Goal: Information Seeking & Learning: Check status

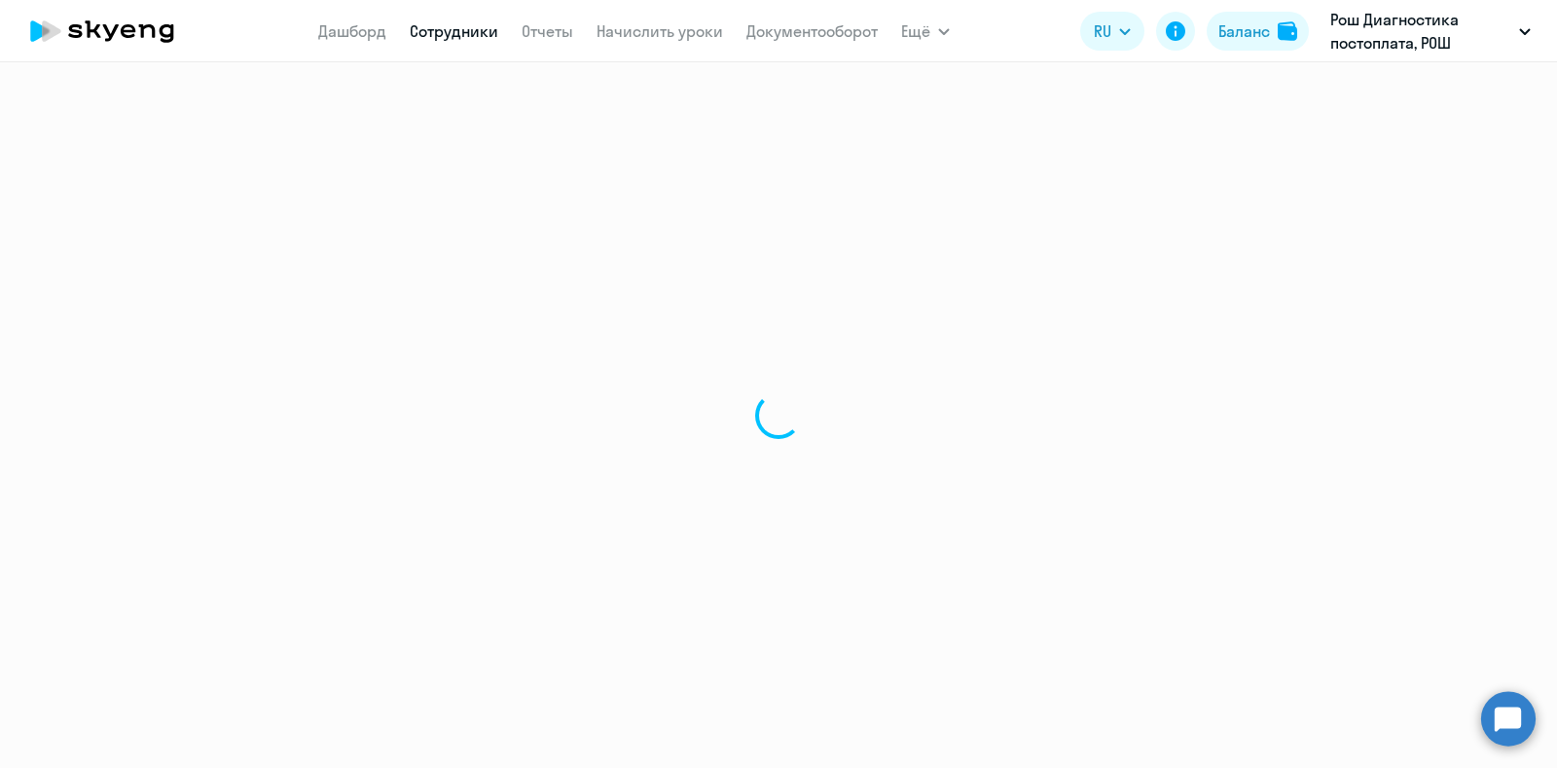
select select "30"
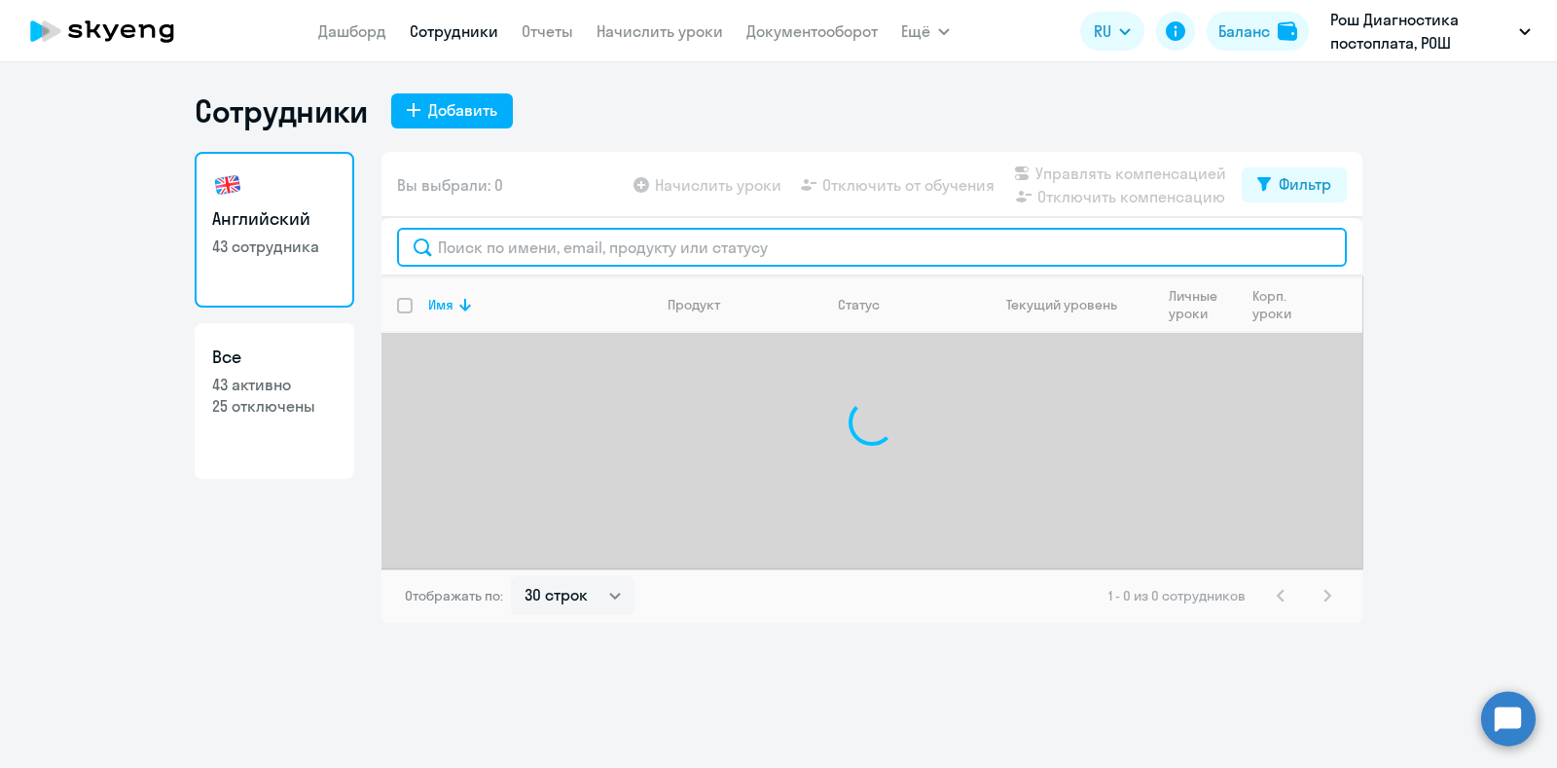
click at [558, 259] on input "text" at bounding box center [872, 247] width 950 height 39
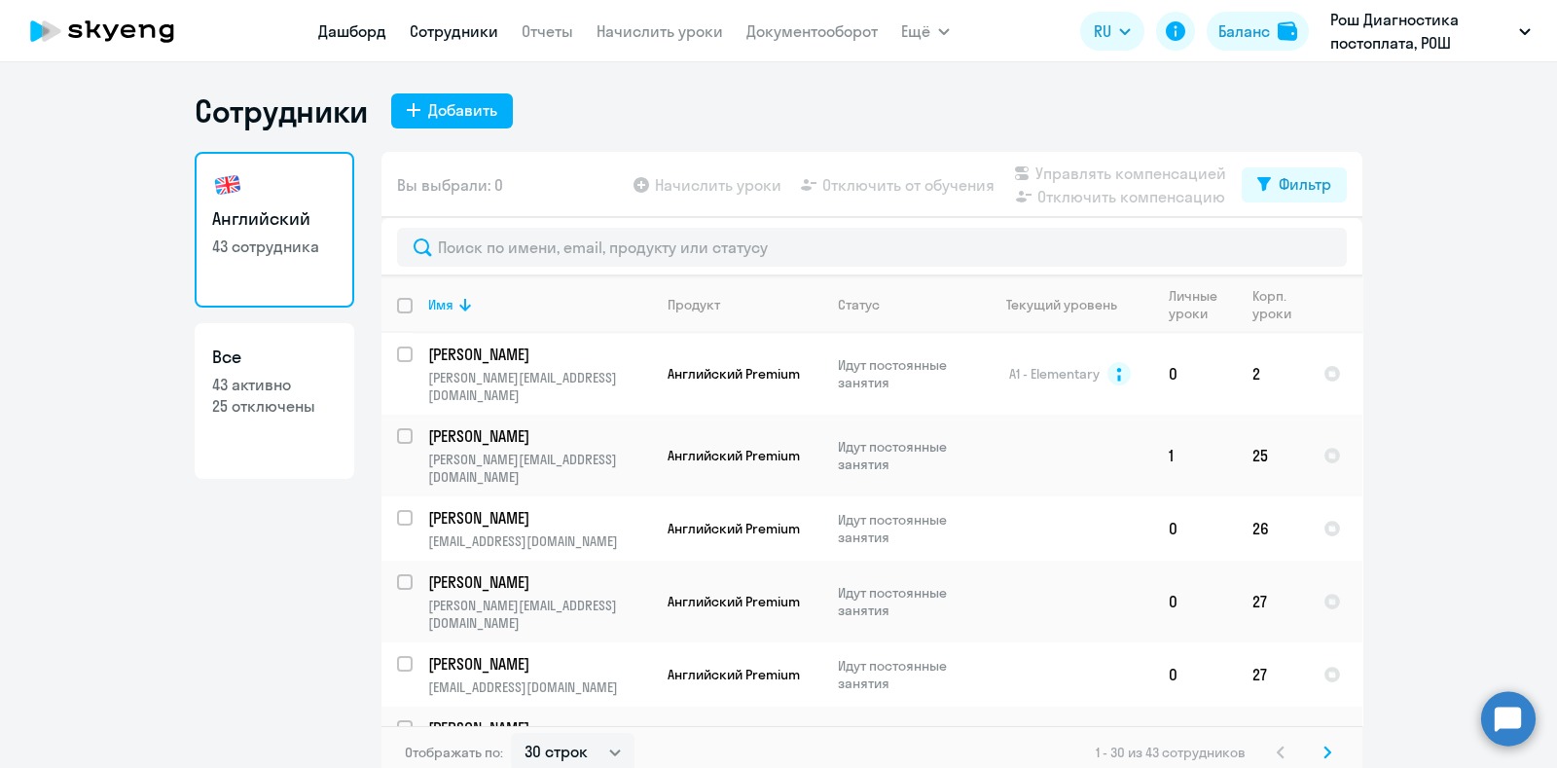
click at [360, 28] on link "Дашборд" at bounding box center [352, 30] width 68 height 19
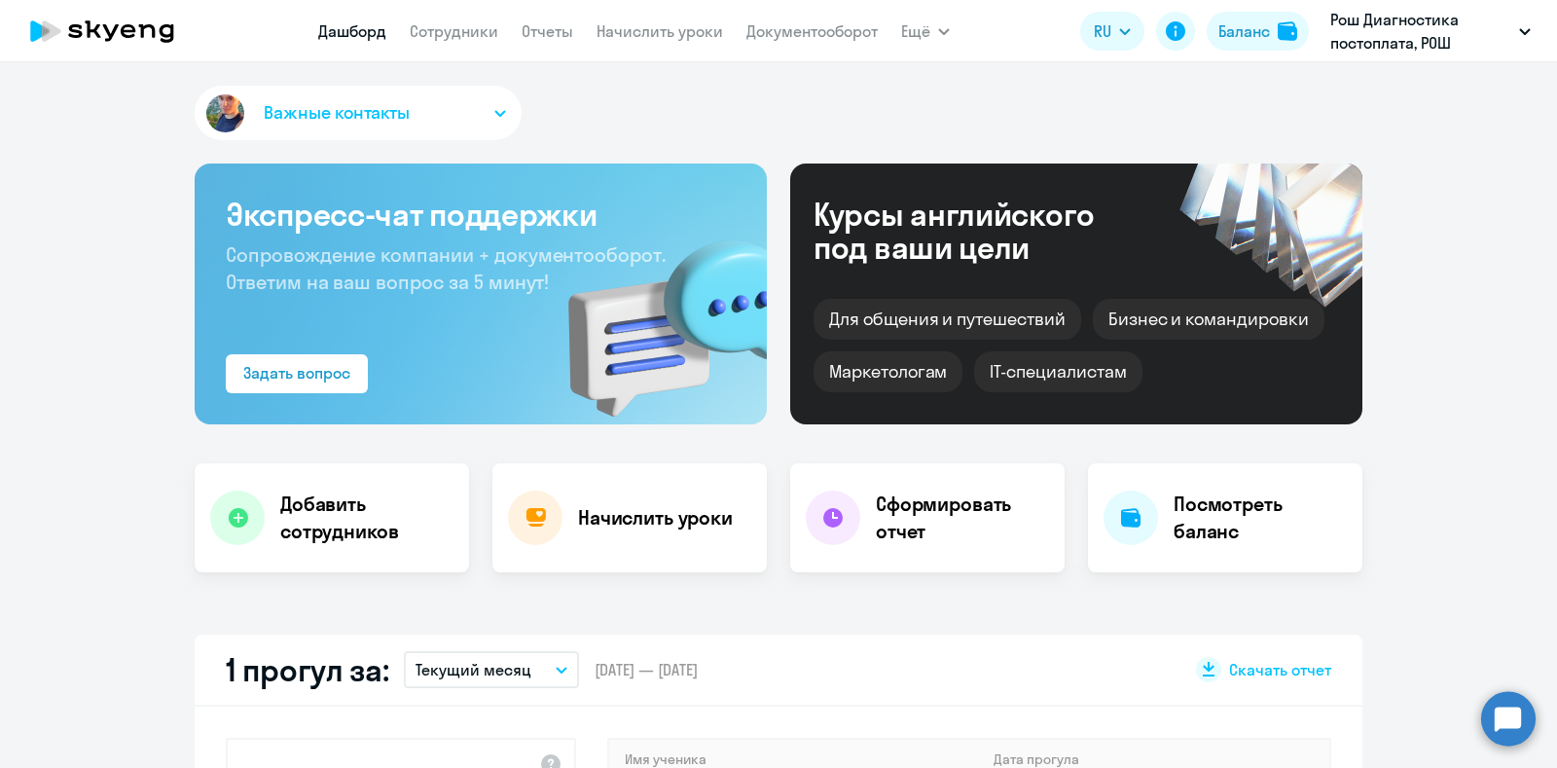
scroll to position [365, 0]
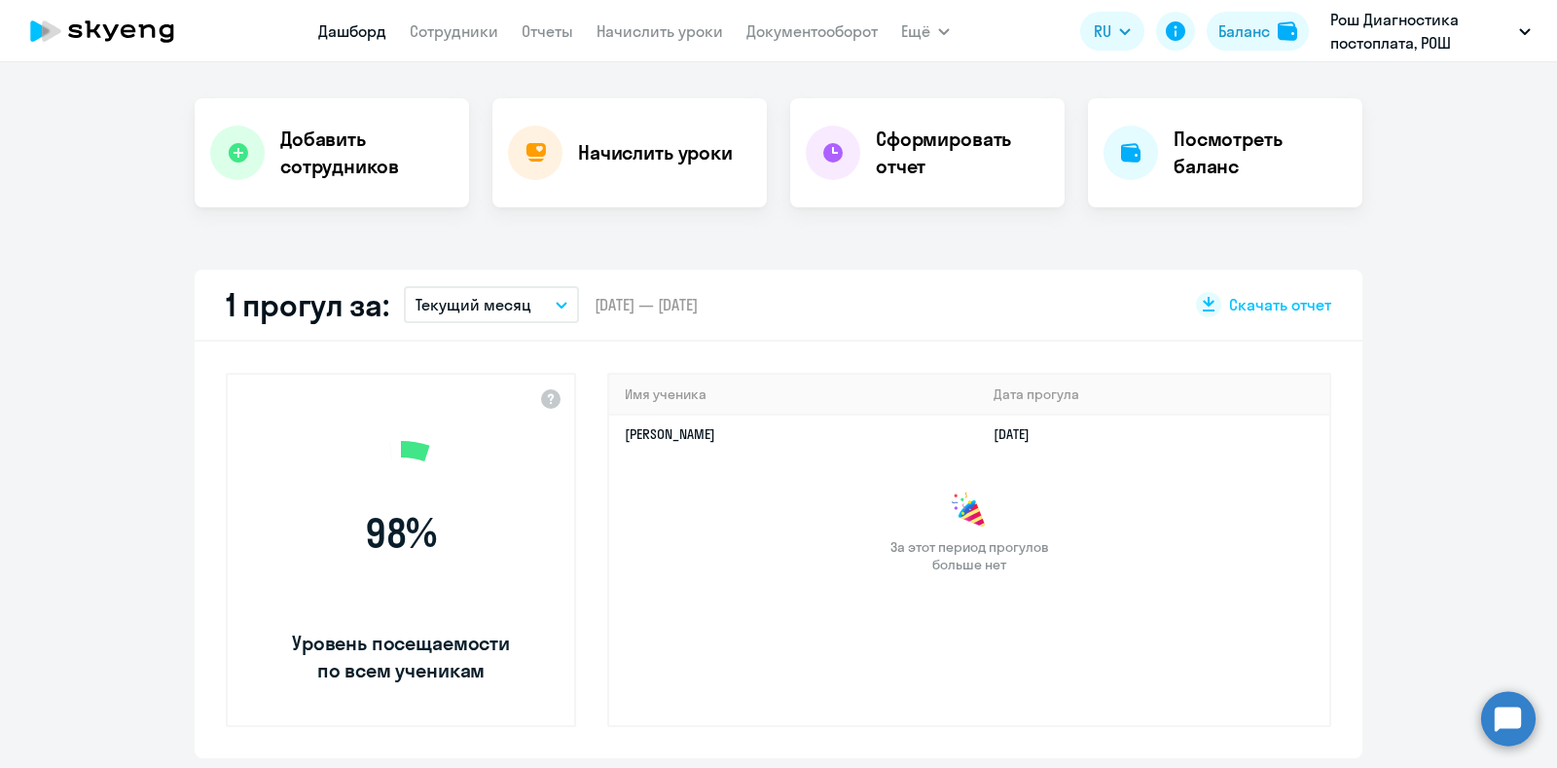
select select "30"
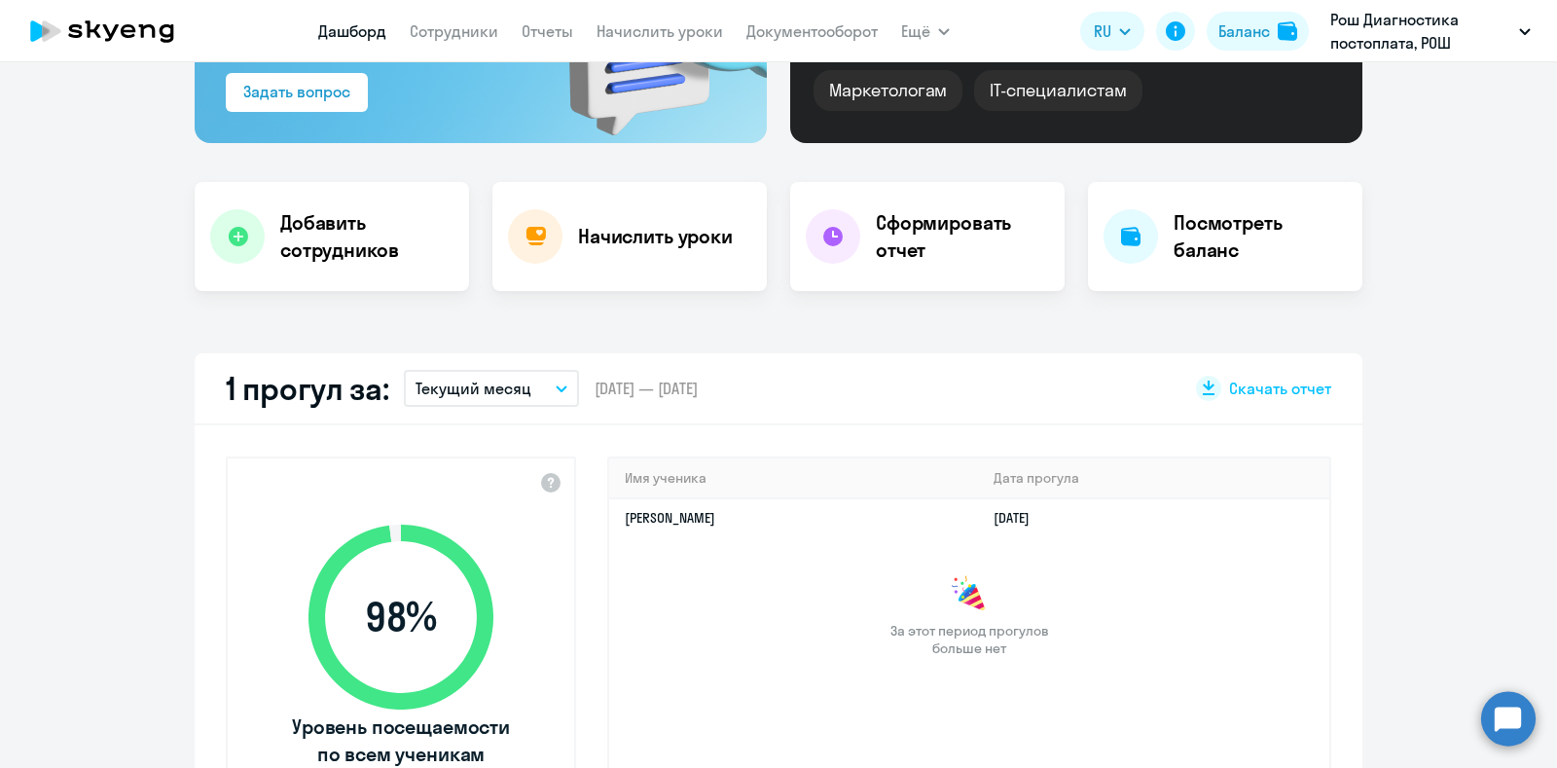
scroll to position [242, 0]
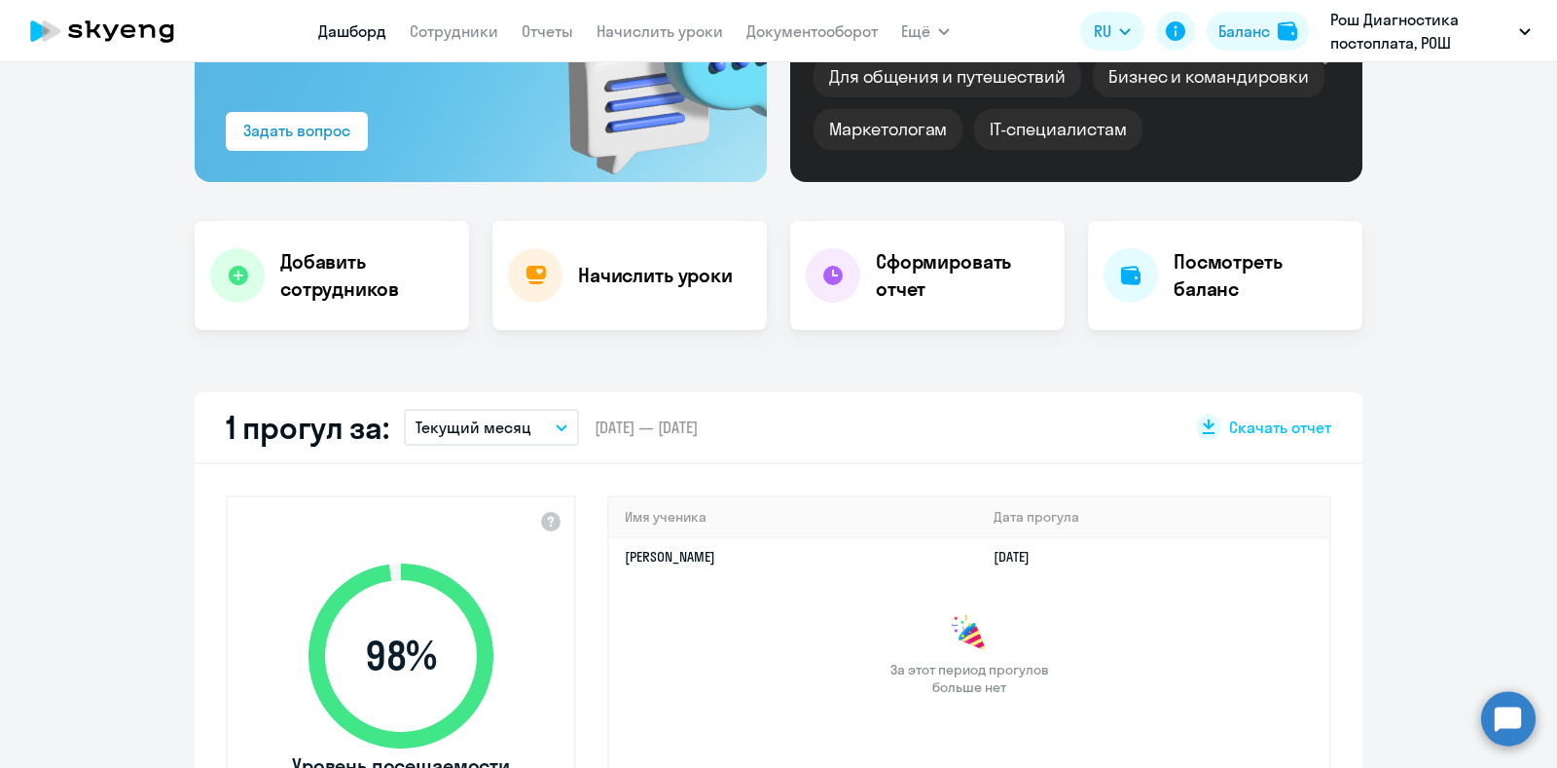
click at [540, 421] on button "Текущий месяц" at bounding box center [491, 427] width 175 height 37
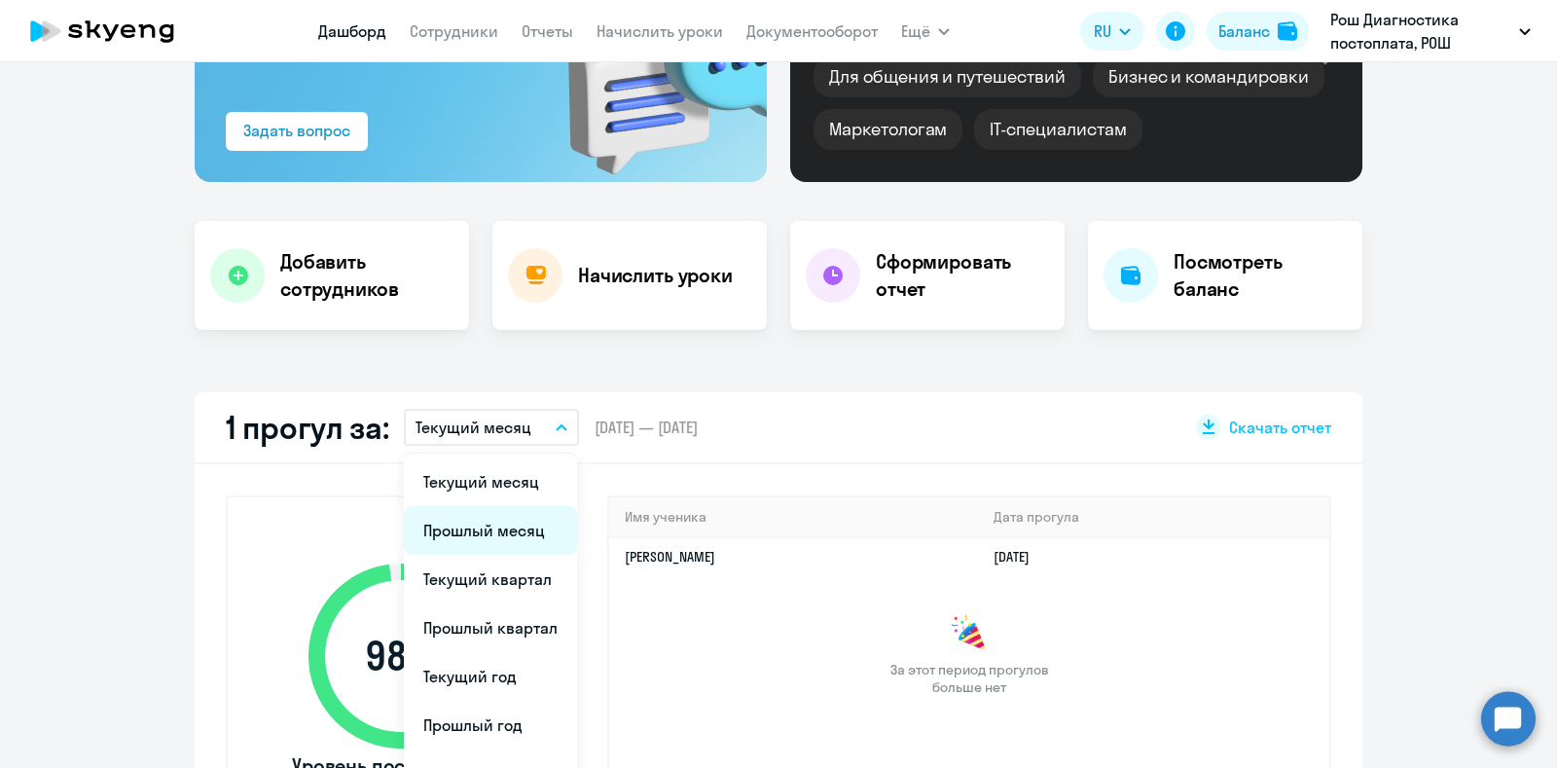
scroll to position [365, 0]
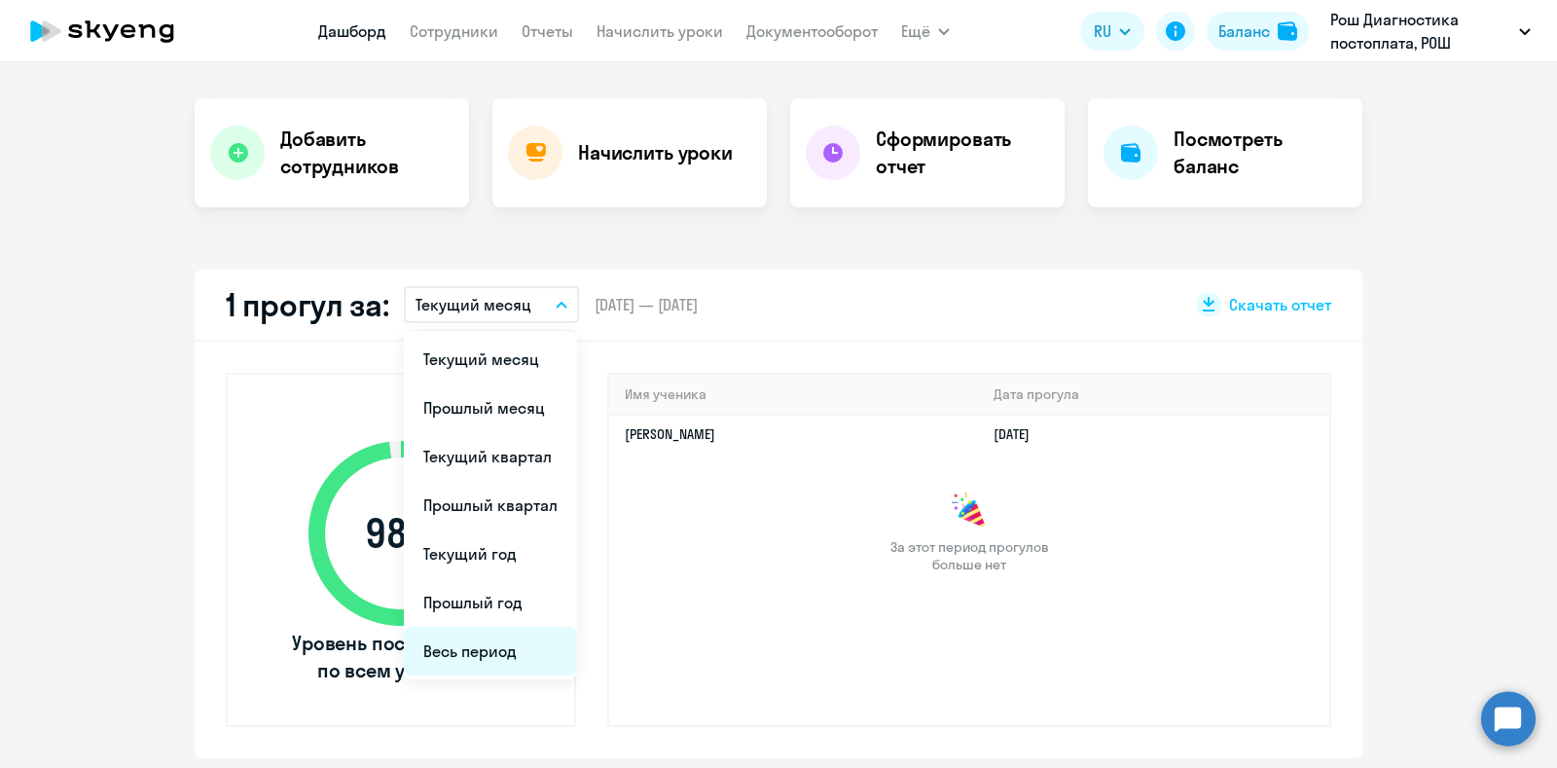
click at [492, 645] on li "Весь период" at bounding box center [490, 651] width 173 height 49
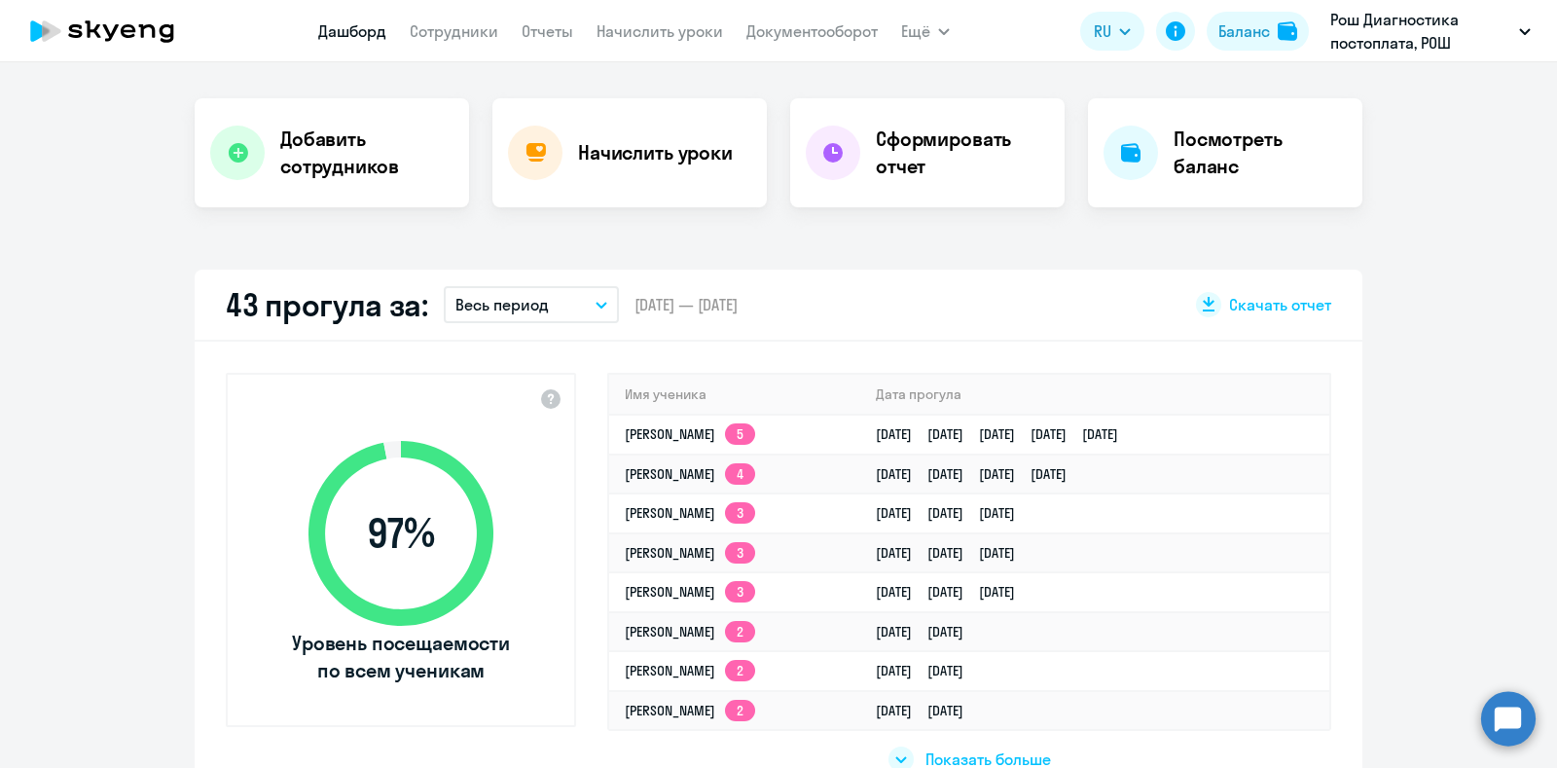
click at [574, 286] on button "Весь период" at bounding box center [531, 304] width 175 height 37
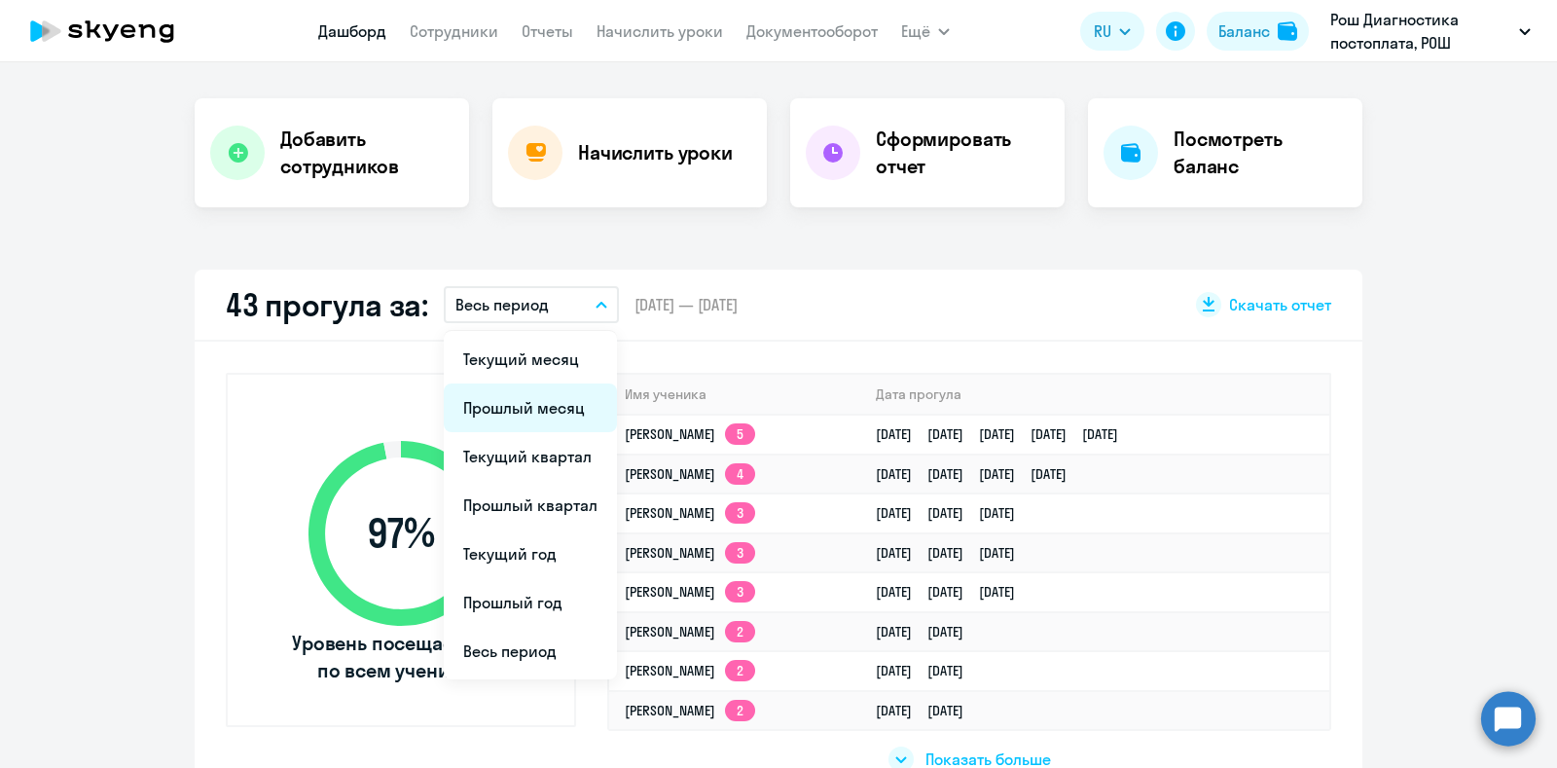
click at [550, 414] on li "Прошлый месяц" at bounding box center [530, 407] width 173 height 49
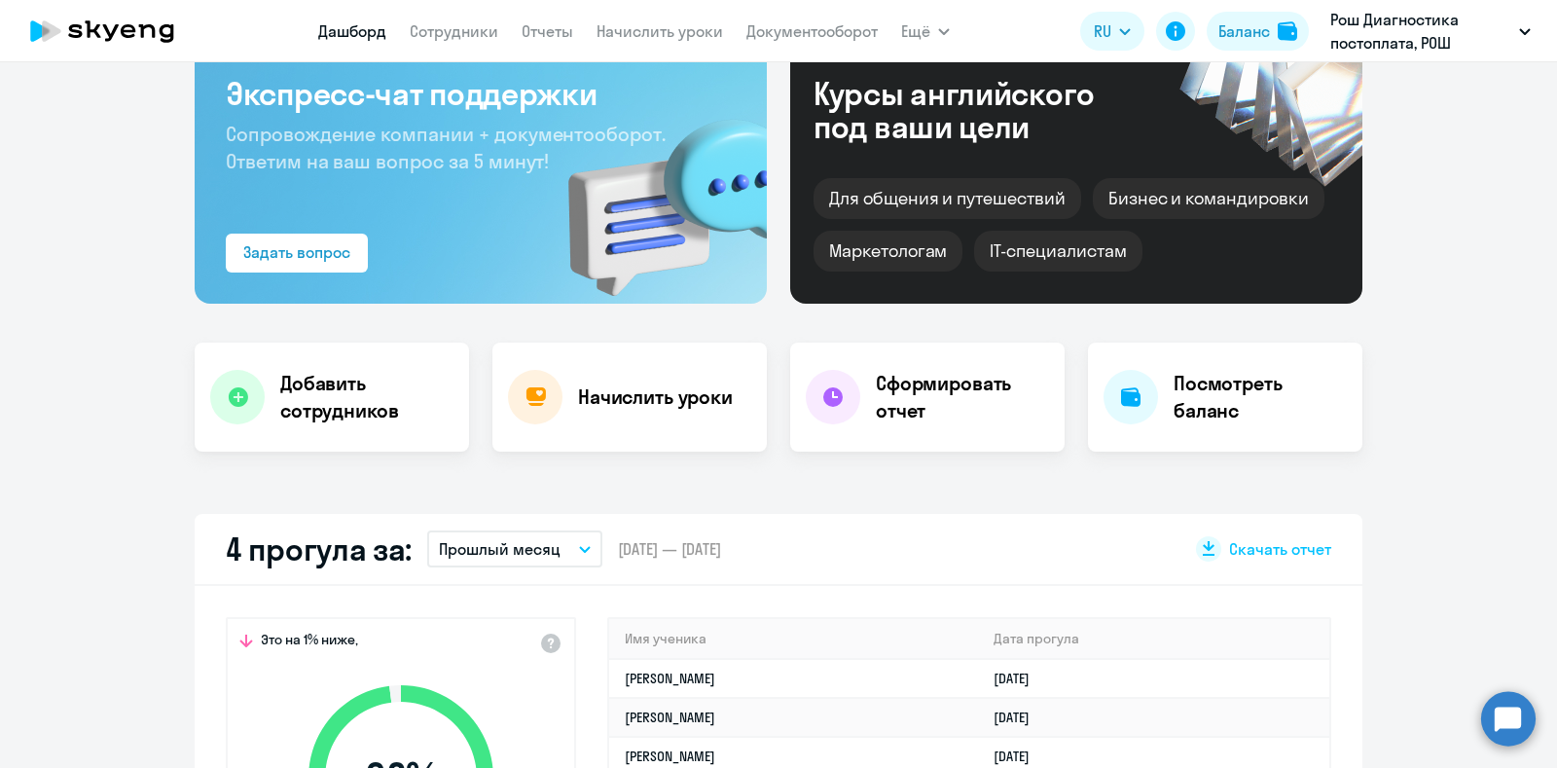
scroll to position [0, 0]
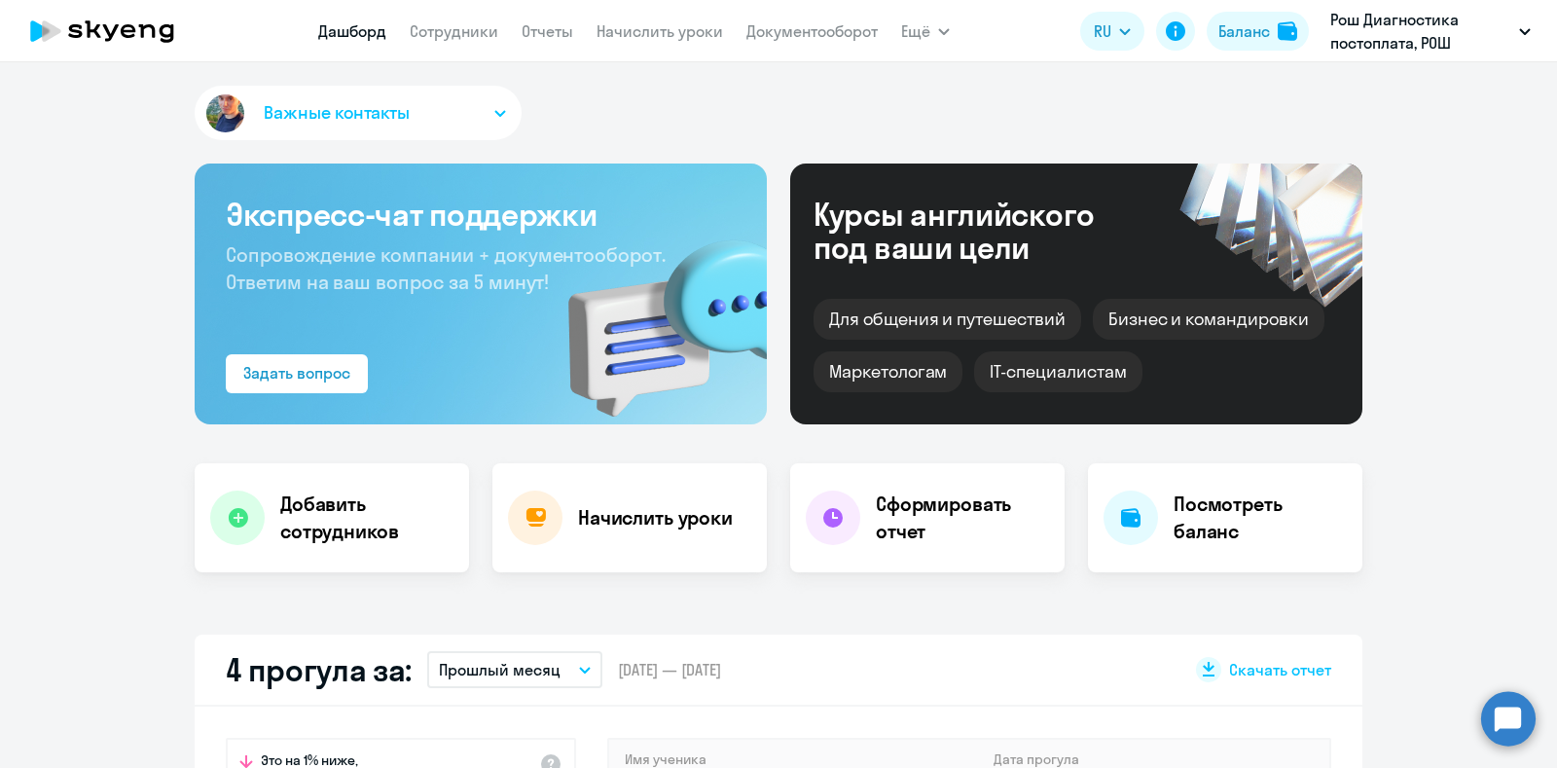
click at [436, 42] on app-menu-item-link "Сотрудники" at bounding box center [454, 31] width 89 height 24
click at [444, 32] on link "Сотрудники" at bounding box center [454, 30] width 89 height 19
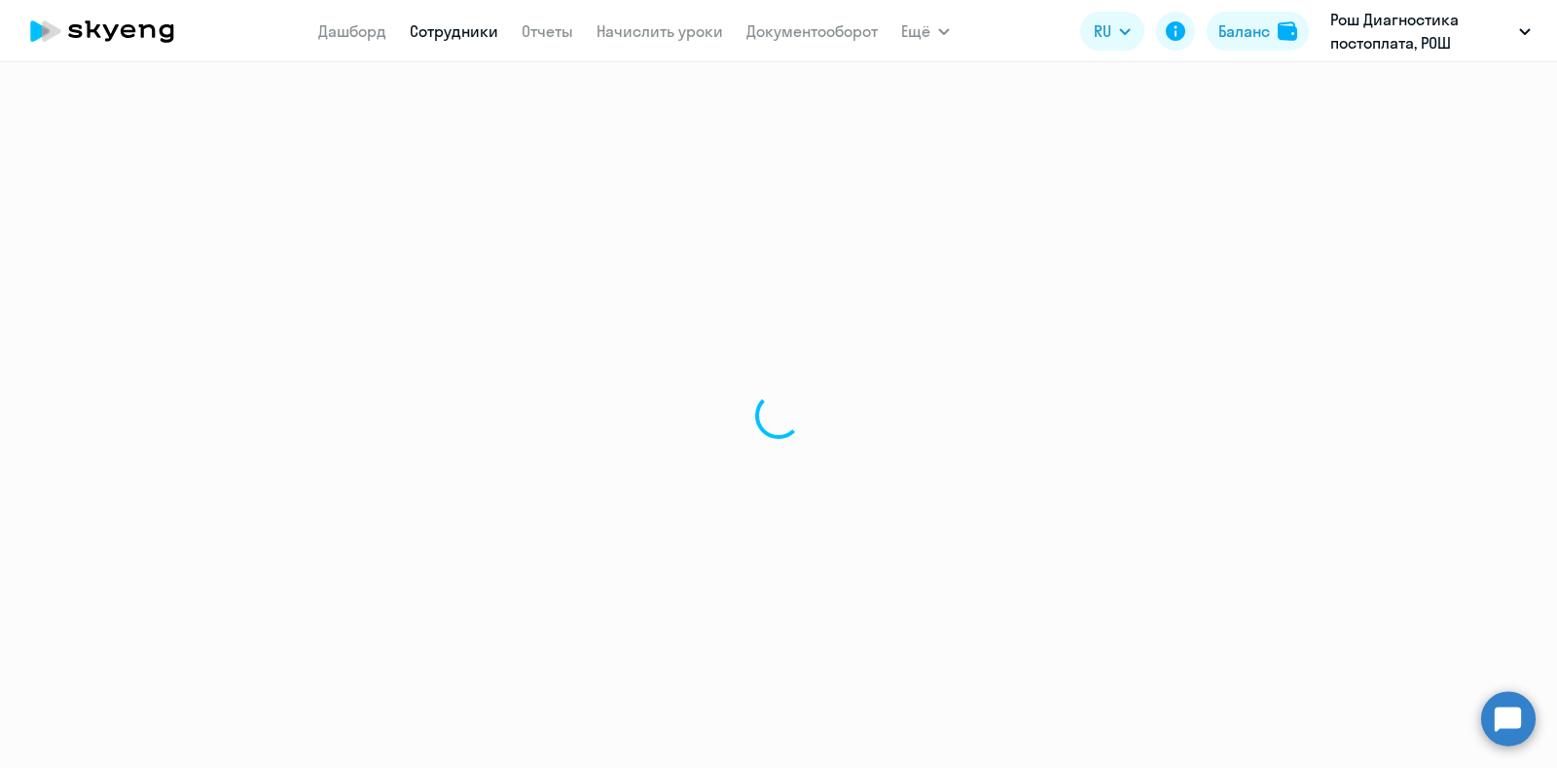
select select "30"
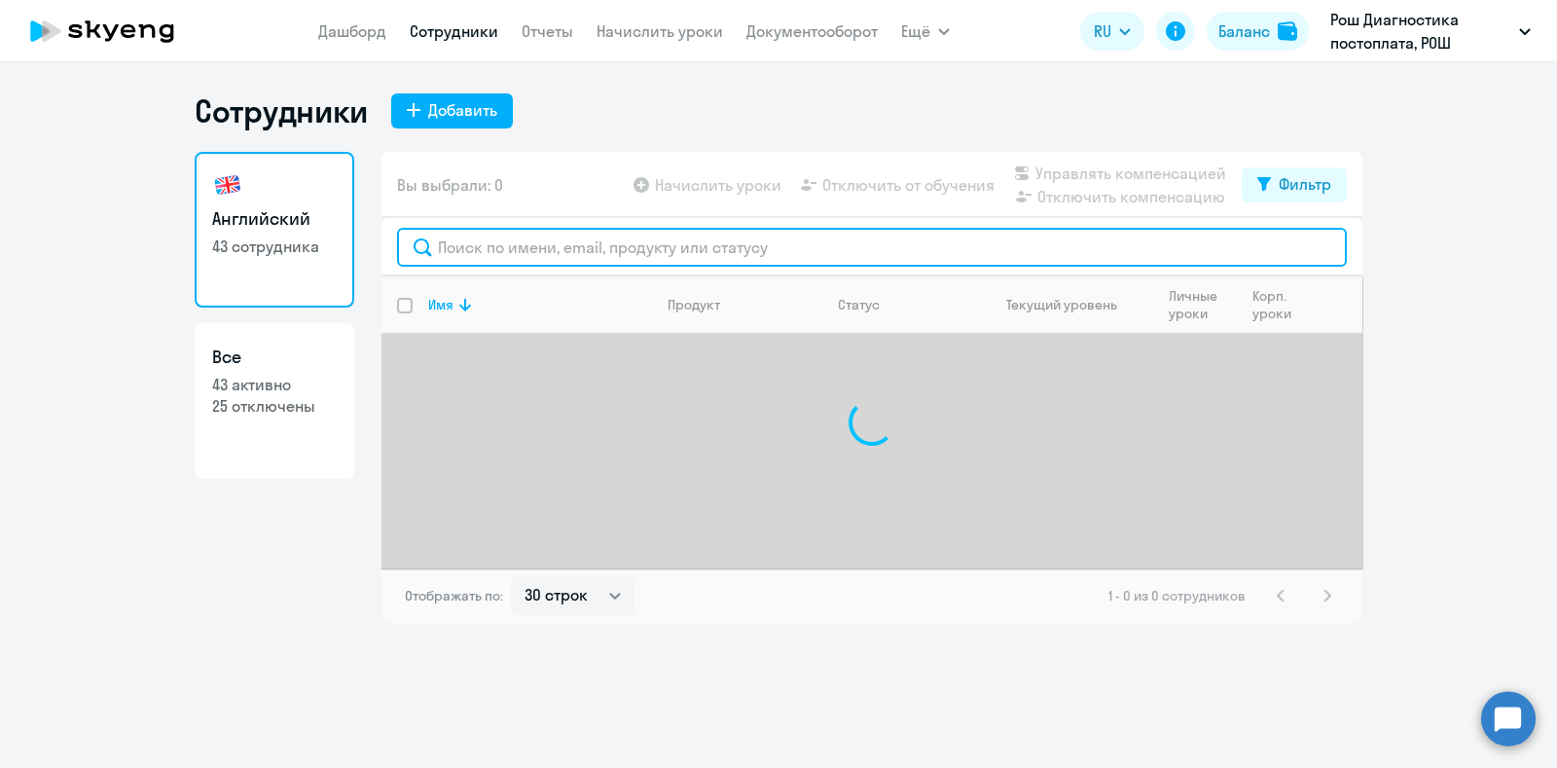
click at [594, 248] on input "text" at bounding box center [872, 247] width 950 height 39
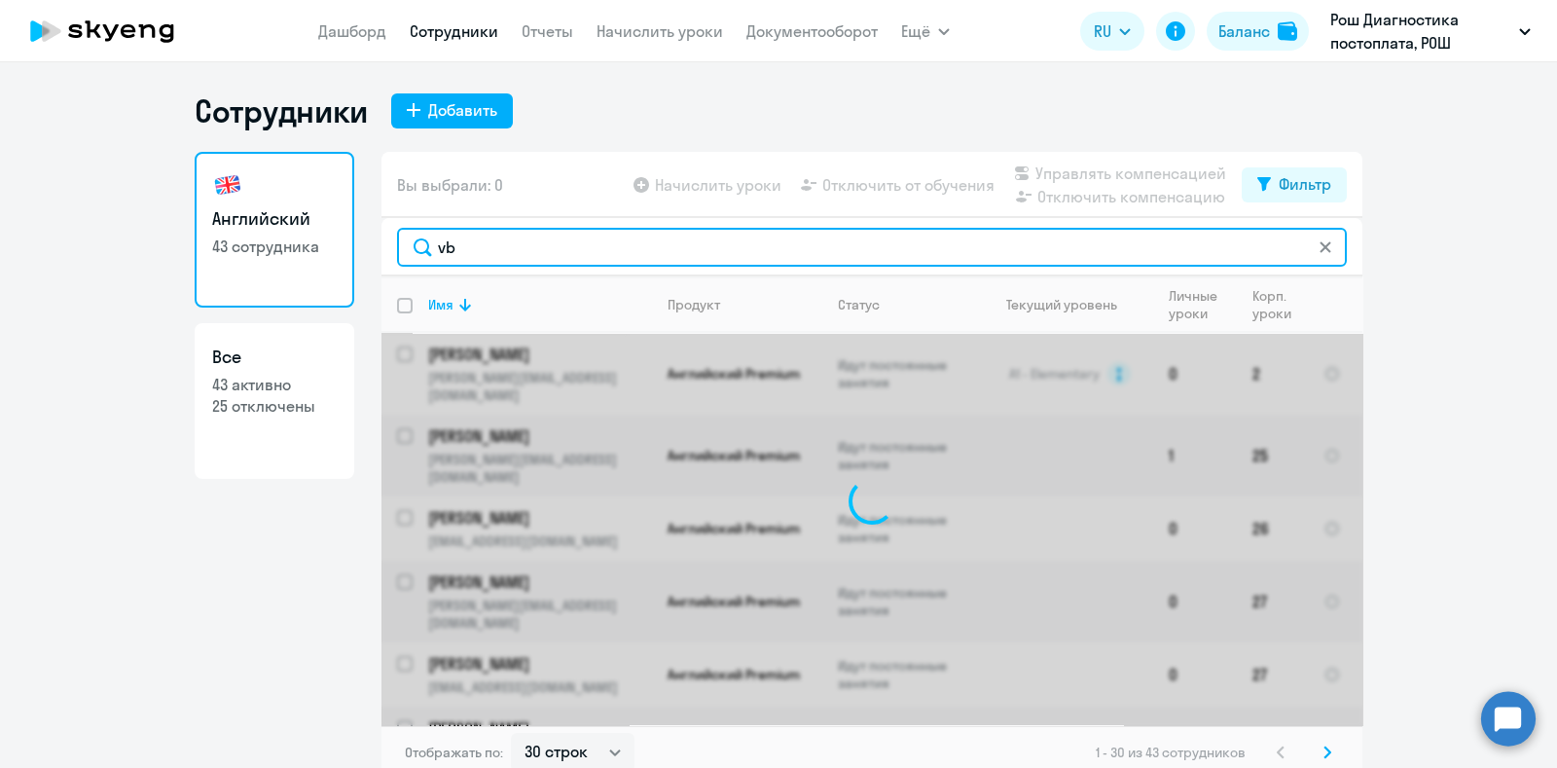
type input "v"
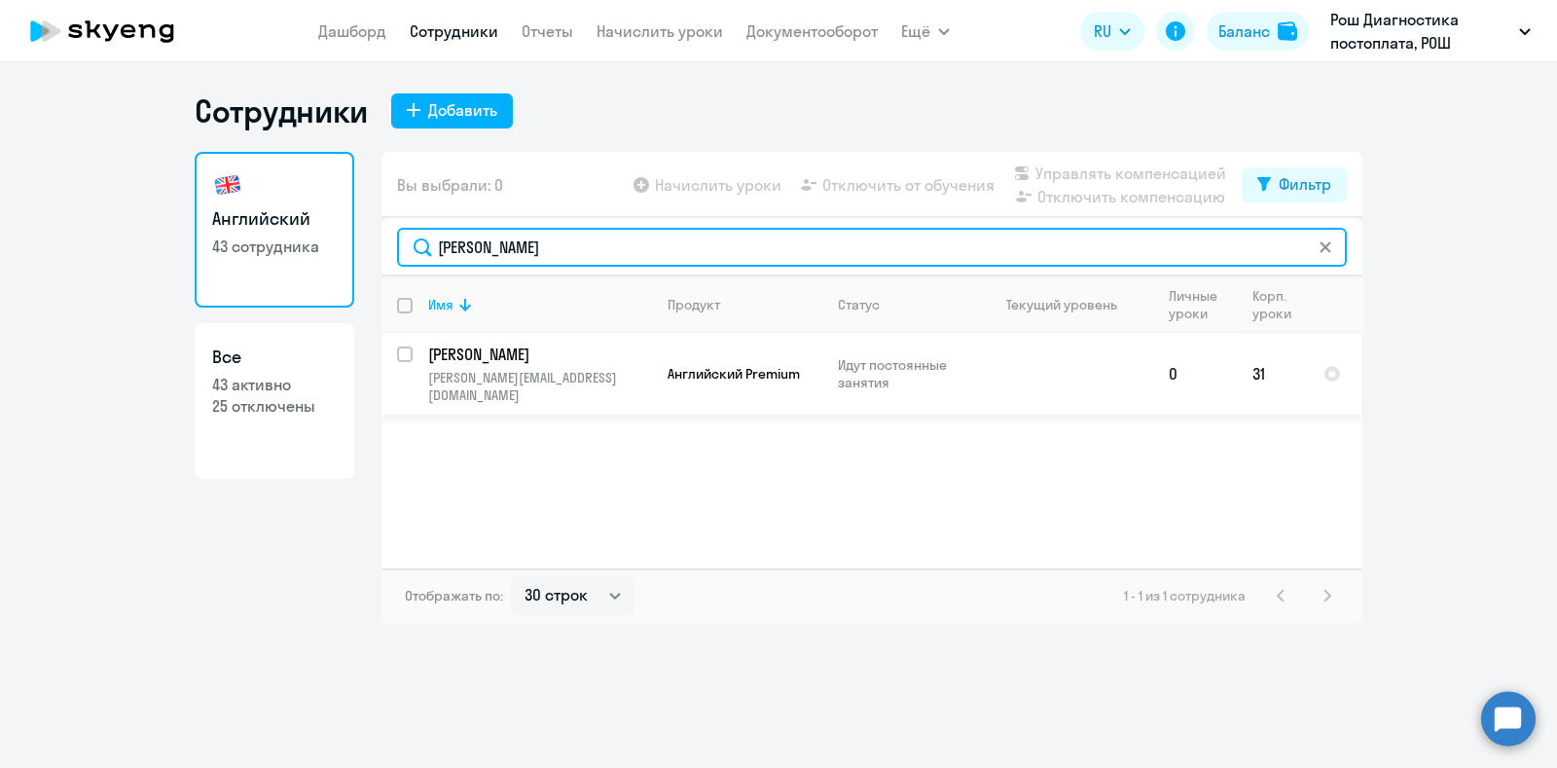
type input "[PERSON_NAME]"
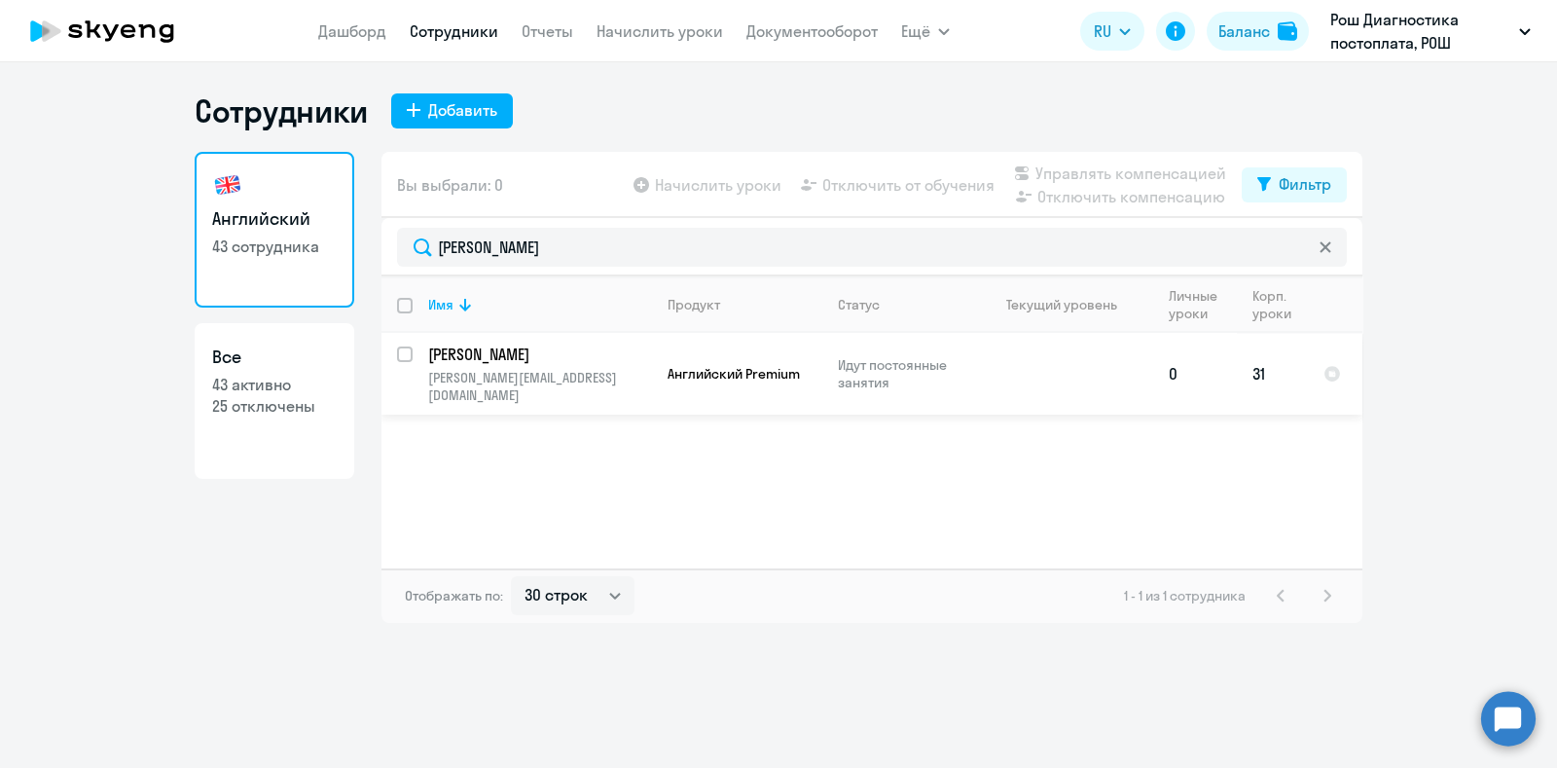
click at [1010, 372] on td at bounding box center [1062, 374] width 181 height 82
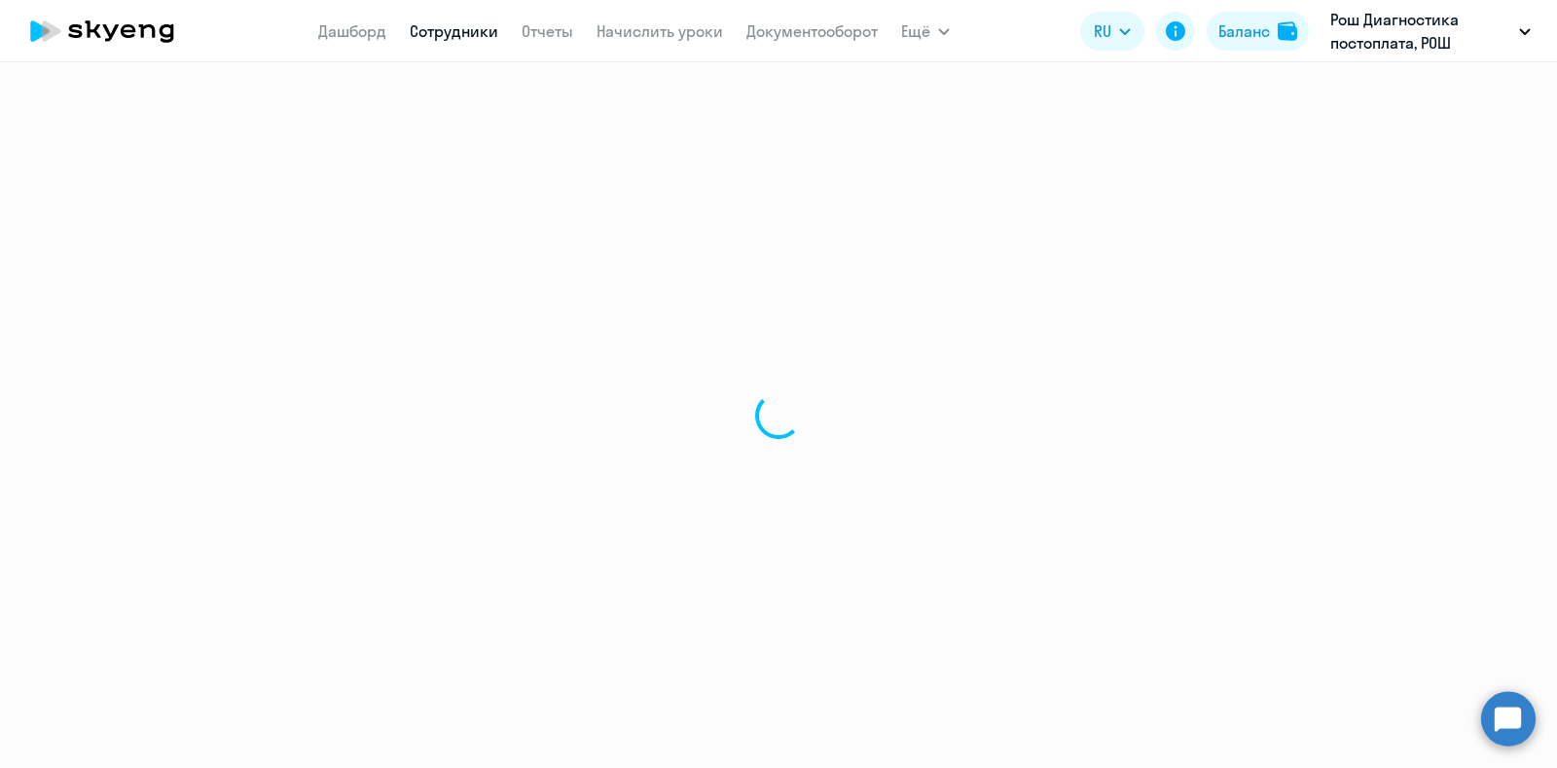
select select "english"
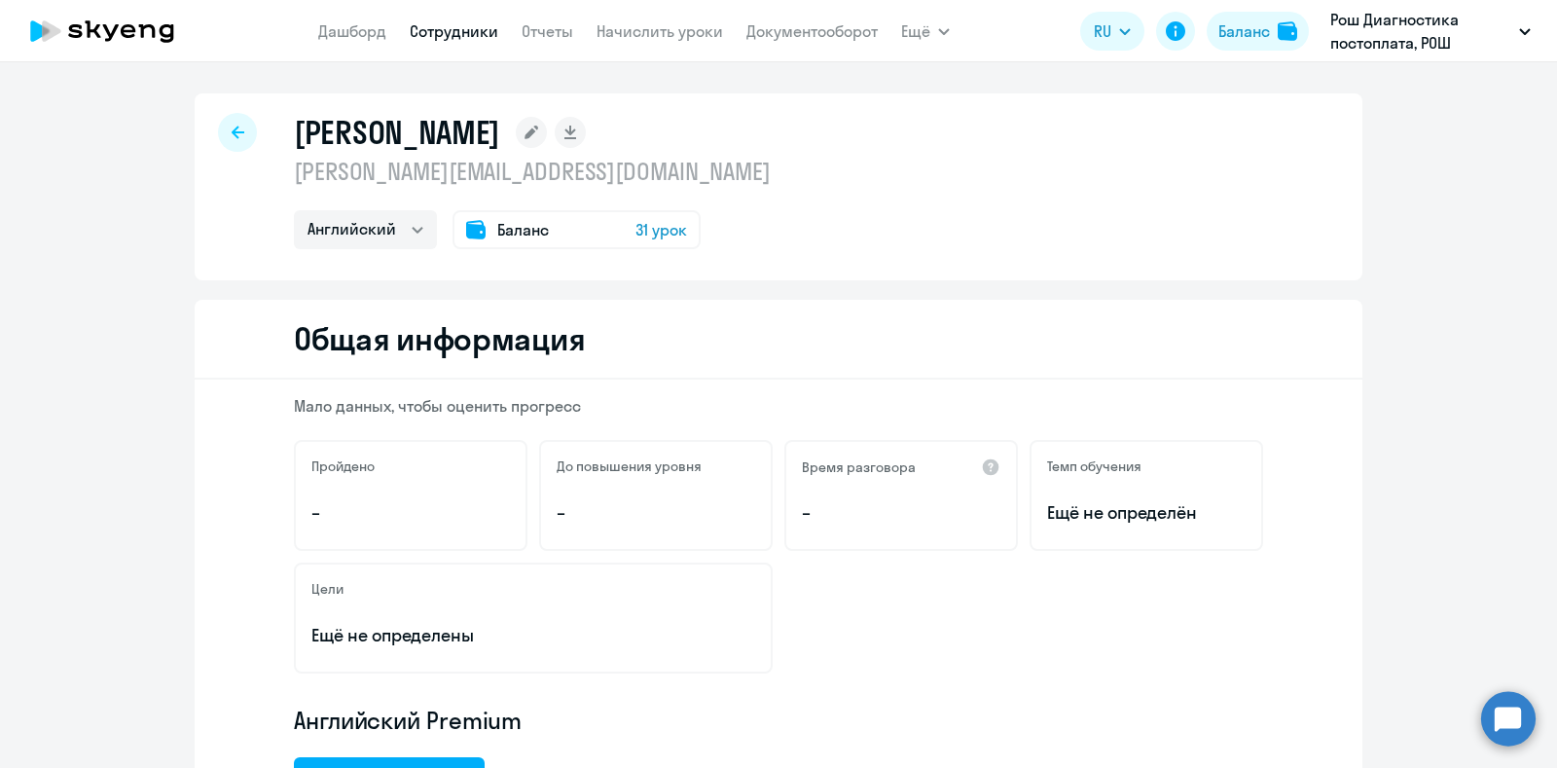
drag, startPoint x: 213, startPoint y: 119, endPoint x: 223, endPoint y: 123, distance: 10.5
click at [223, 123] on div at bounding box center [237, 132] width 39 height 39
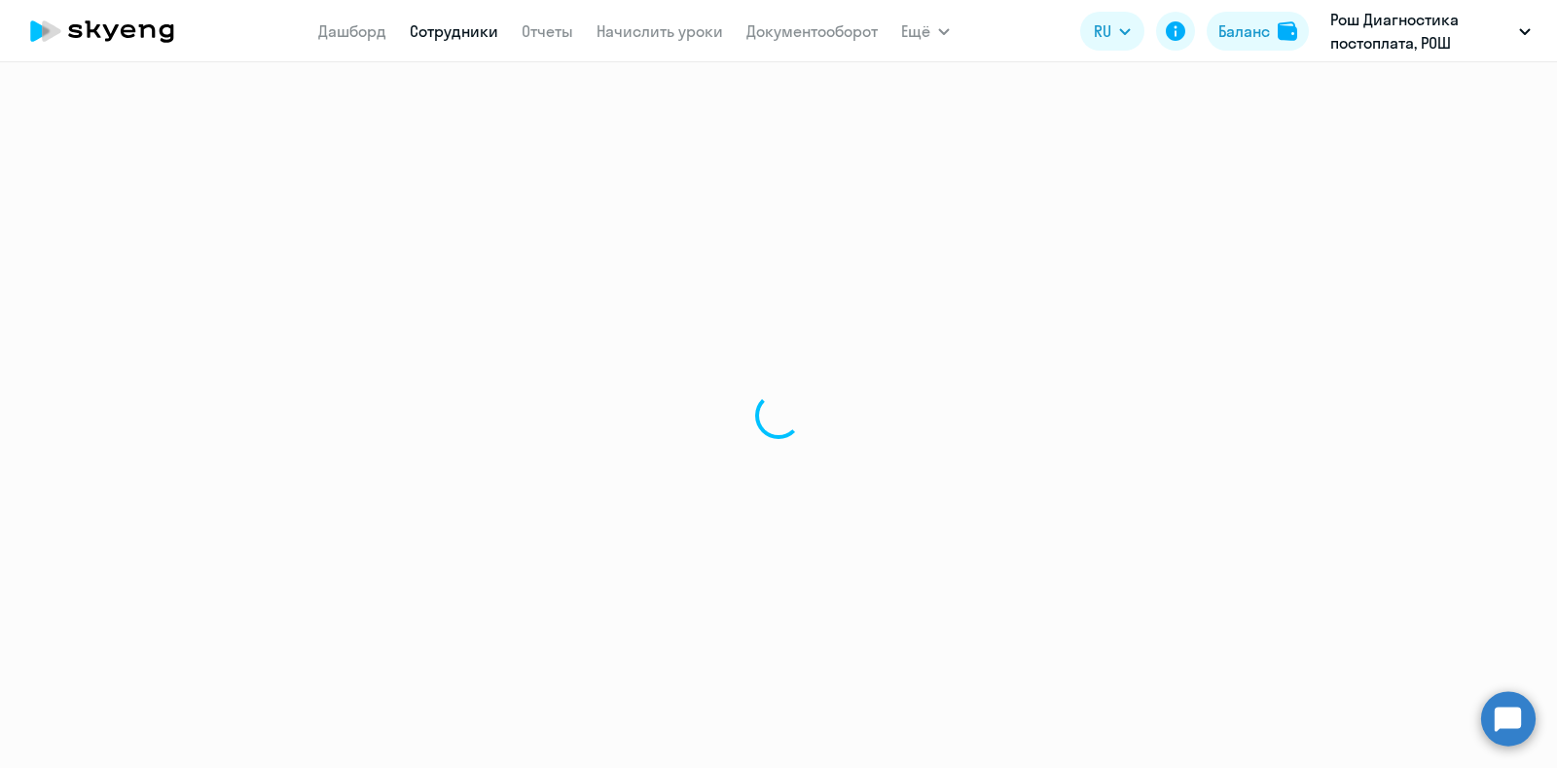
select select "30"
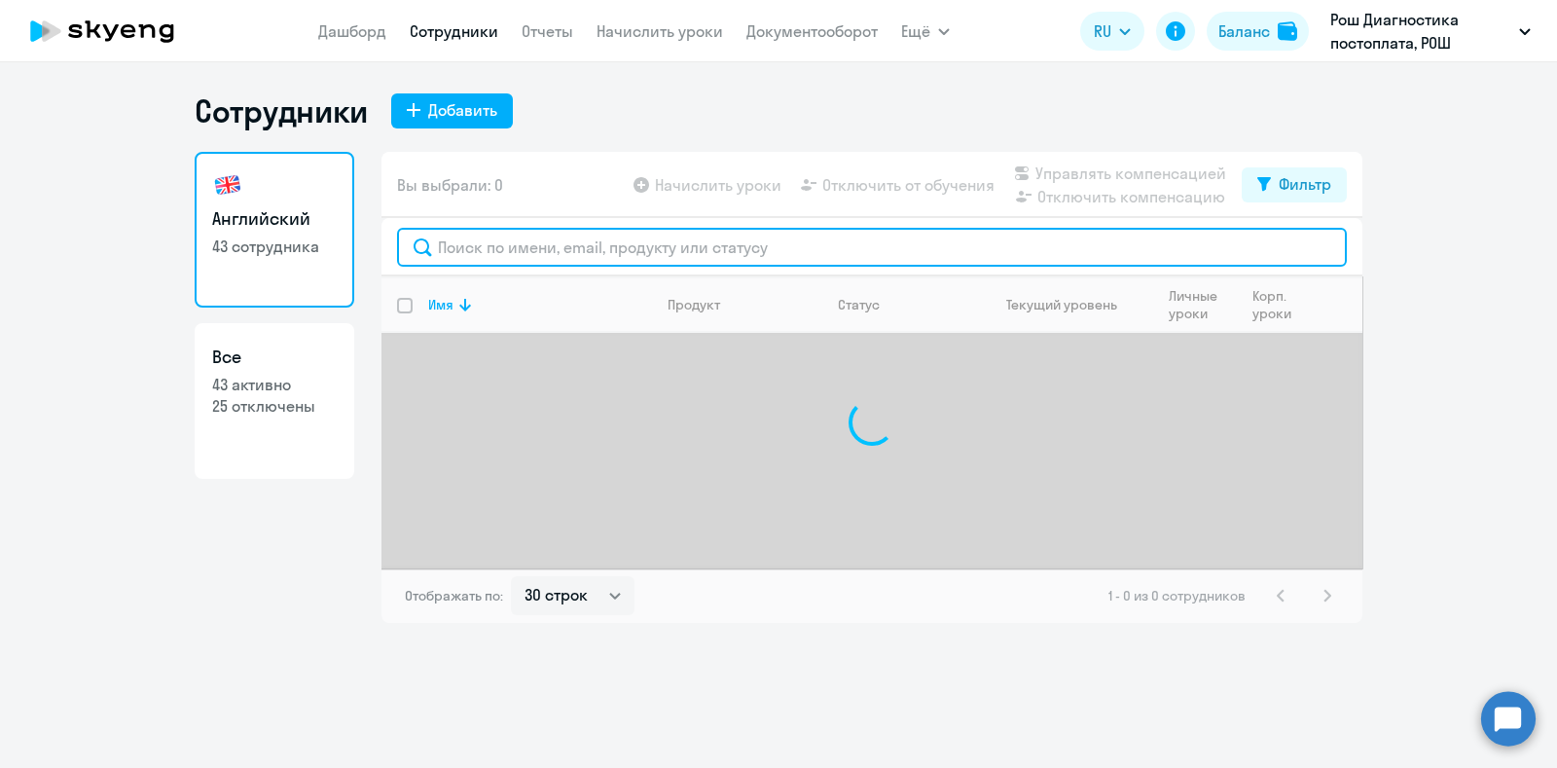
click at [551, 243] on input "text" at bounding box center [872, 247] width 950 height 39
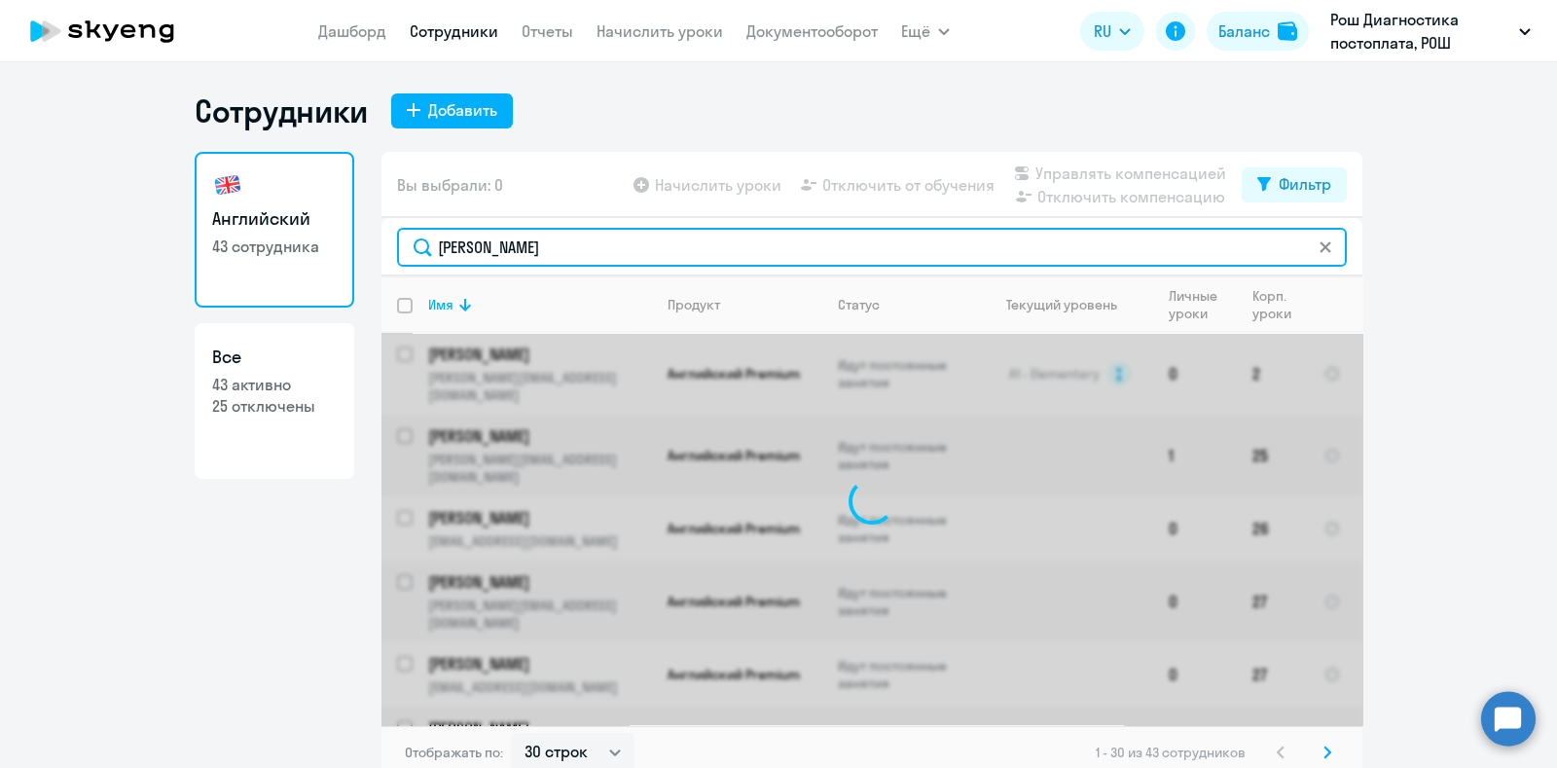
type input "[PERSON_NAME]"
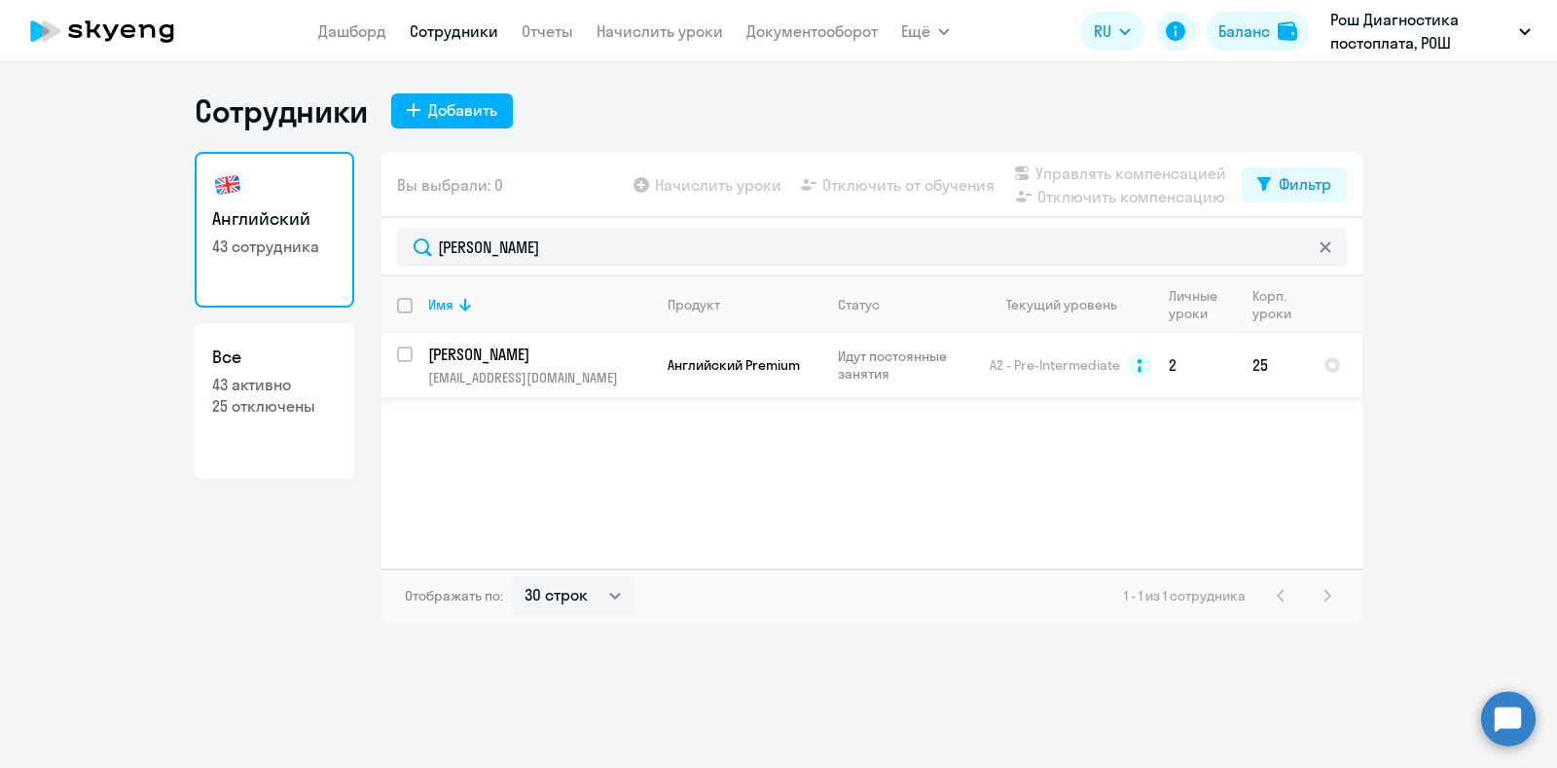
click at [614, 360] on p "[PERSON_NAME]" at bounding box center [538, 353] width 220 height 21
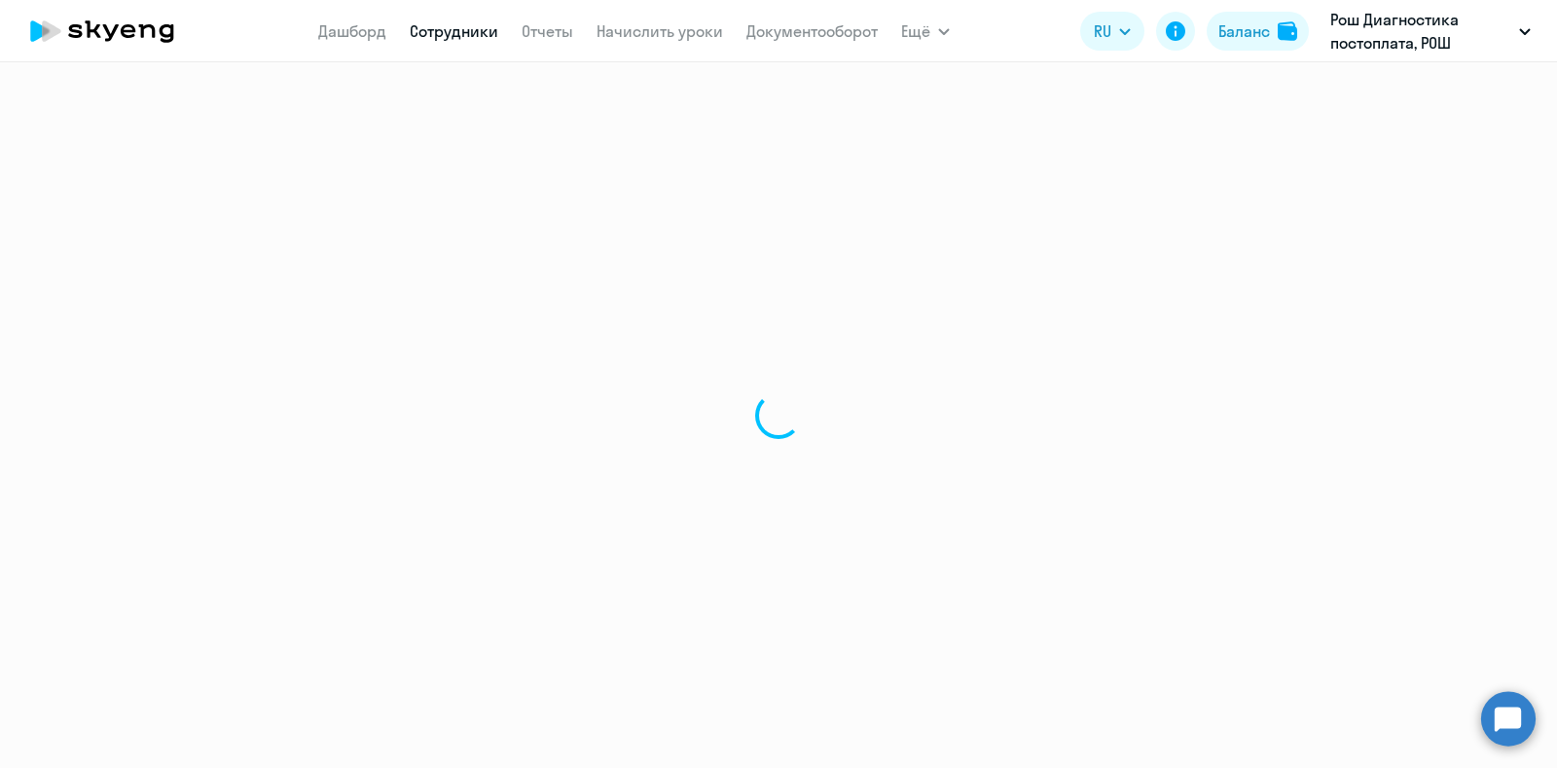
select select "english"
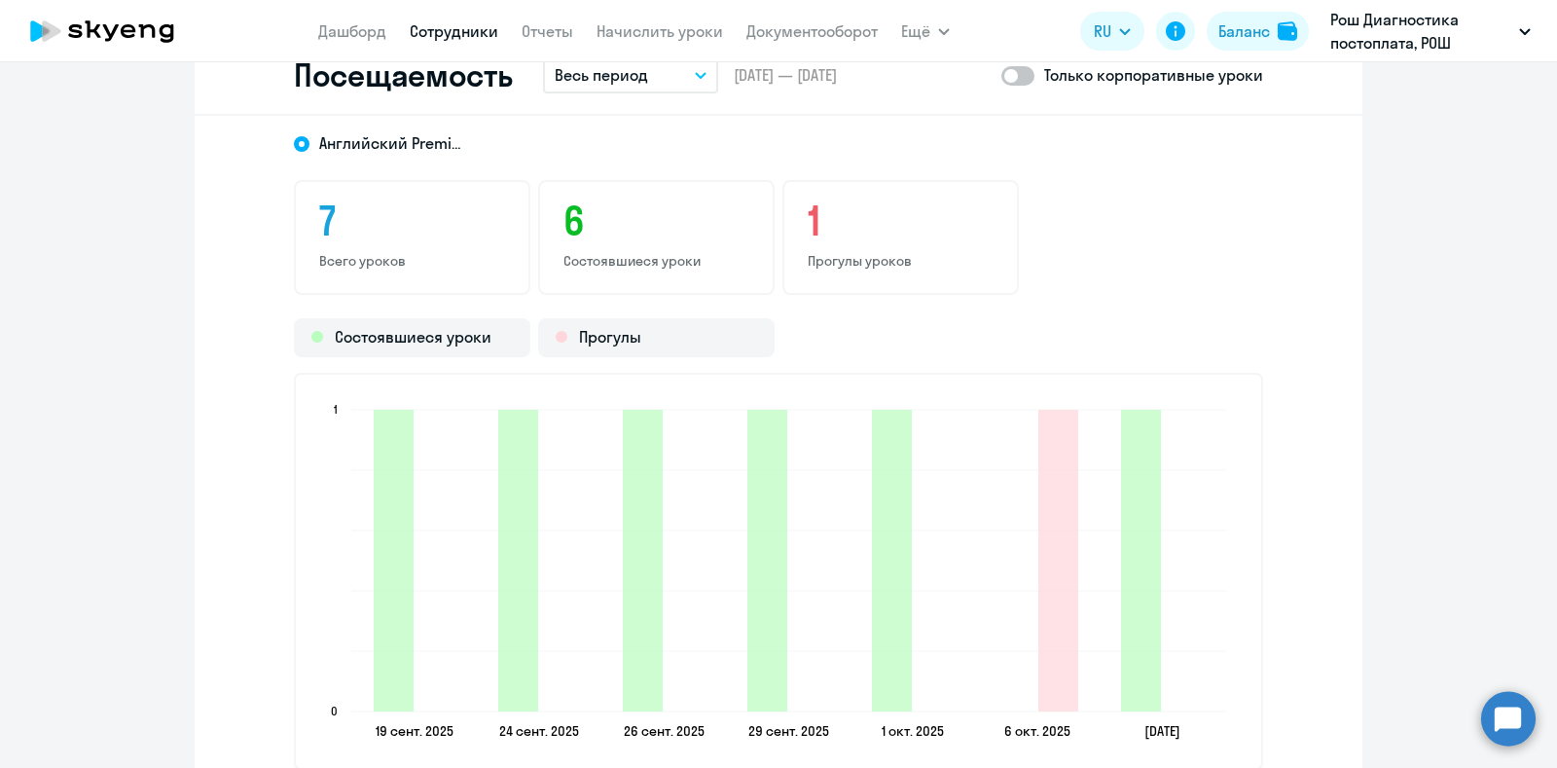
scroll to position [2311, 0]
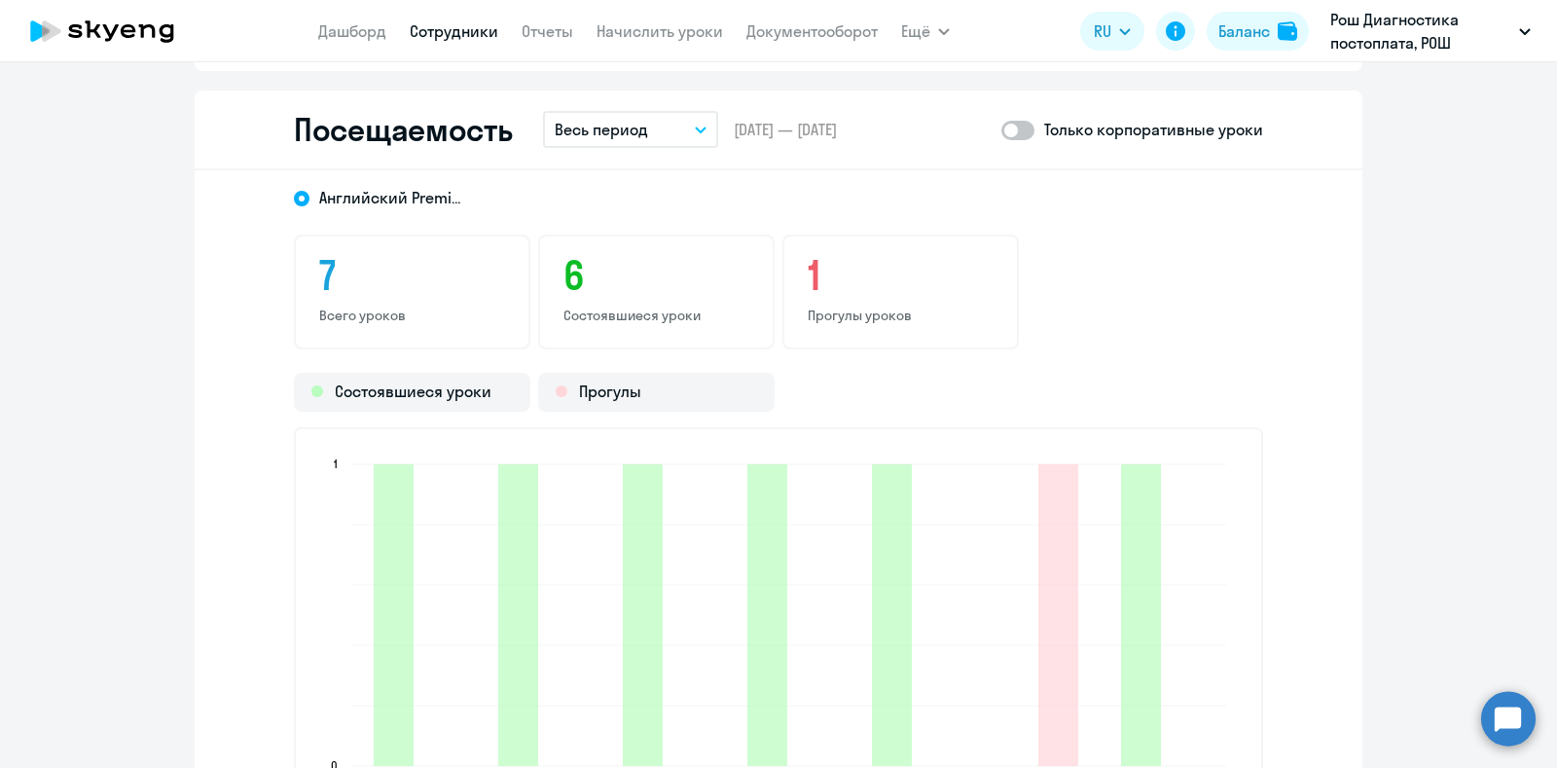
click at [1017, 128] on span at bounding box center [1017, 130] width 33 height 19
click at [1001, 129] on input "checkbox" at bounding box center [1000, 129] width 1 height 1
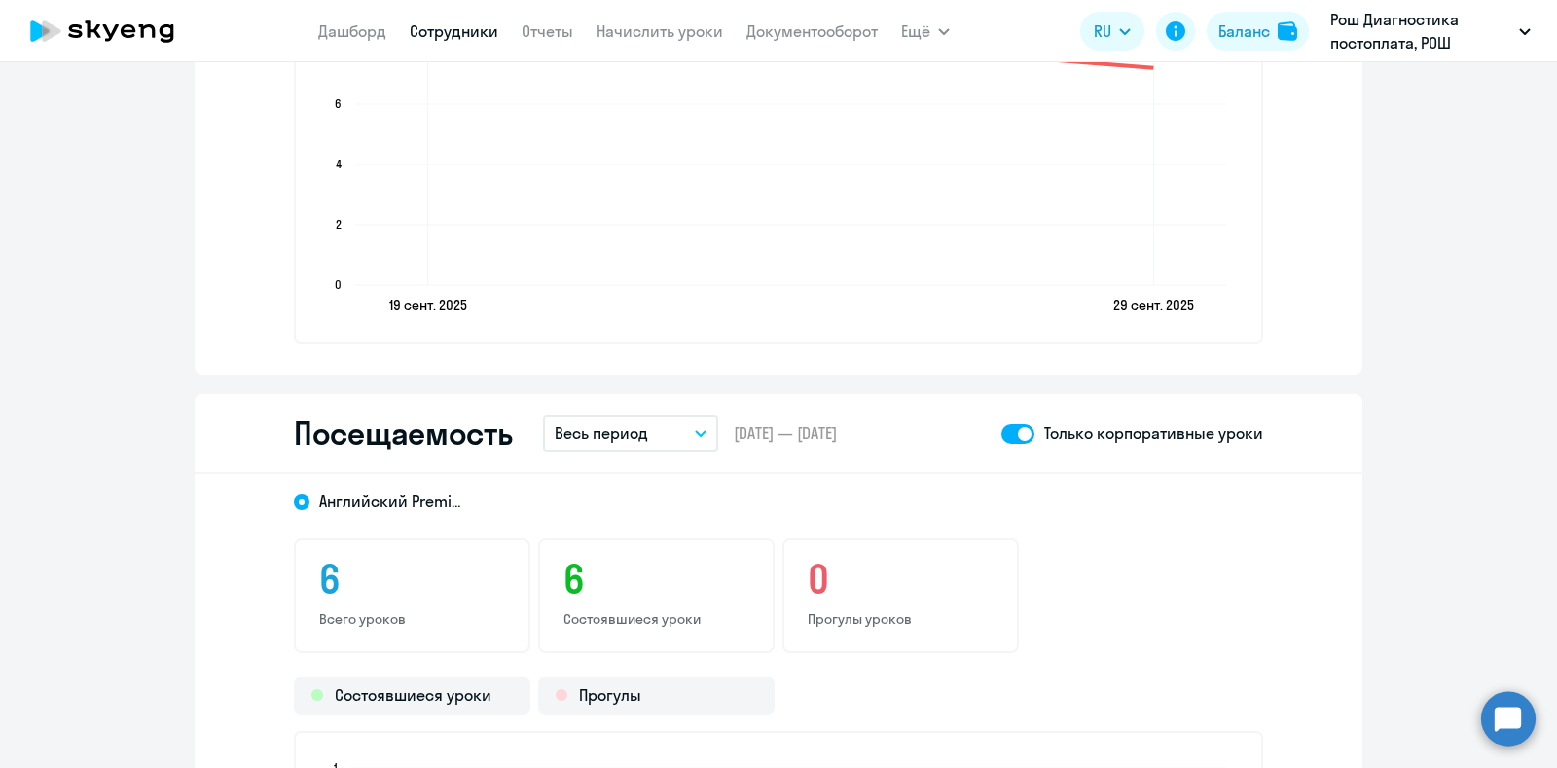
scroll to position [2189, 0]
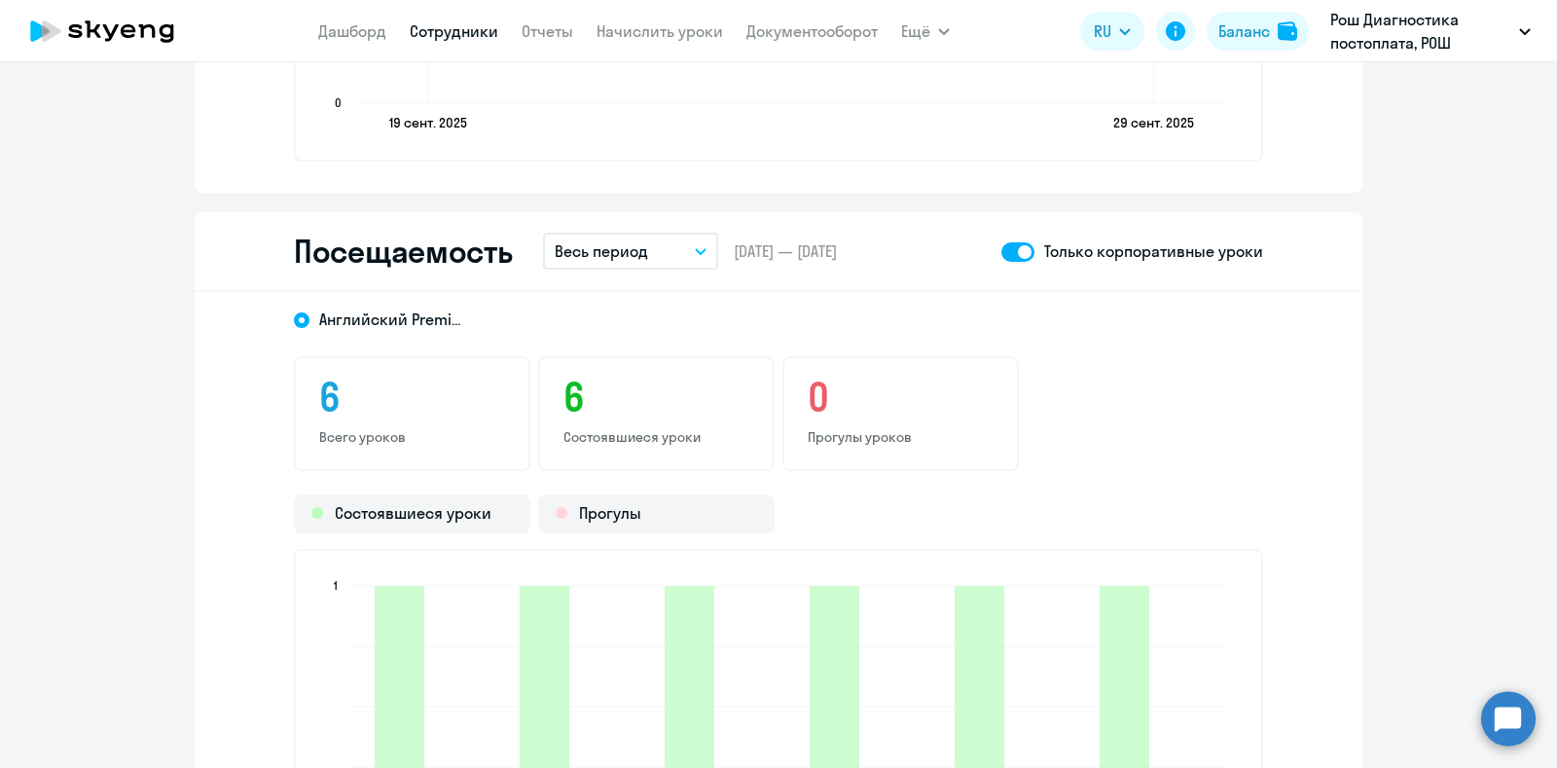
click at [1017, 256] on span at bounding box center [1017, 251] width 33 height 19
click at [1001, 252] on input "checkbox" at bounding box center [1000, 251] width 1 height 1
checkbox input "false"
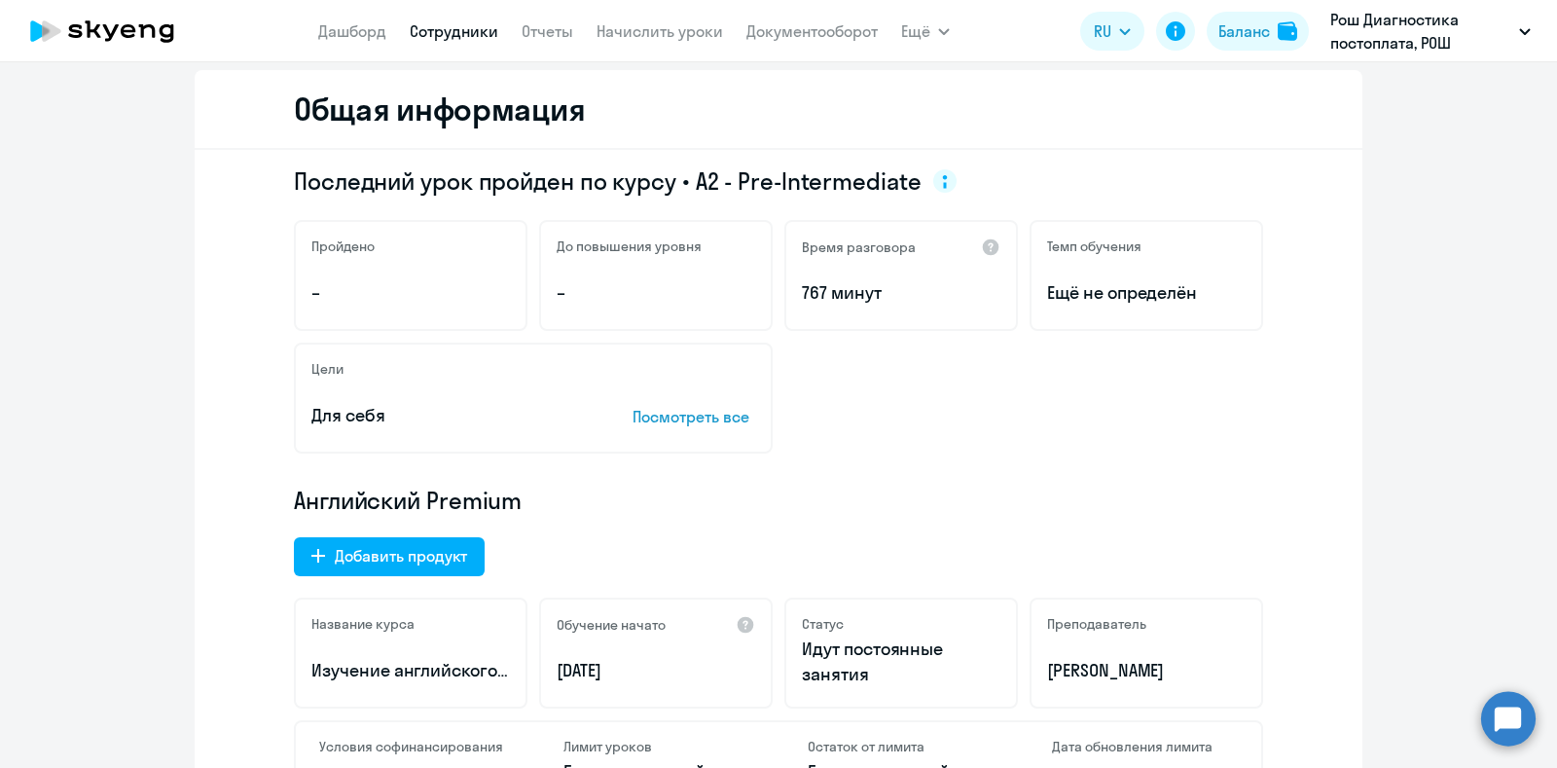
scroll to position [0, 0]
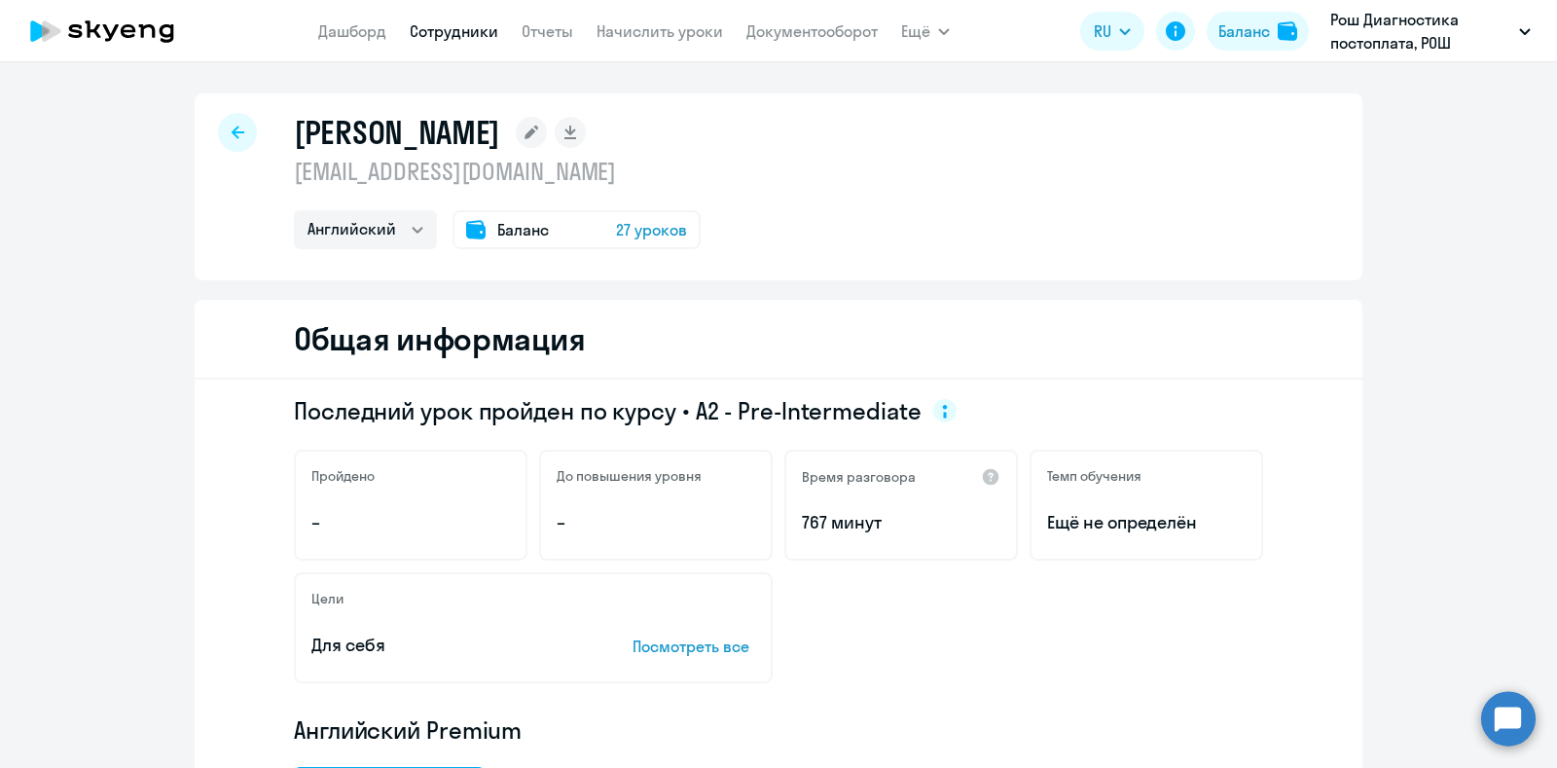
click at [232, 138] on icon at bounding box center [238, 133] width 13 height 14
select select "30"
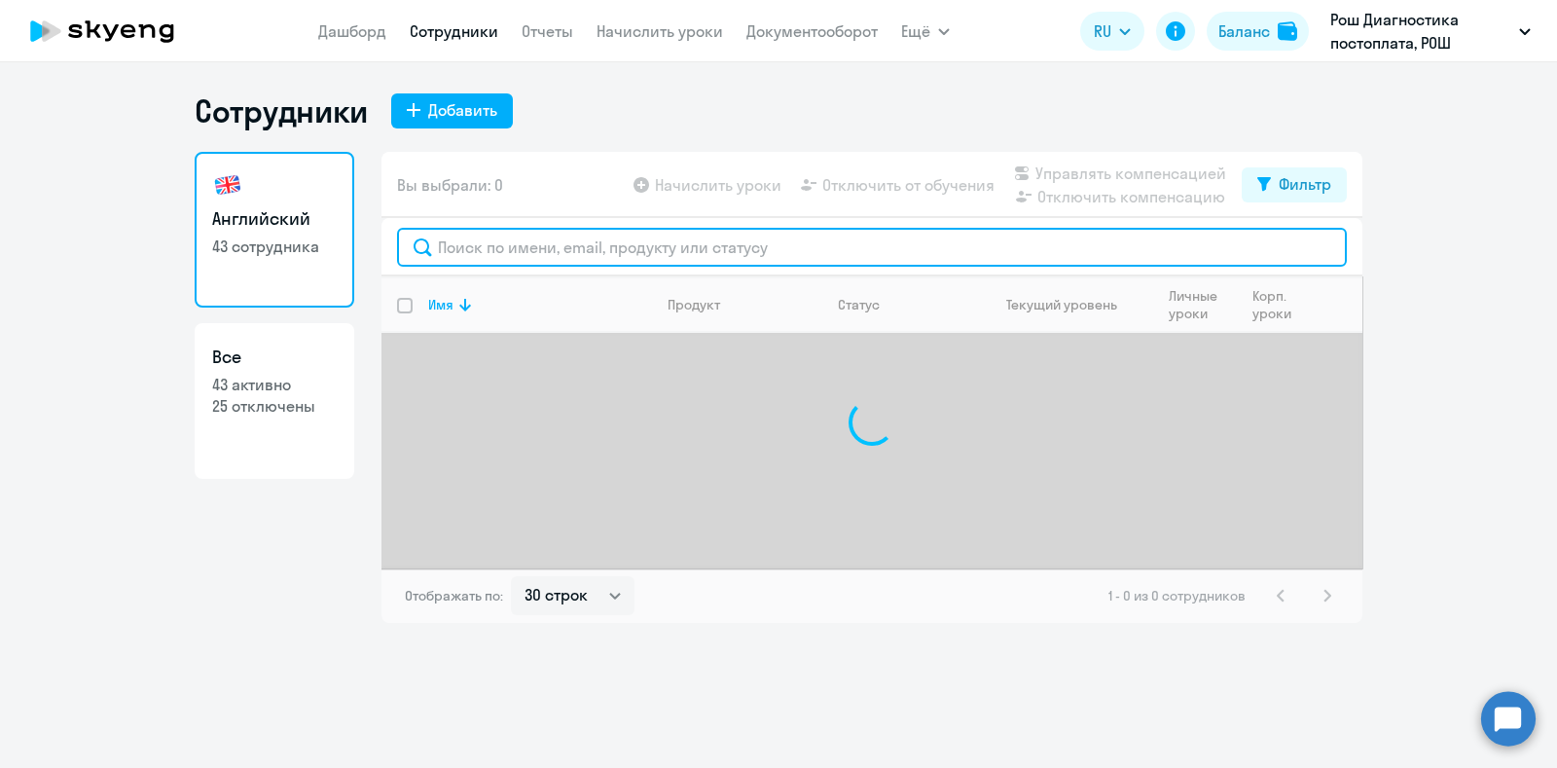
click at [537, 261] on input "text" at bounding box center [872, 247] width 950 height 39
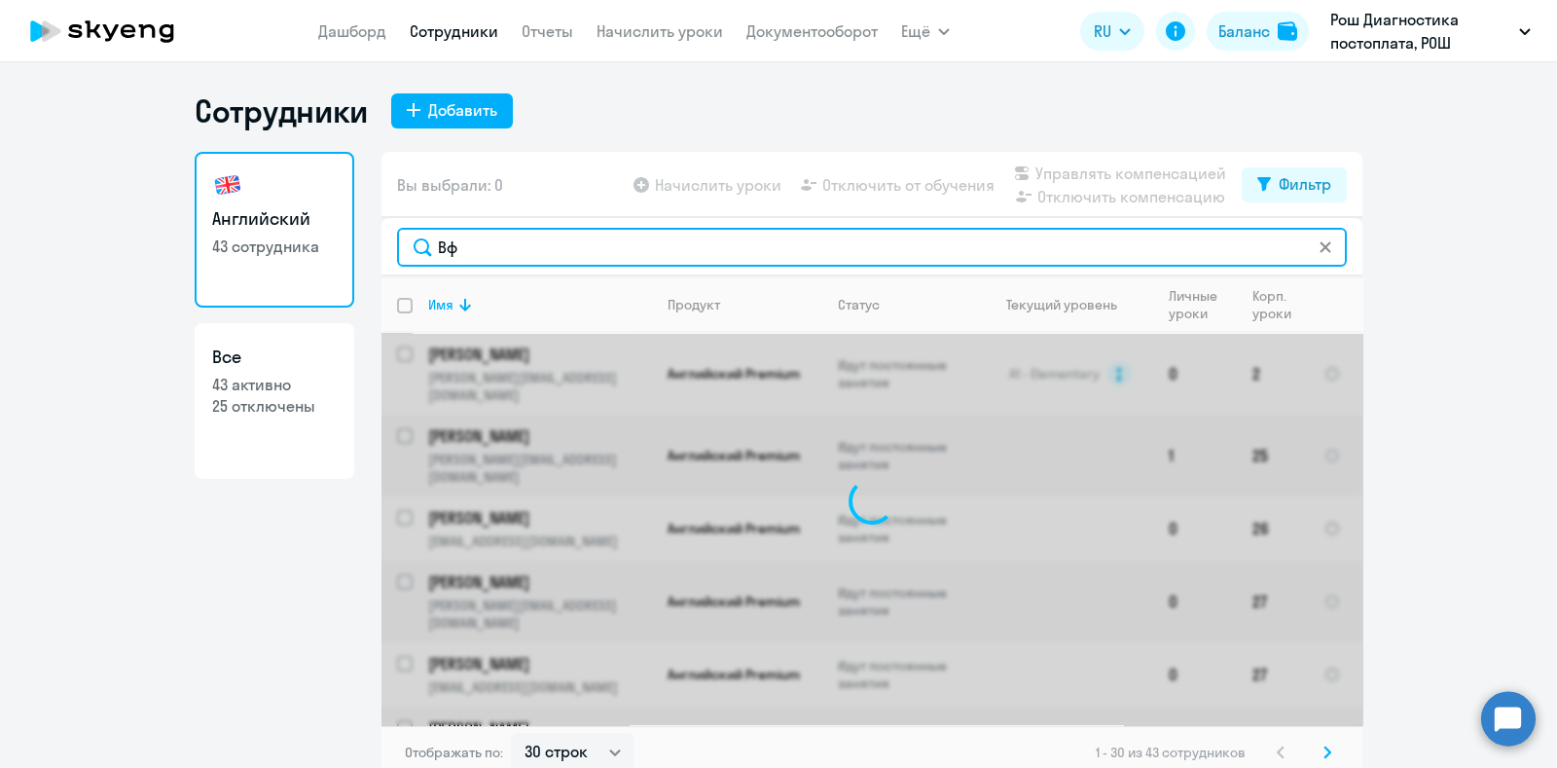
type input "В"
type input "L"
type input "[PERSON_NAME]"
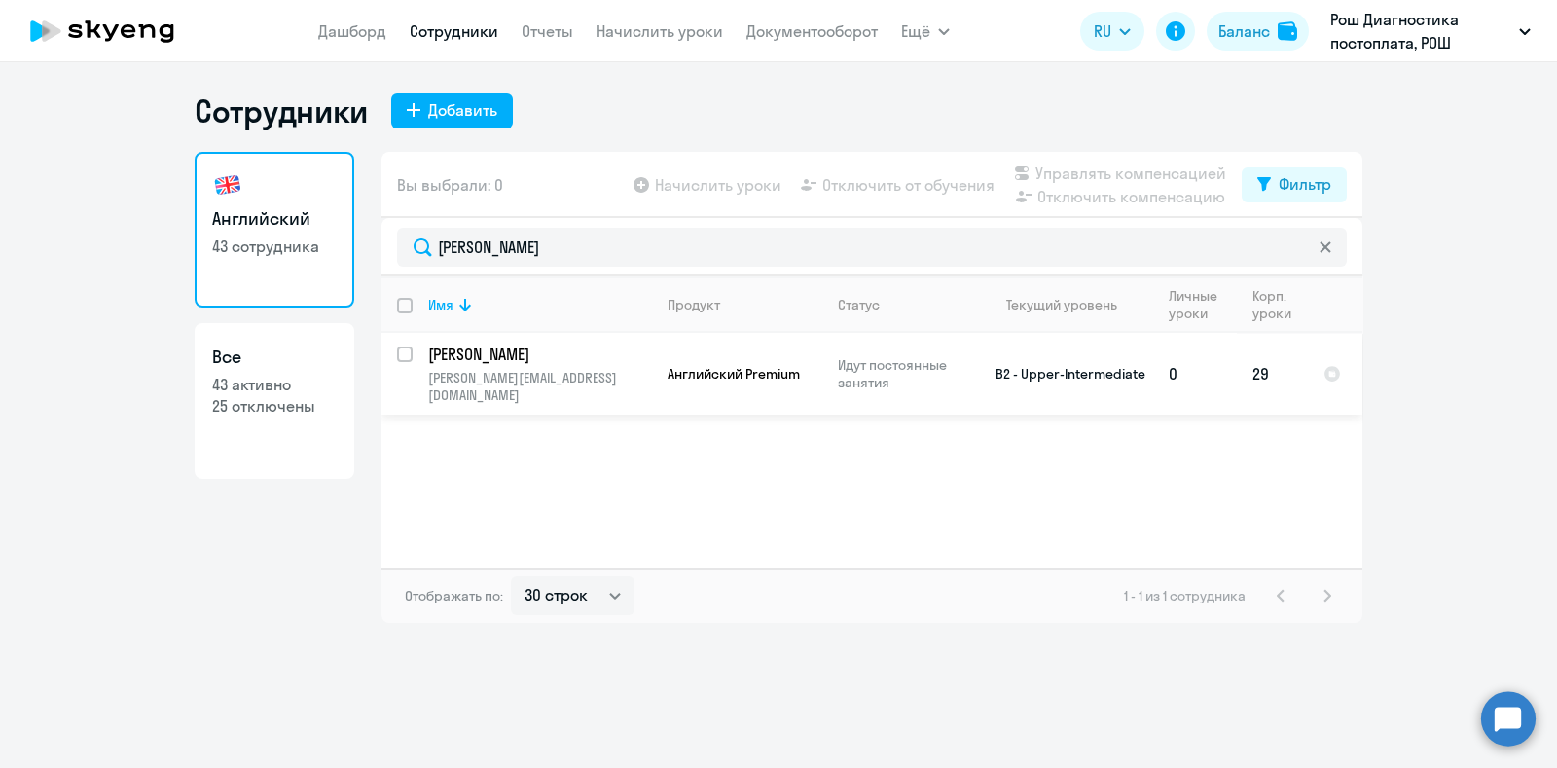
click at [614, 367] on td "[PERSON_NAME] [PERSON_NAME][EMAIL_ADDRESS][DOMAIN_NAME]" at bounding box center [532, 374] width 239 height 82
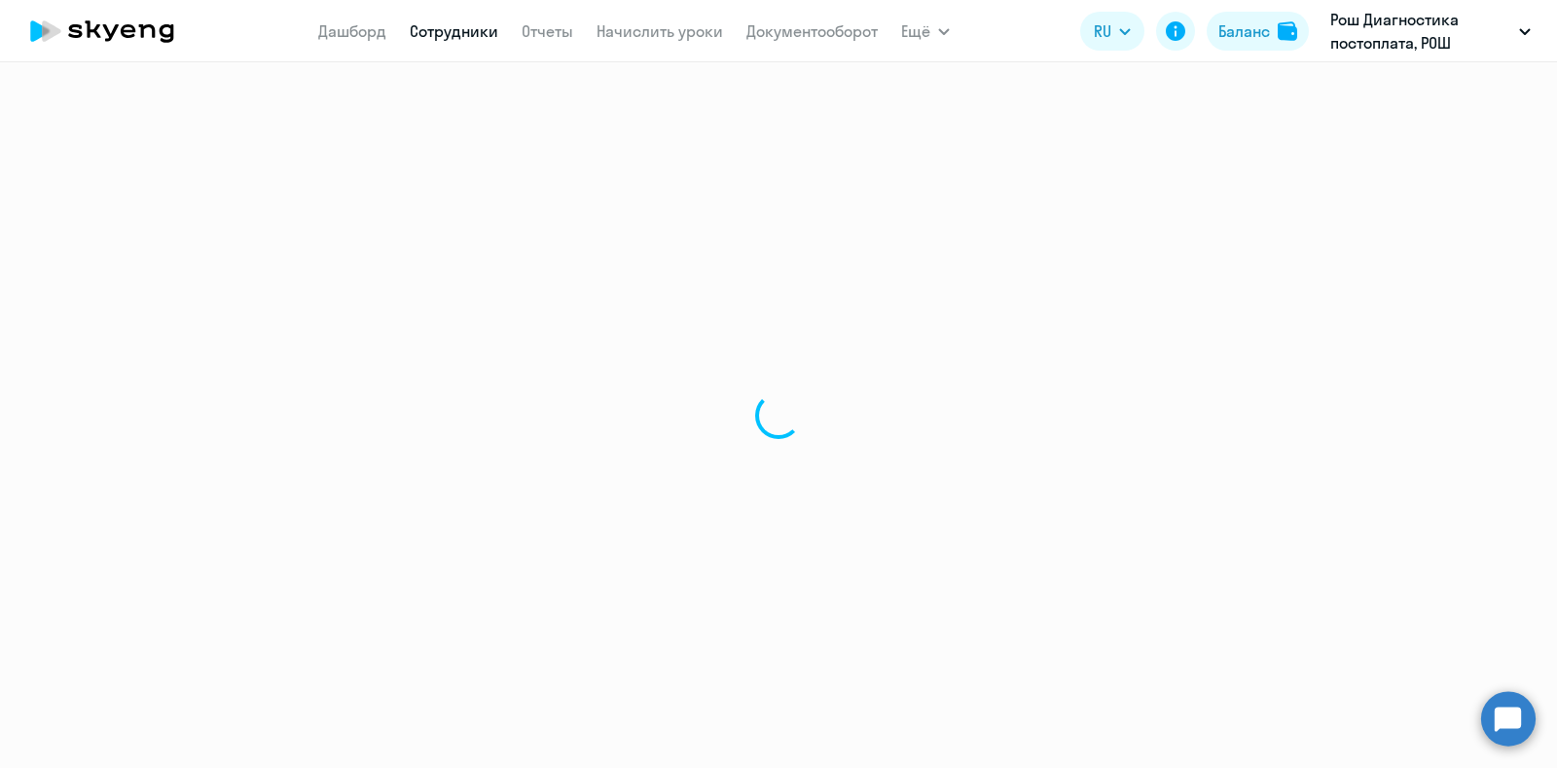
select select "english"
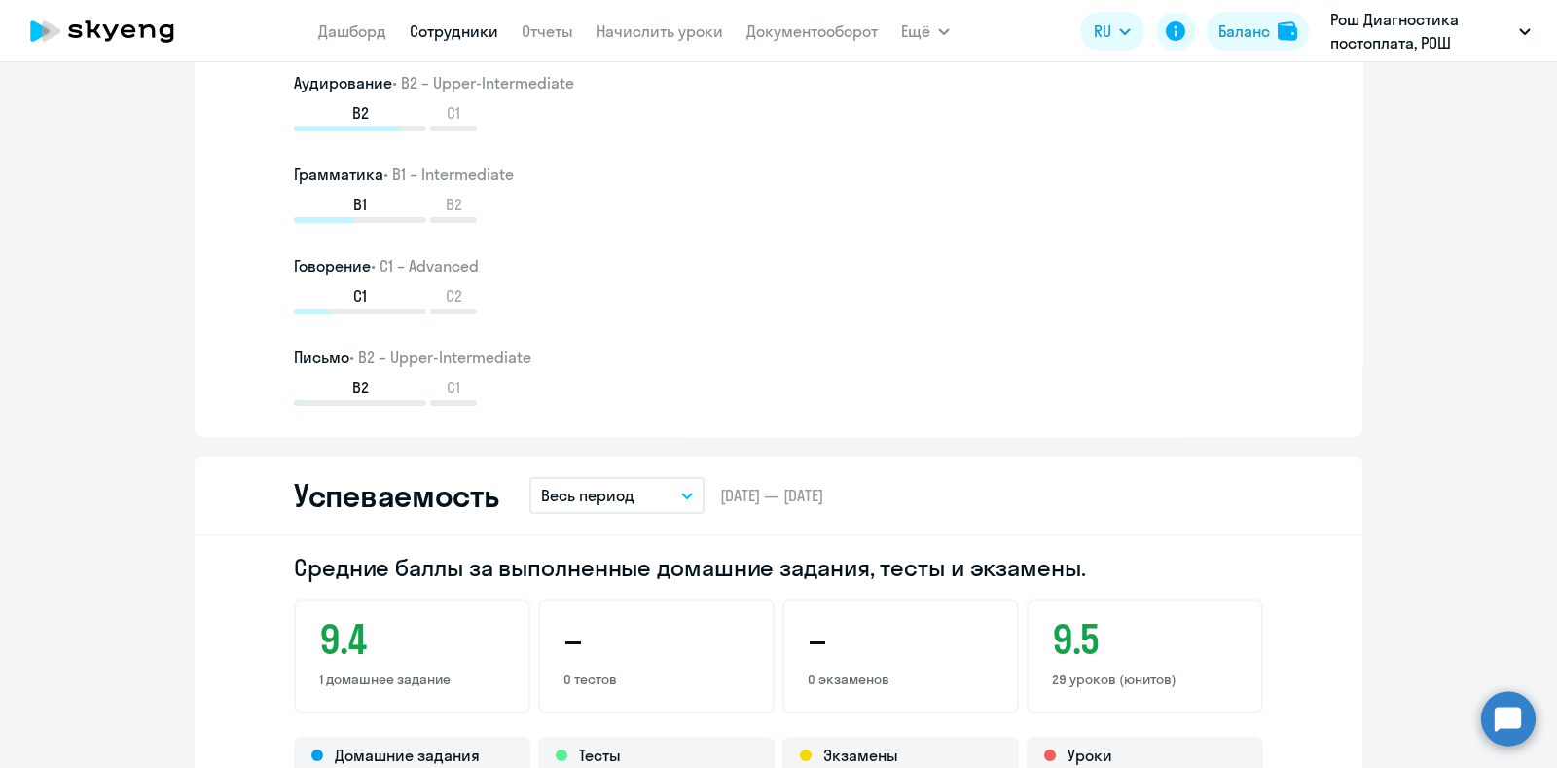
scroll to position [1216, 0]
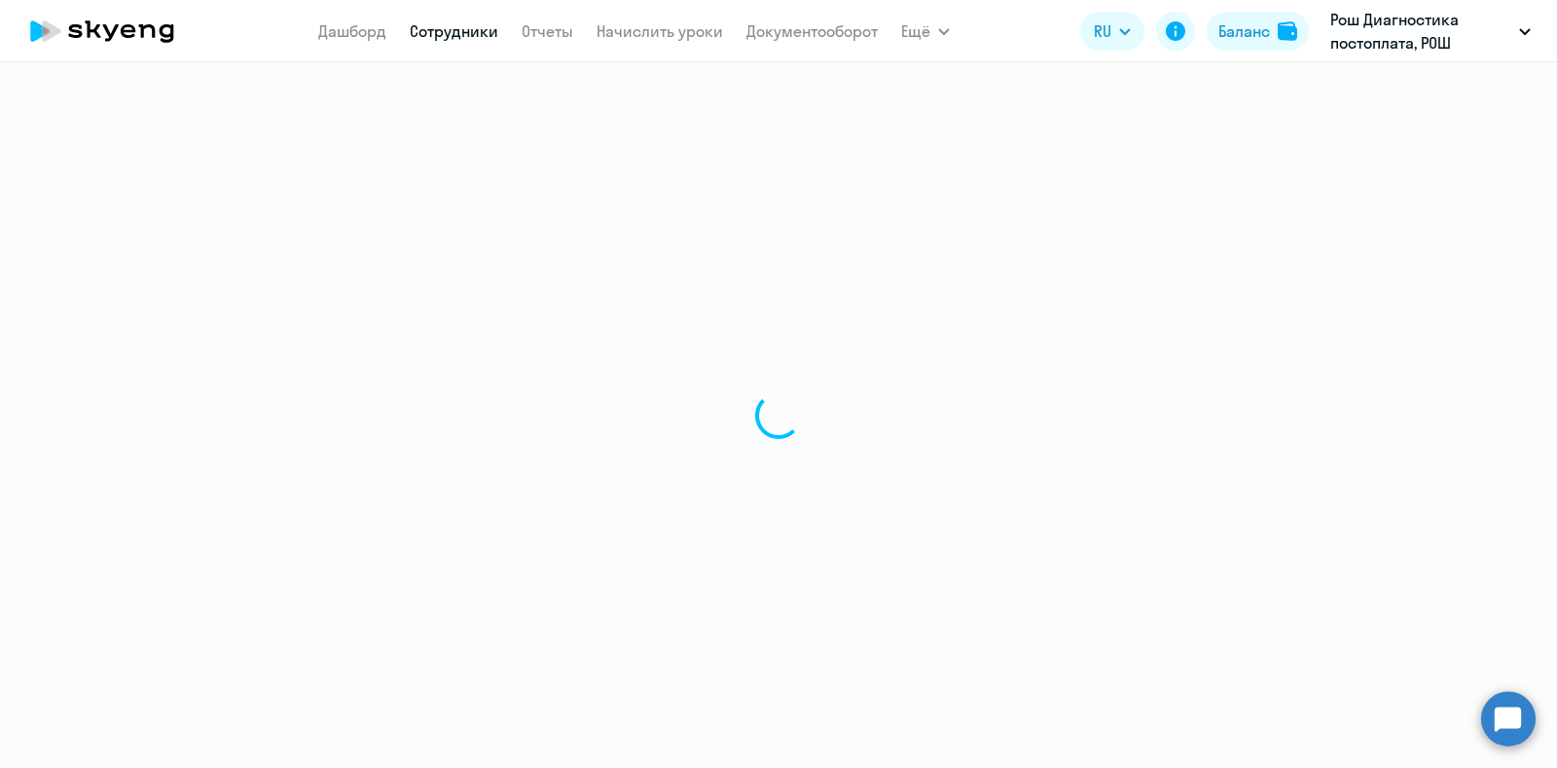
select select "30"
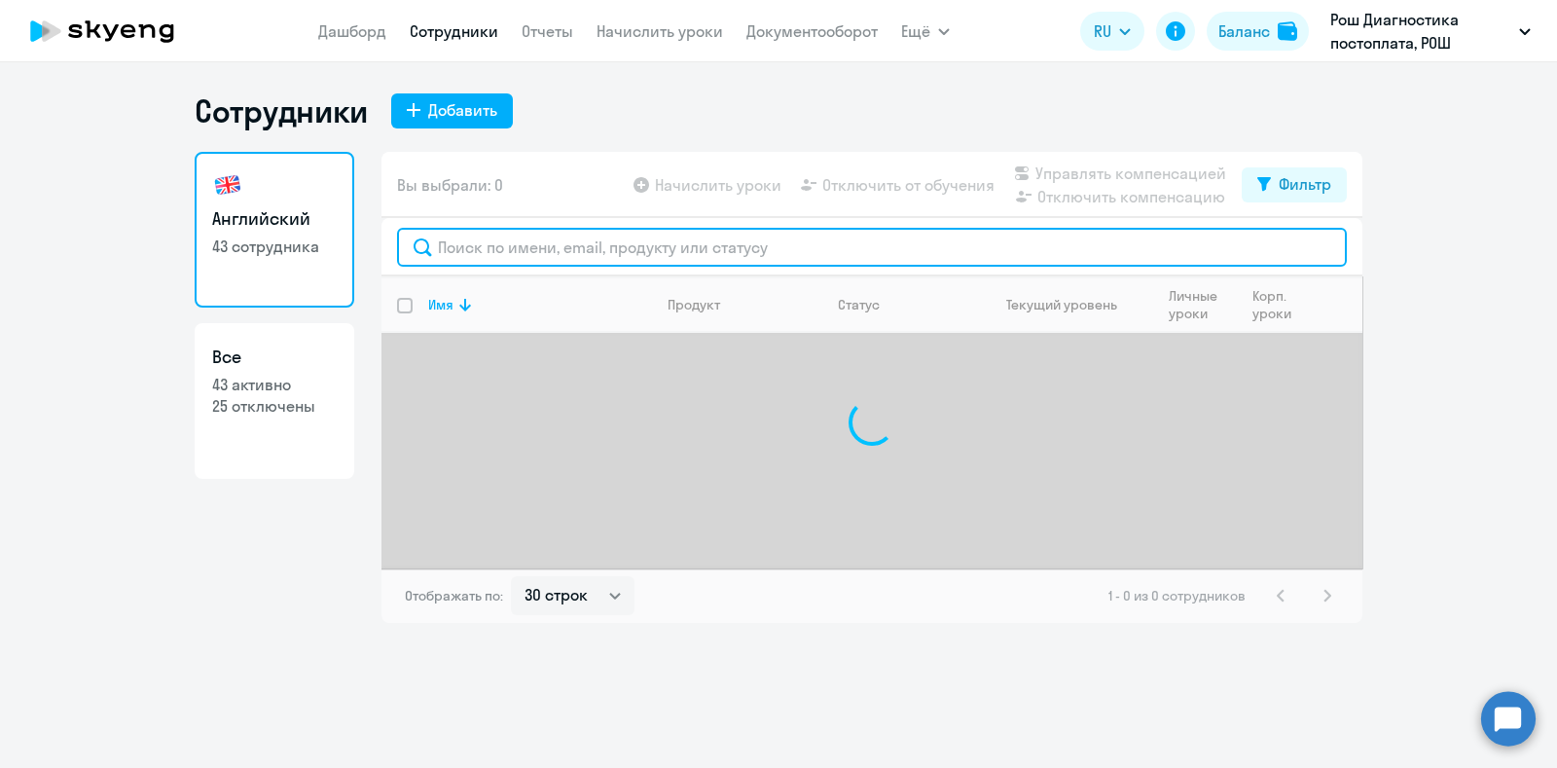
click at [531, 244] on input "text" at bounding box center [872, 247] width 950 height 39
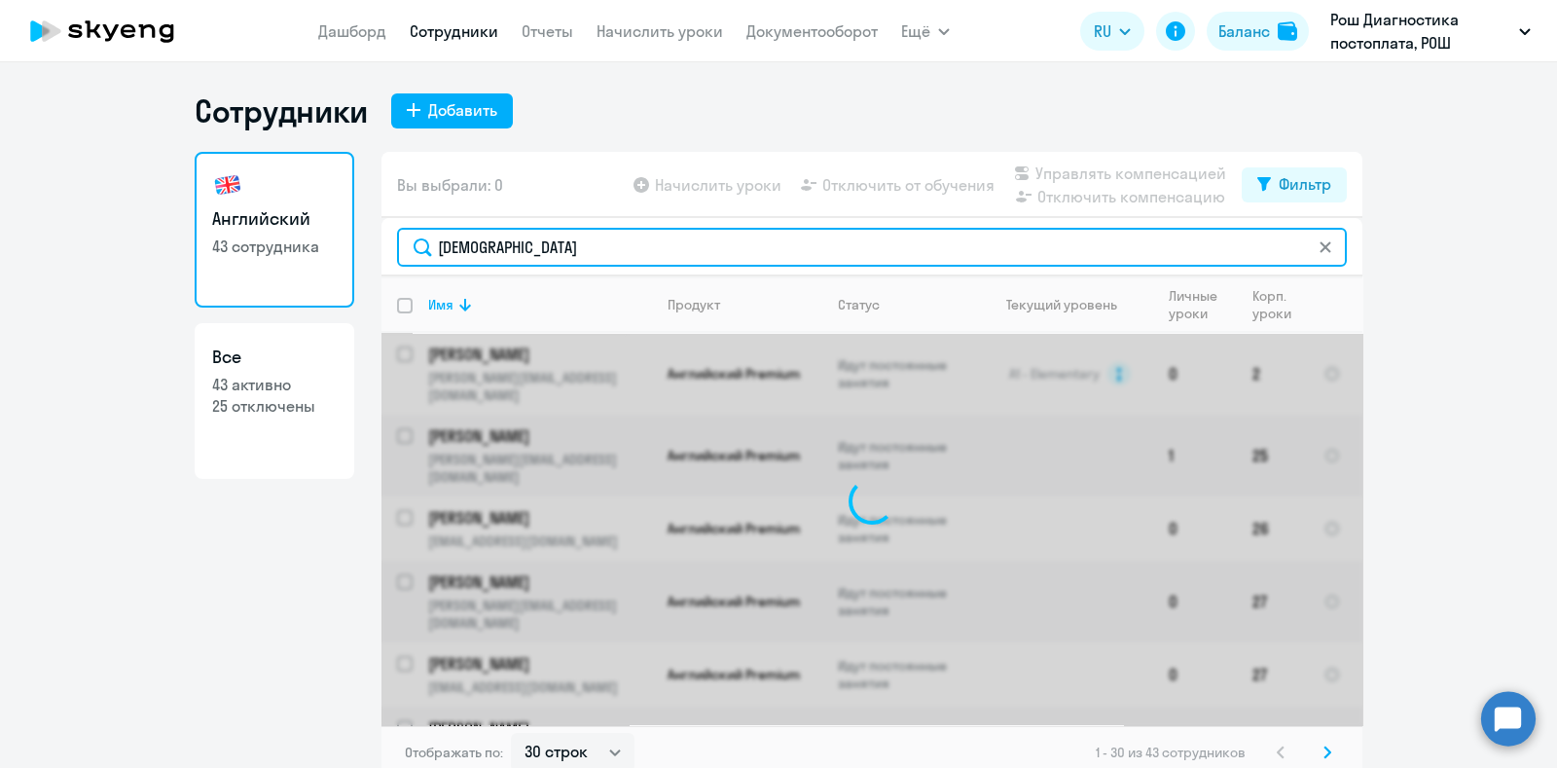
type input "[DEMOGRAPHIC_DATA]"
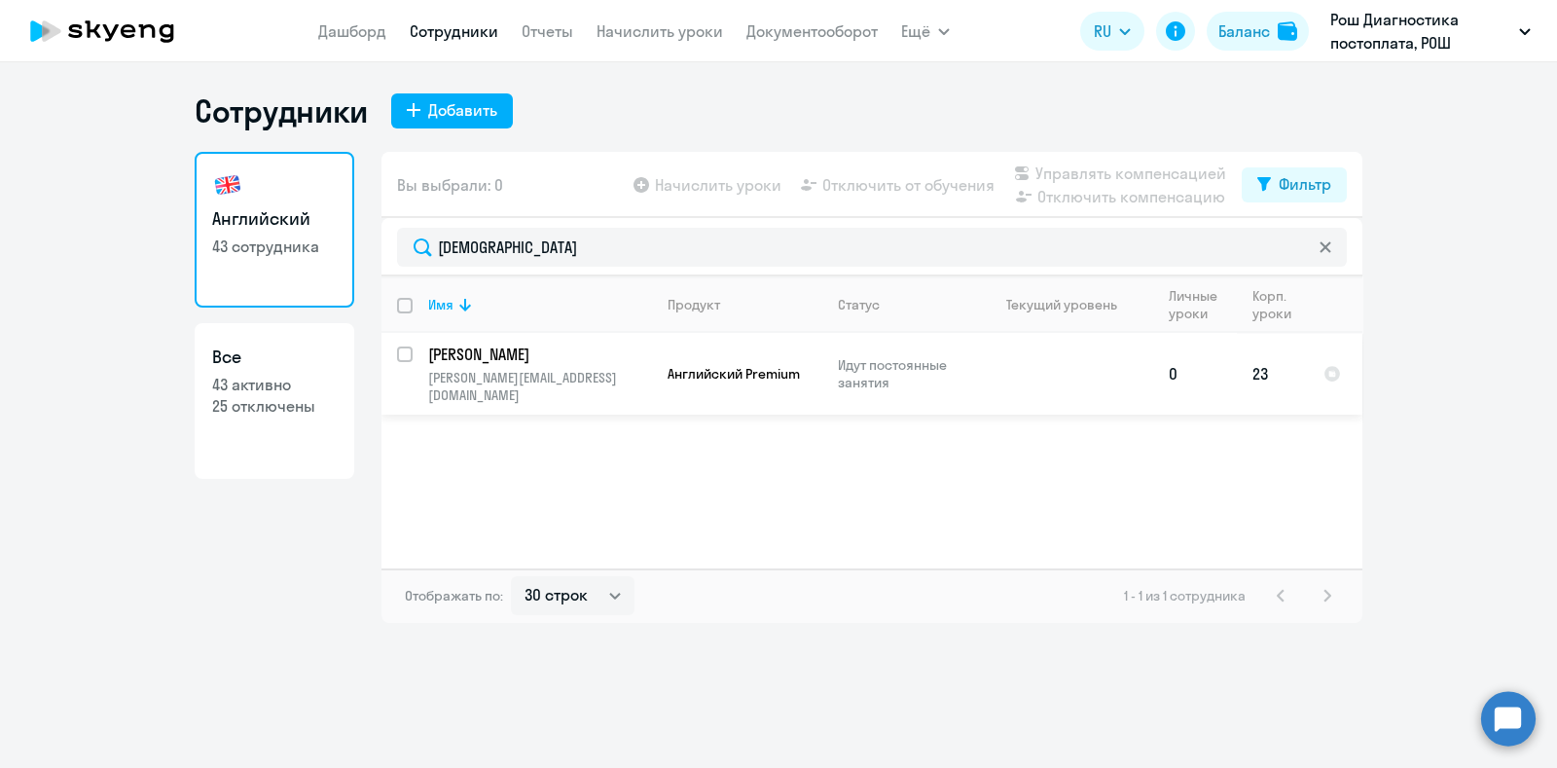
click at [570, 353] on p "[PERSON_NAME]" at bounding box center [538, 353] width 220 height 21
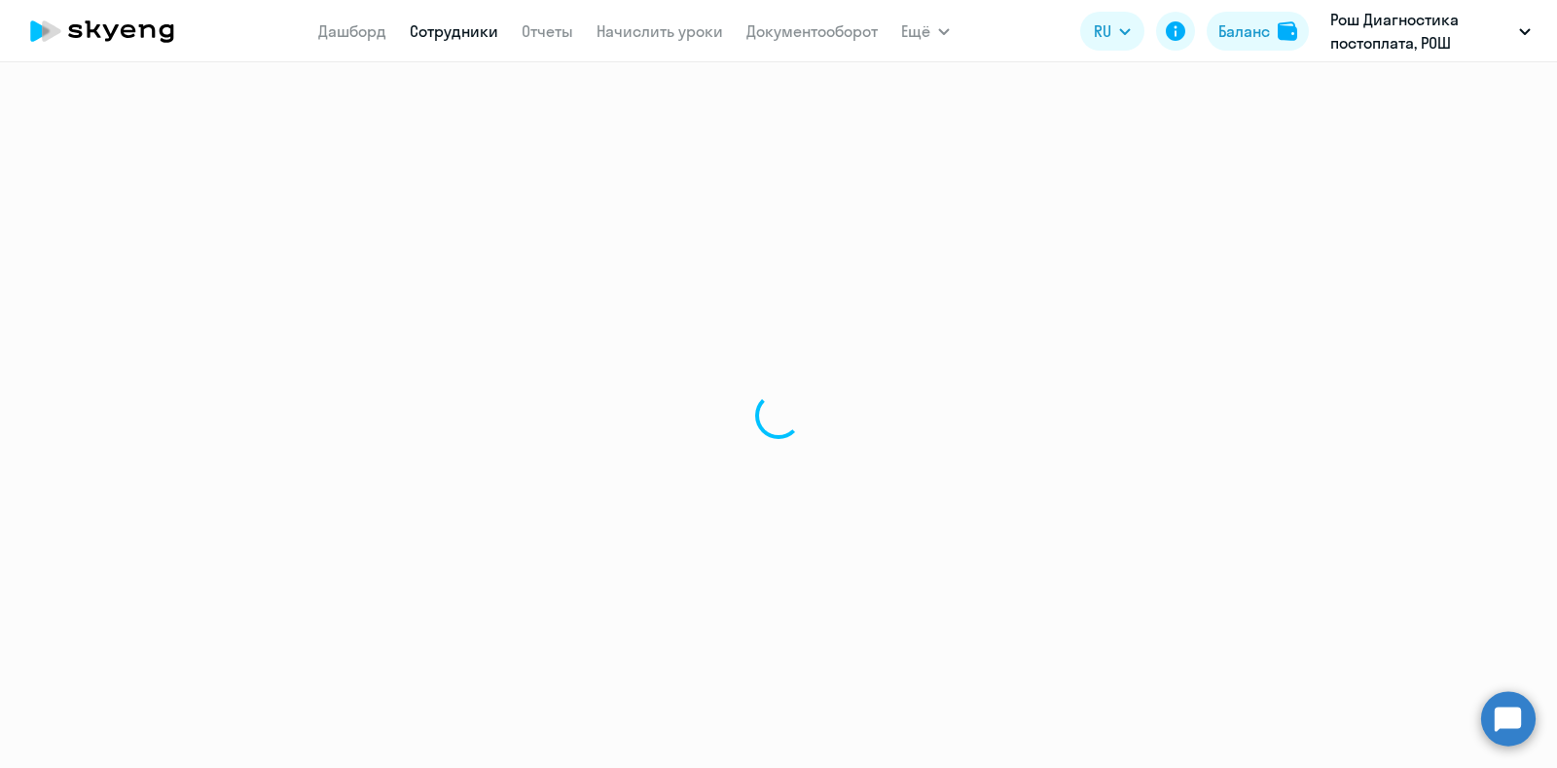
select select "english"
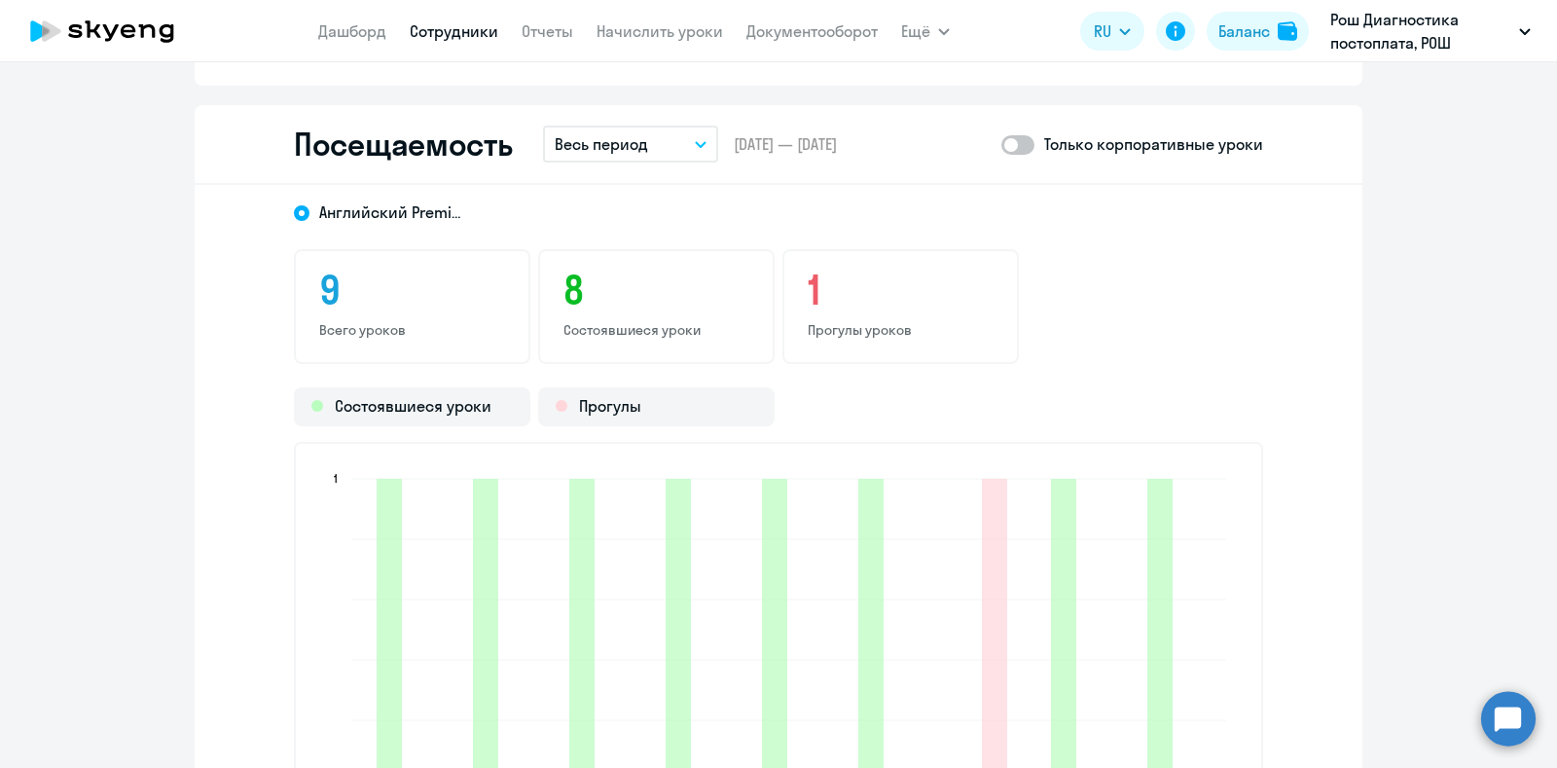
scroll to position [2189, 0]
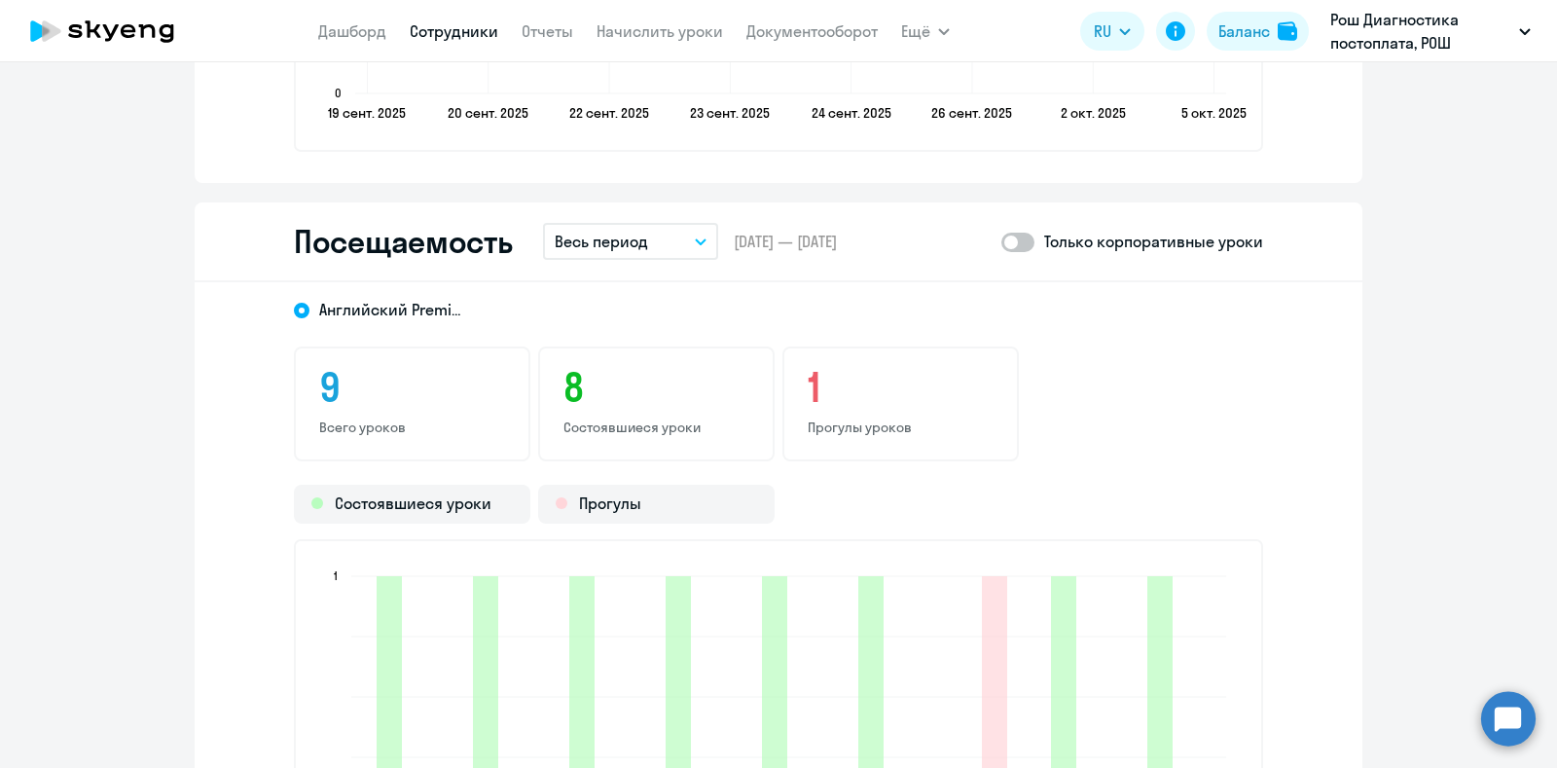
click at [1006, 240] on span at bounding box center [1017, 242] width 33 height 19
click at [1001, 241] on input "checkbox" at bounding box center [1000, 241] width 1 height 1
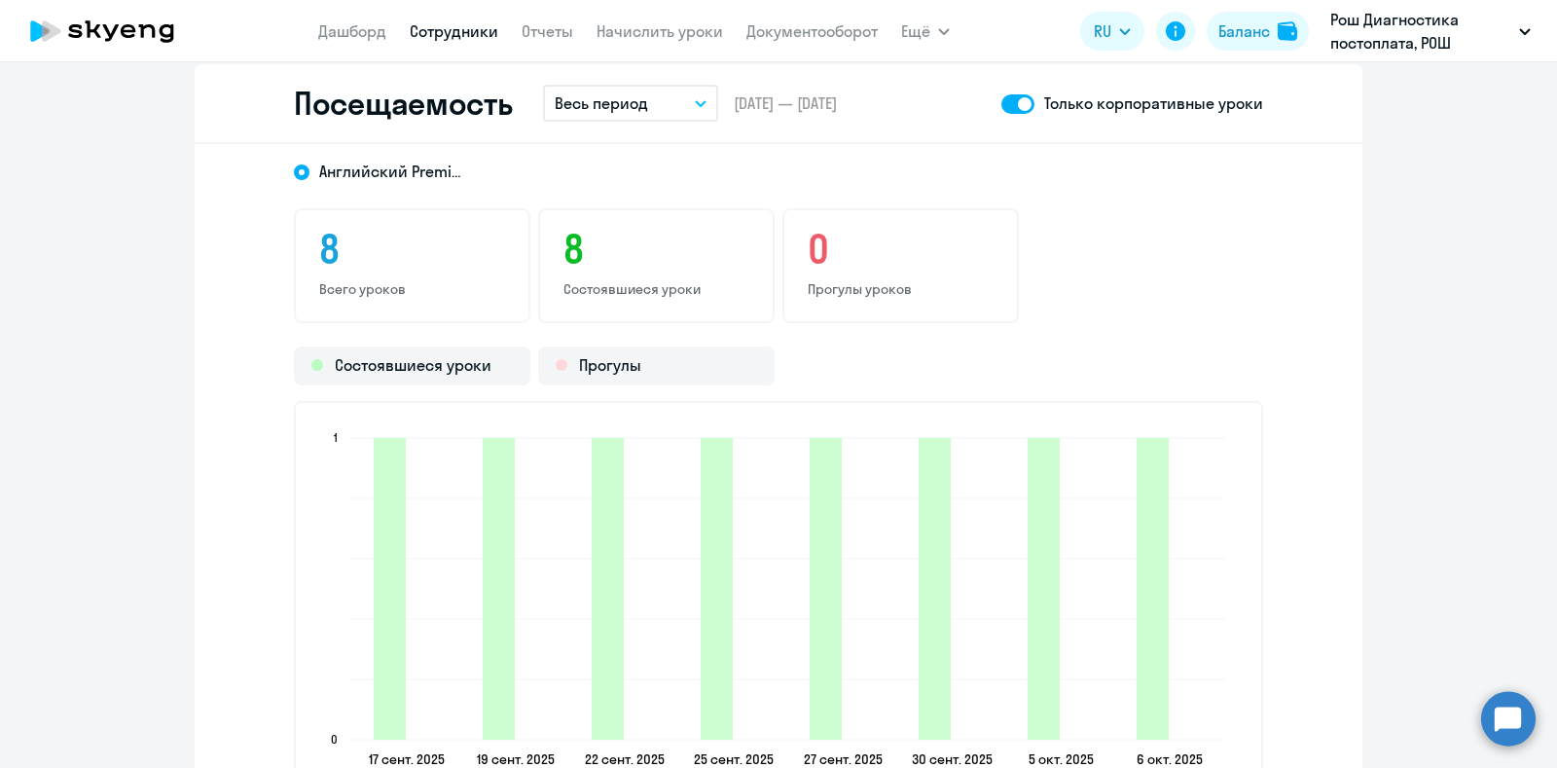
scroll to position [2068, 0]
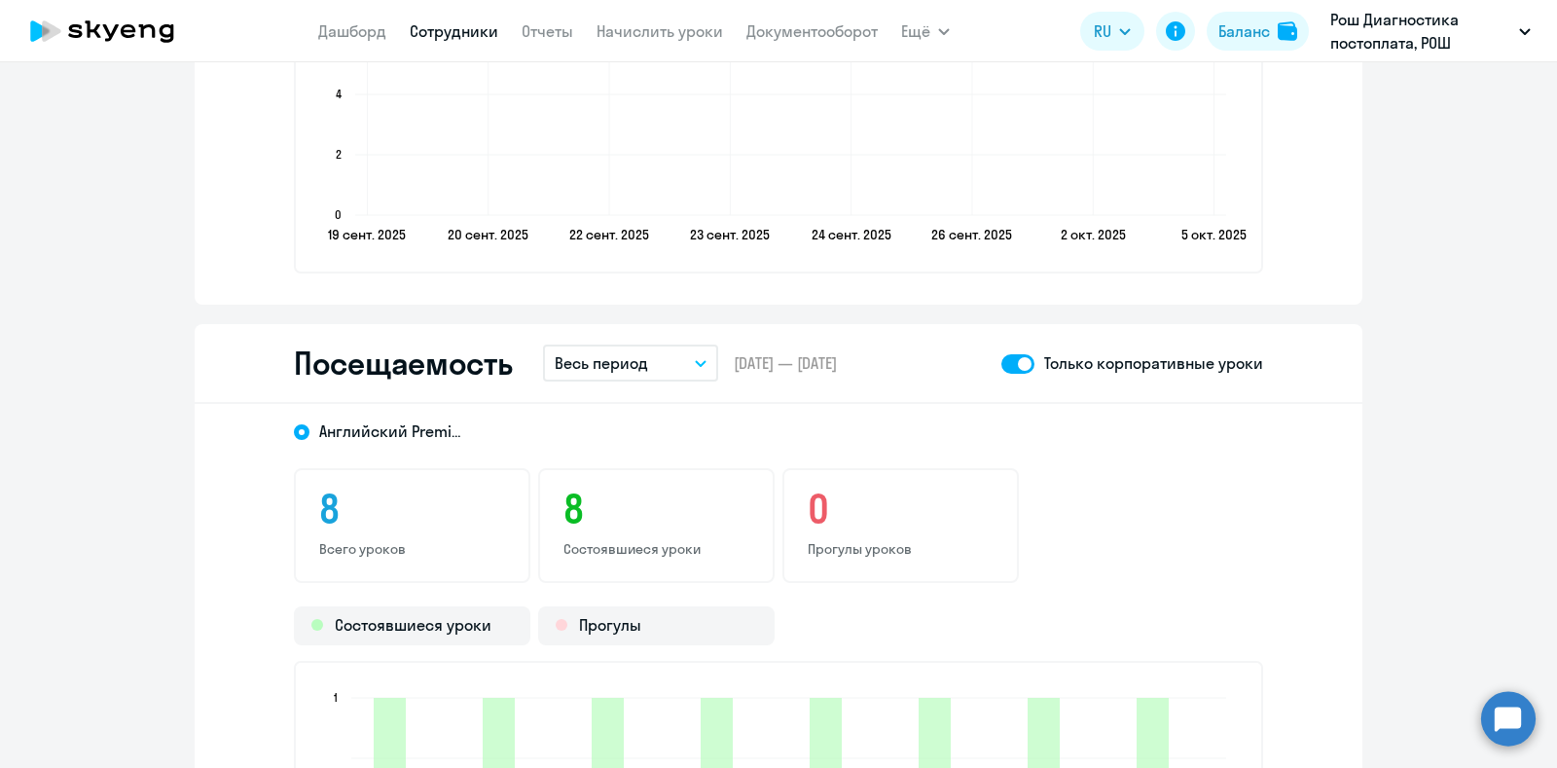
click at [1022, 362] on span at bounding box center [1017, 363] width 33 height 19
click at [1001, 363] on input "checkbox" at bounding box center [1000, 363] width 1 height 1
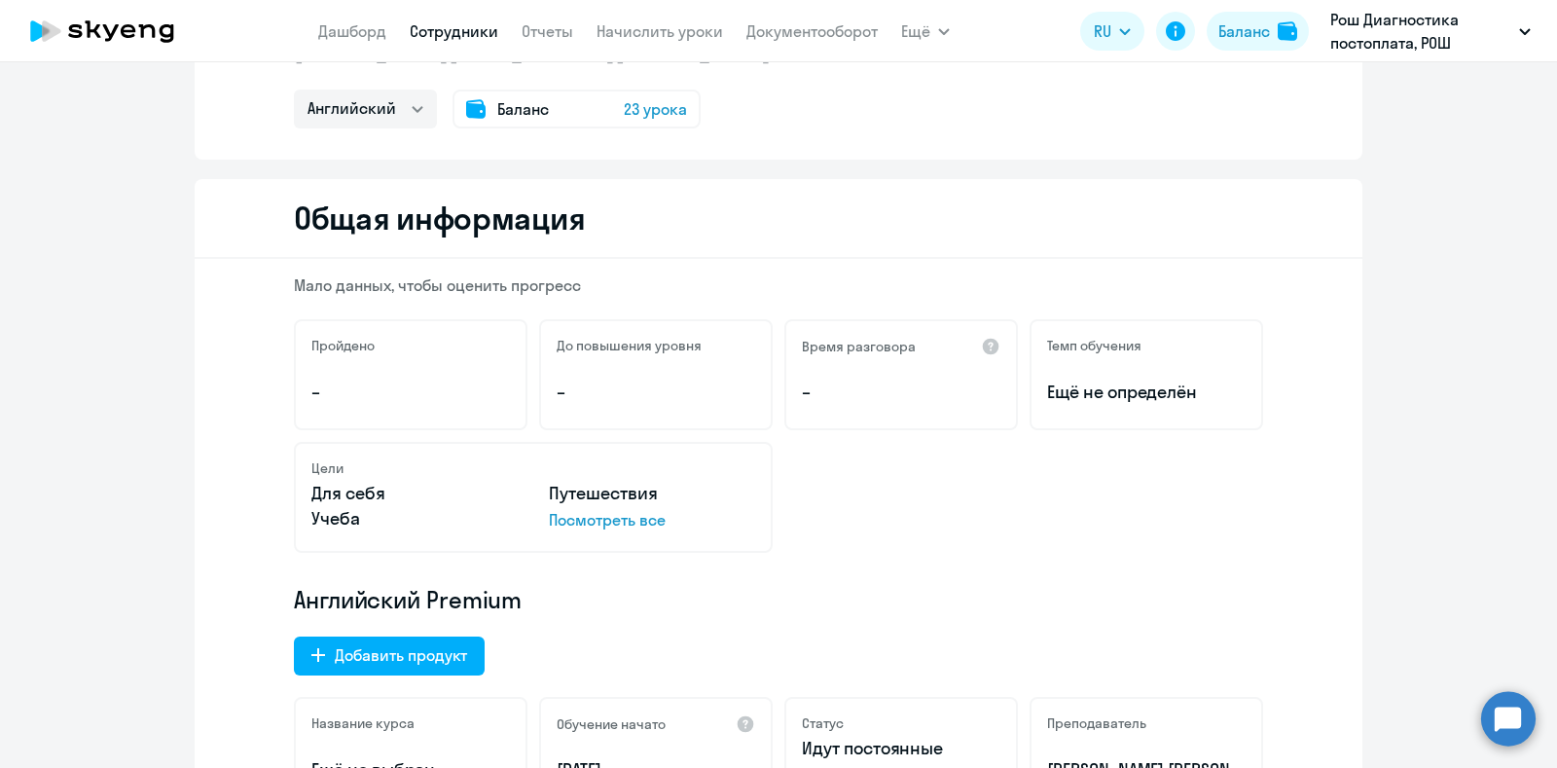
scroll to position [0, 0]
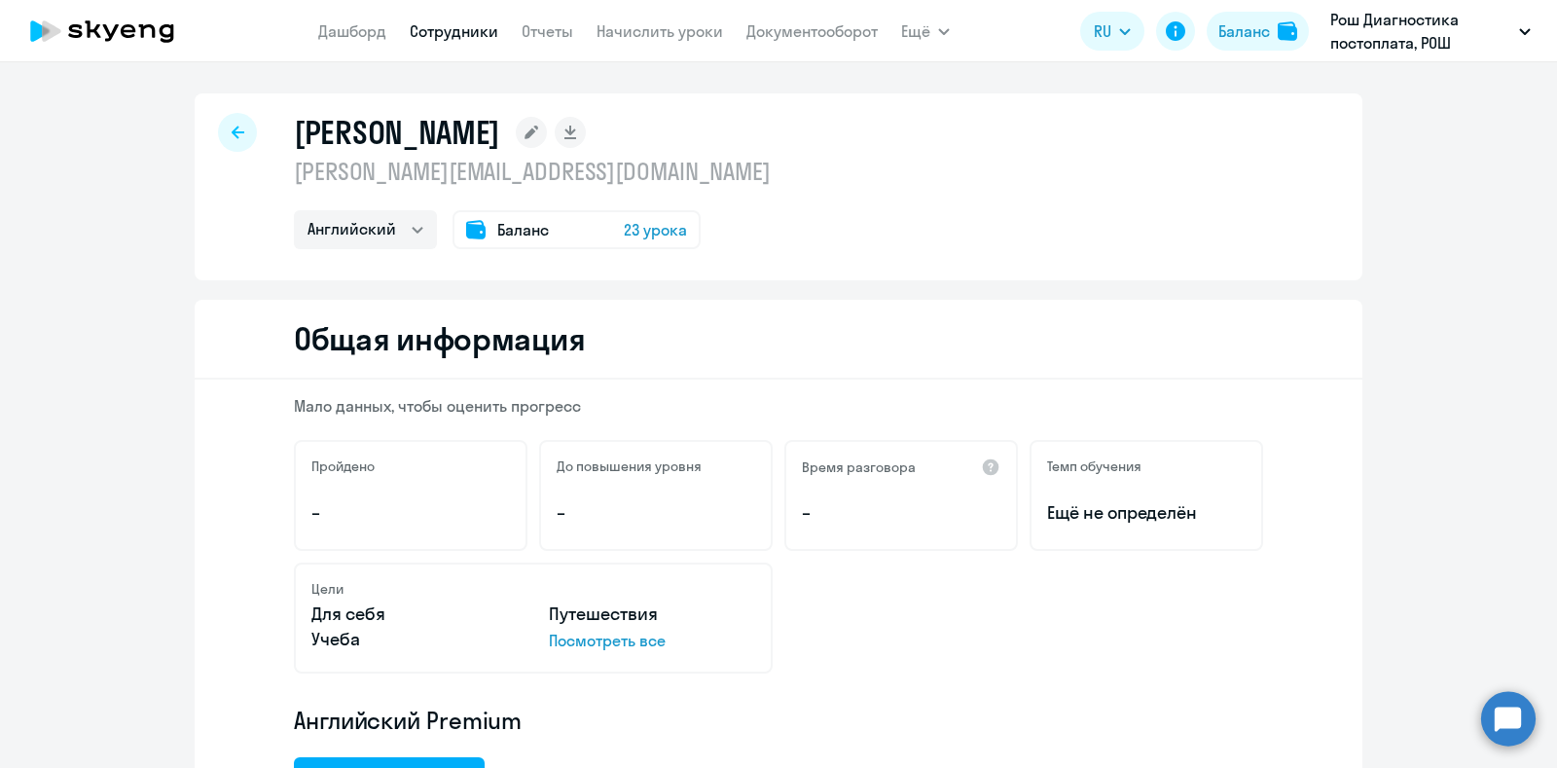
click at [649, 234] on span "23 урока" at bounding box center [655, 229] width 63 height 23
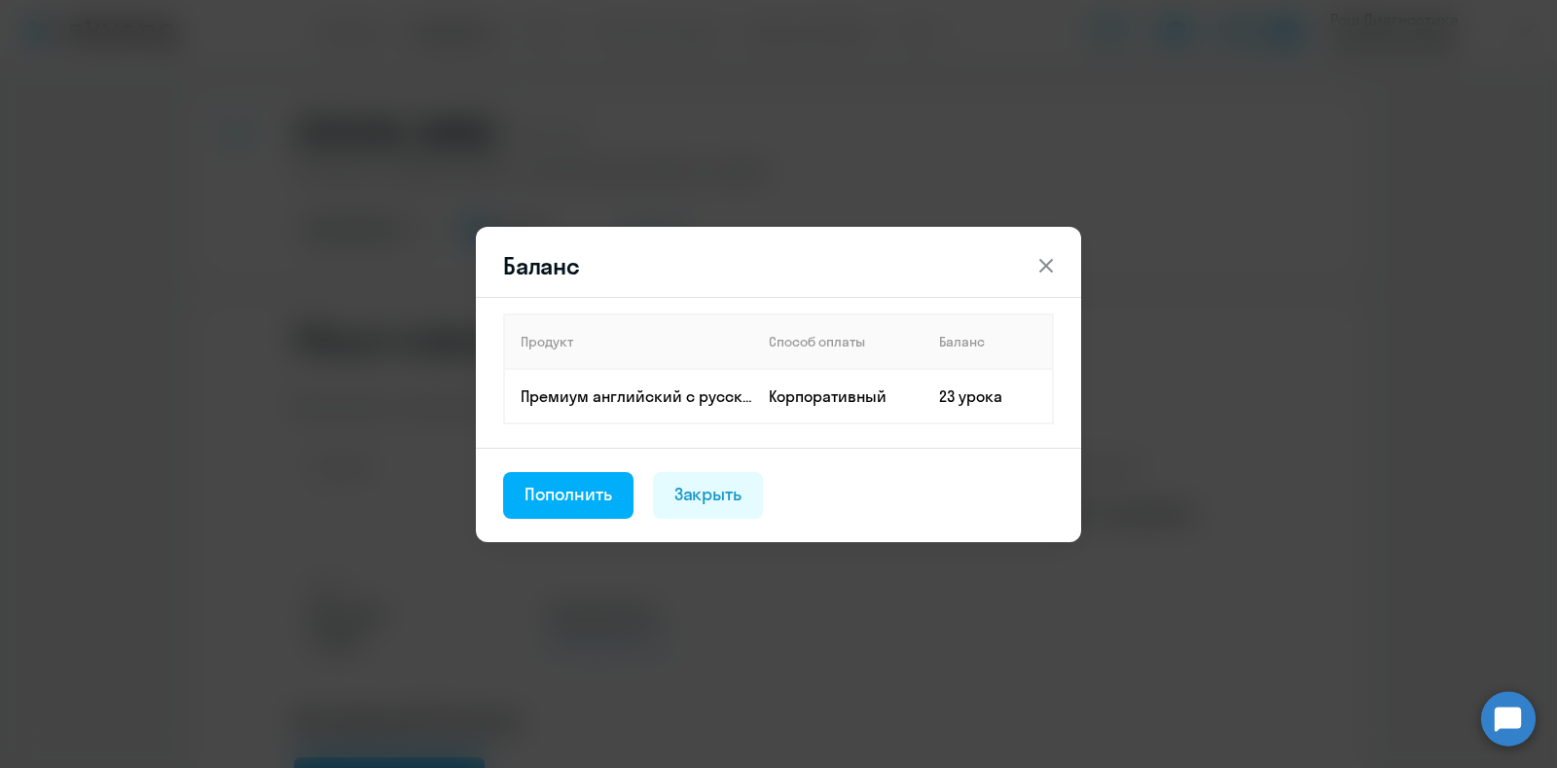
click at [1046, 266] on icon at bounding box center [1046, 265] width 14 height 14
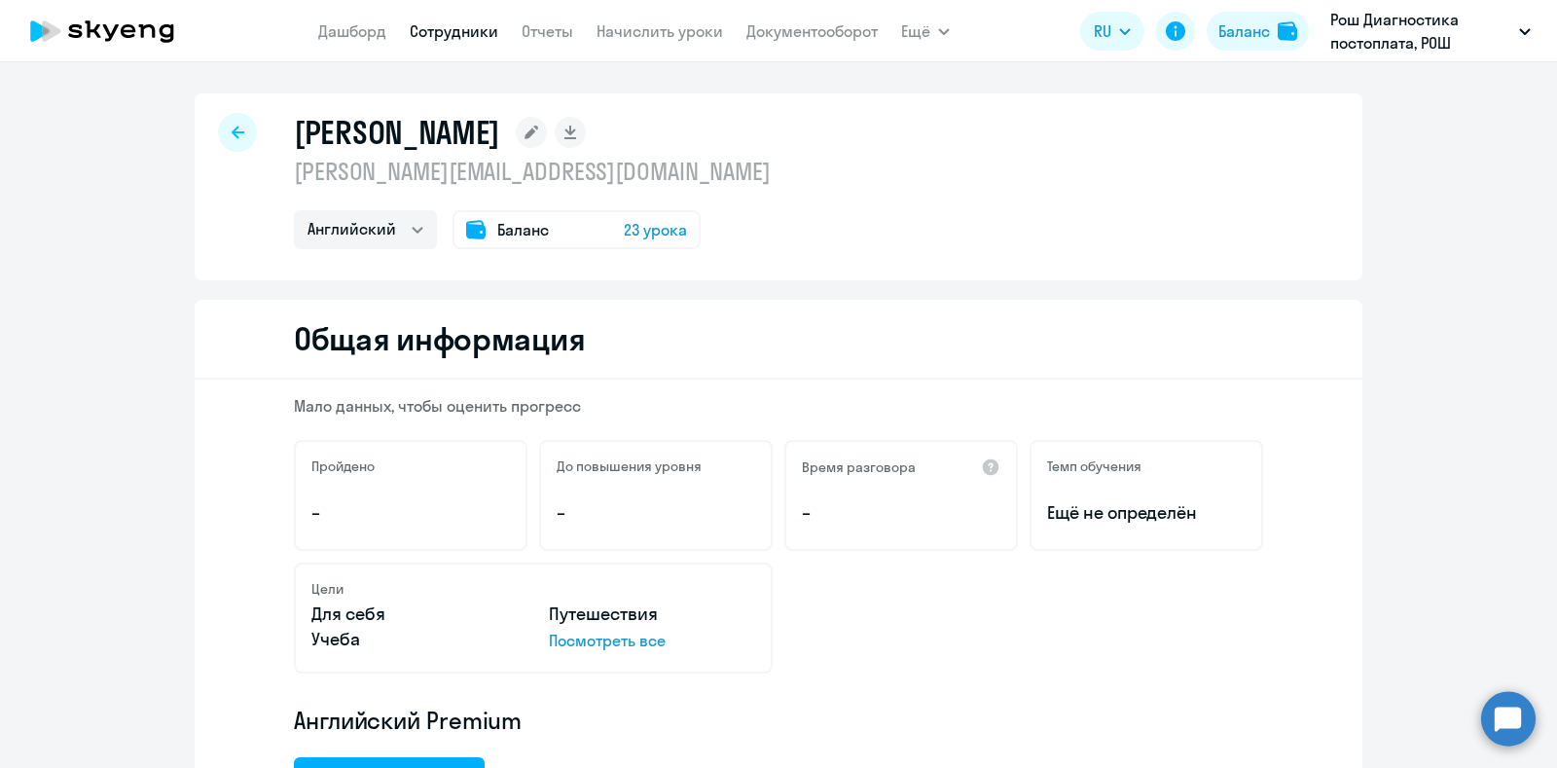
click at [657, 233] on span "23 урока" at bounding box center [655, 229] width 63 height 23
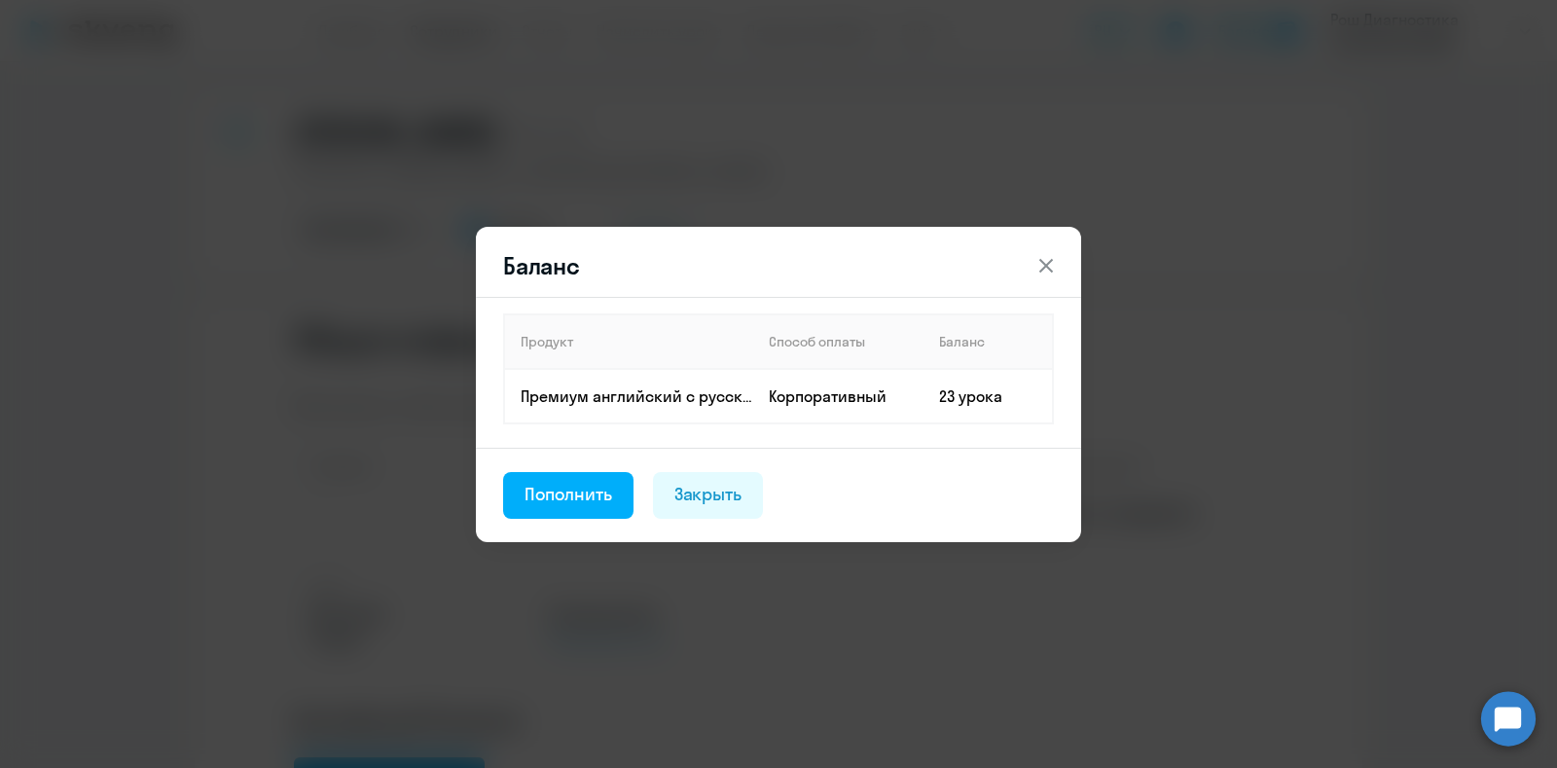
click at [1040, 270] on icon at bounding box center [1046, 265] width 14 height 14
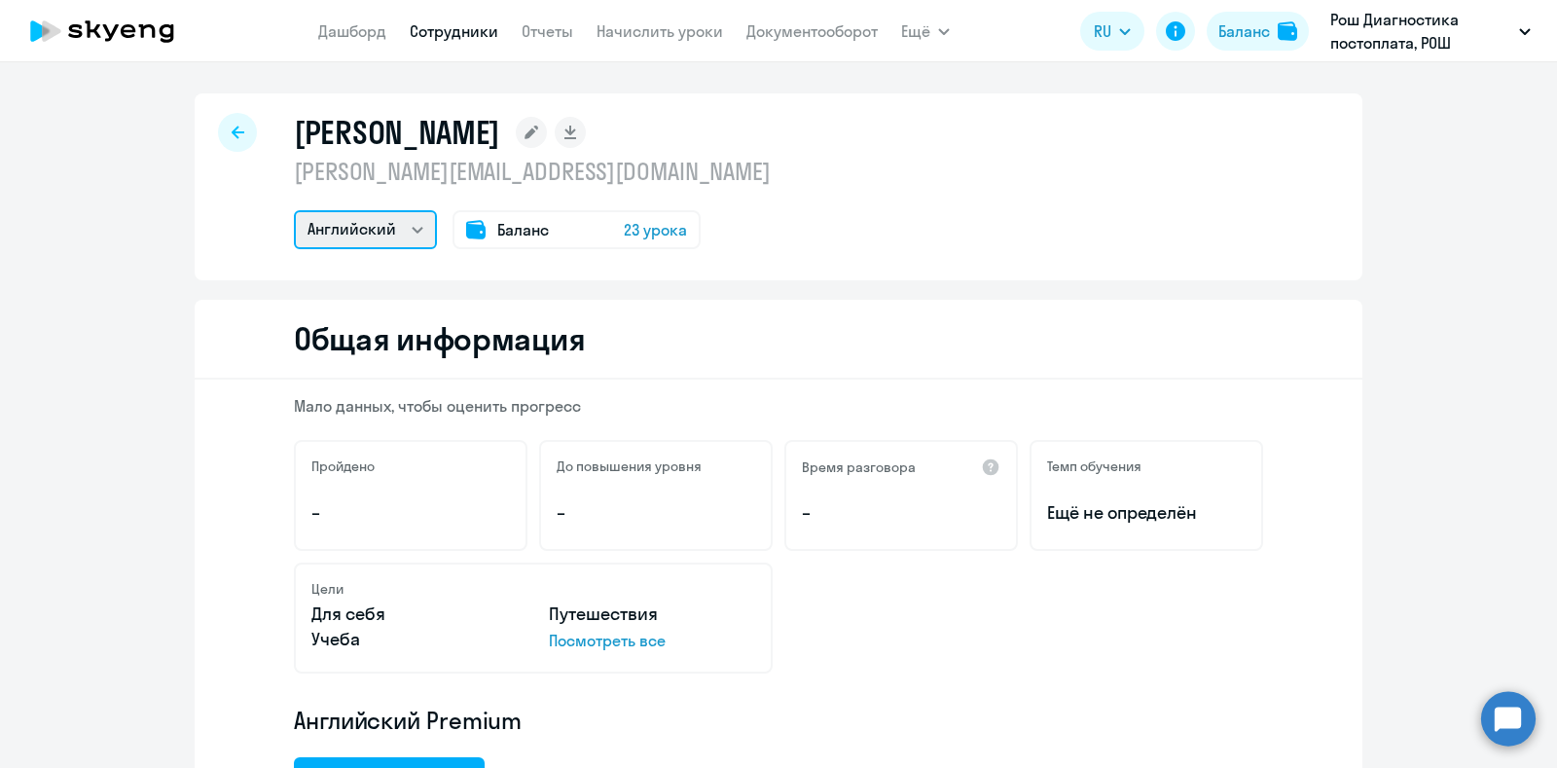
click at [405, 228] on select "Английский" at bounding box center [365, 229] width 143 height 39
click at [947, 249] on div "[PERSON_NAME] [PERSON_NAME][EMAIL_ADDRESS][DOMAIN_NAME] Английский Баланс 23 ур…" at bounding box center [779, 186] width 1168 height 187
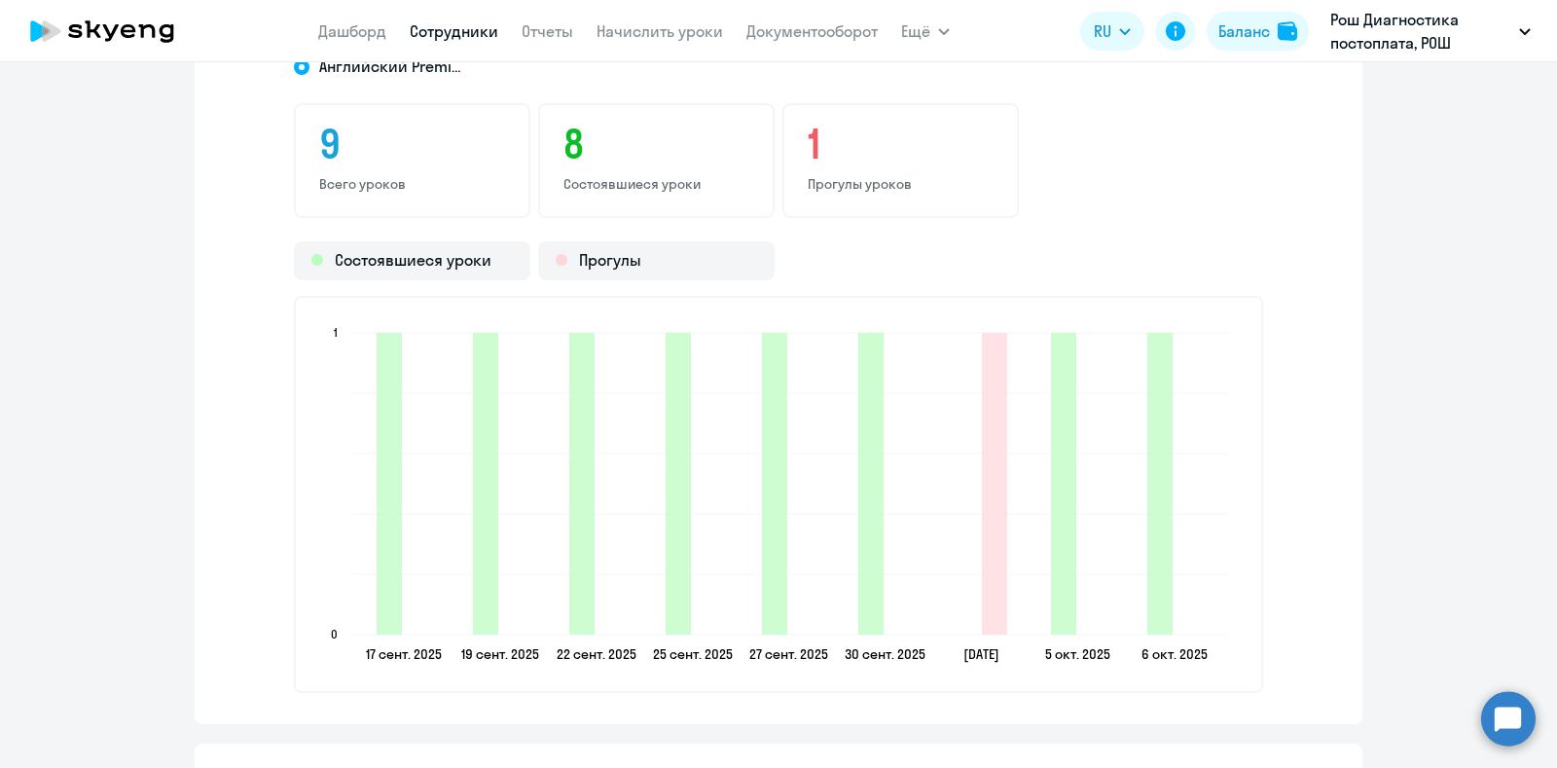
scroll to position [2311, 0]
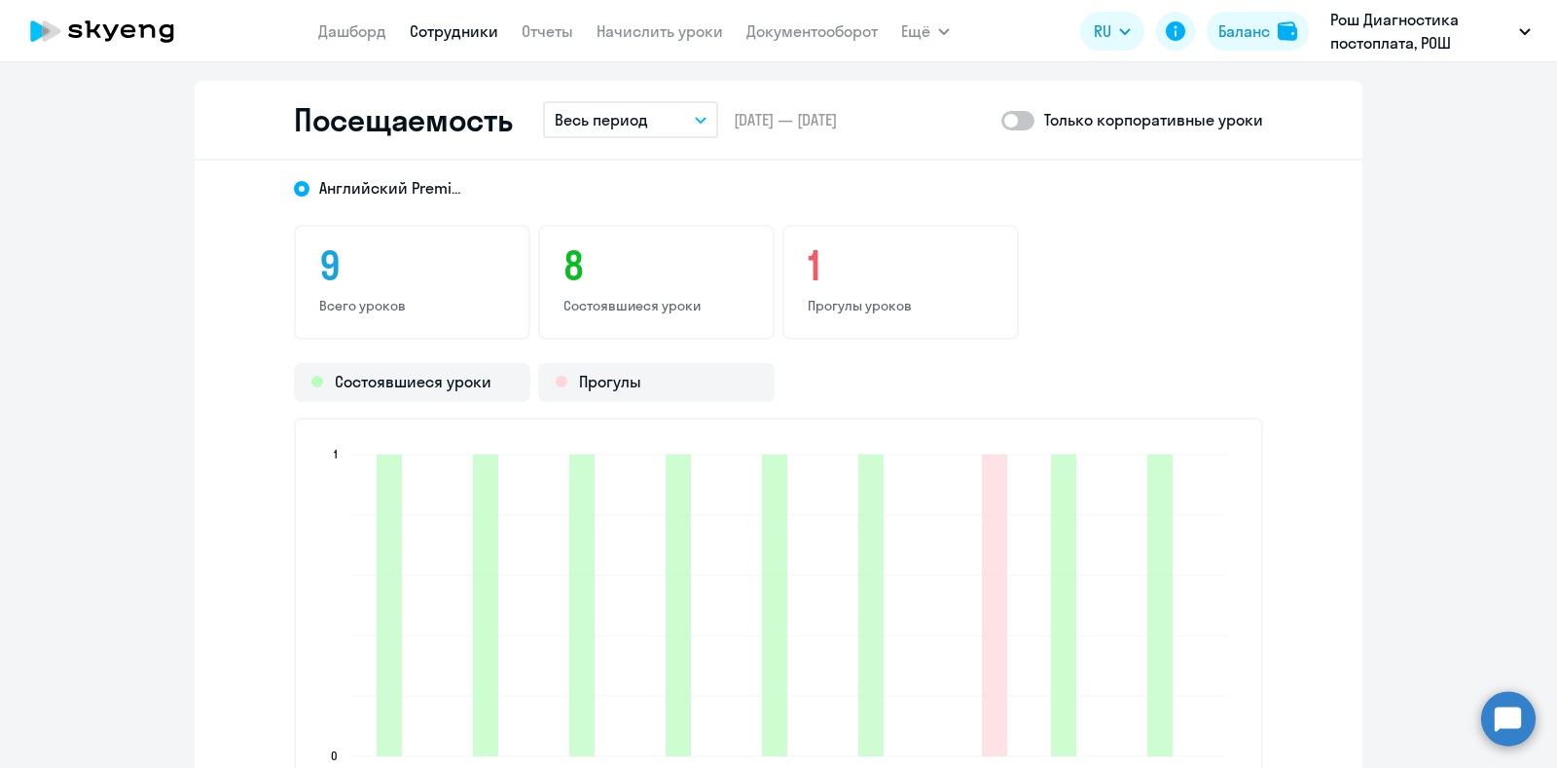
click at [1001, 123] on span at bounding box center [1017, 120] width 33 height 19
click at [1001, 121] on input "checkbox" at bounding box center [1000, 120] width 1 height 1
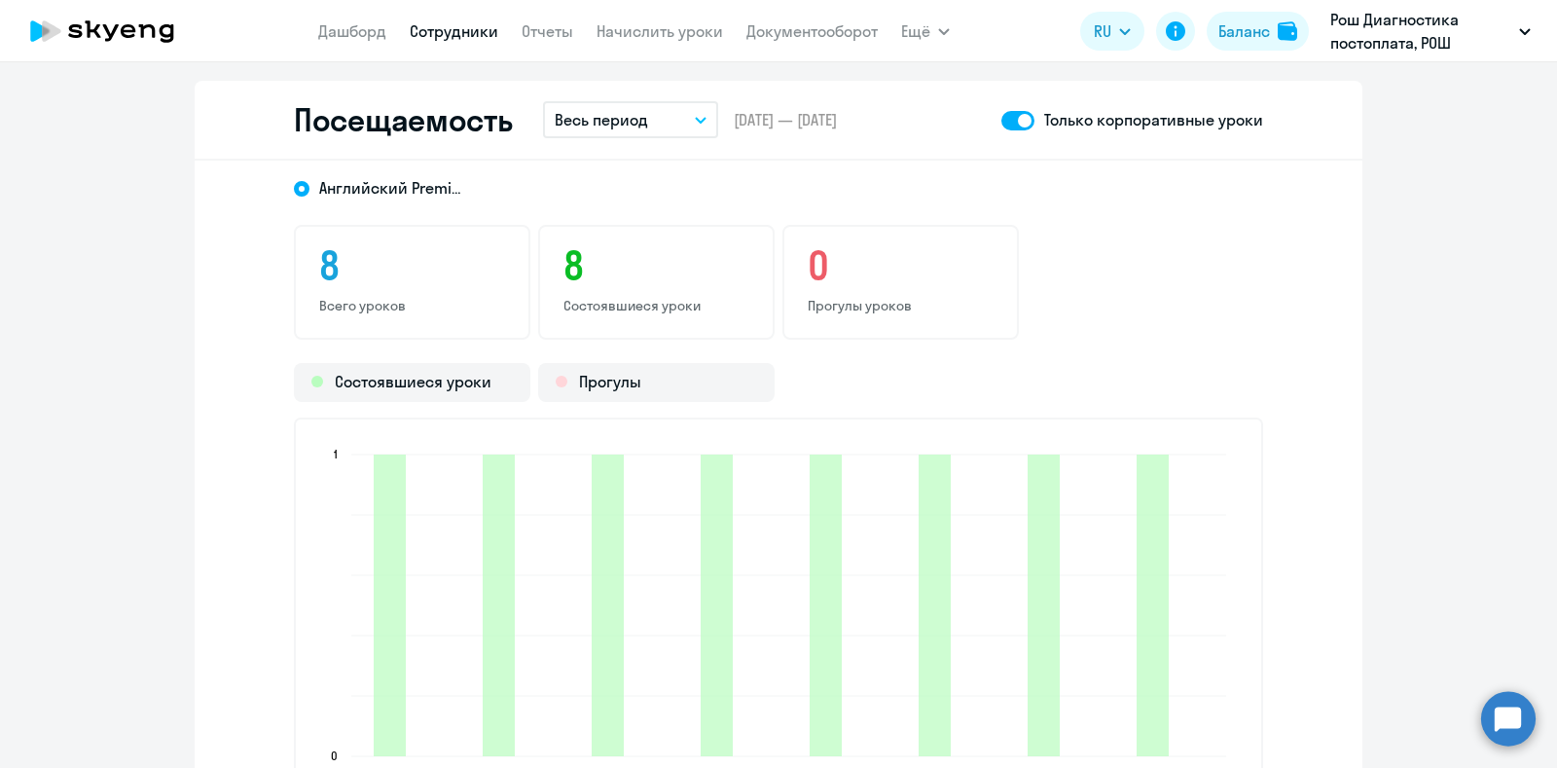
click at [1018, 126] on span at bounding box center [1017, 120] width 33 height 19
click at [1001, 121] on input "checkbox" at bounding box center [1000, 120] width 1 height 1
checkbox input "false"
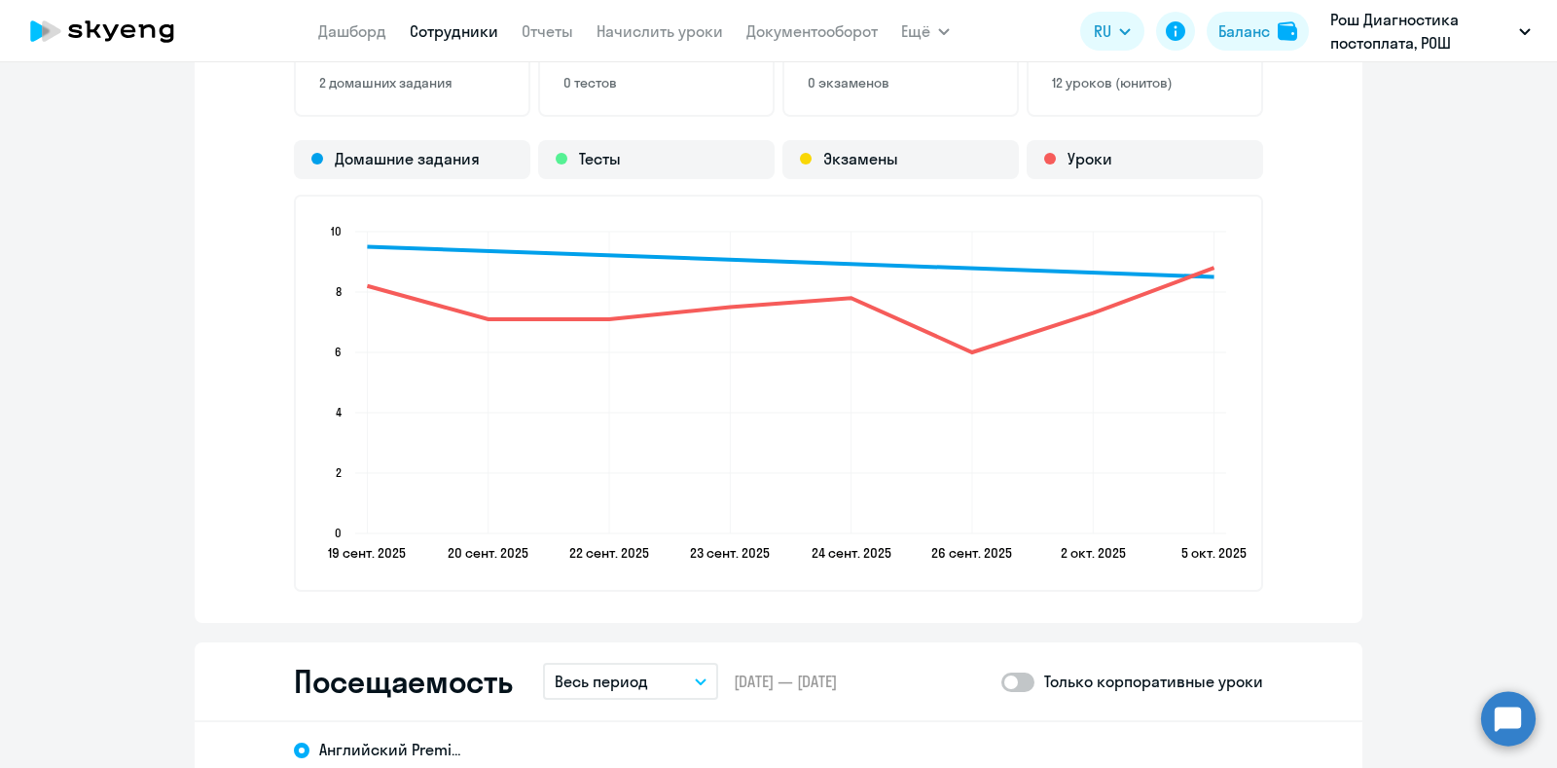
scroll to position [1580, 0]
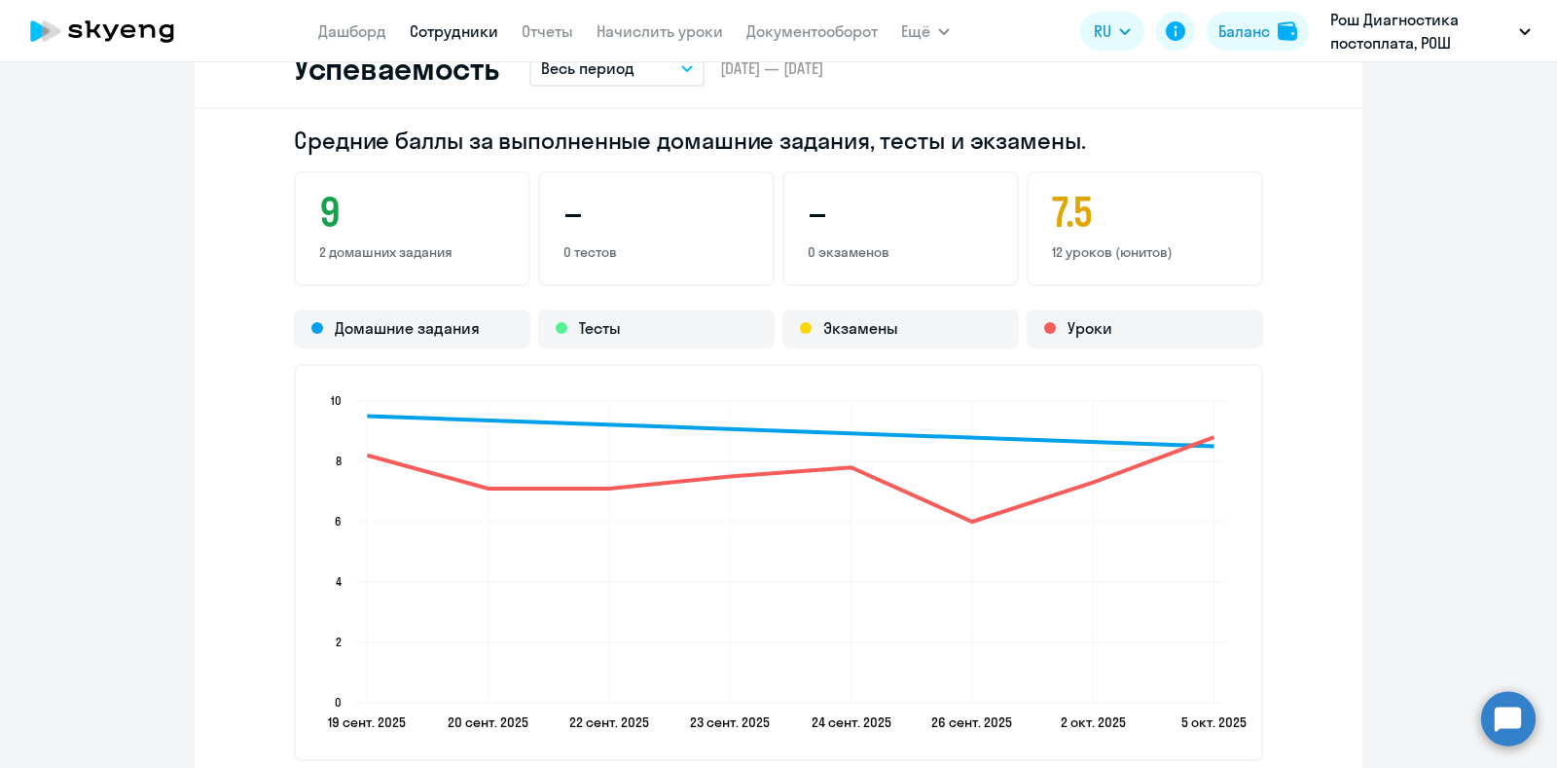
click at [352, 41] on app-menu-item-link "Дашборд" at bounding box center [352, 31] width 68 height 24
click at [353, 30] on link "Дашборд" at bounding box center [352, 30] width 68 height 19
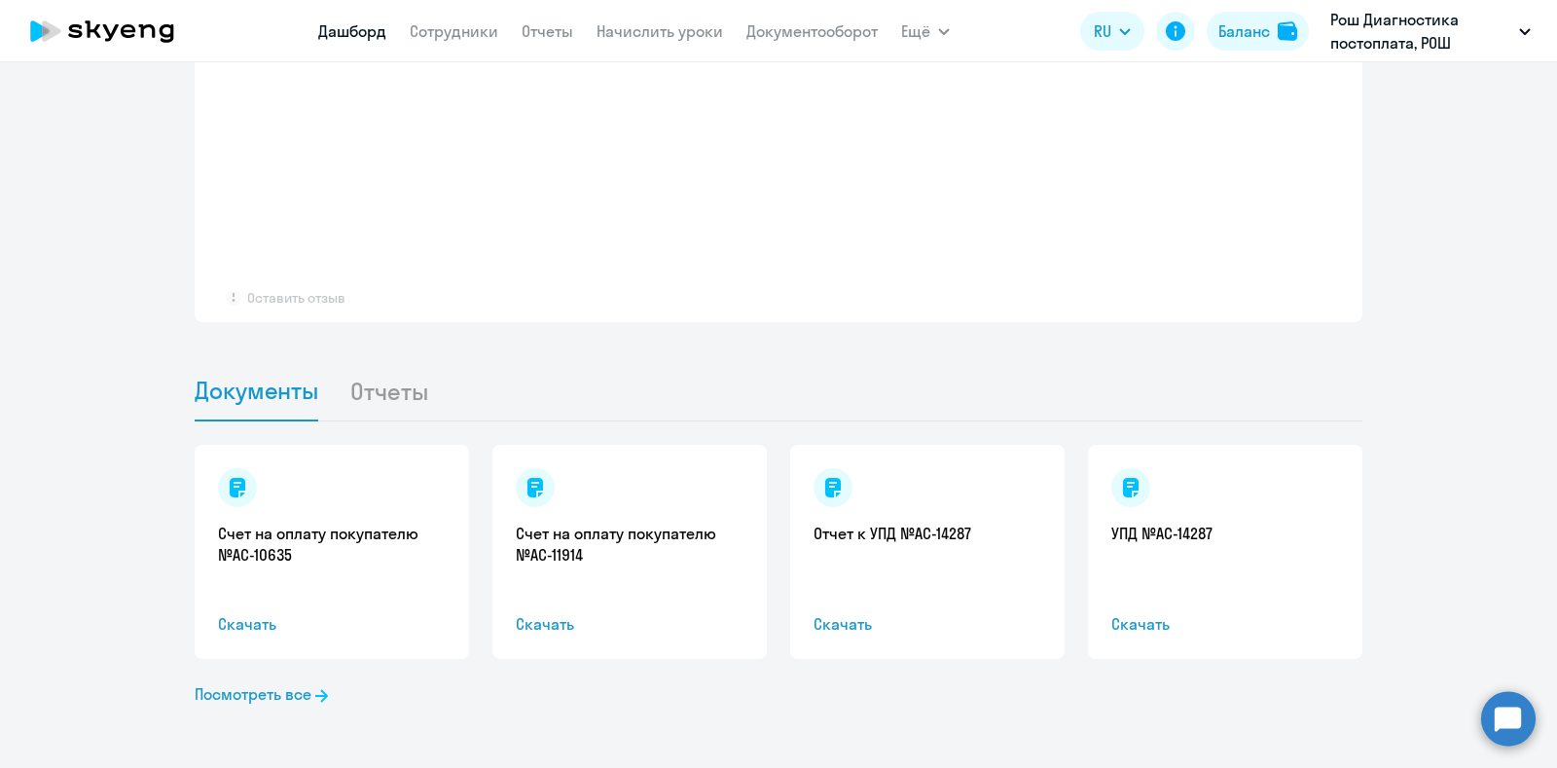
select select "30"
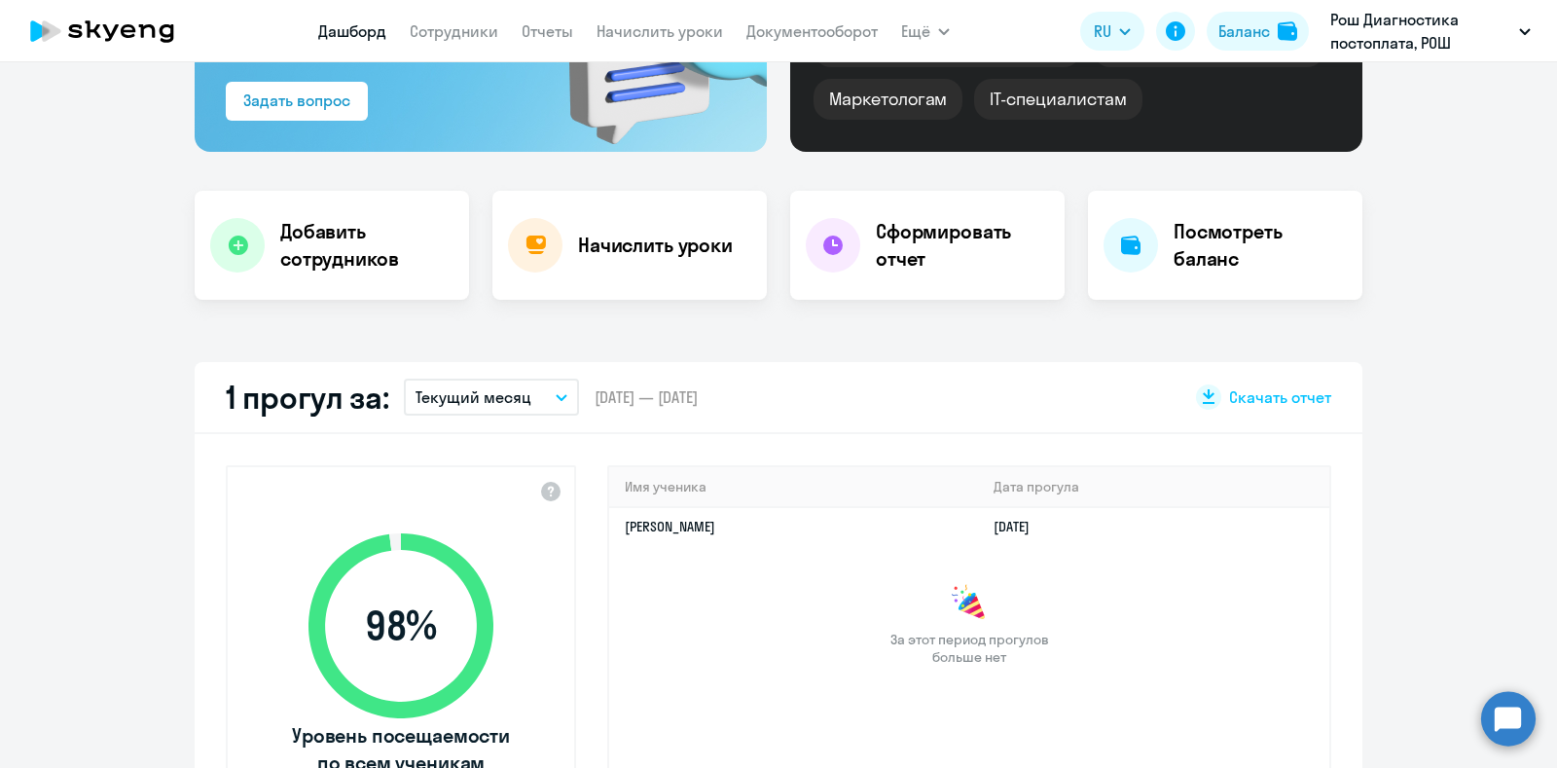
scroll to position [305, 0]
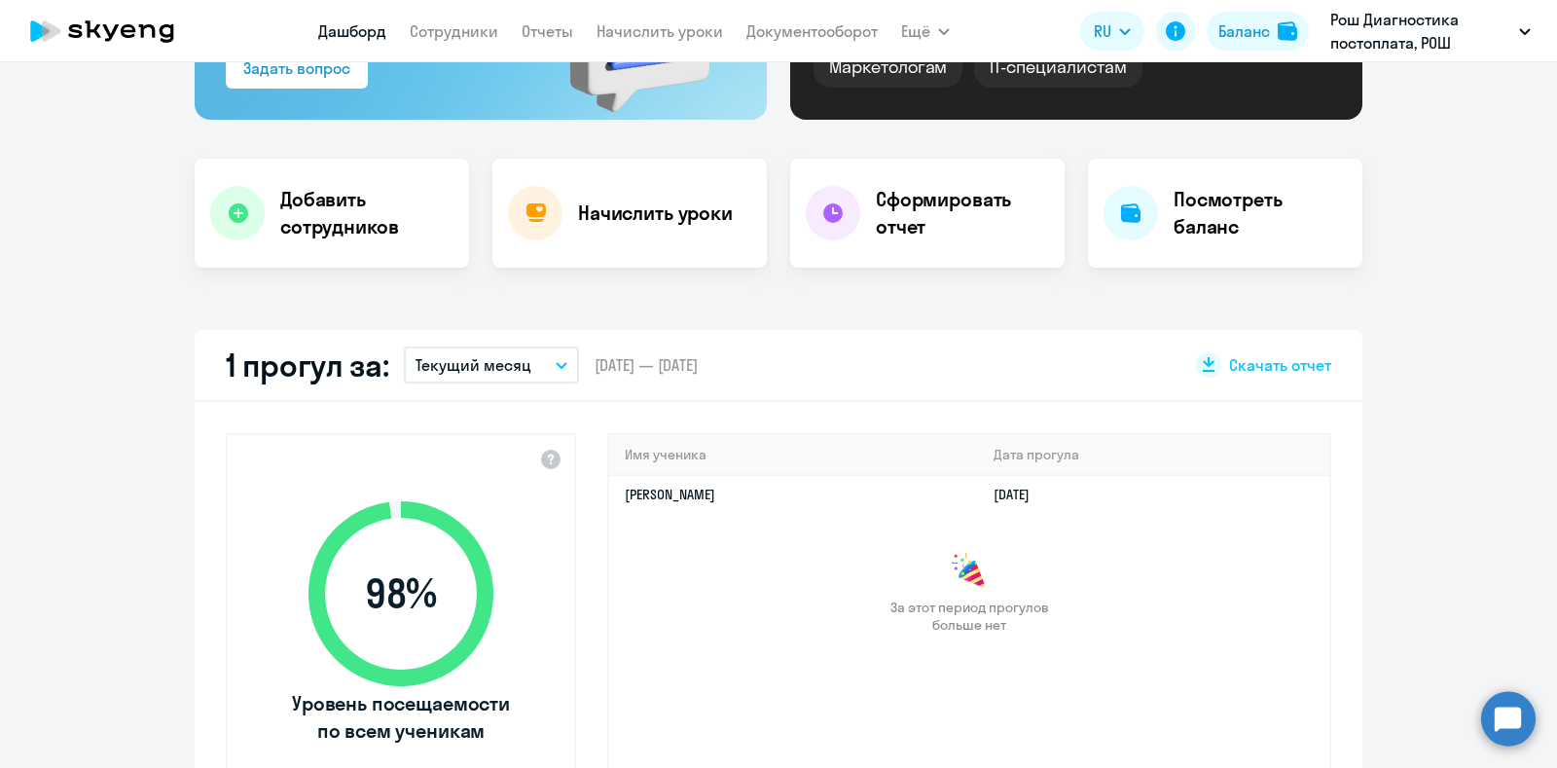
click at [551, 359] on button "Текущий месяц" at bounding box center [491, 364] width 175 height 37
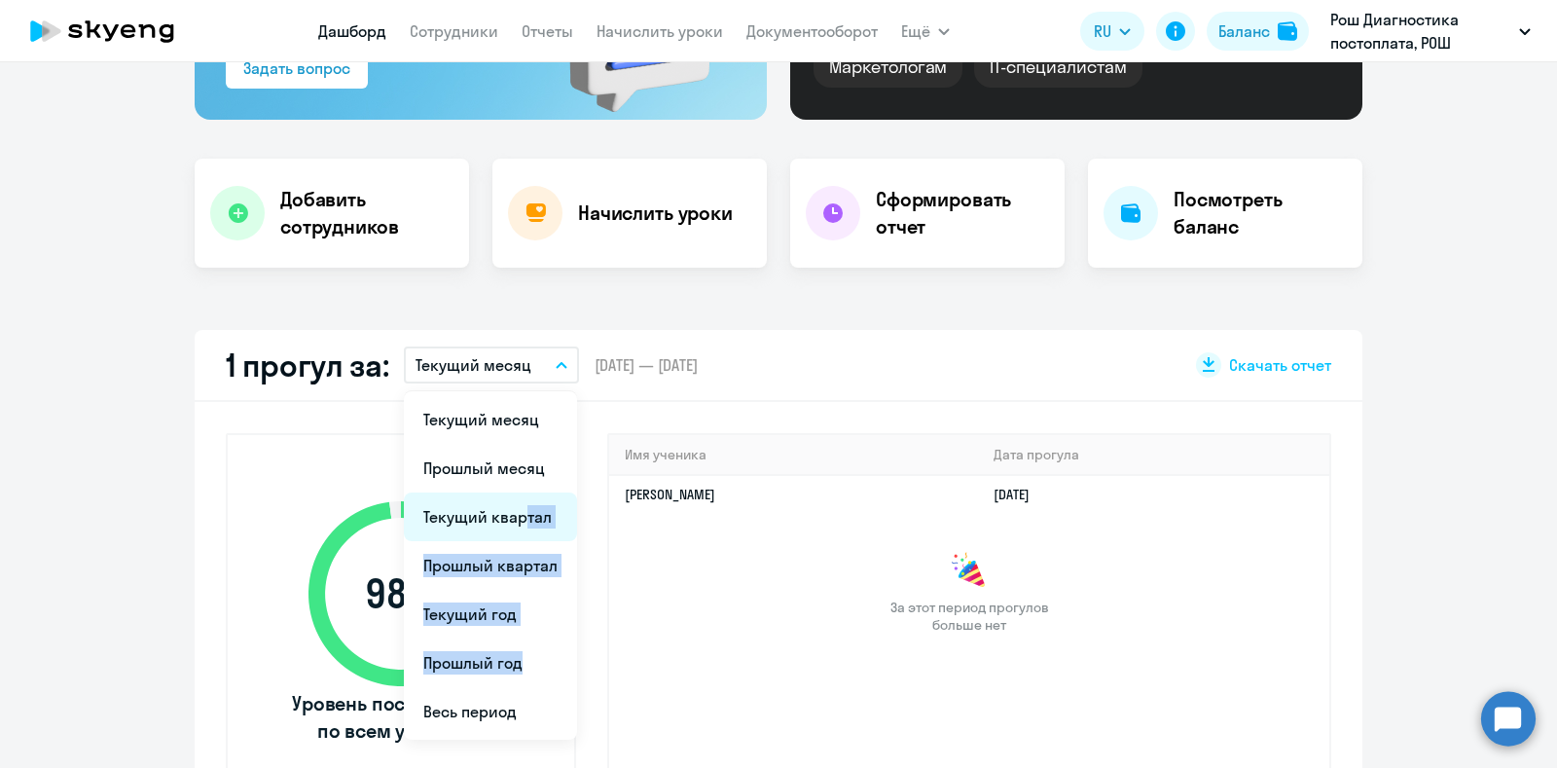
drag, startPoint x: 501, startPoint y: 655, endPoint x: 510, endPoint y: 494, distance: 160.8
click at [510, 494] on ul "Текущий месяц Прошлый месяц Текущий квартал [GEOGRAPHIC_DATA] квартал [GEOGRAPH…" at bounding box center [490, 565] width 173 height 348
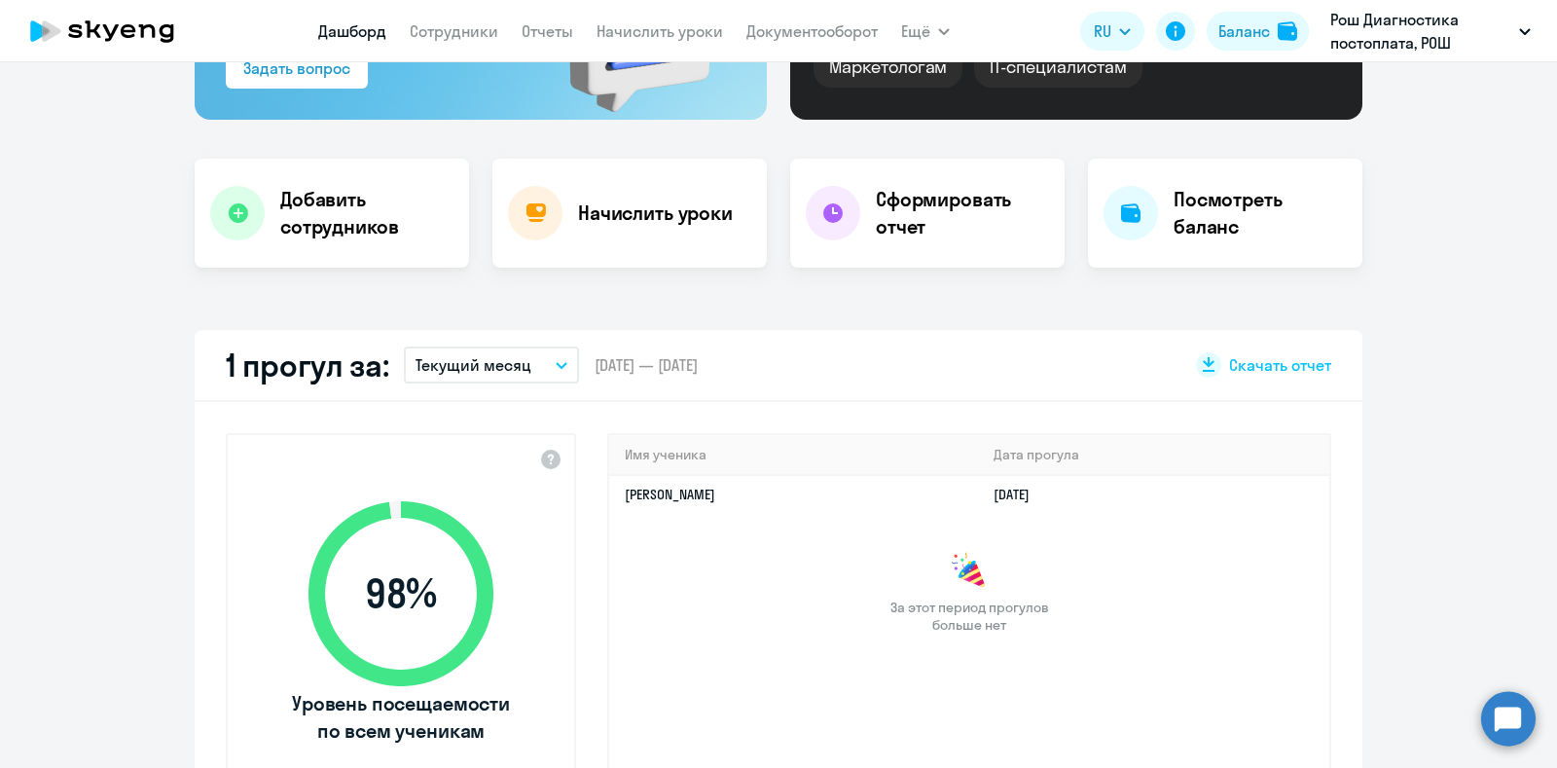
click at [540, 355] on button "Текущий месяц" at bounding box center [491, 364] width 175 height 37
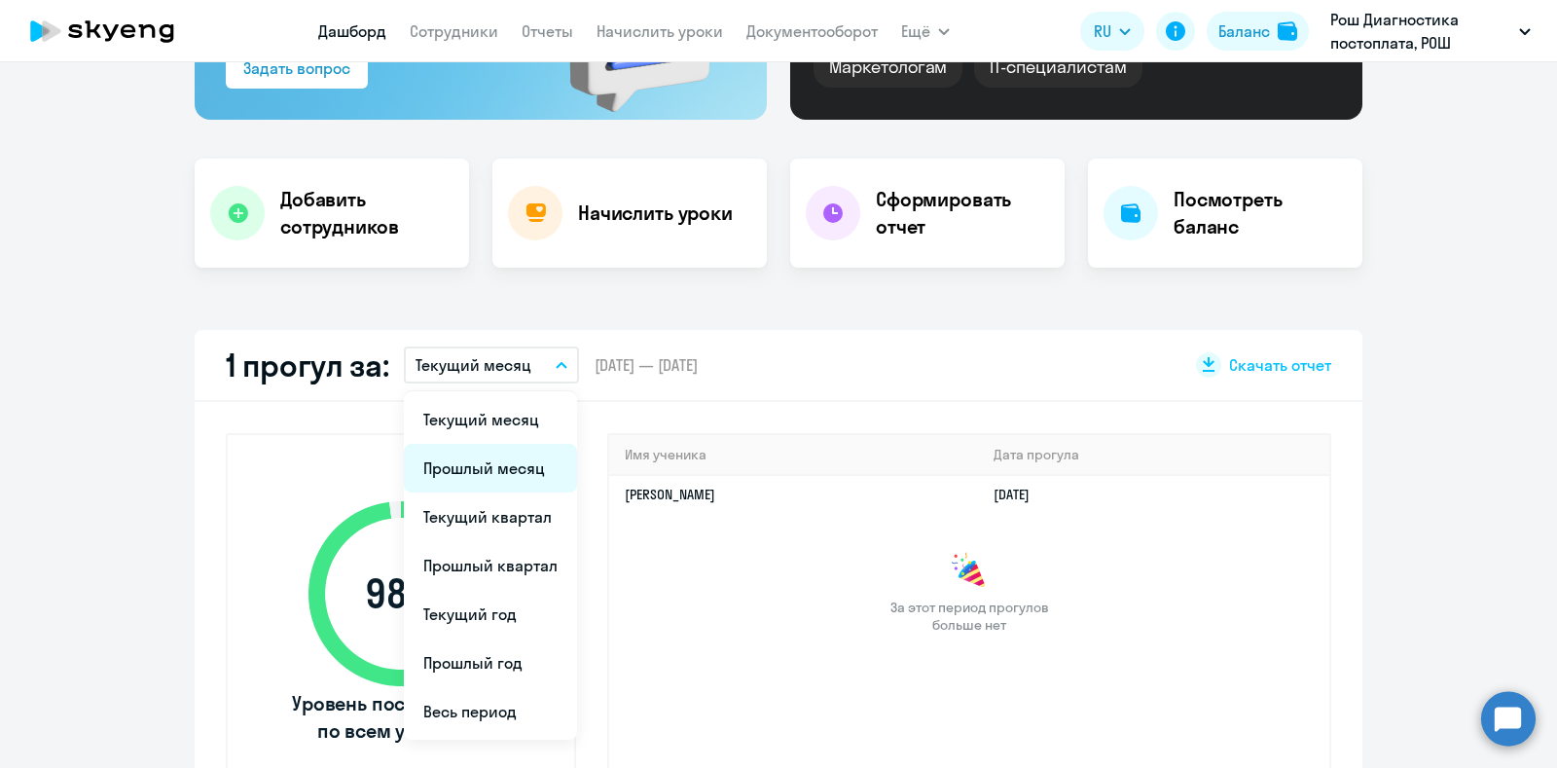
click at [515, 464] on li "Прошлый месяц" at bounding box center [490, 468] width 173 height 49
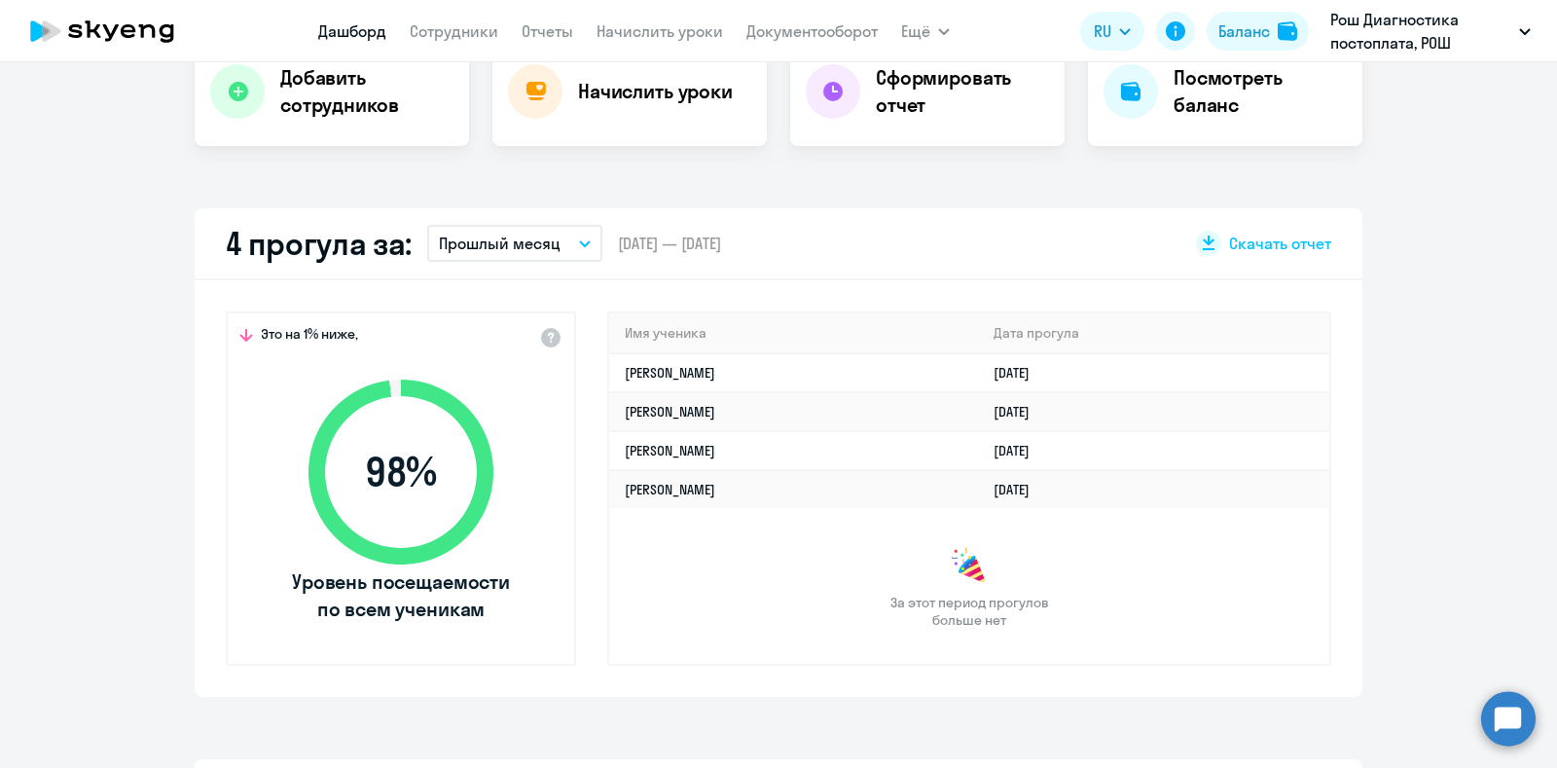
scroll to position [0, 0]
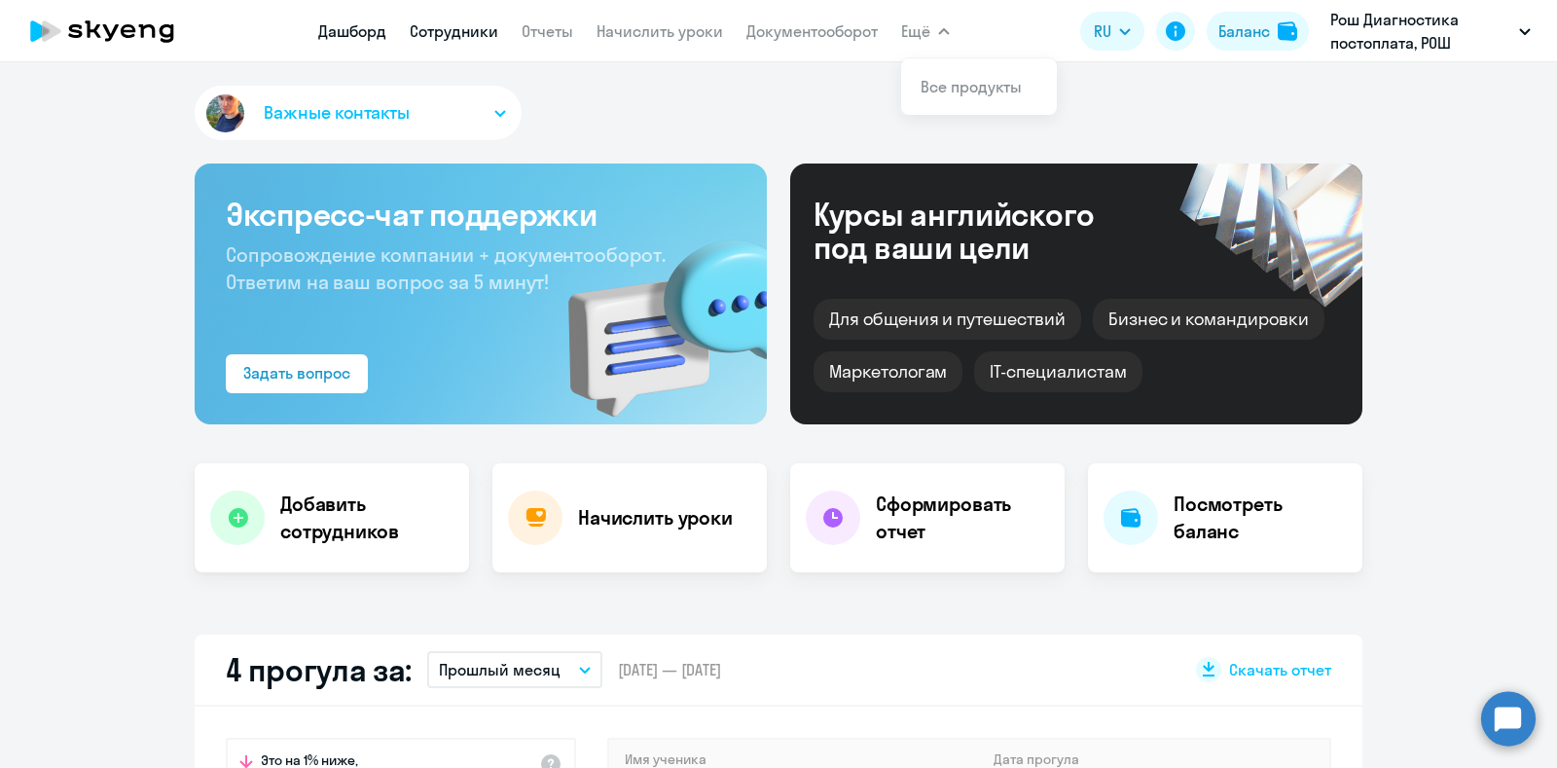
click at [456, 27] on link "Сотрудники" at bounding box center [454, 30] width 89 height 19
select select "30"
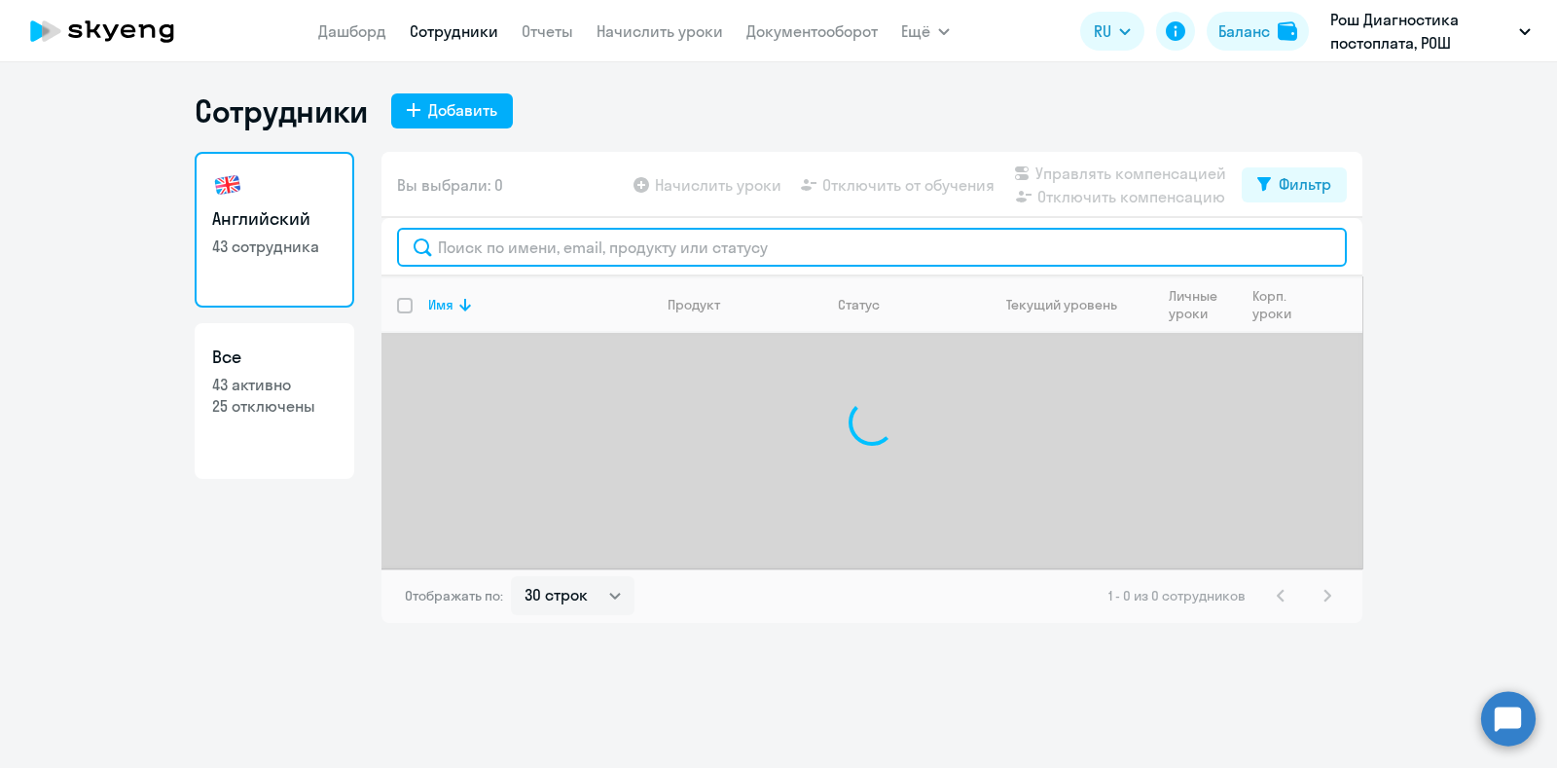
click at [580, 235] on input "text" at bounding box center [872, 247] width 950 height 39
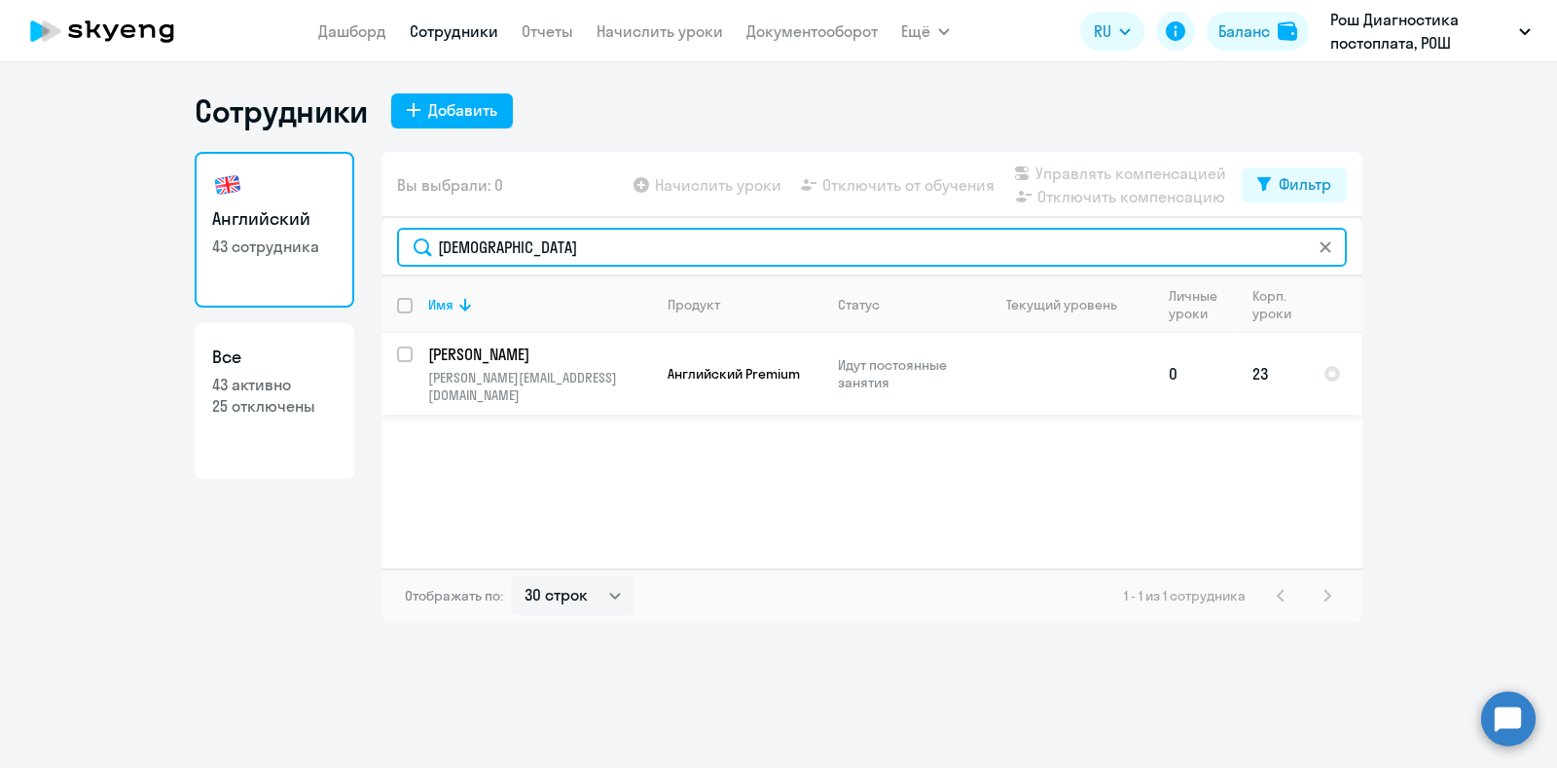
type input "[DEMOGRAPHIC_DATA]"
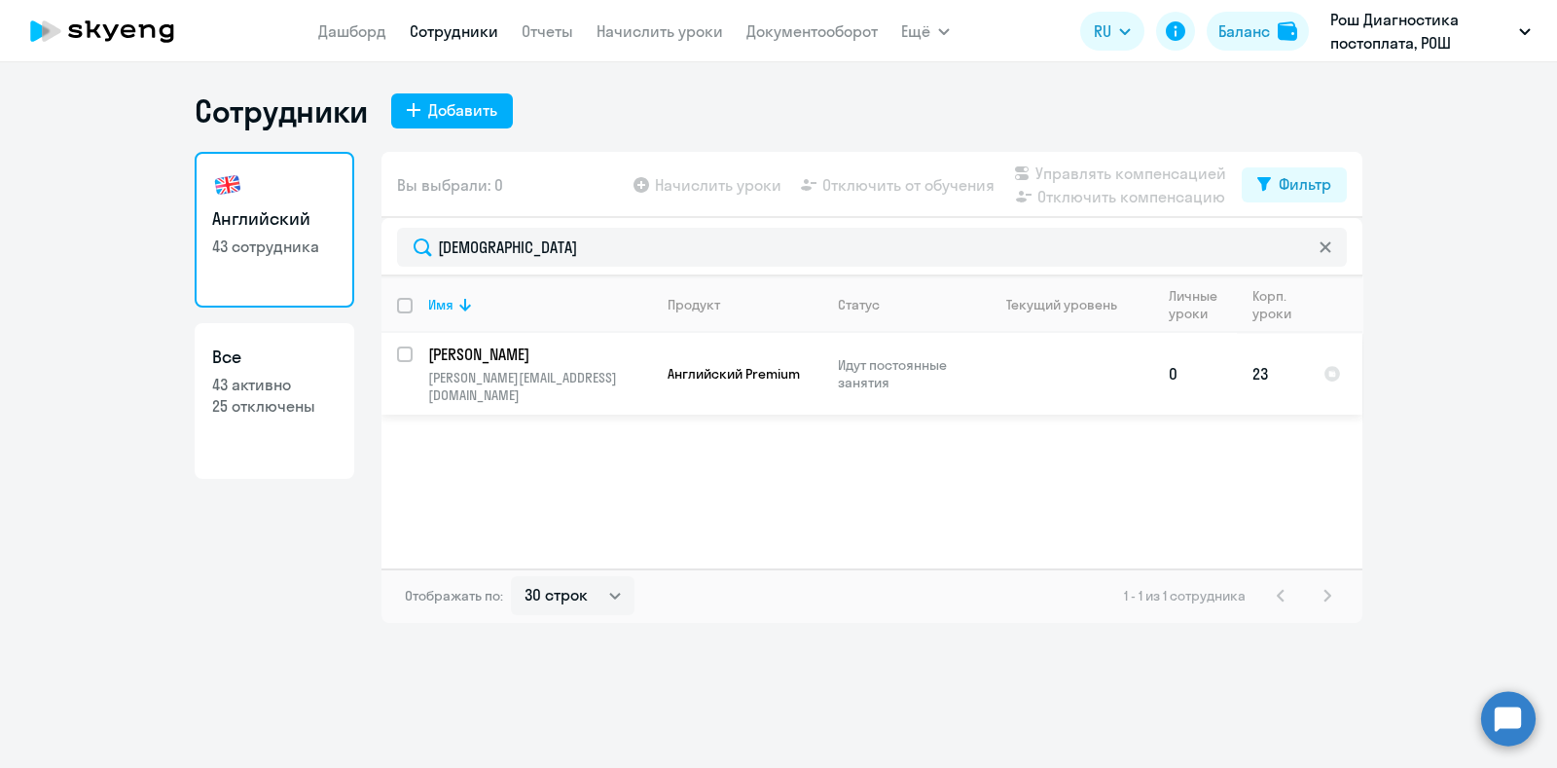
click at [545, 365] on td "[PERSON_NAME] [PERSON_NAME][EMAIL_ADDRESS][DOMAIN_NAME]" at bounding box center [532, 374] width 239 height 82
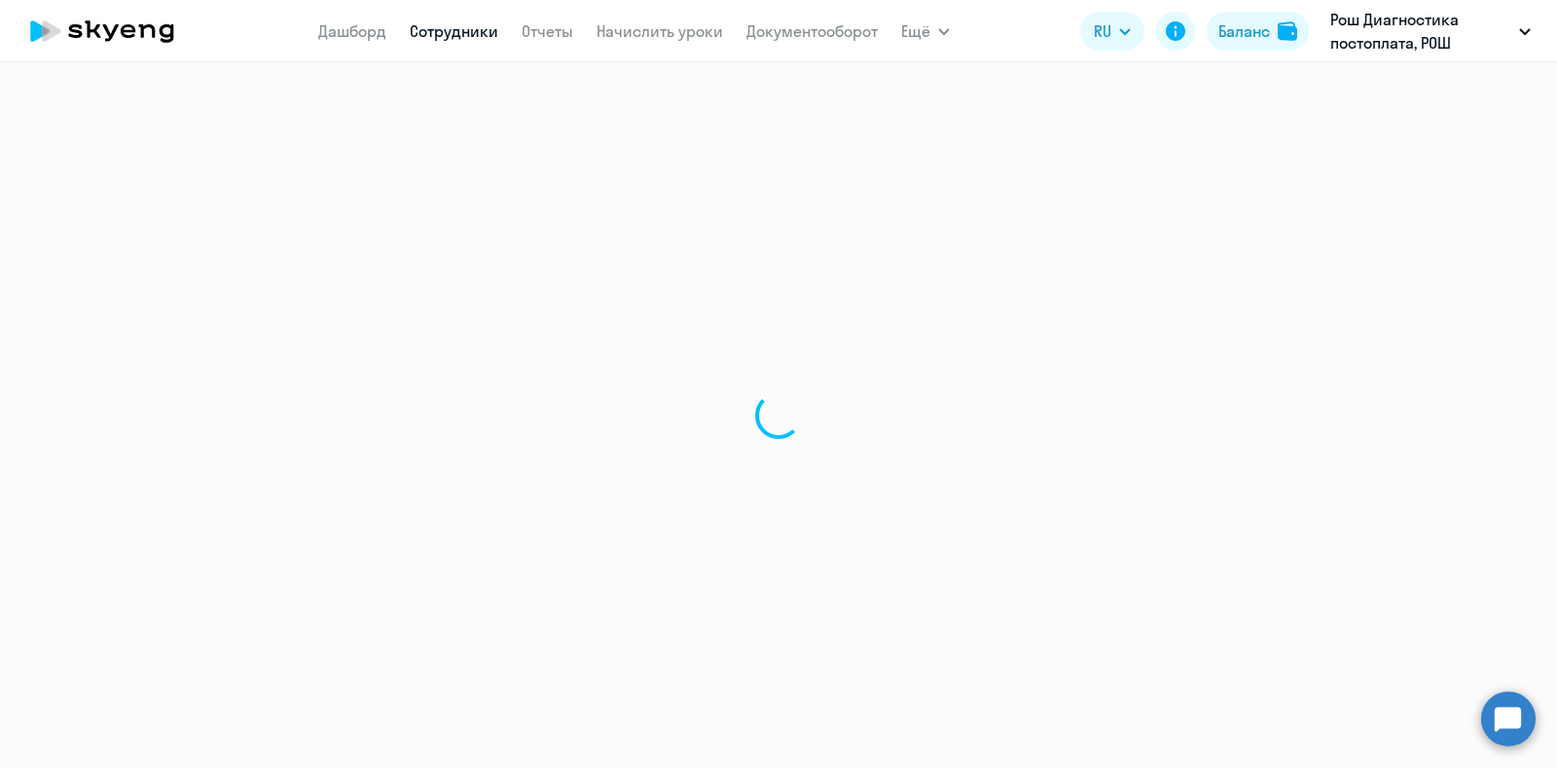
select select "english"
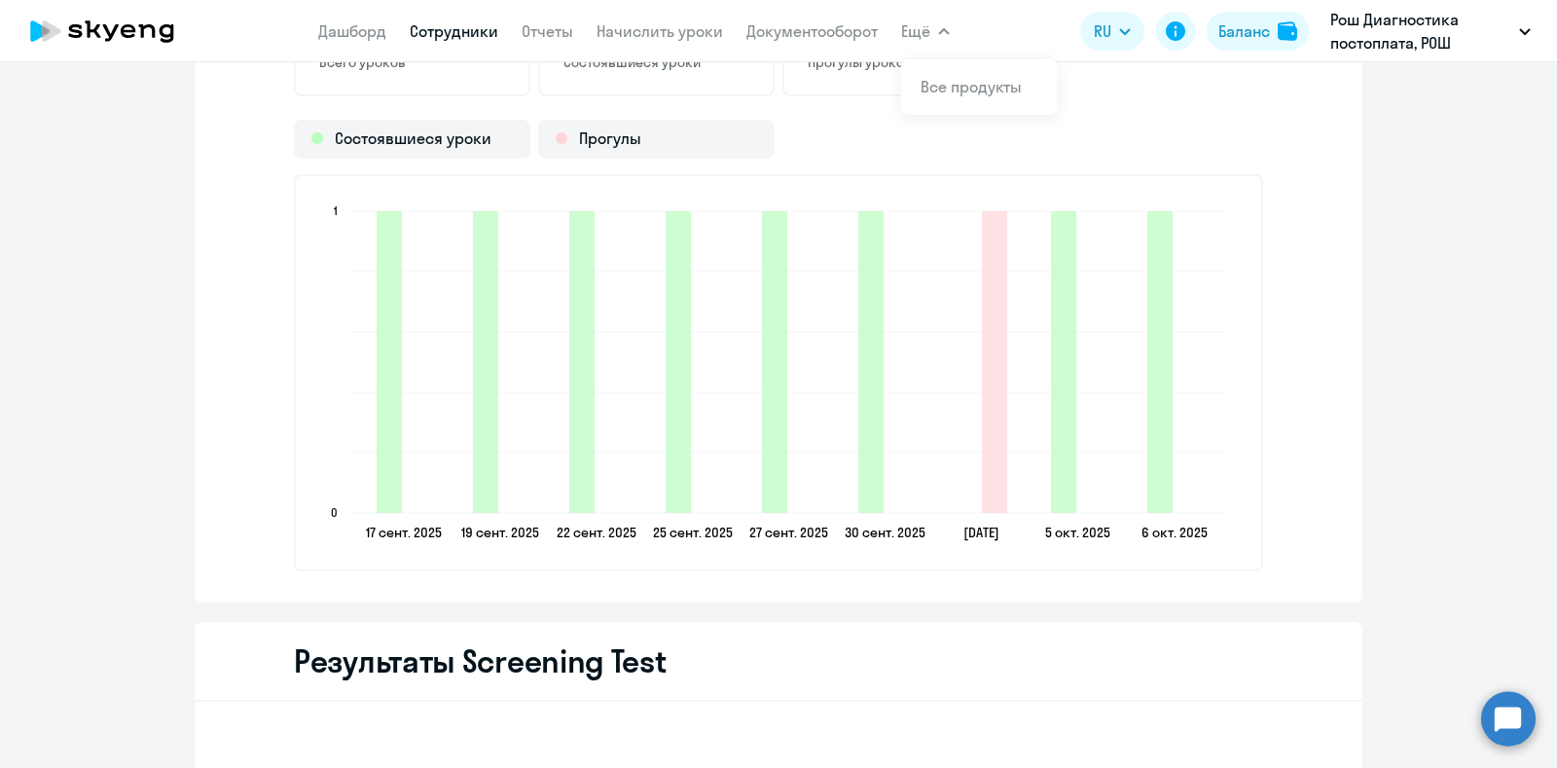
scroll to position [2432, 0]
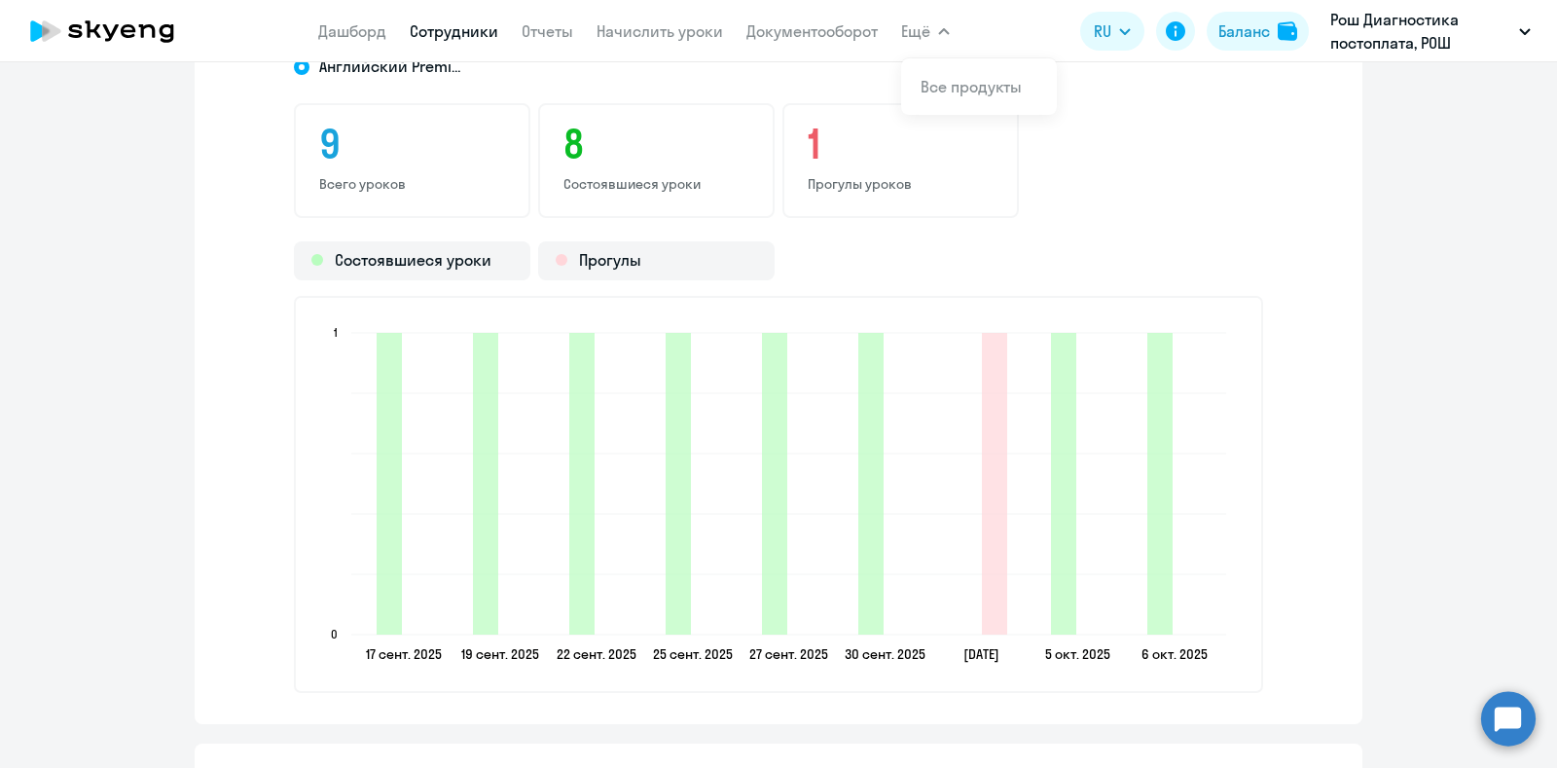
click at [1114, 260] on div "Состоявшиеся уроки Прогулы" at bounding box center [778, 260] width 969 height 39
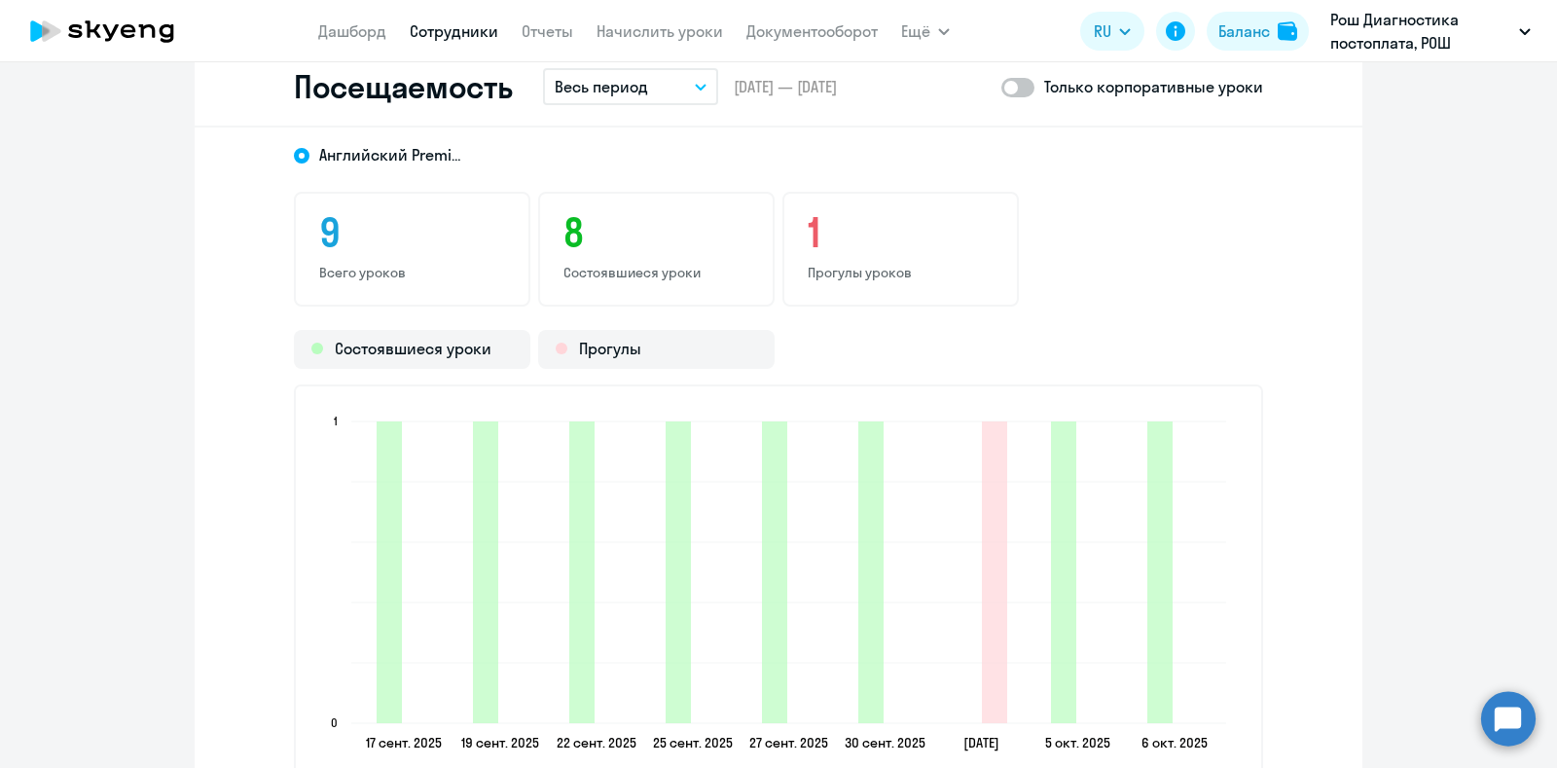
scroll to position [2311, 0]
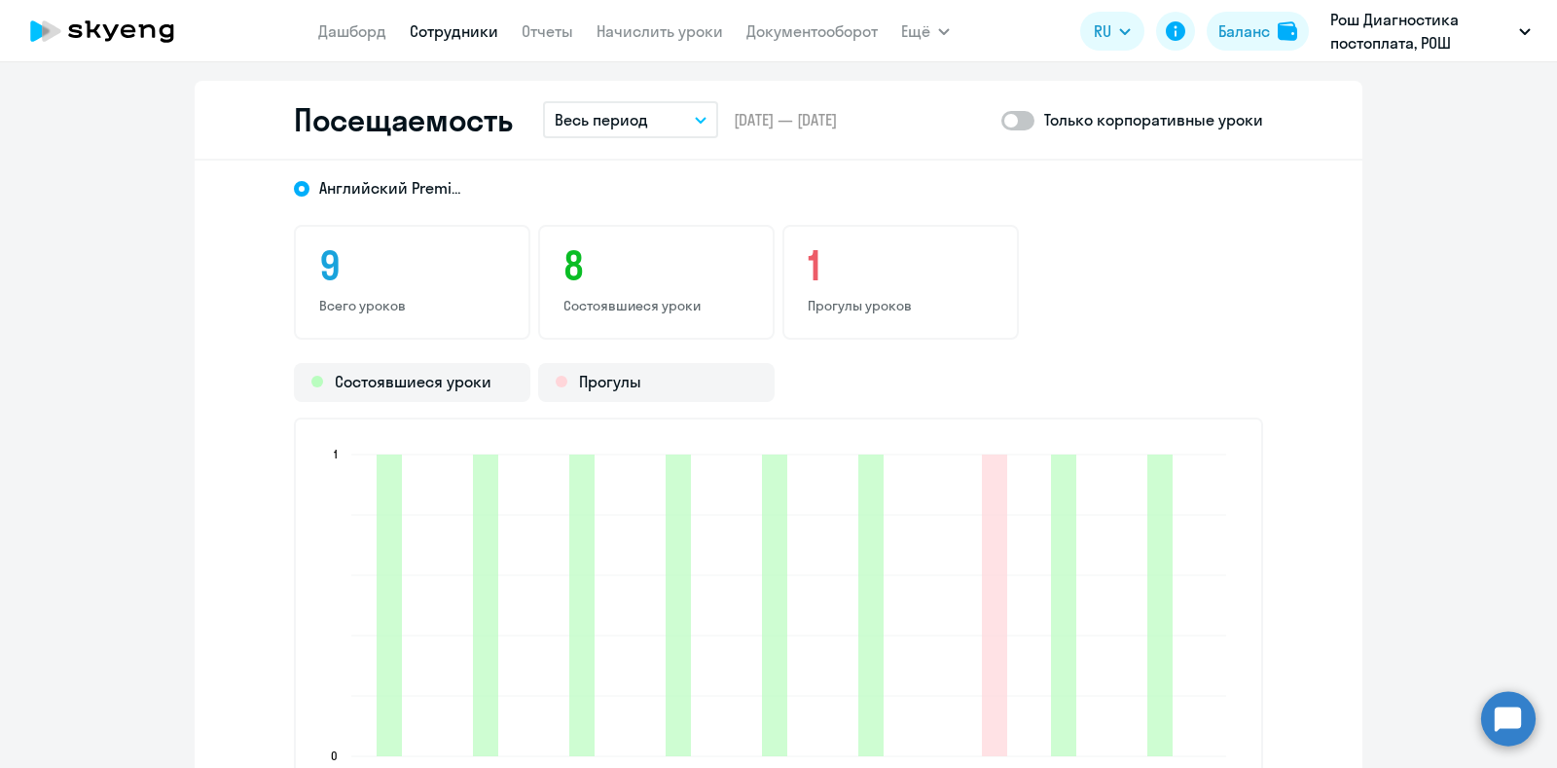
click at [1001, 114] on span at bounding box center [1017, 120] width 33 height 19
click at [1000, 120] on input "checkbox" at bounding box center [1000, 120] width 1 height 1
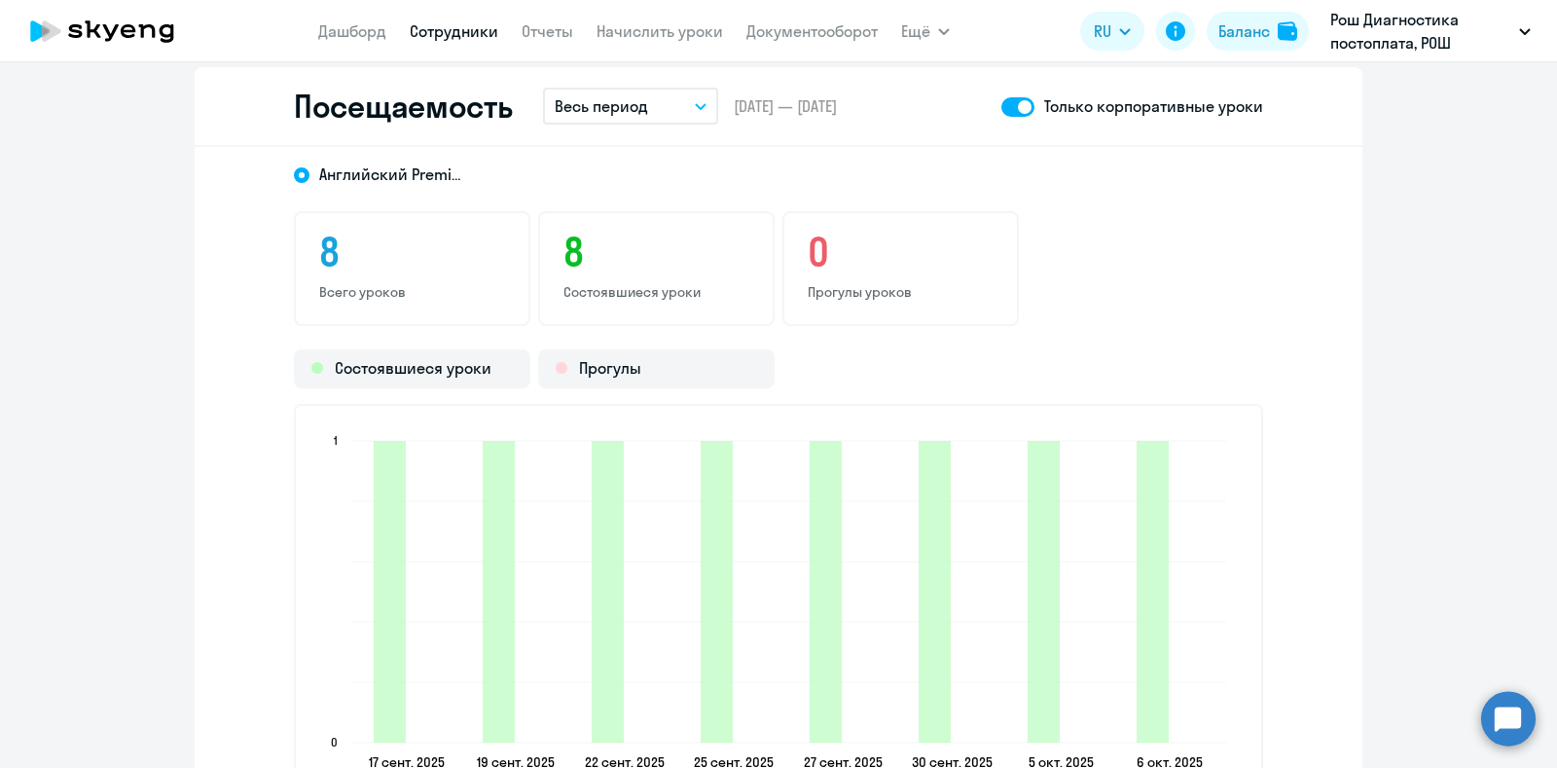
scroll to position [2338, 0]
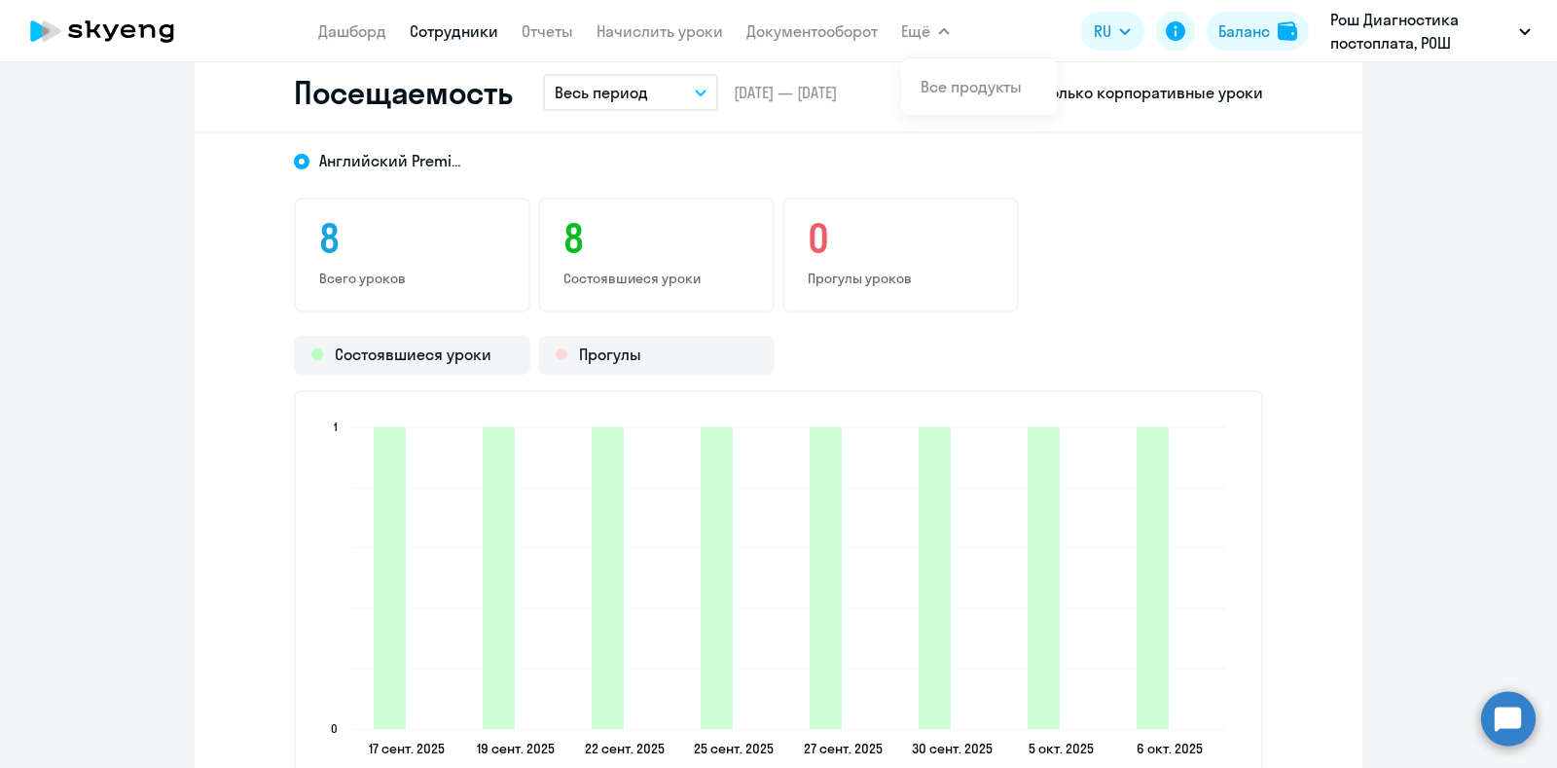
click at [1312, 99] on div "Посещаемость Весь период – [DATE] — [DATE] Только корпоративные уроки" at bounding box center [779, 94] width 1168 height 80
click at [1012, 92] on span at bounding box center [1017, 93] width 33 height 19
click at [1001, 92] on input "checkbox" at bounding box center [1000, 92] width 1 height 1
checkbox input "false"
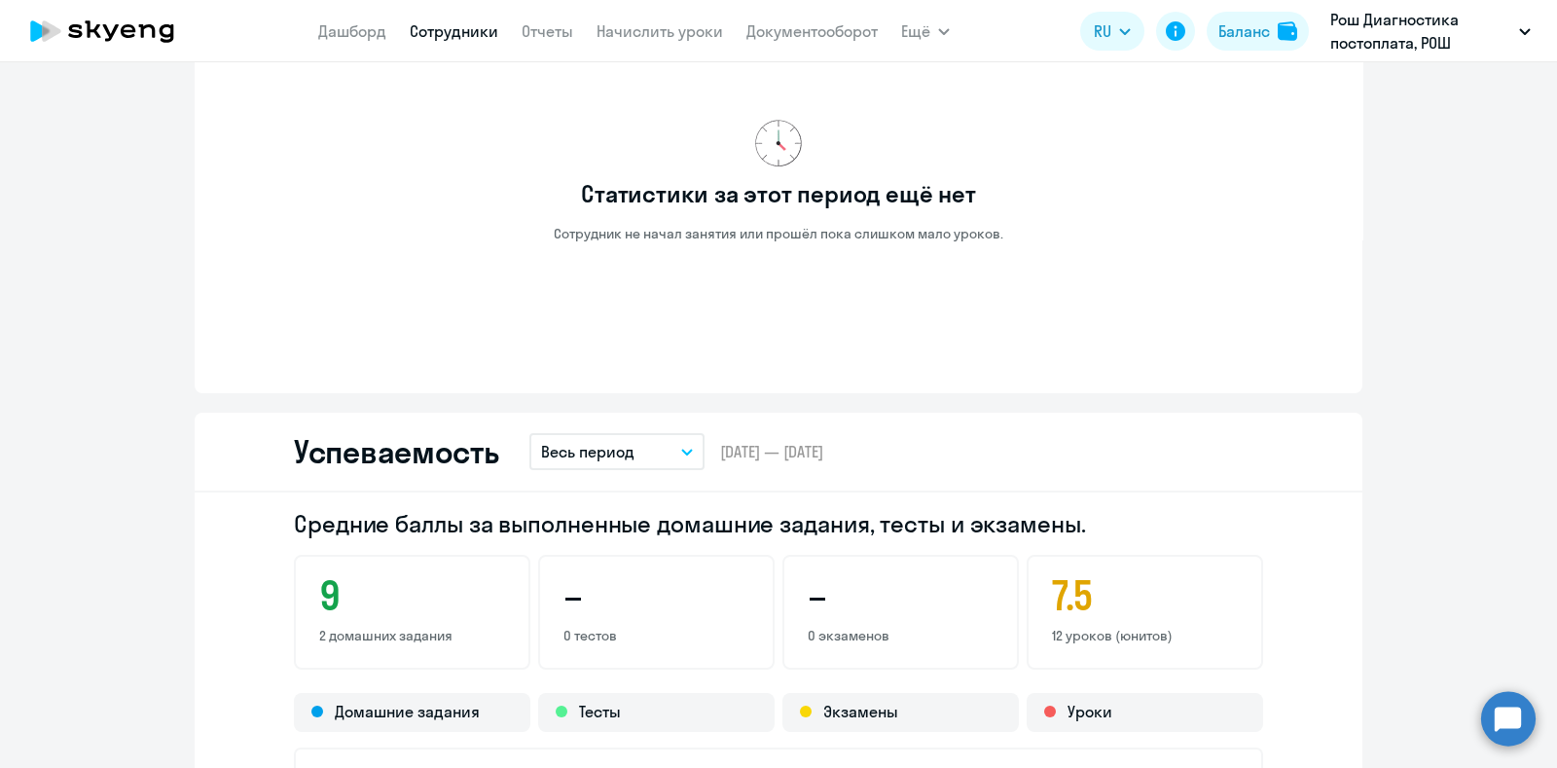
scroll to position [1000, 0]
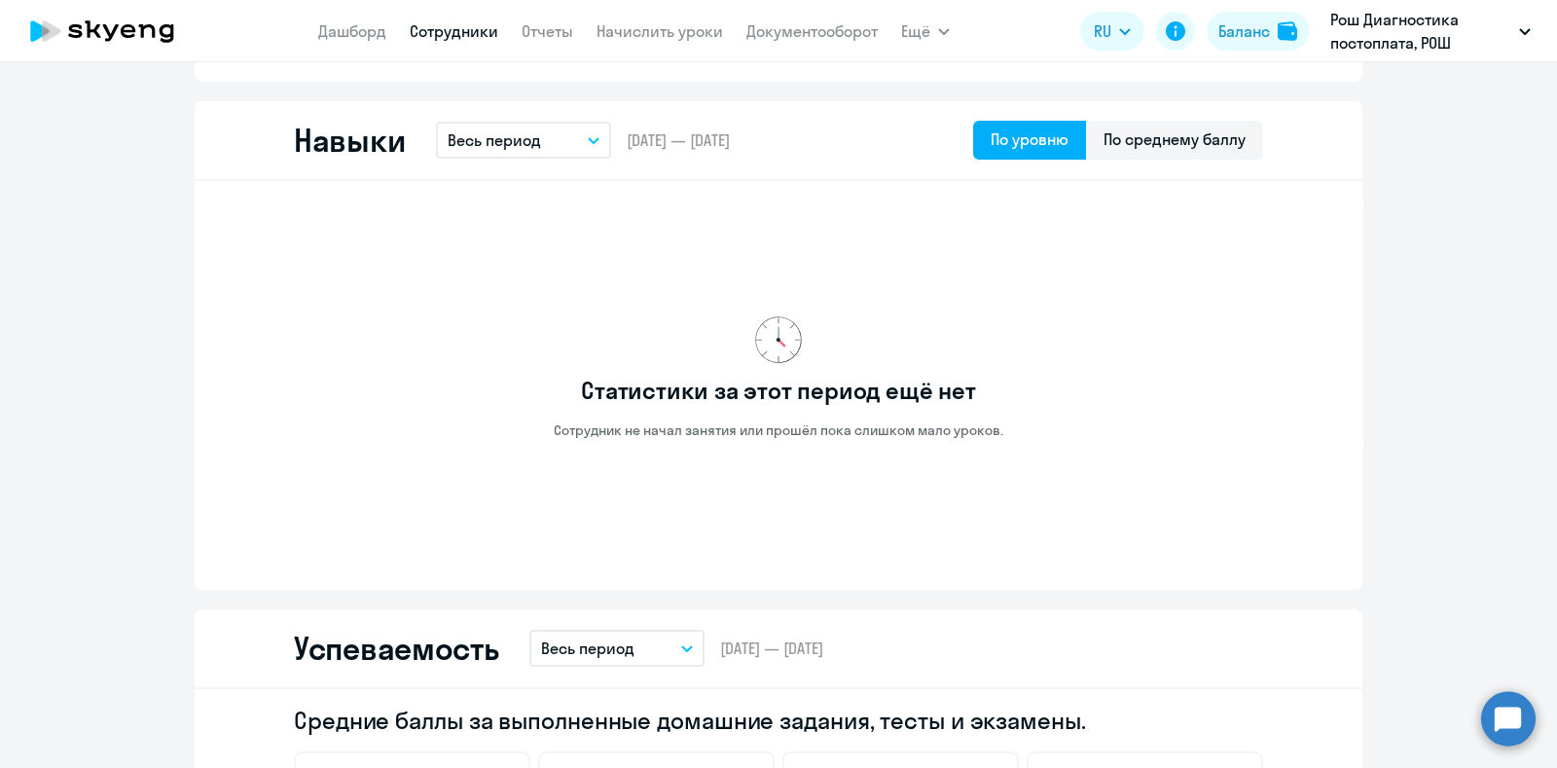
click at [426, 32] on link "Сотрудники" at bounding box center [454, 30] width 89 height 19
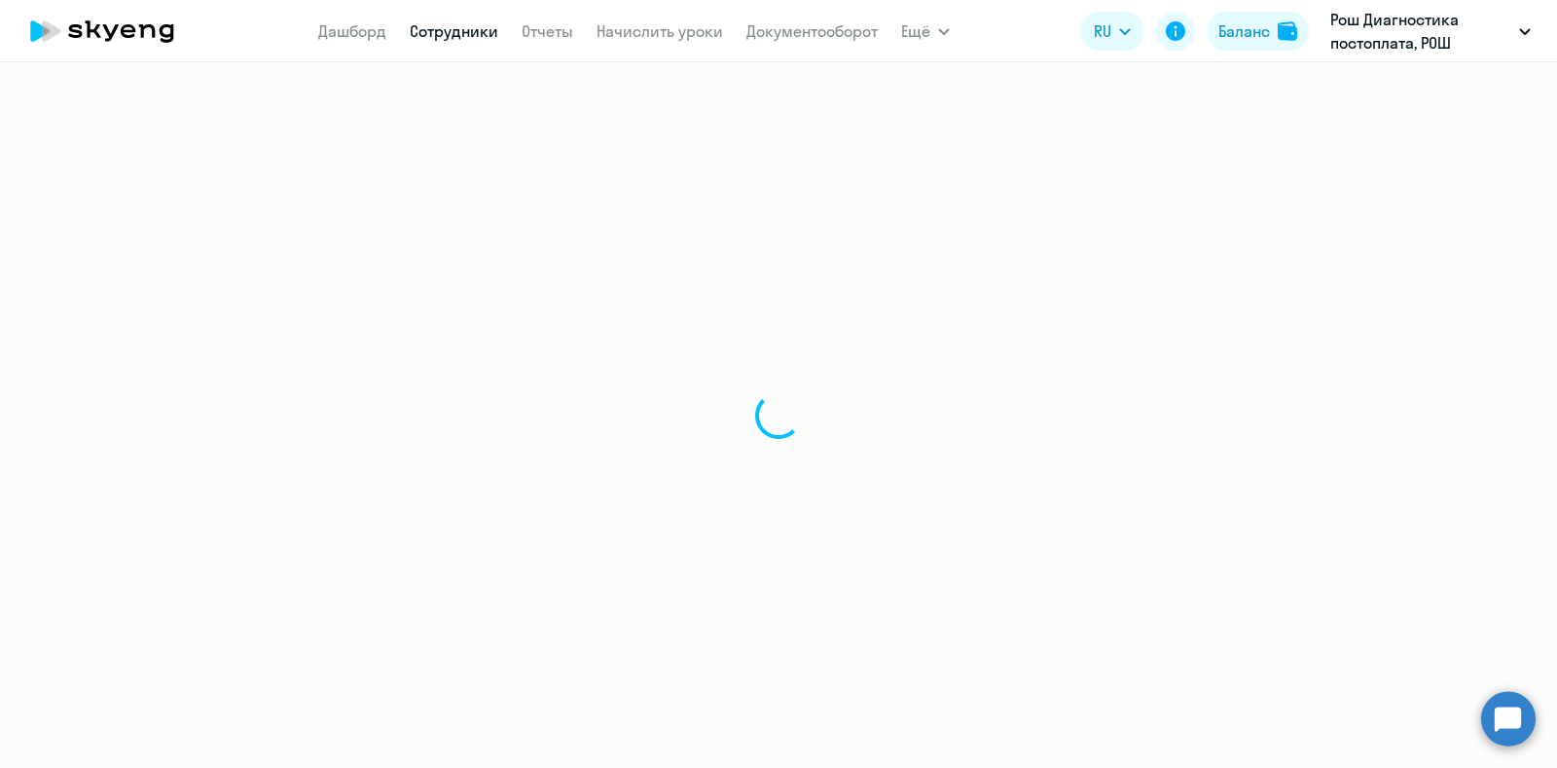
select select "30"
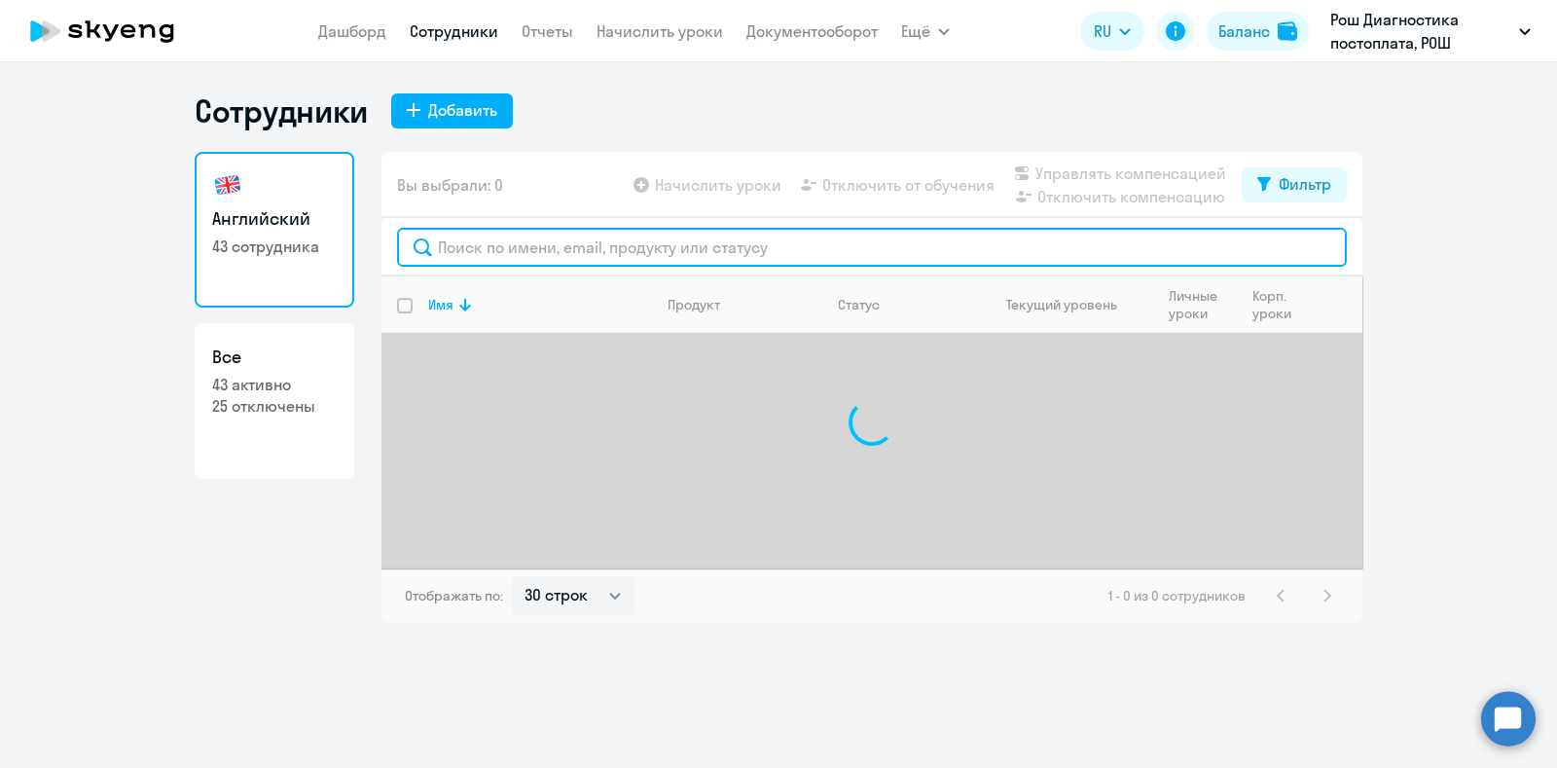
click at [559, 247] on input "text" at bounding box center [872, 247] width 950 height 39
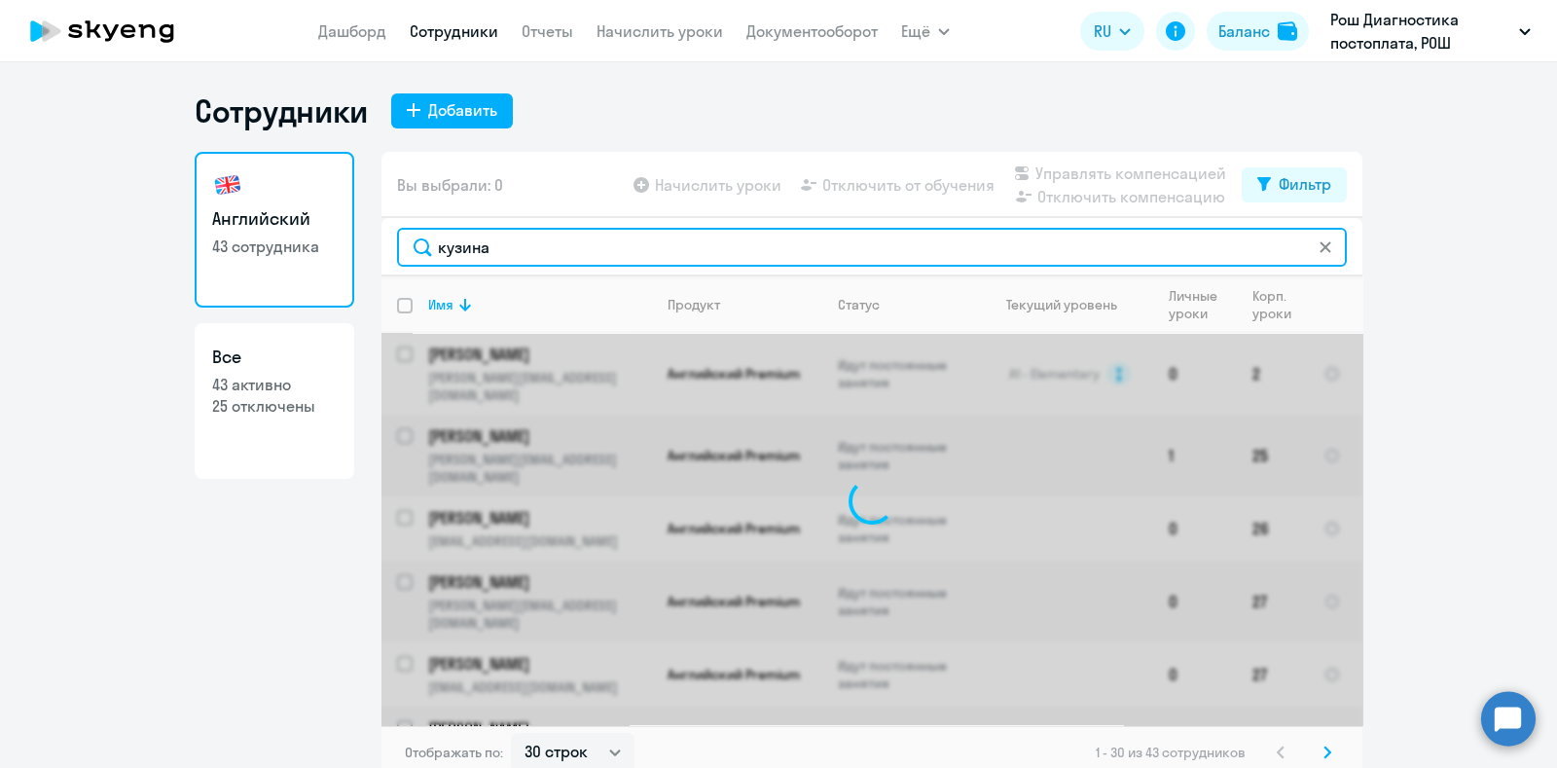
type input "кузина"
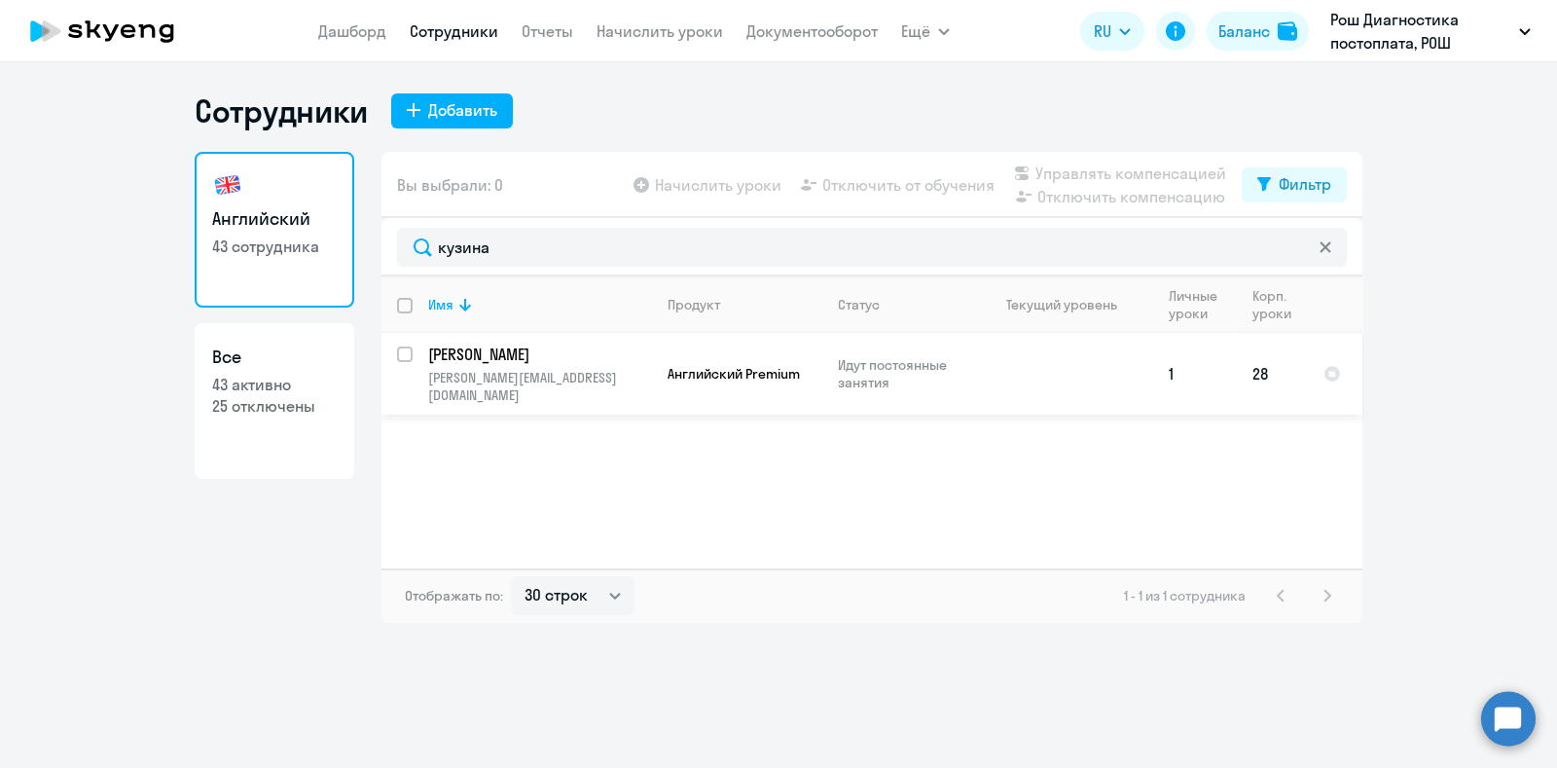
click at [585, 343] on p "[PERSON_NAME]" at bounding box center [538, 353] width 220 height 21
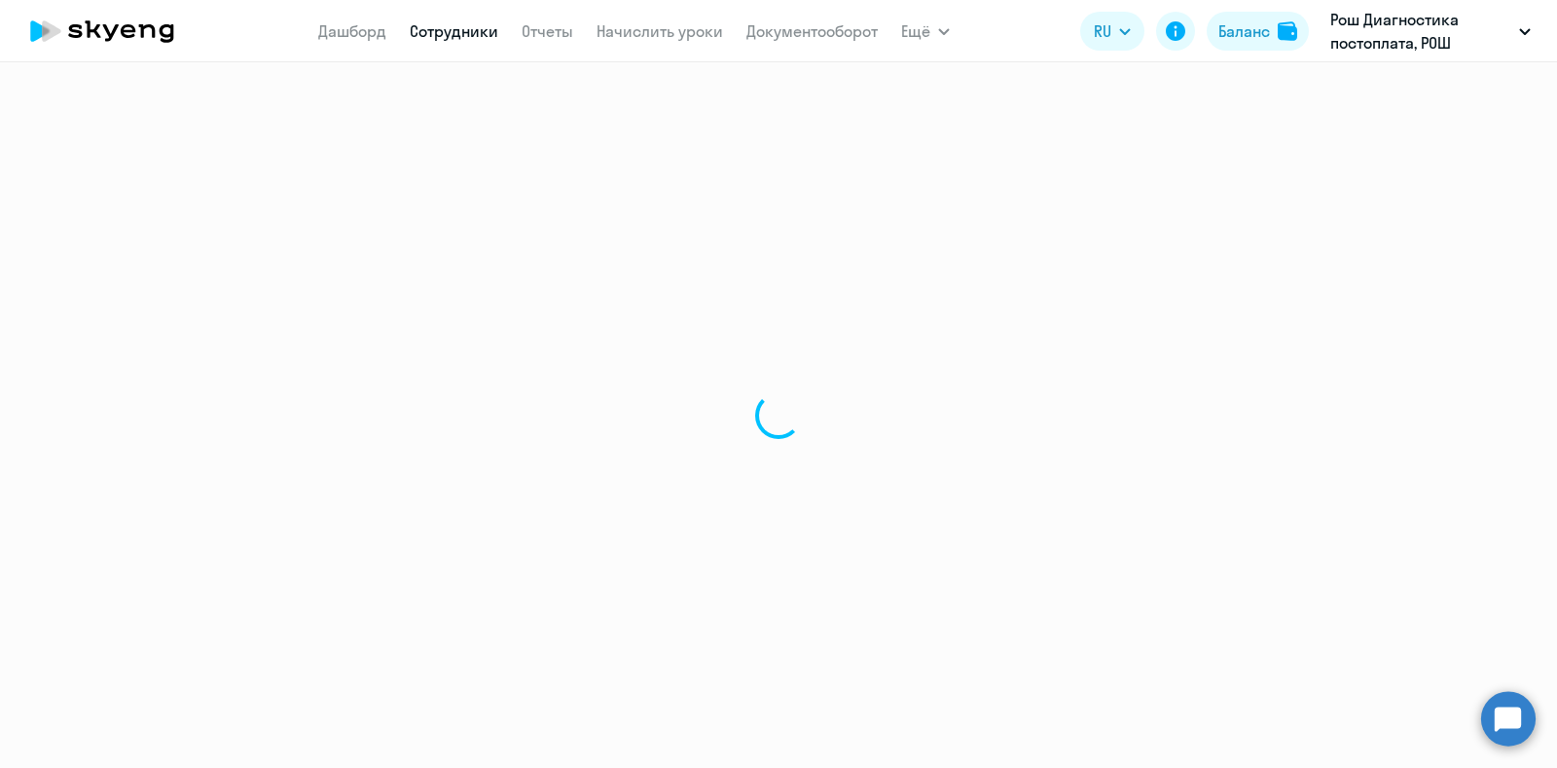
click at [584, 343] on div at bounding box center [778, 414] width 1557 height 705
select select "english"
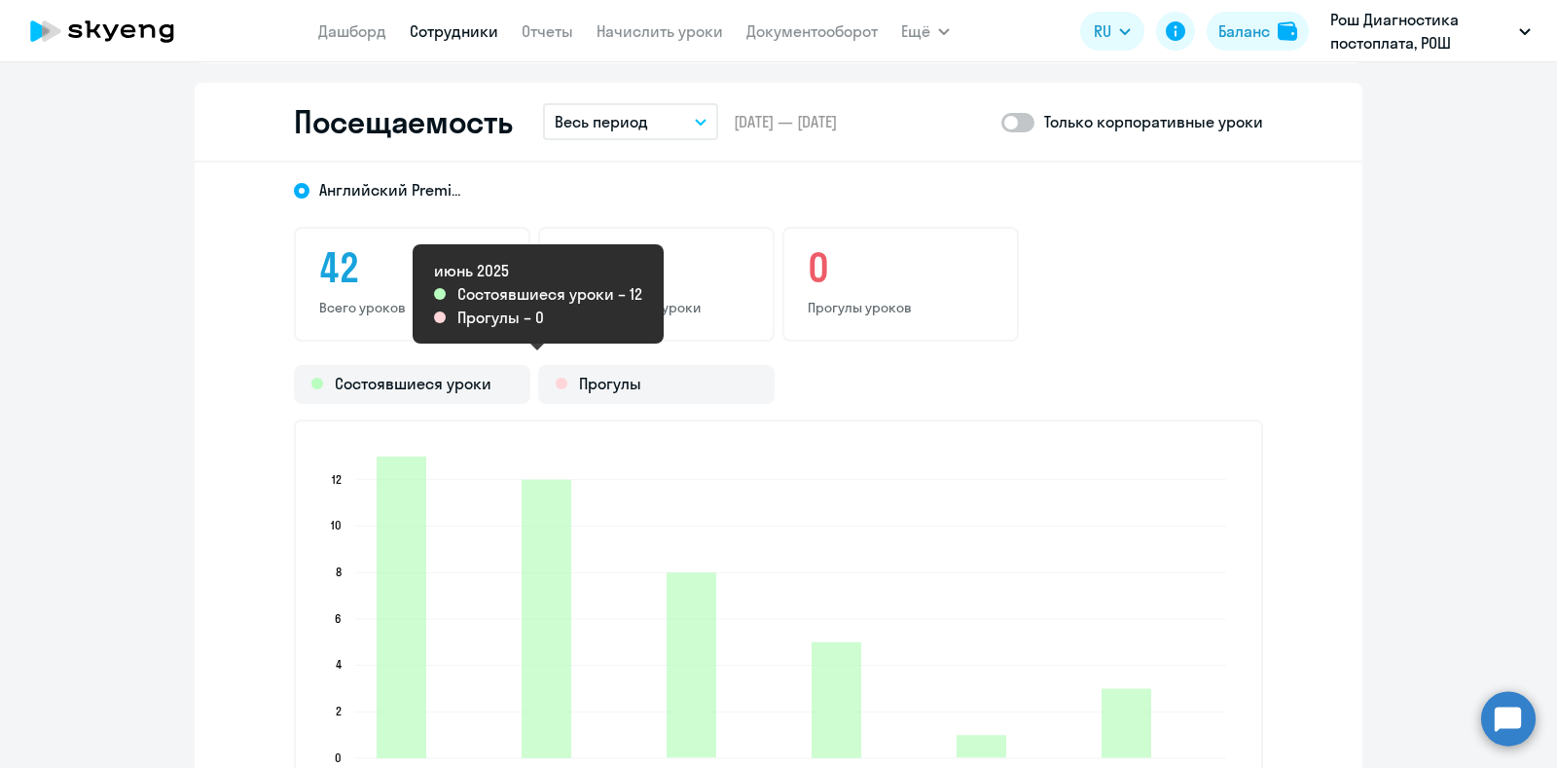
scroll to position [2189, 0]
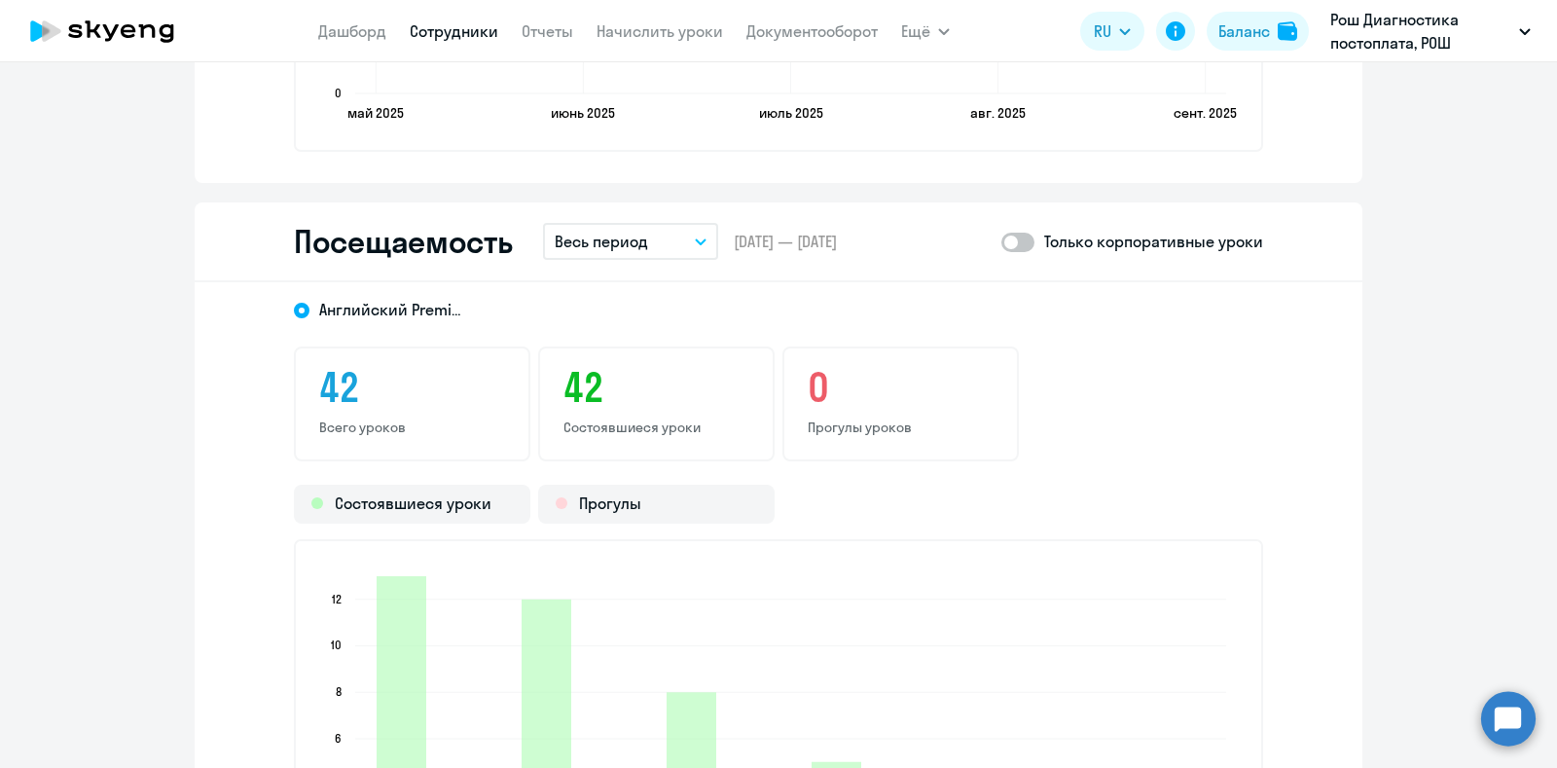
click at [701, 243] on button "Весь период" at bounding box center [630, 241] width 175 height 37
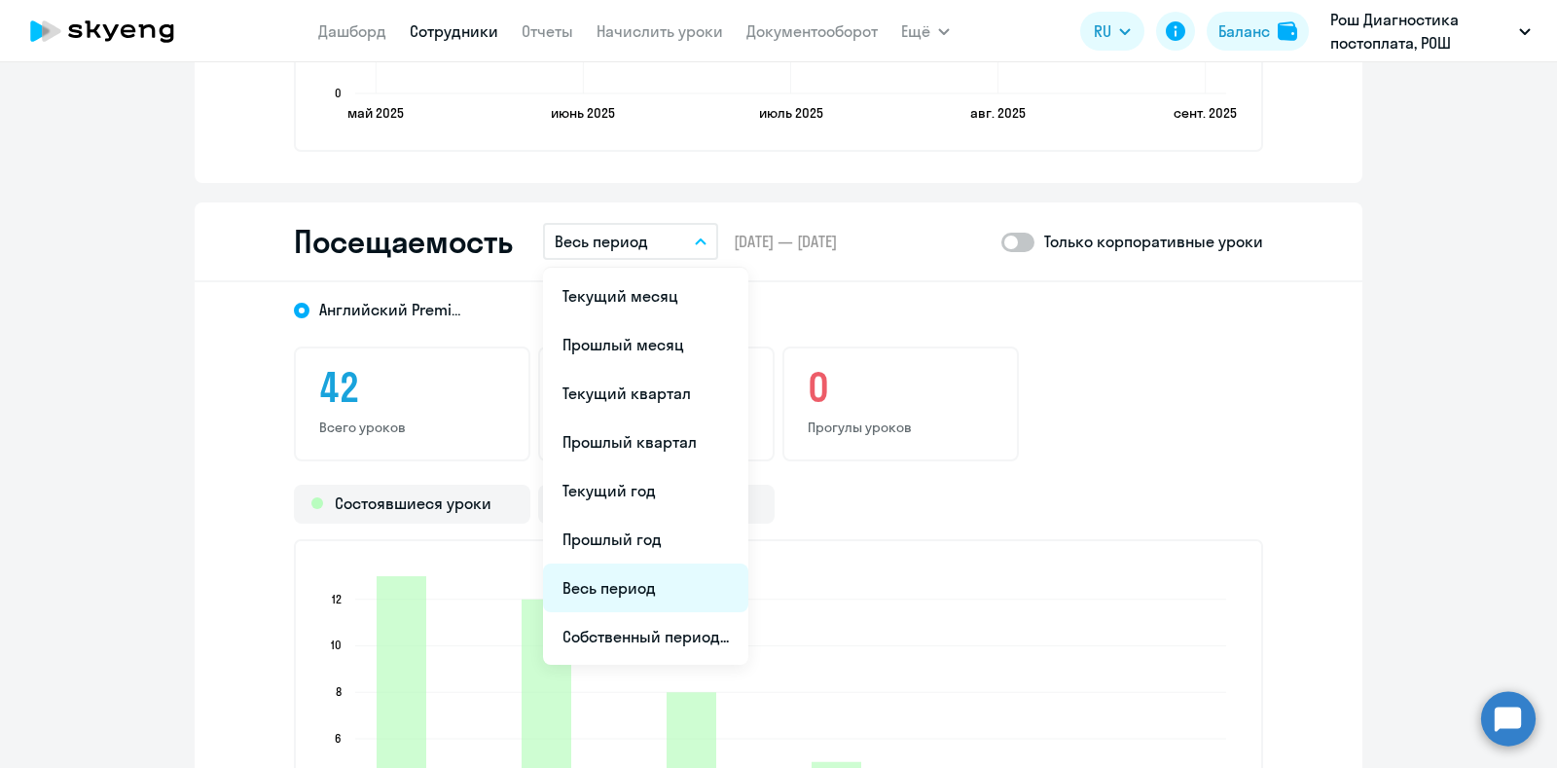
click at [607, 579] on li "Весь период" at bounding box center [645, 587] width 205 height 49
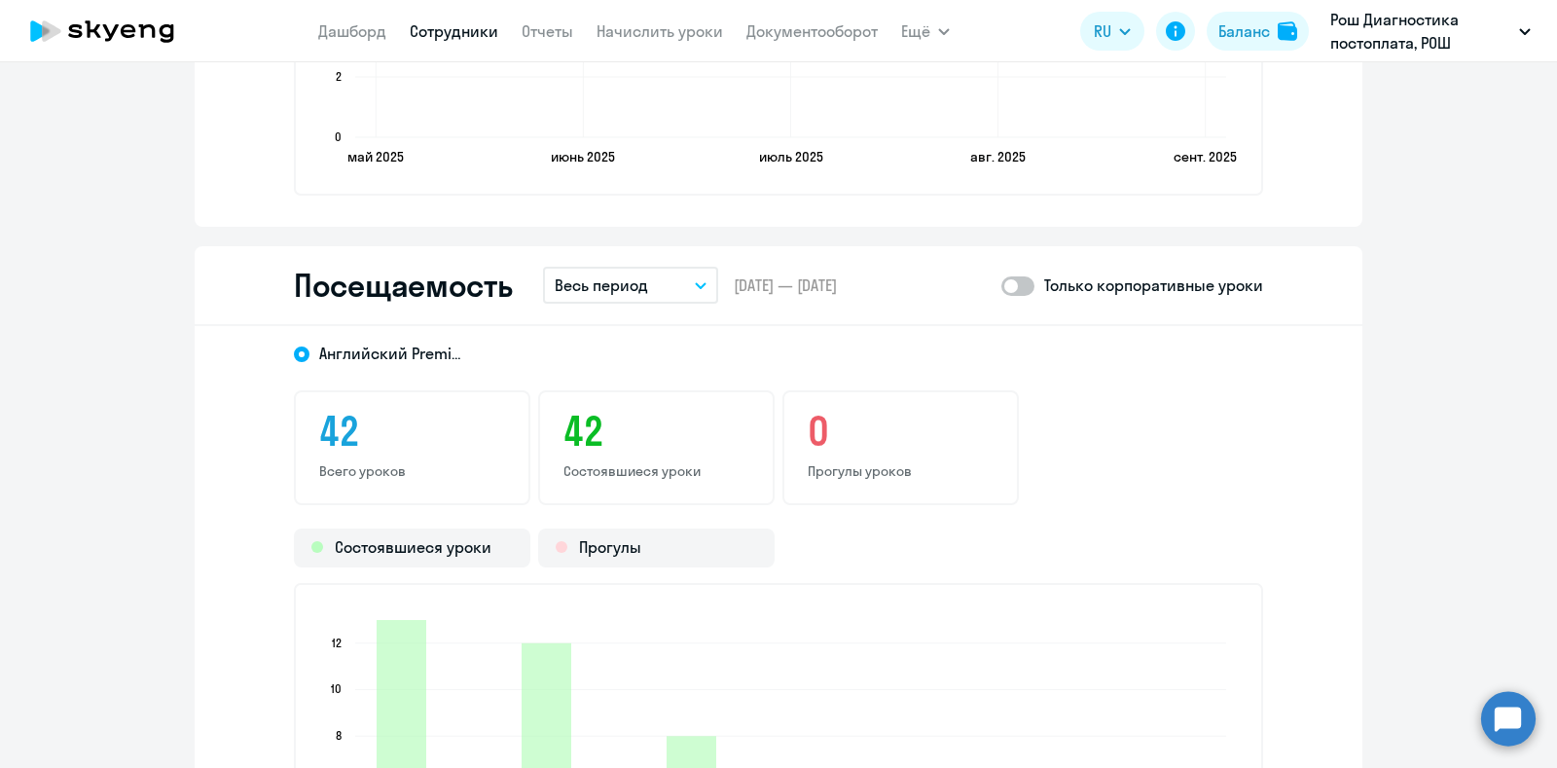
scroll to position [1945, 0]
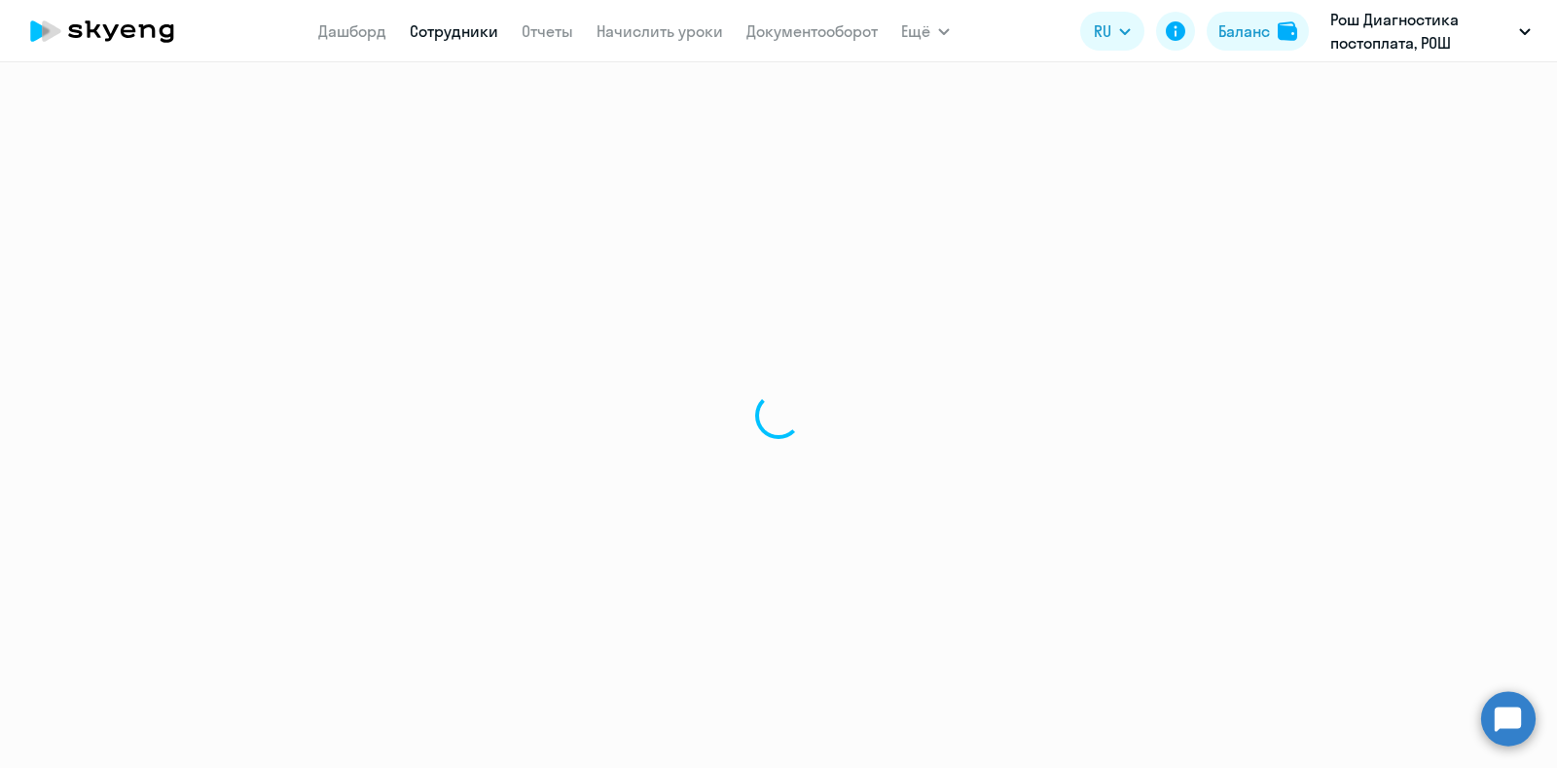
select select "30"
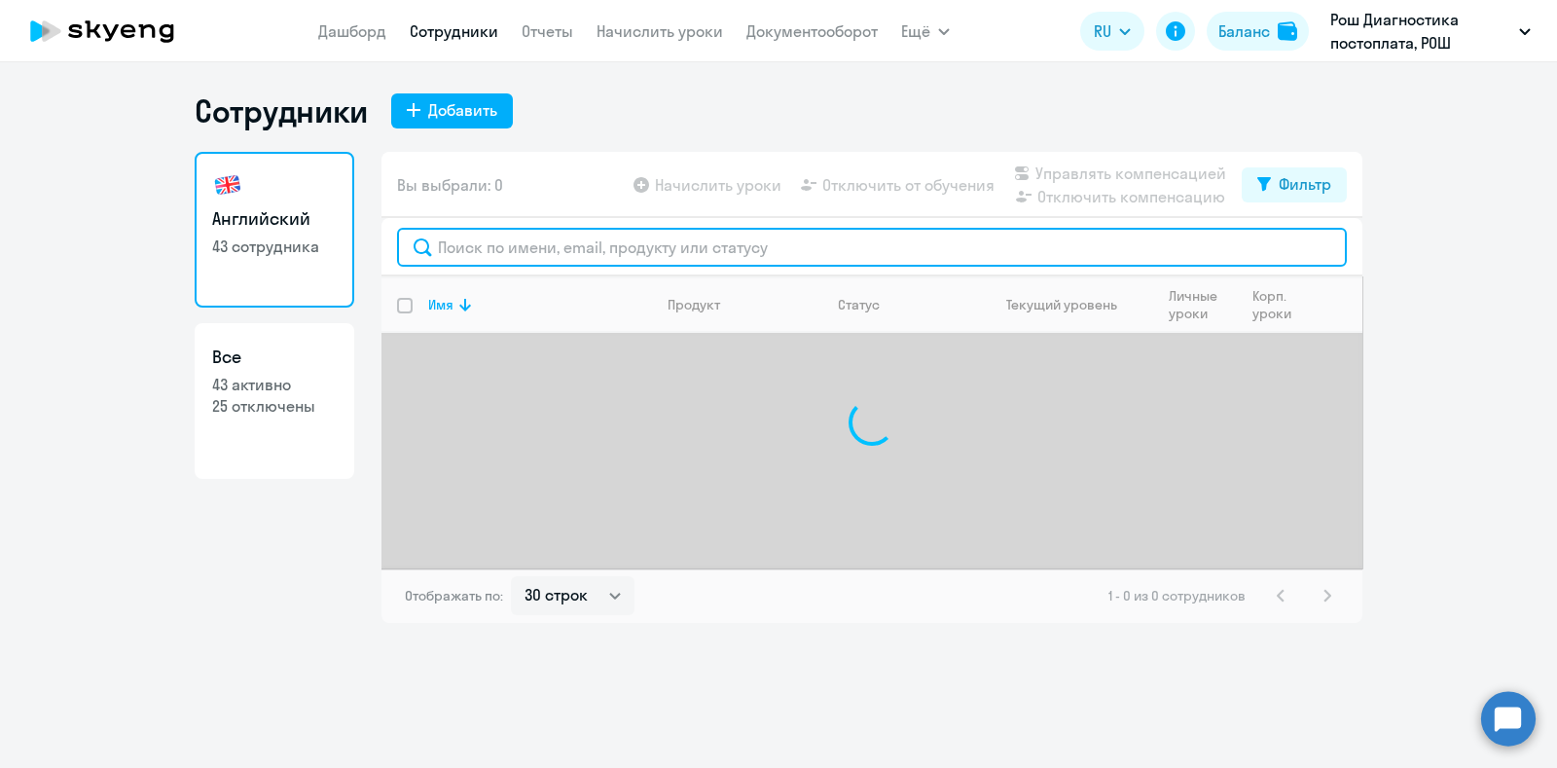
click at [668, 250] on input "text" at bounding box center [872, 247] width 950 height 39
type input "h"
type input "[PERSON_NAME]"
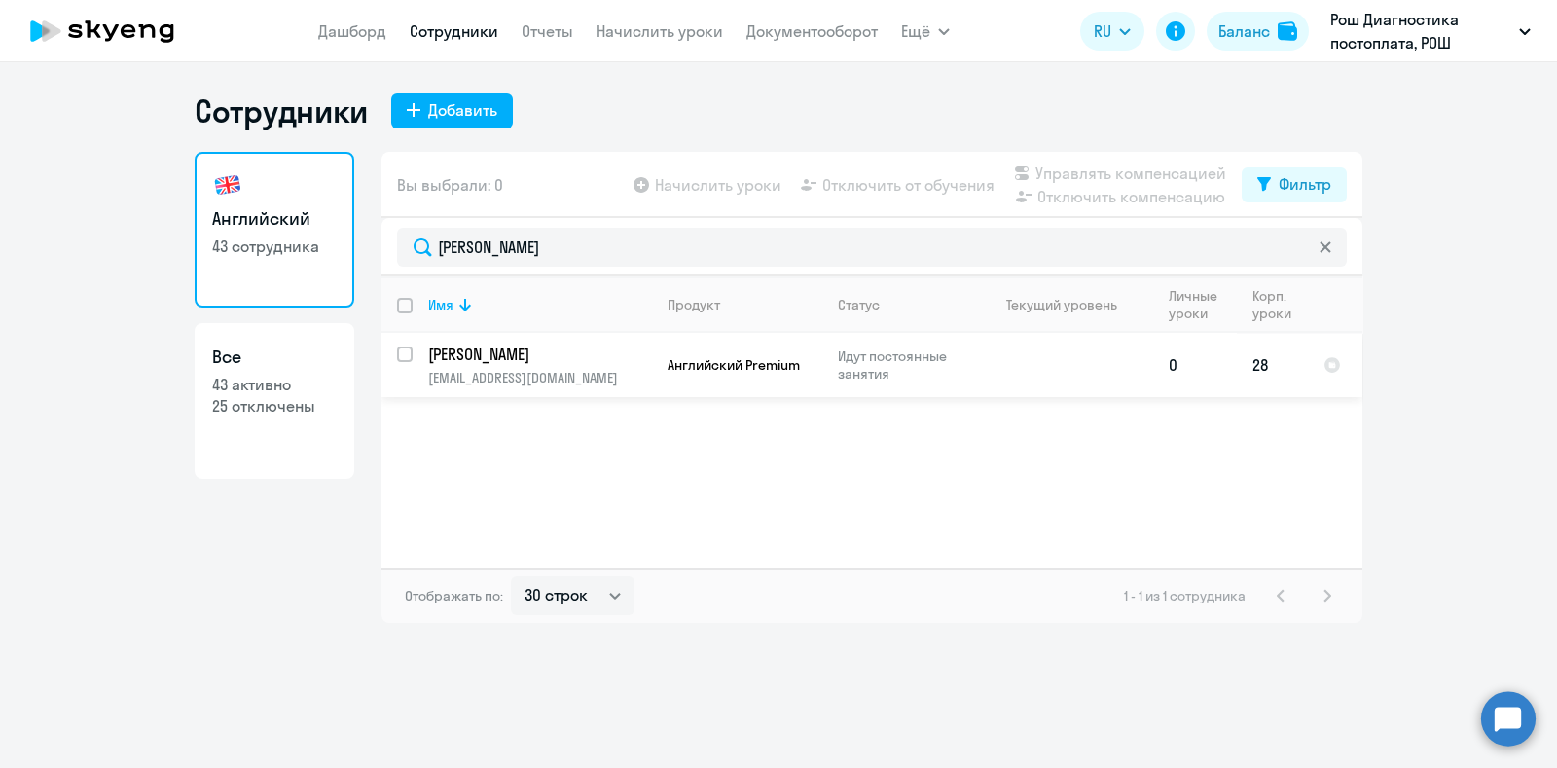
click at [602, 362] on p "[PERSON_NAME]" at bounding box center [538, 353] width 220 height 21
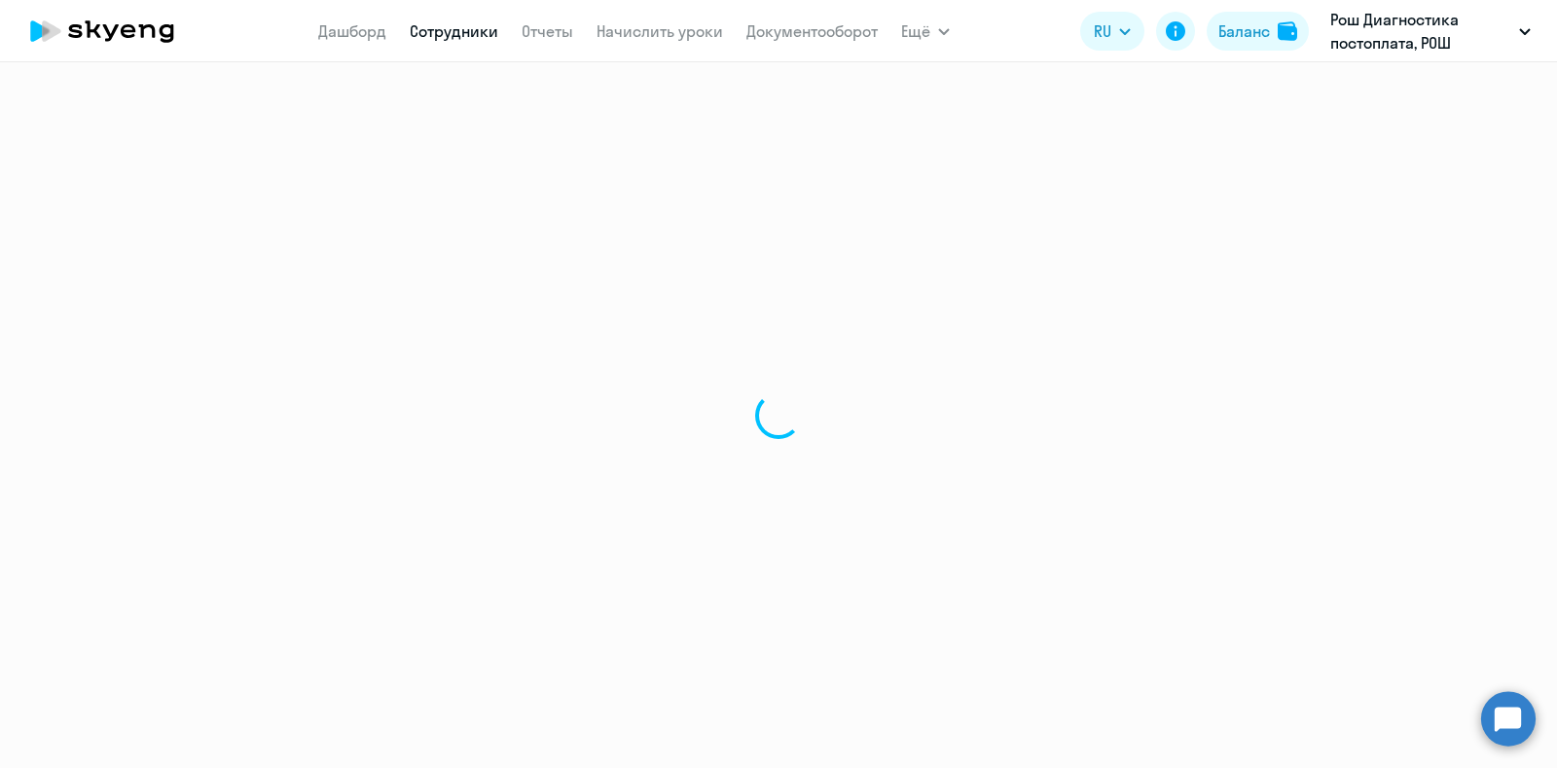
click at [602, 362] on div at bounding box center [778, 414] width 1557 height 705
select select "english"
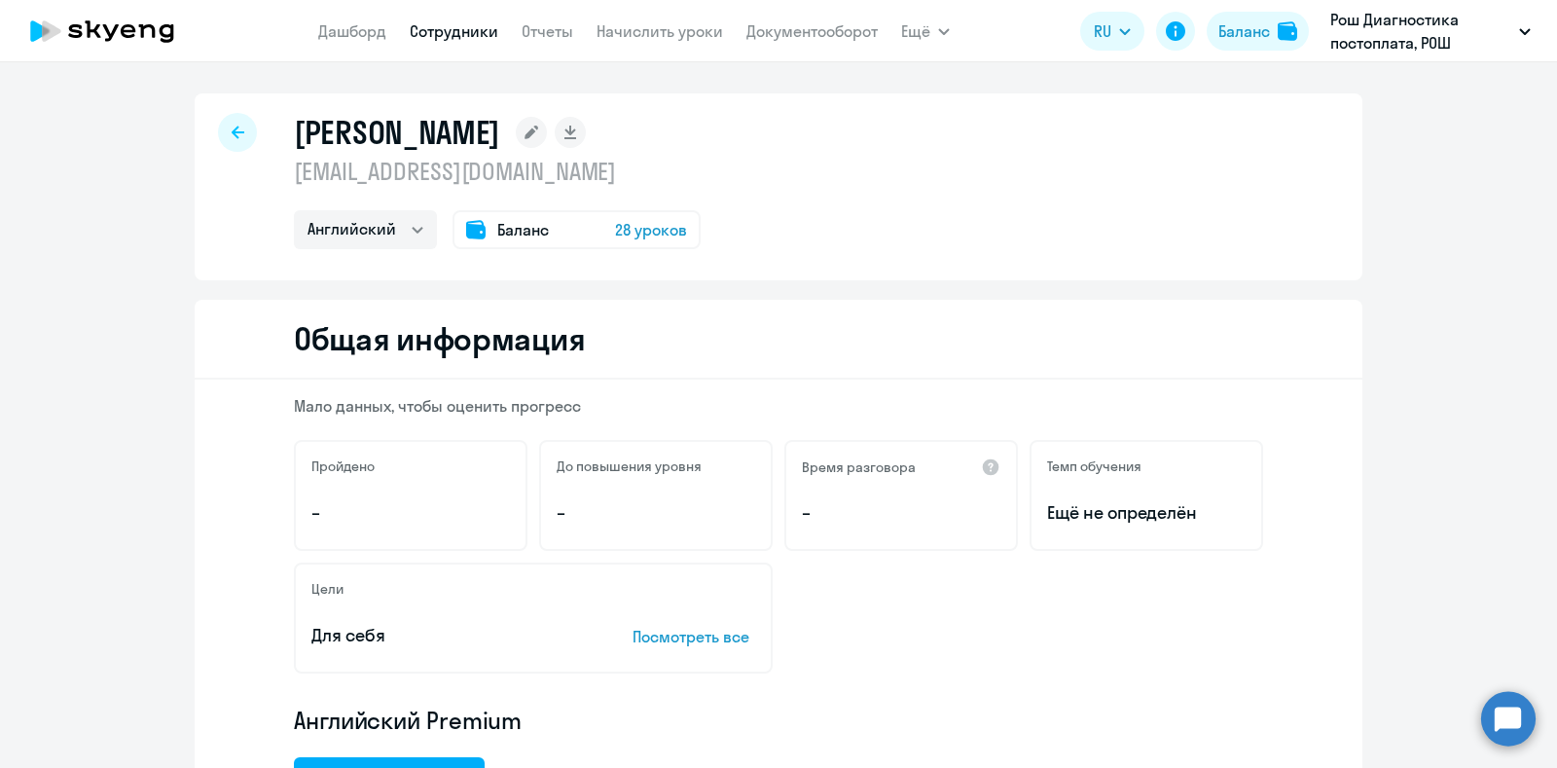
click at [234, 147] on div at bounding box center [237, 132] width 39 height 39
select select "30"
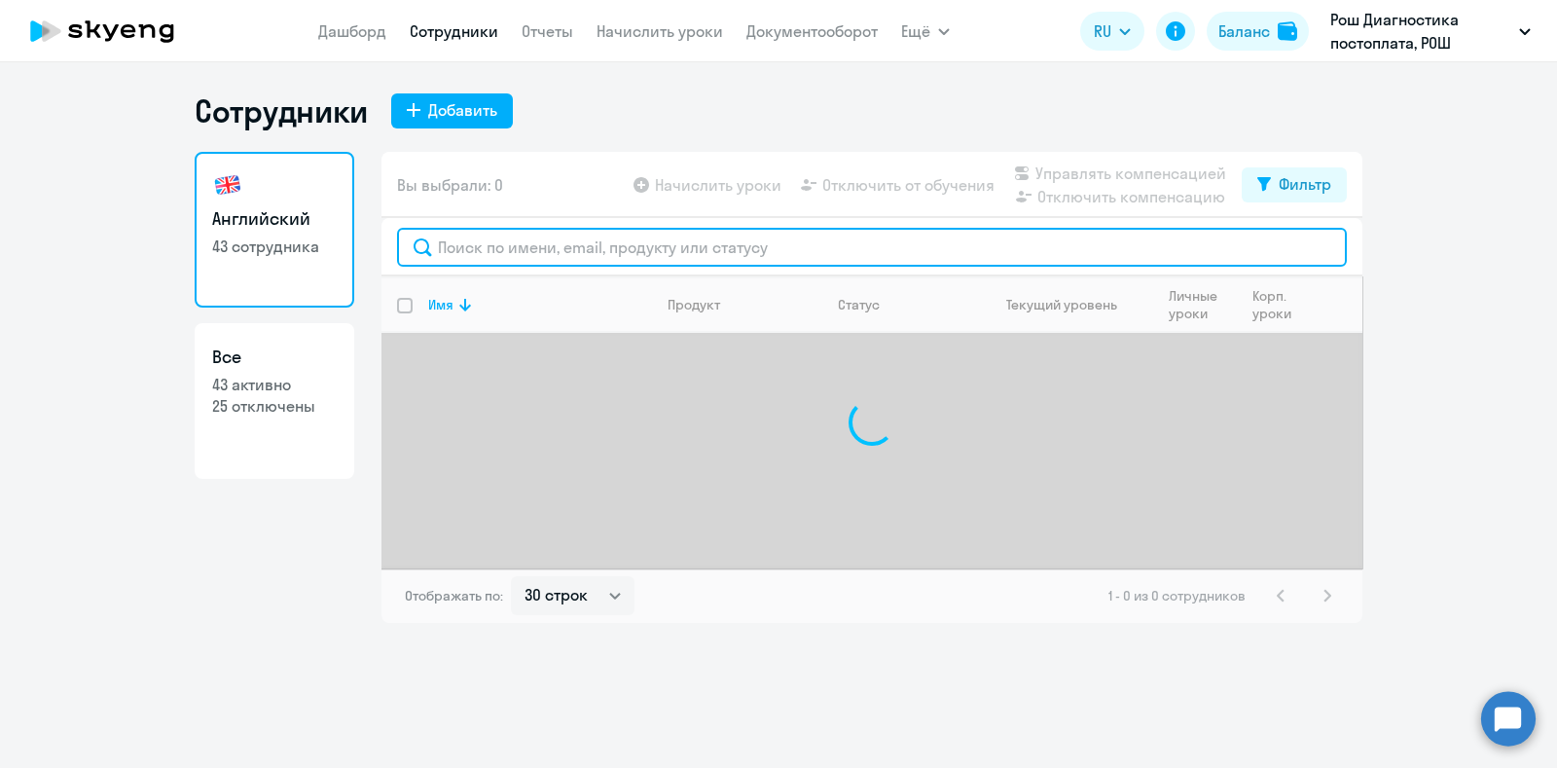
click at [497, 241] on input "text" at bounding box center [872, 247] width 950 height 39
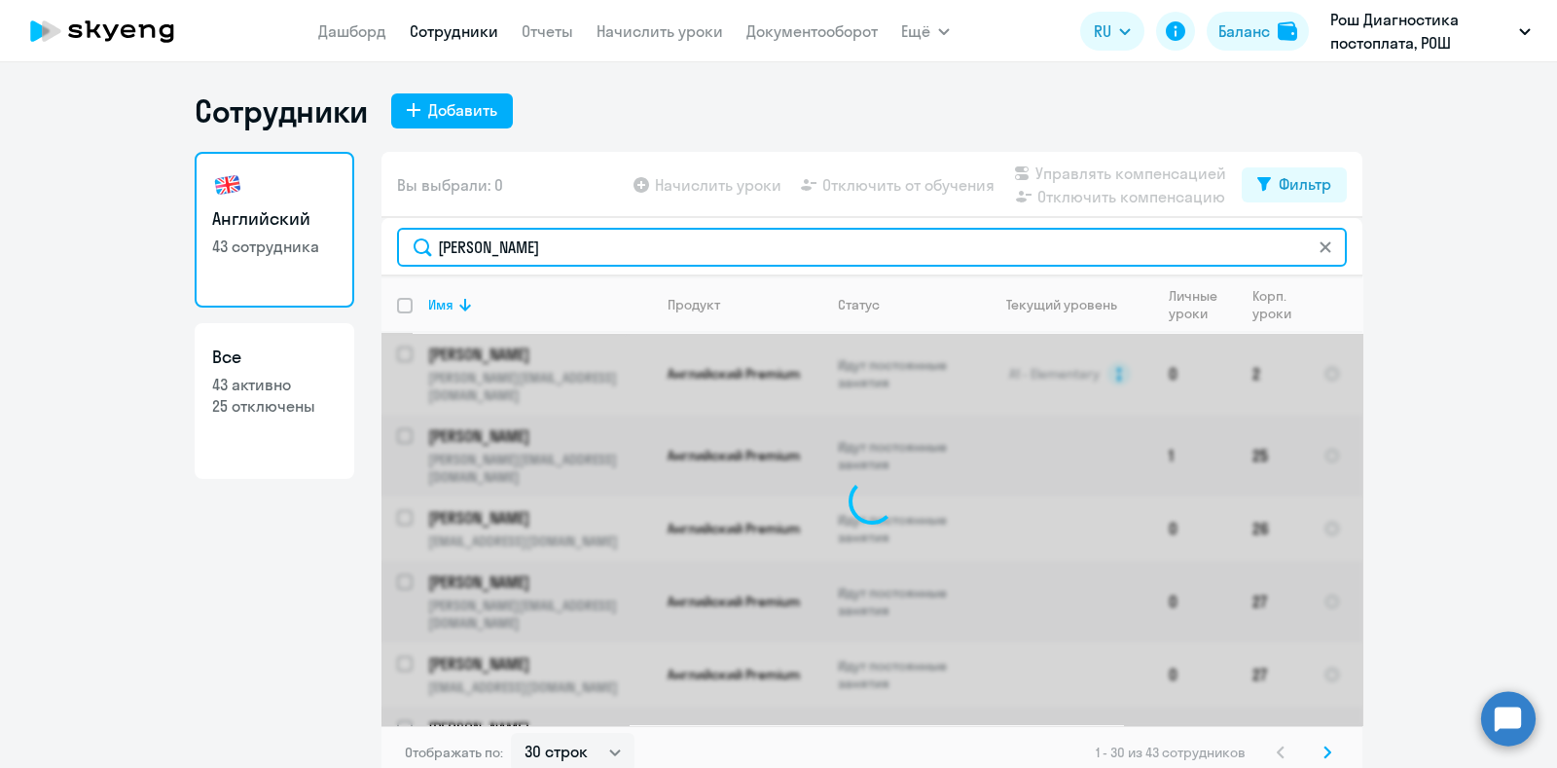
type input "[PERSON_NAME]"
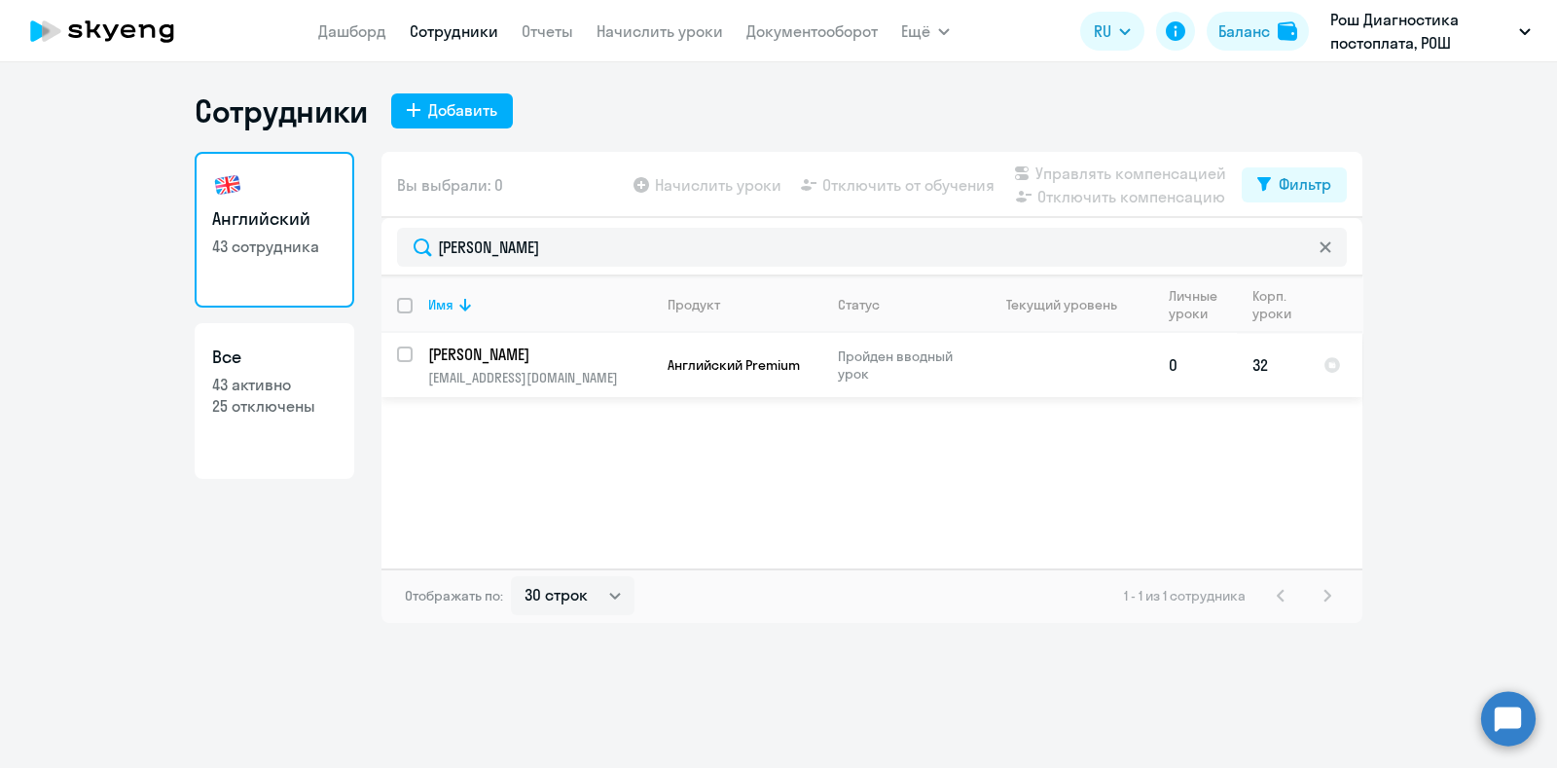
click at [552, 354] on p "[PERSON_NAME]" at bounding box center [538, 353] width 220 height 21
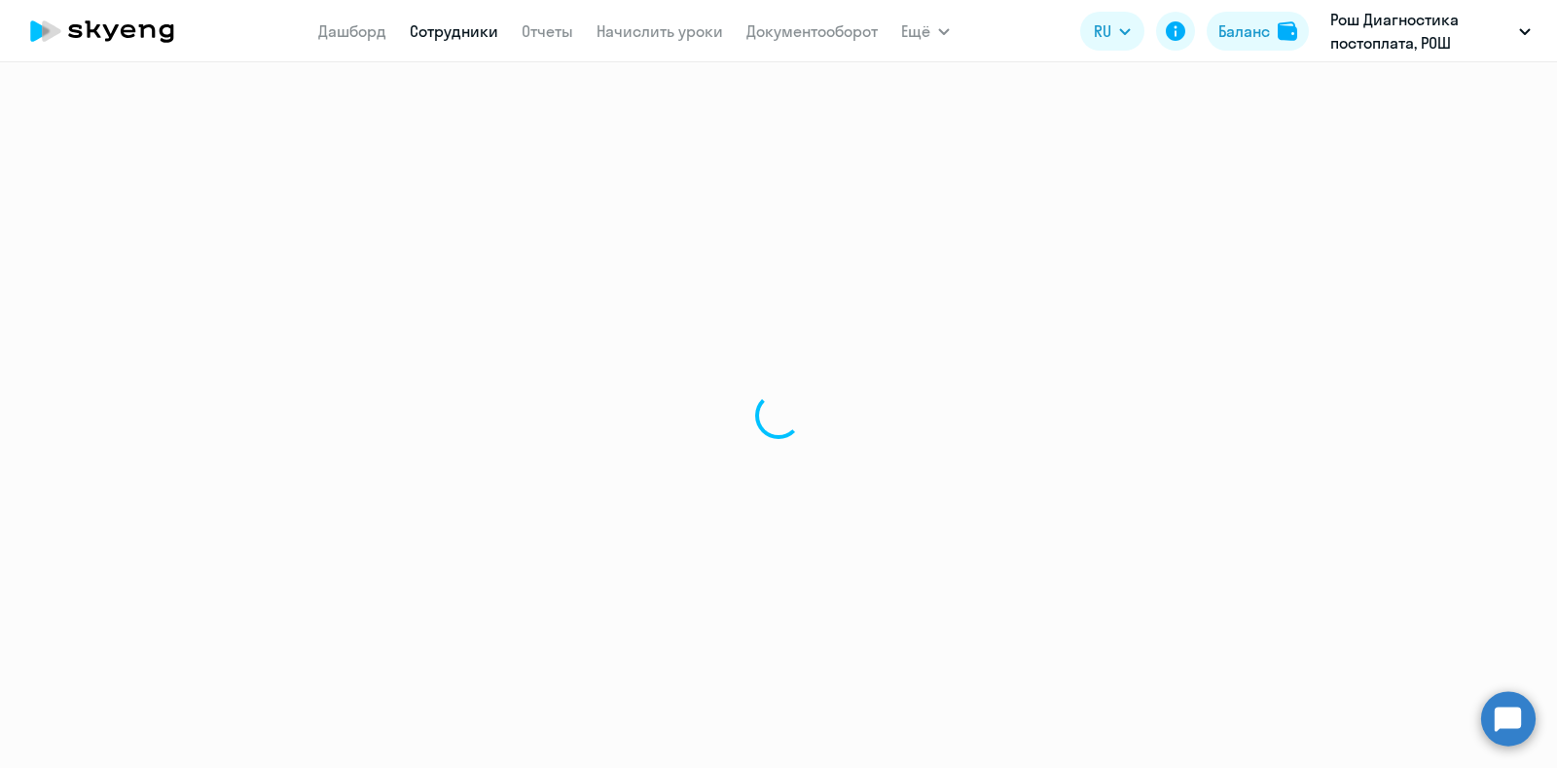
select select "english"
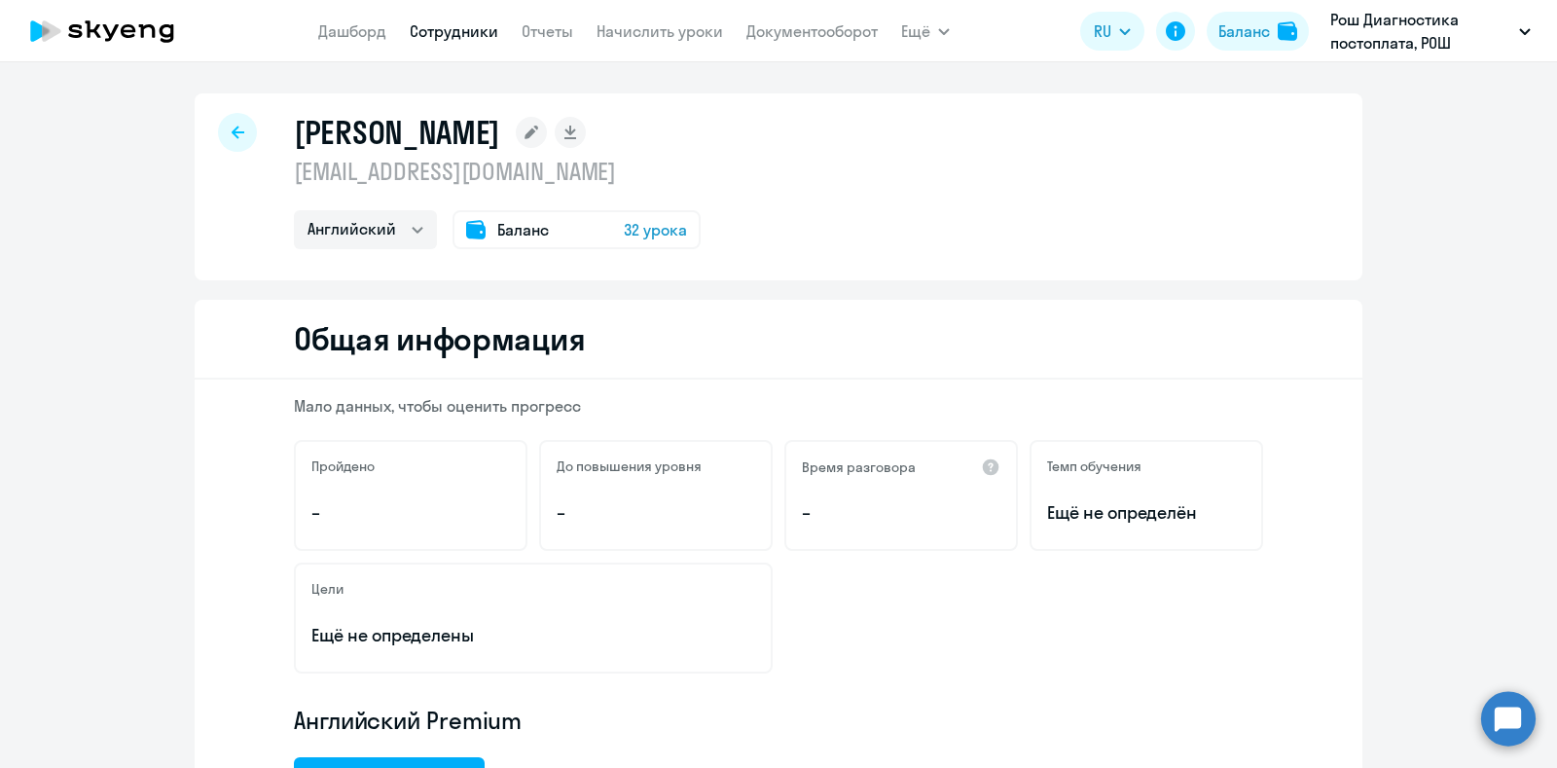
click at [218, 133] on div at bounding box center [237, 132] width 39 height 39
select select "30"
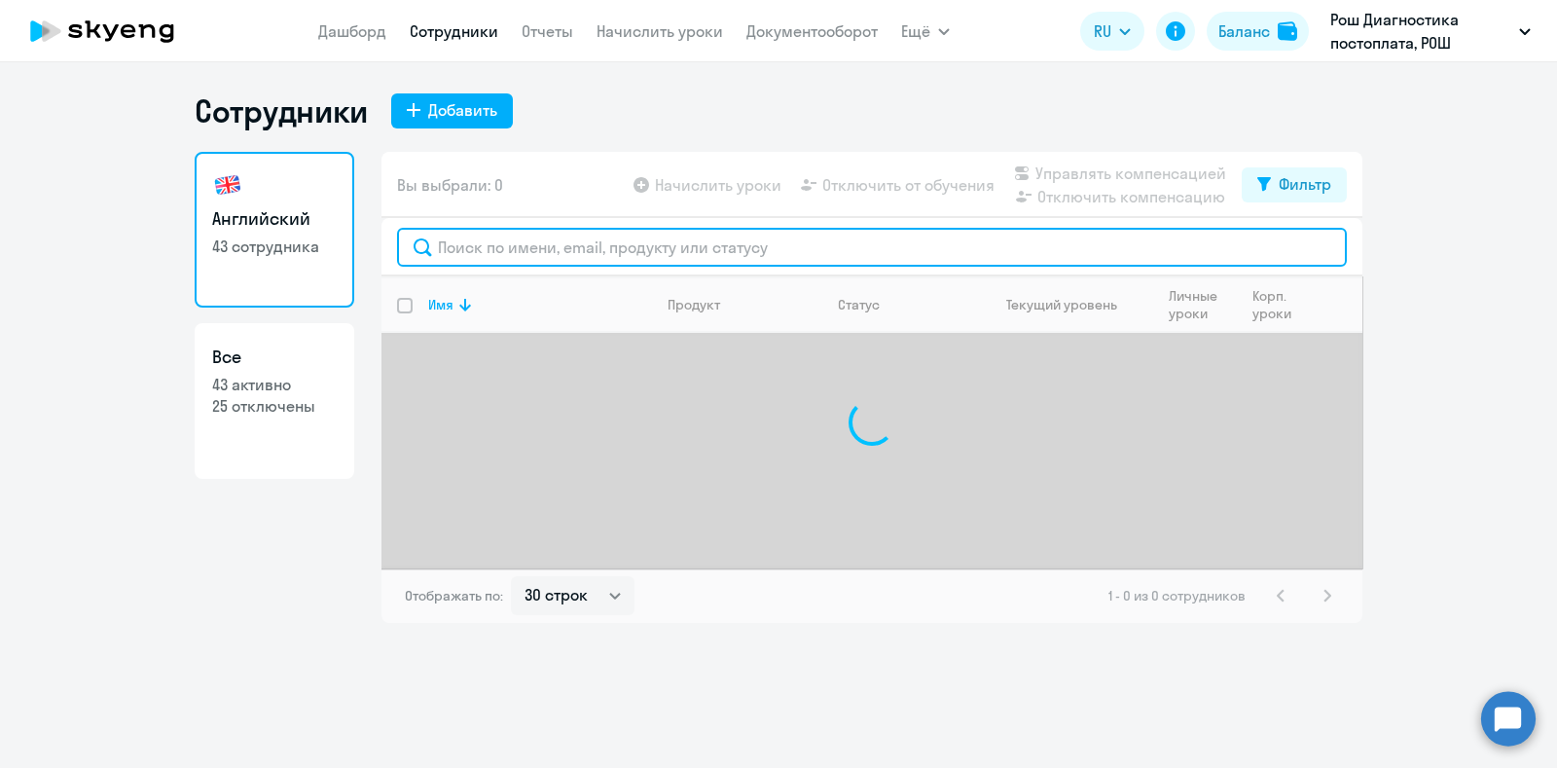
click at [525, 242] on input "text" at bounding box center [872, 247] width 950 height 39
type input "v"
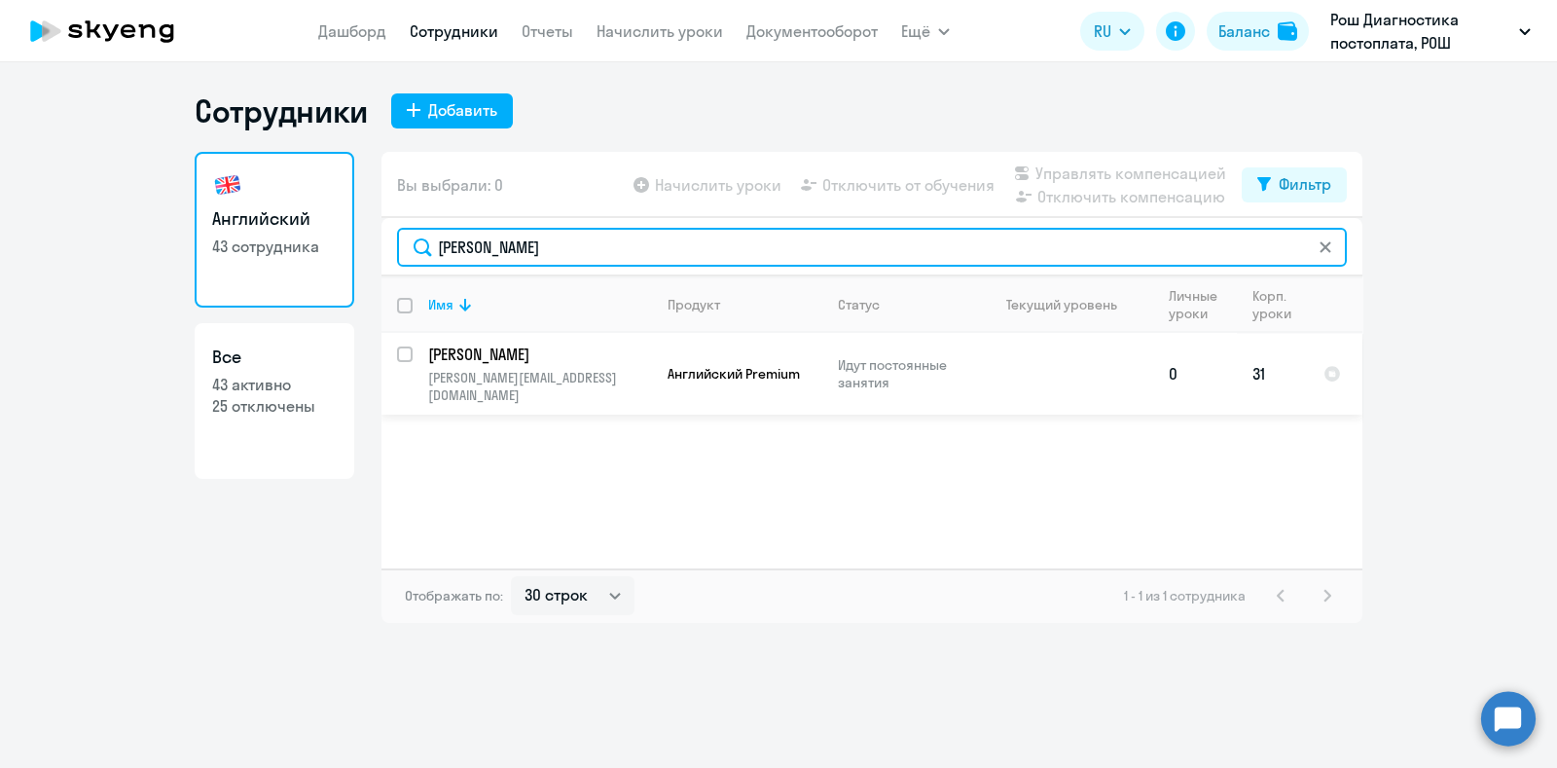
type input "[PERSON_NAME]"
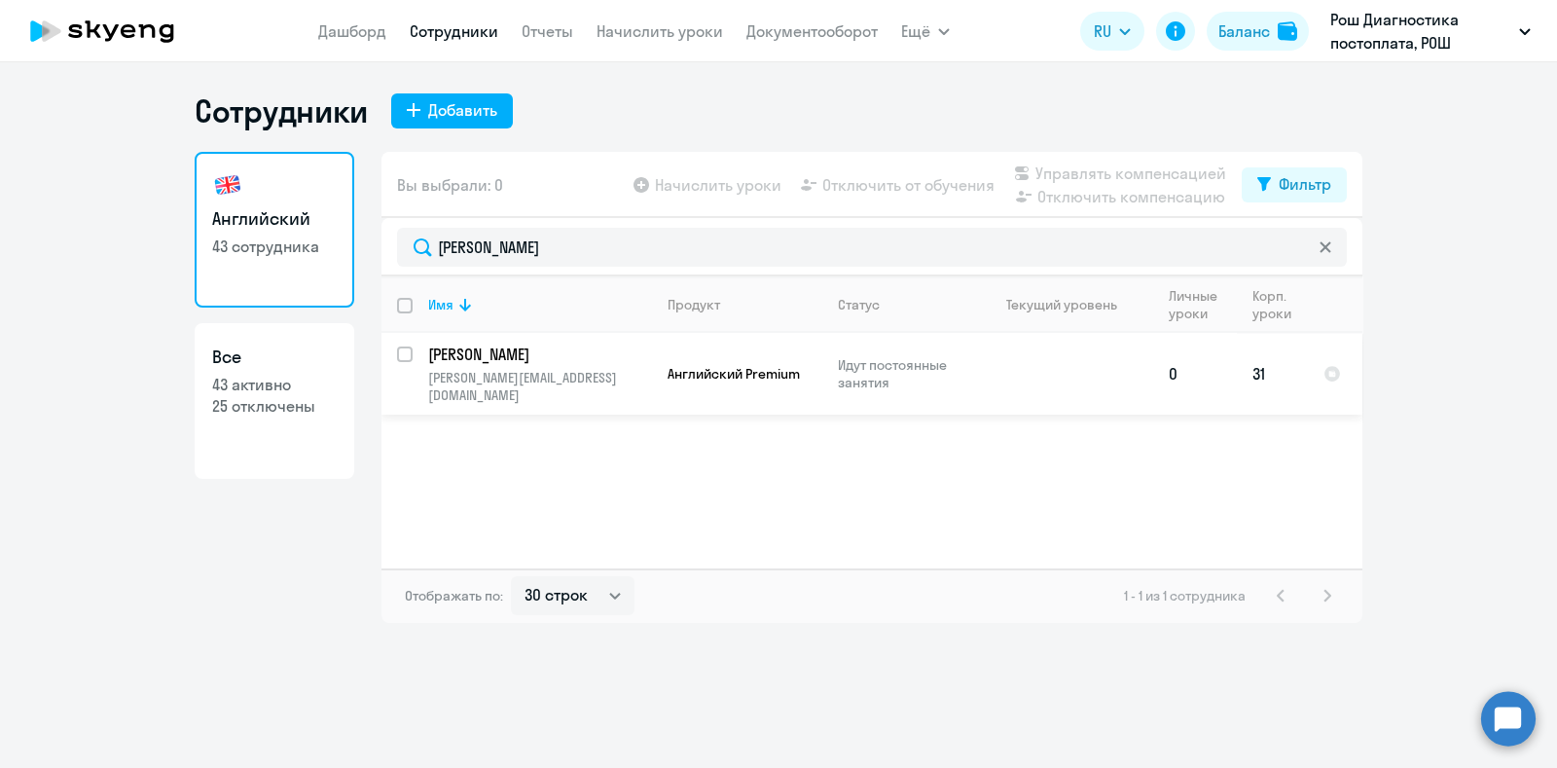
click at [597, 357] on p "[PERSON_NAME]" at bounding box center [538, 353] width 220 height 21
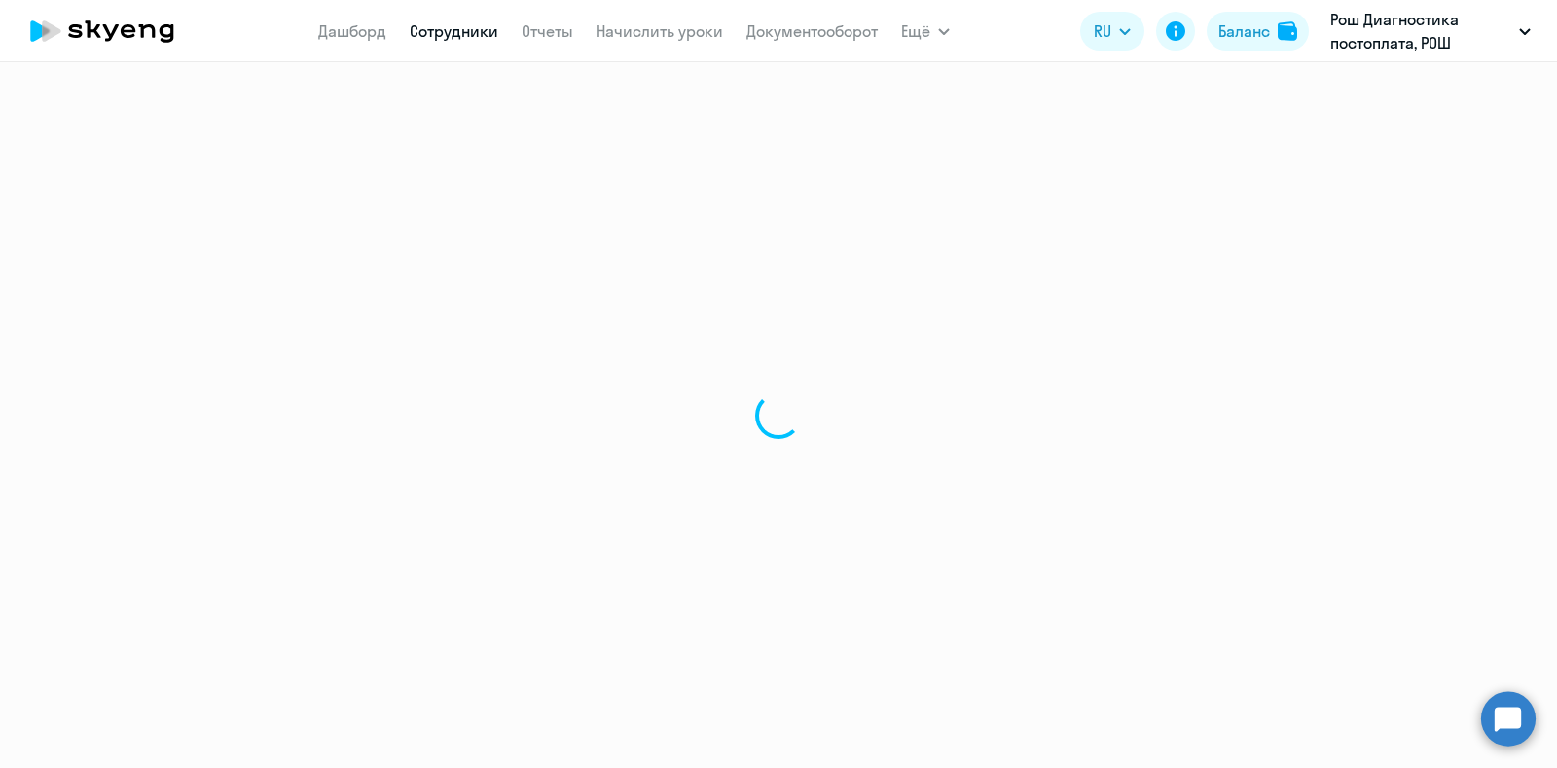
select select "english"
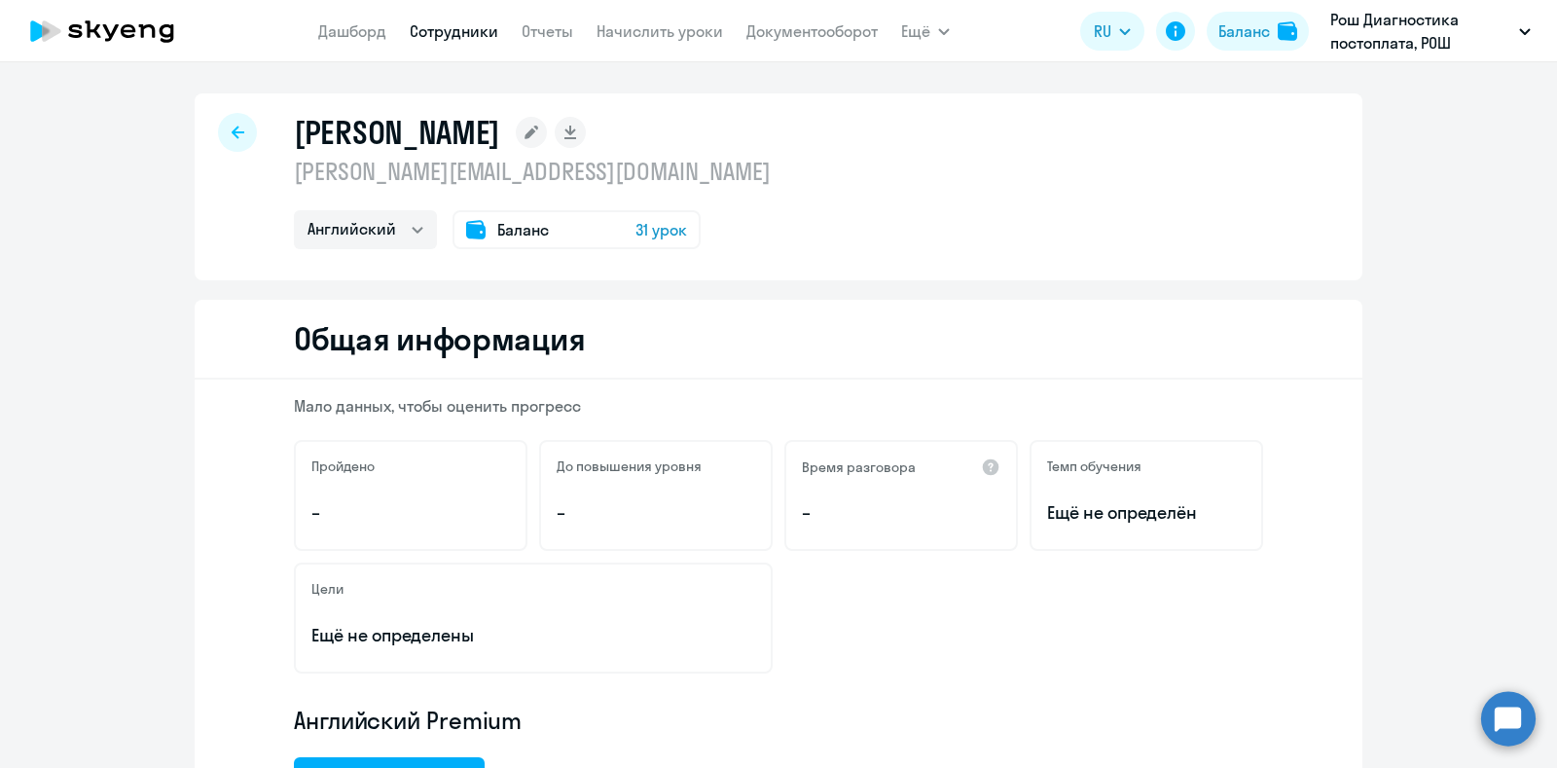
click at [232, 139] on div at bounding box center [237, 132] width 39 height 39
select select "30"
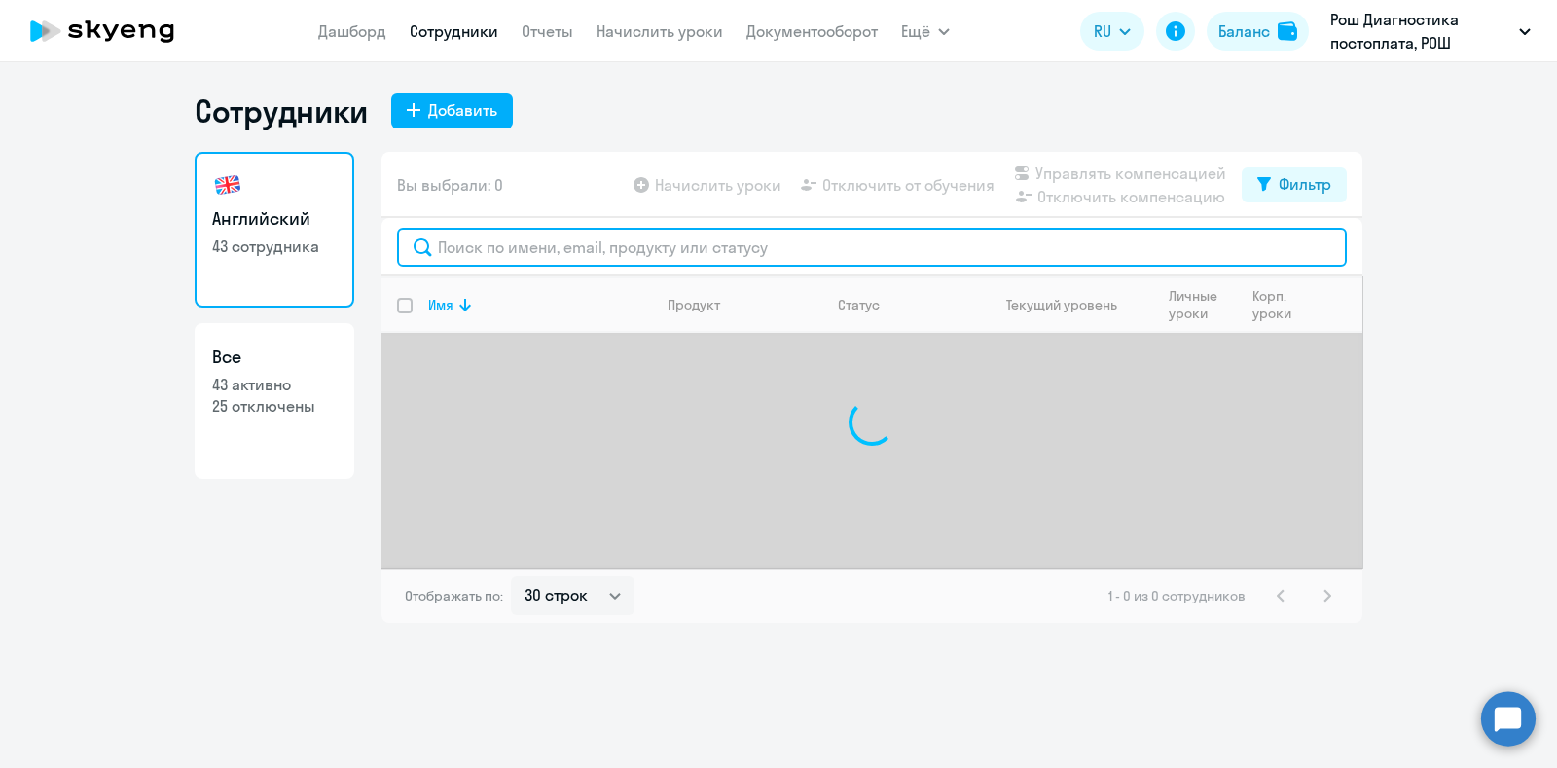
click at [513, 248] on input "text" at bounding box center [872, 247] width 950 height 39
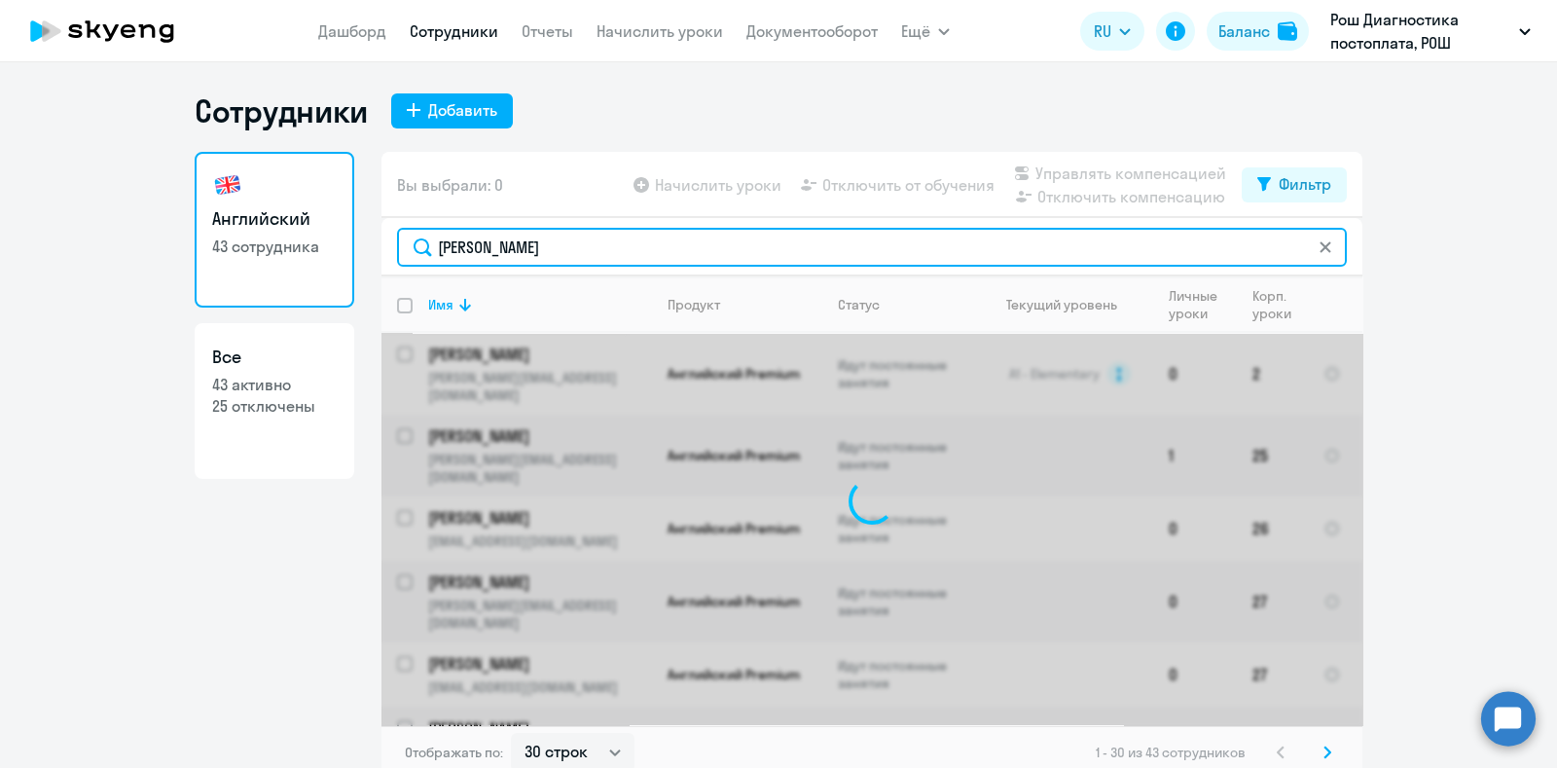
type input "[PERSON_NAME]"
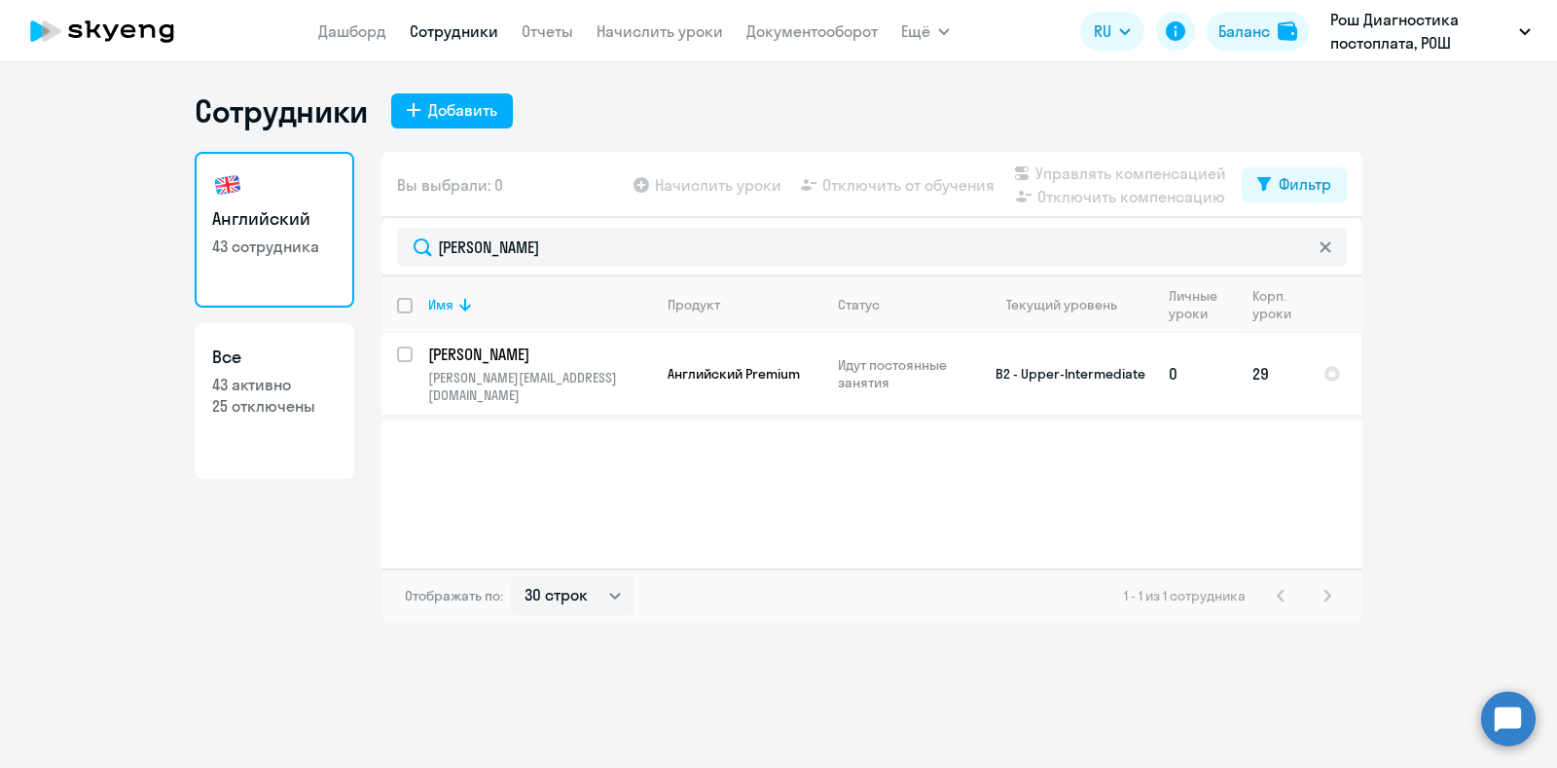
click at [587, 362] on p "[PERSON_NAME]" at bounding box center [538, 353] width 220 height 21
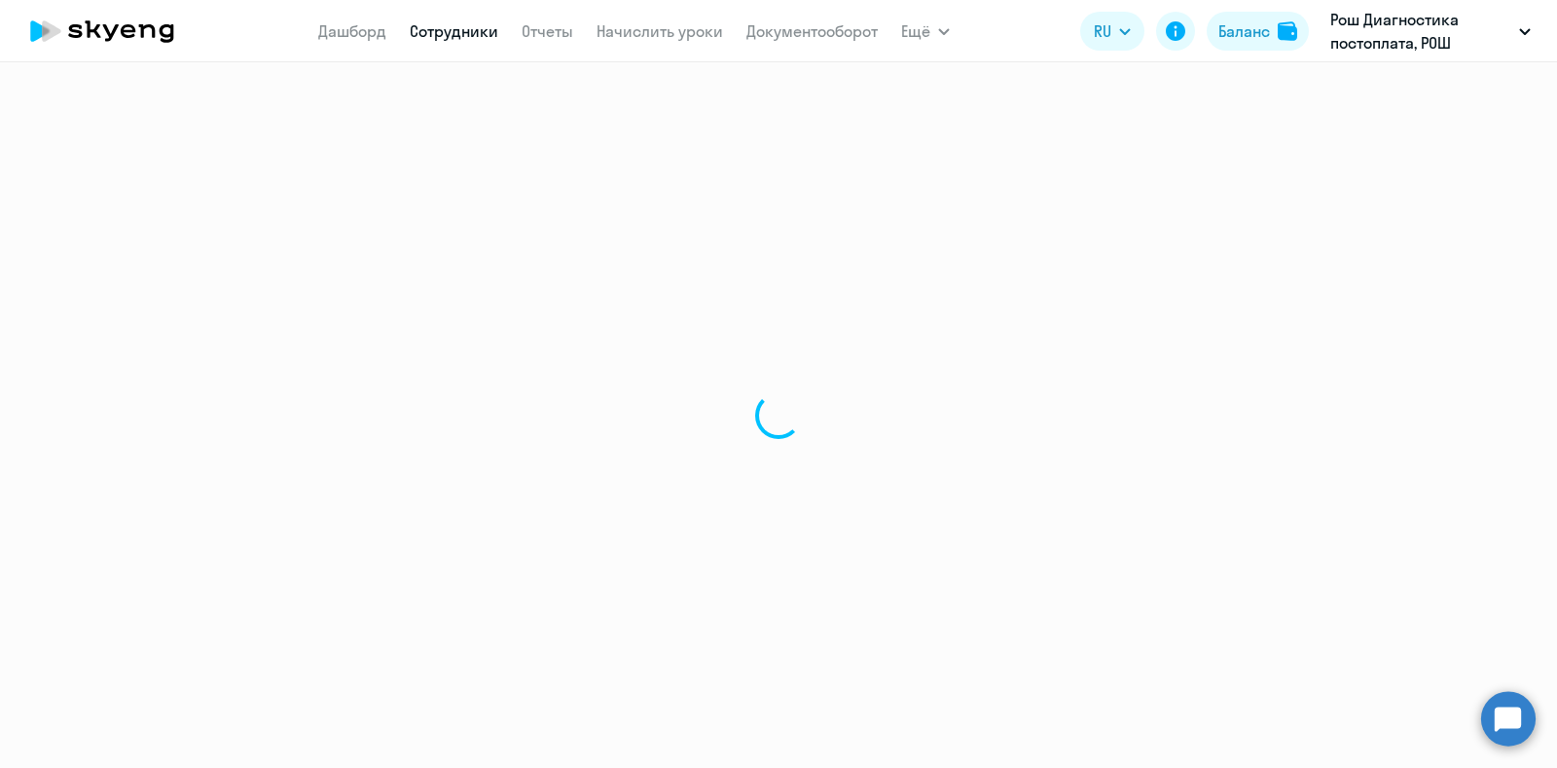
click at [587, 362] on div at bounding box center [778, 414] width 1557 height 705
select select "english"
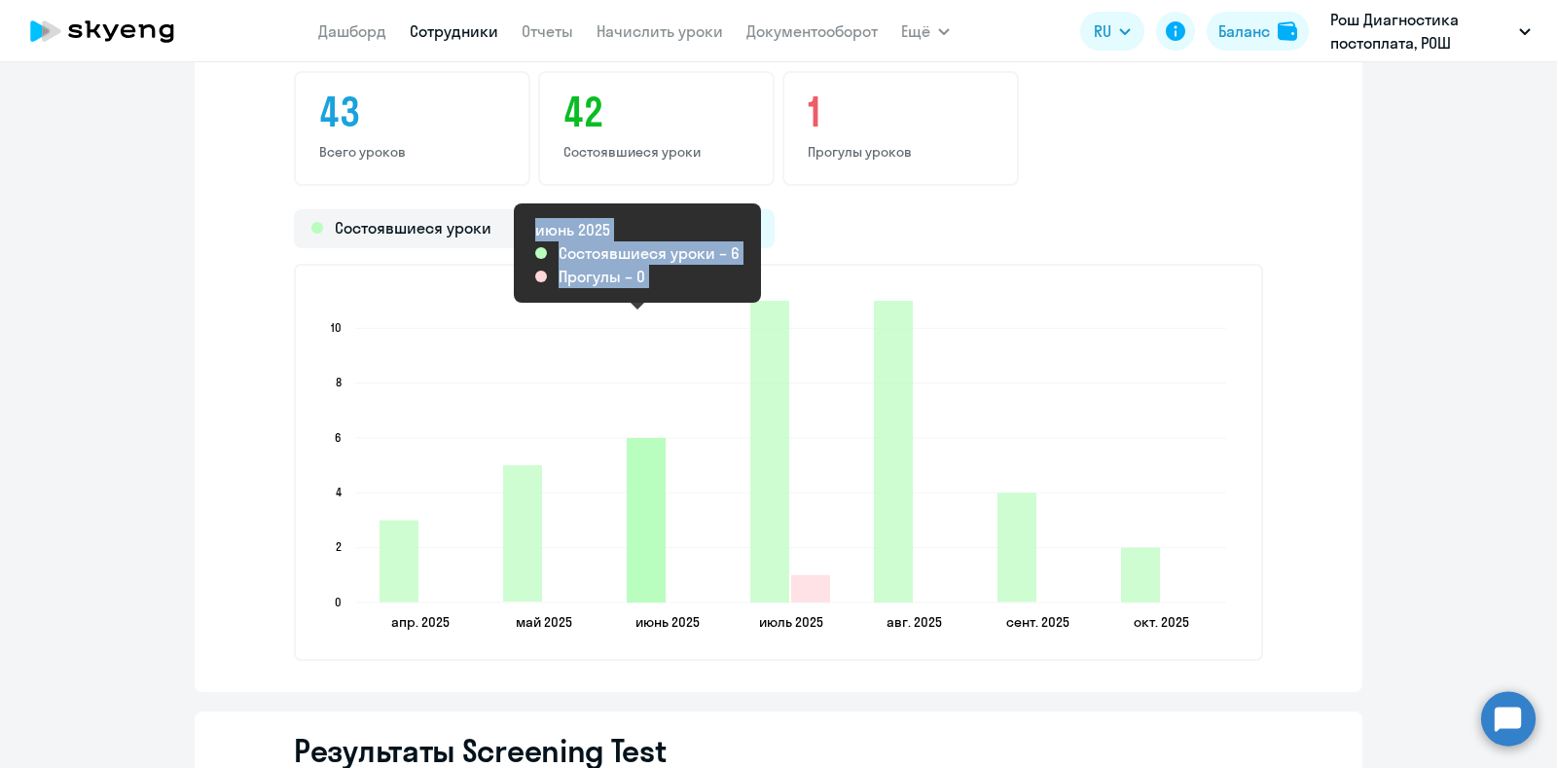
scroll to position [2554, 0]
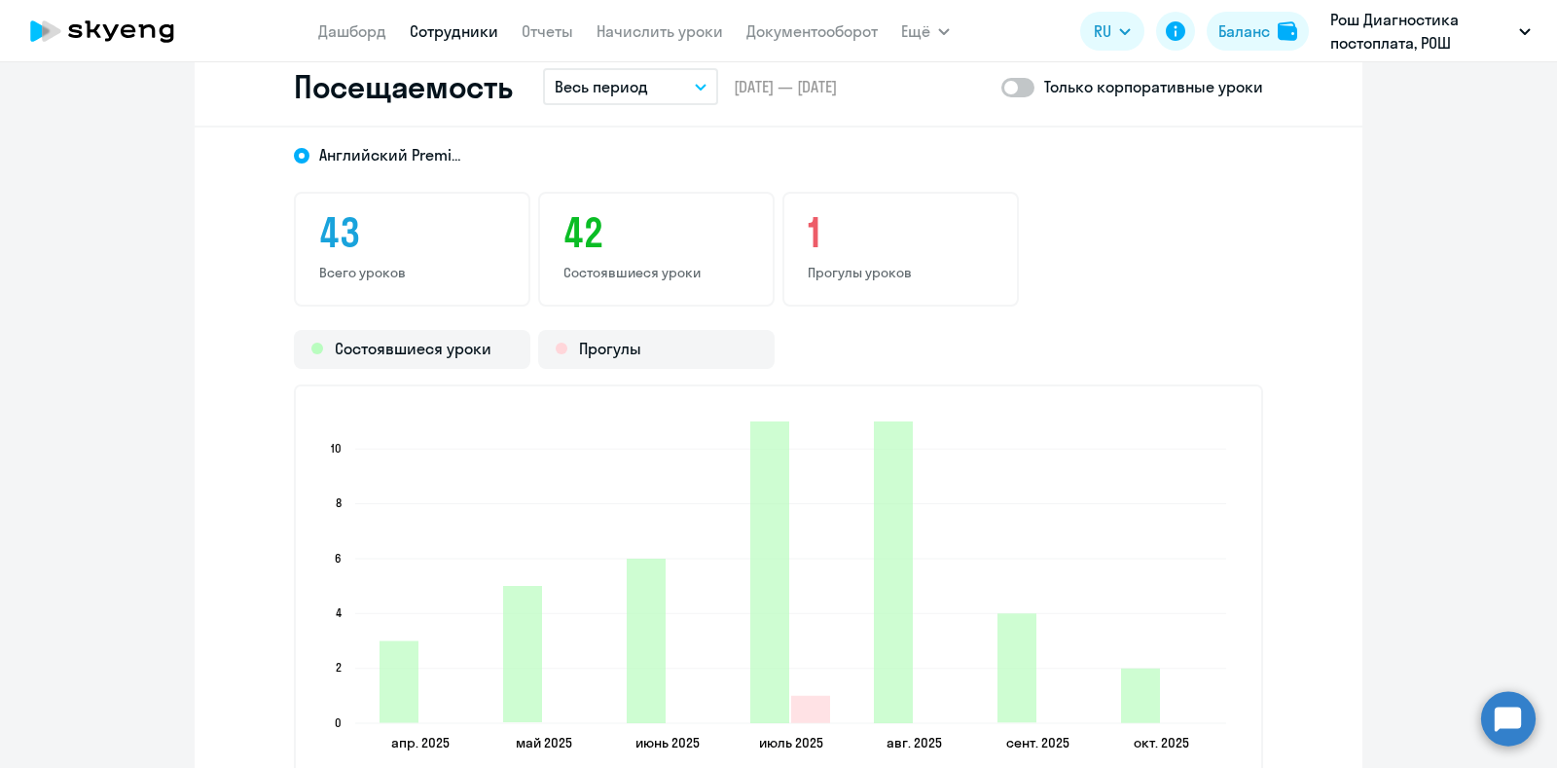
click at [700, 77] on button "Весь период" at bounding box center [630, 86] width 175 height 37
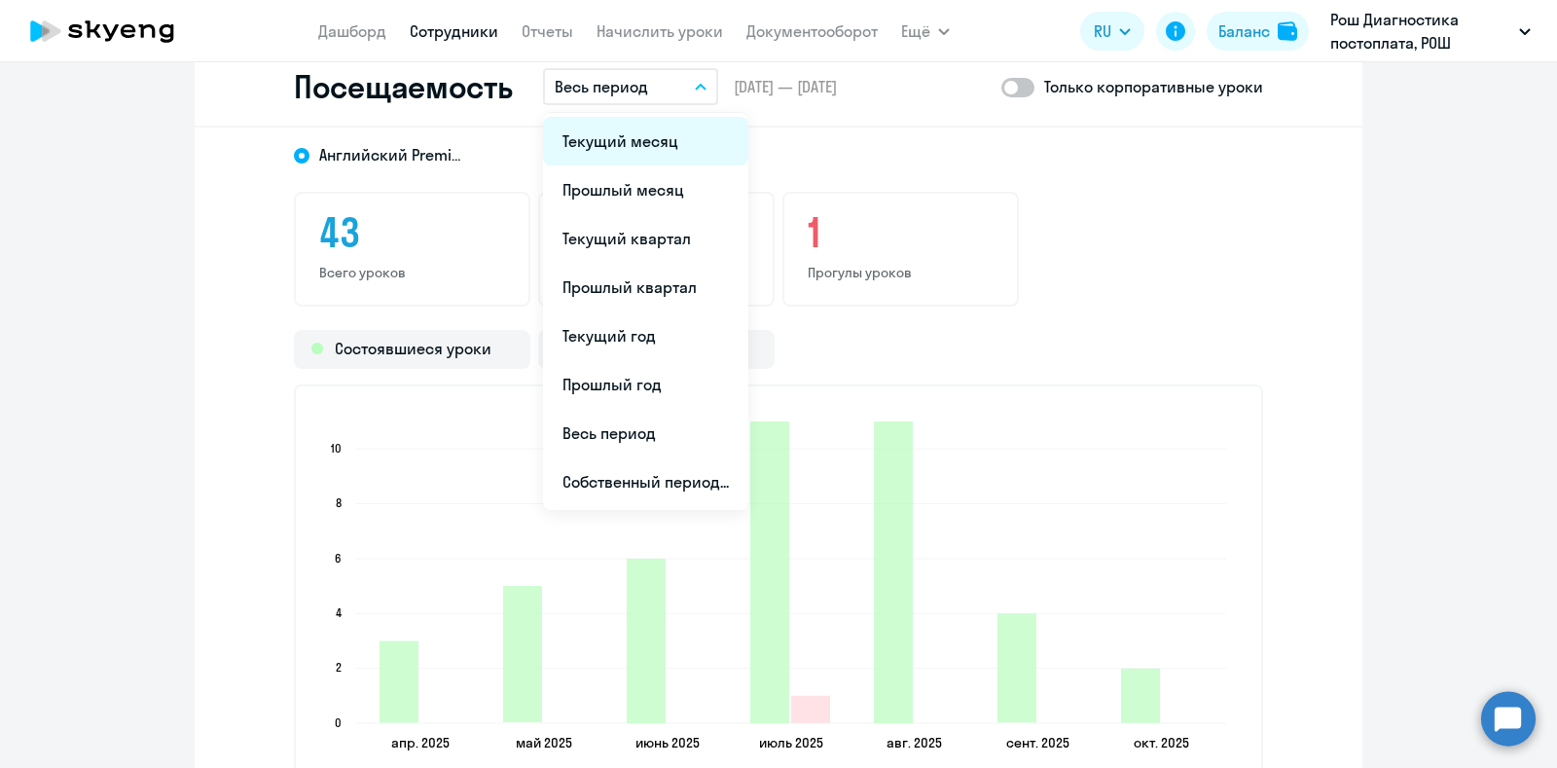
click at [630, 143] on li "Текущий месяц" at bounding box center [645, 141] width 205 height 49
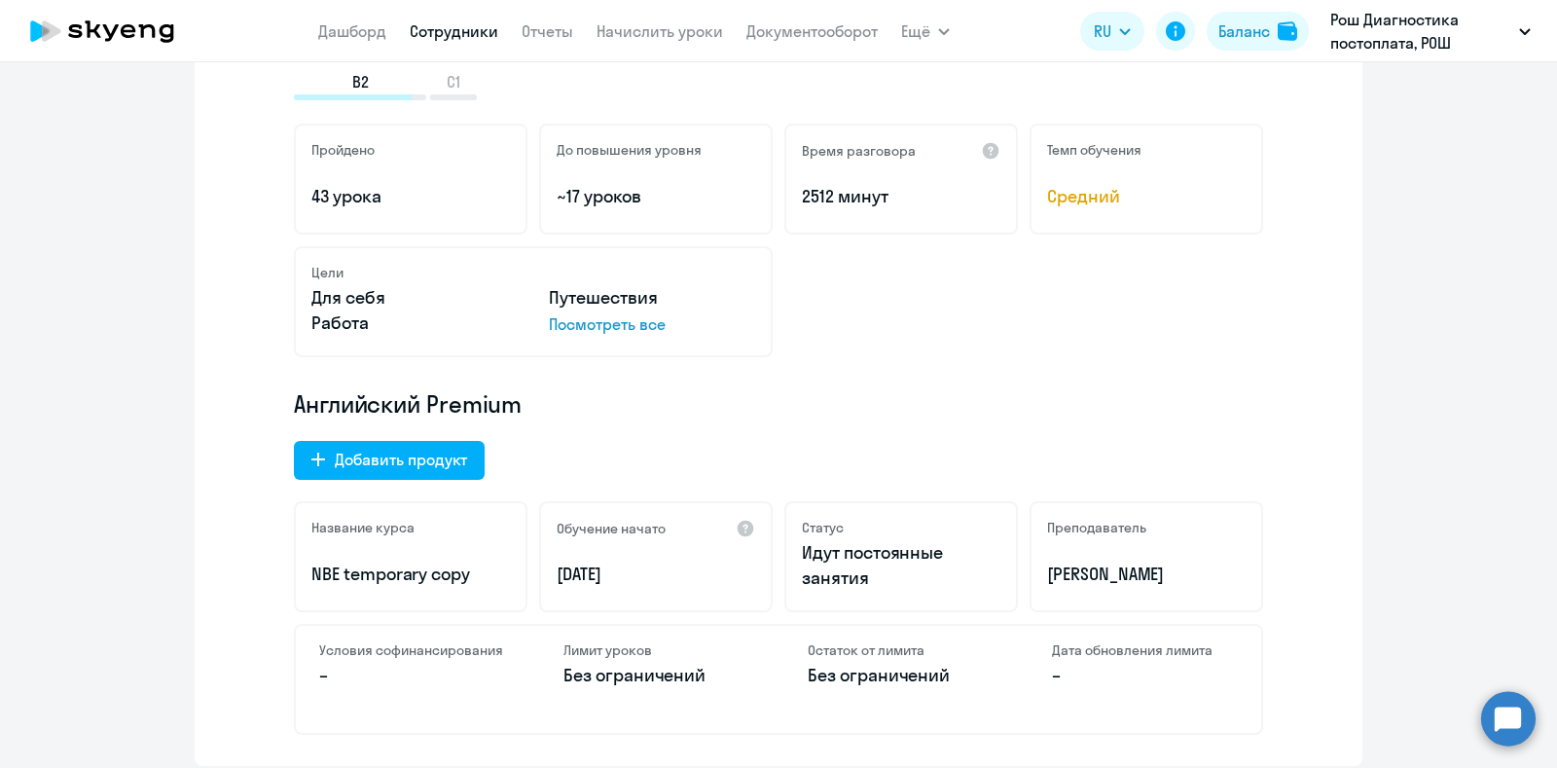
scroll to position [0, 0]
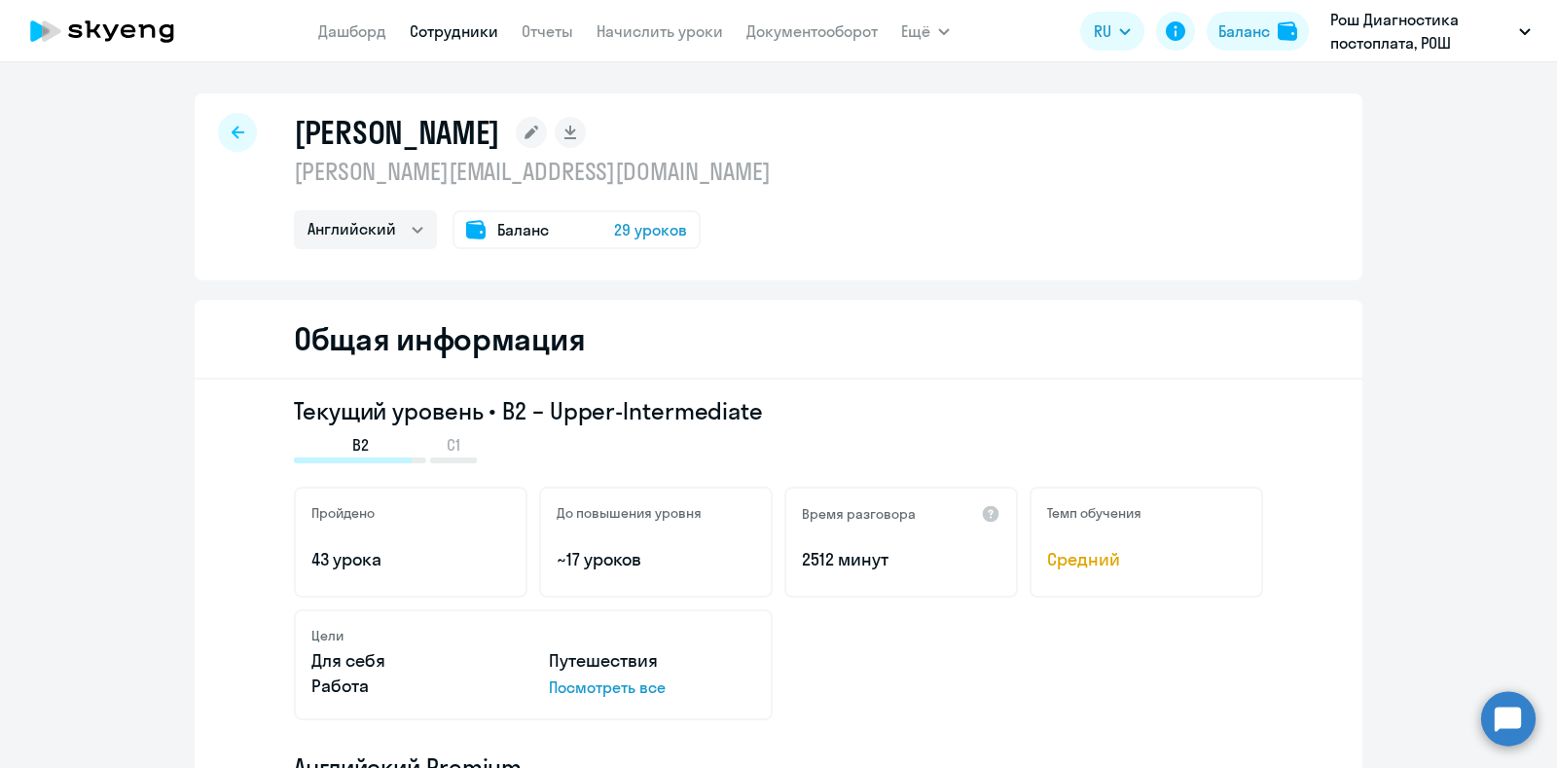
click at [232, 126] on icon at bounding box center [238, 133] width 13 height 14
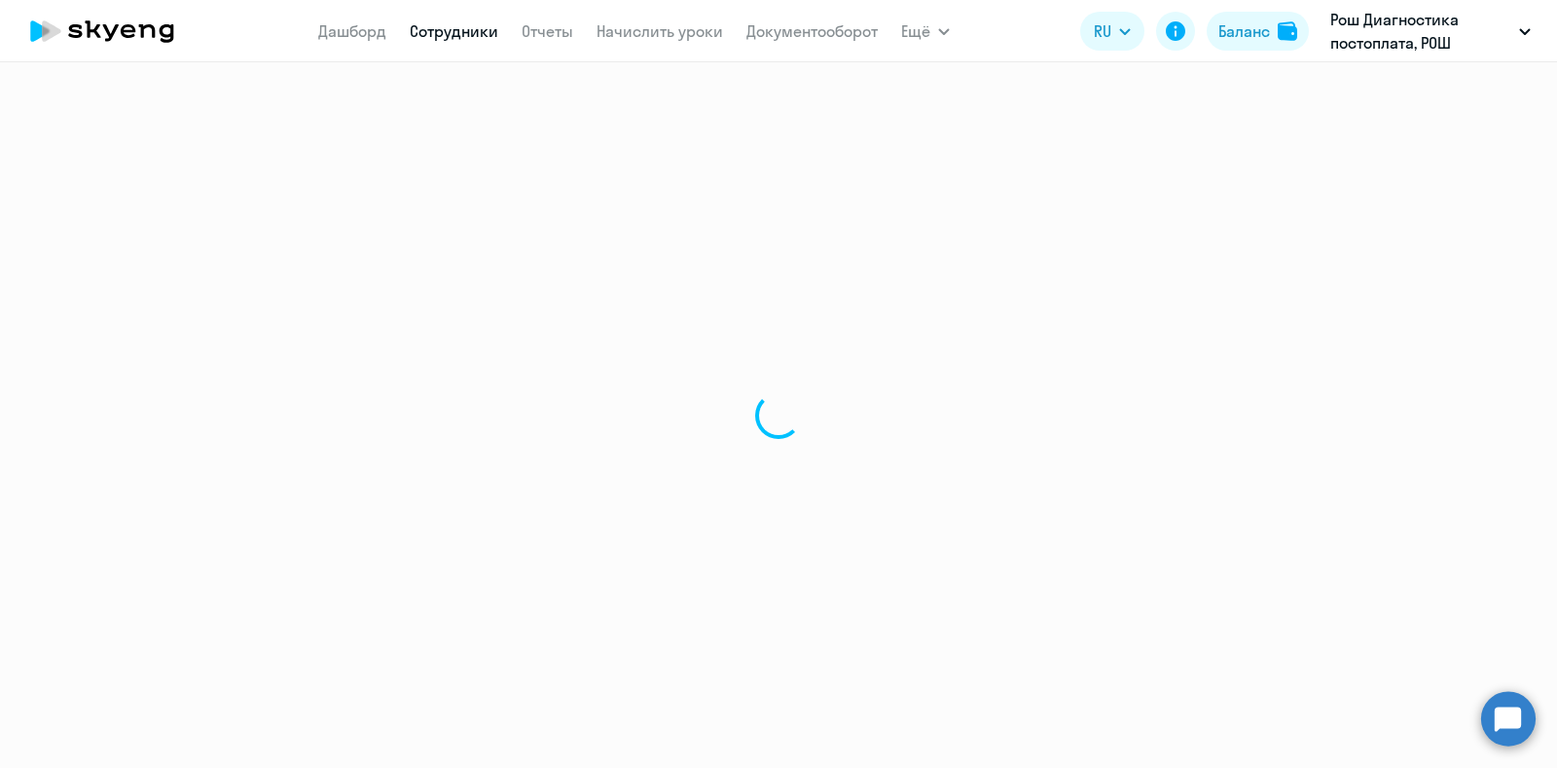
select select "30"
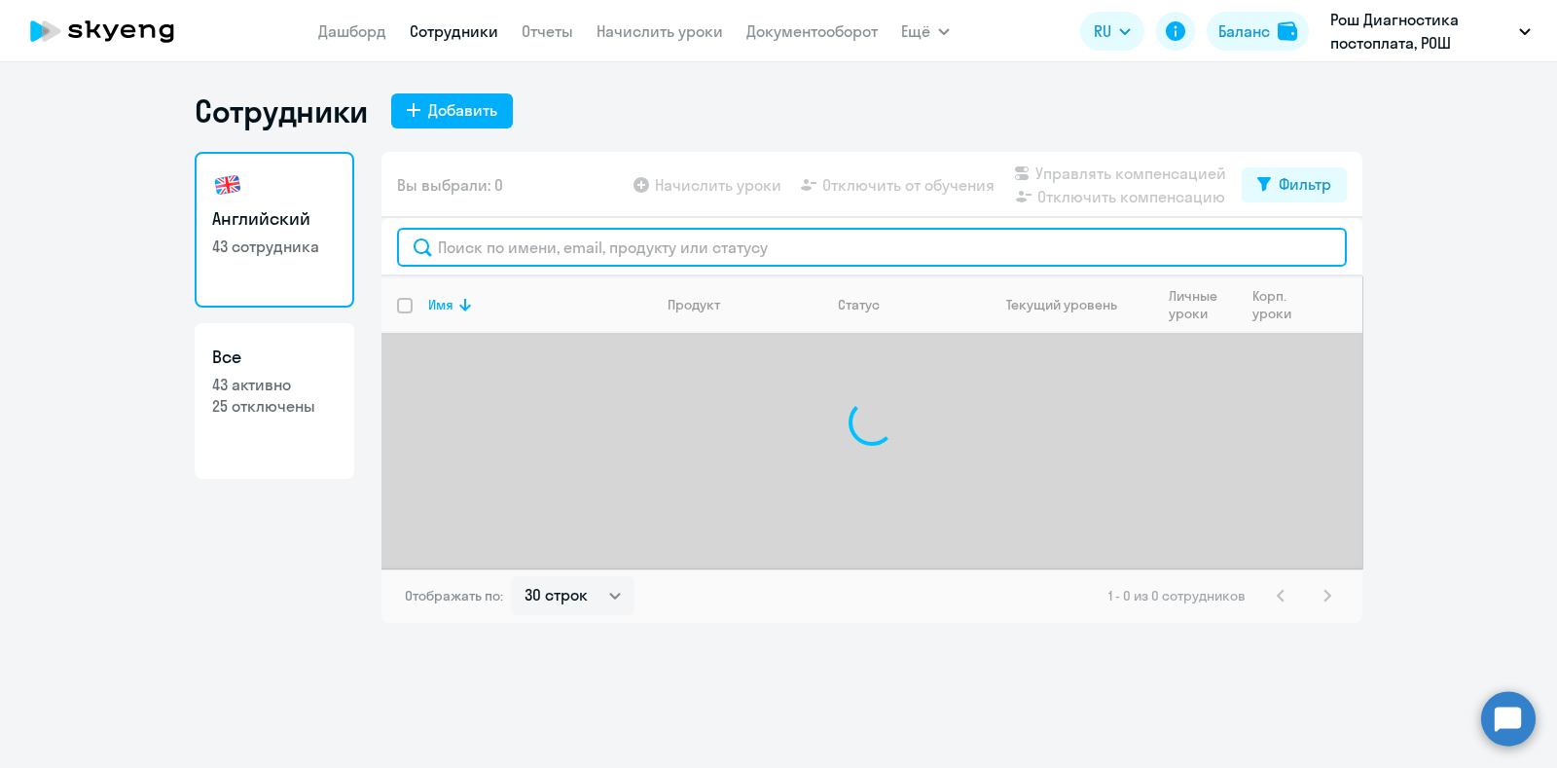
click at [618, 250] on input "text" at bounding box center [872, 247] width 950 height 39
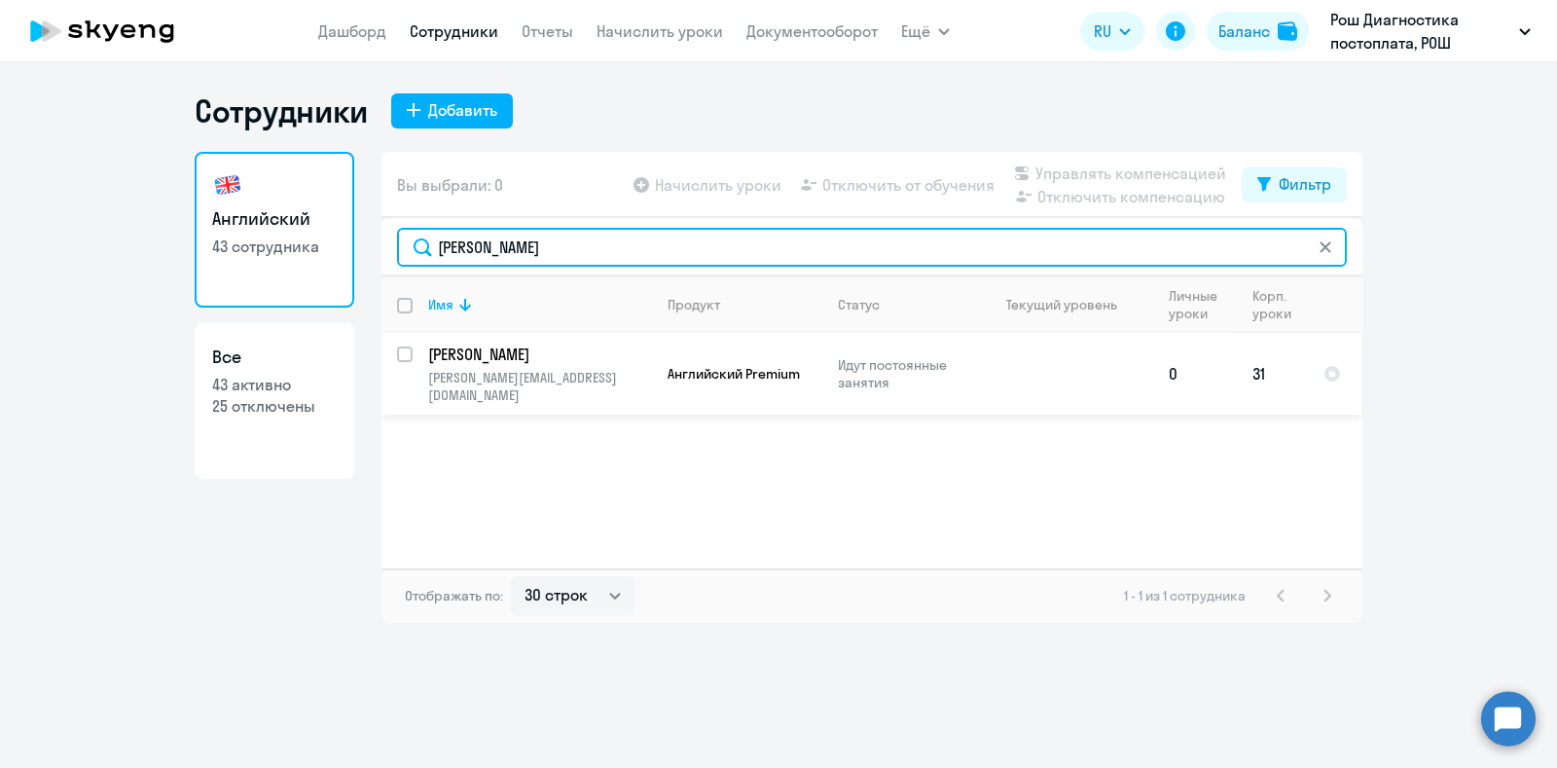
type input "[PERSON_NAME]"
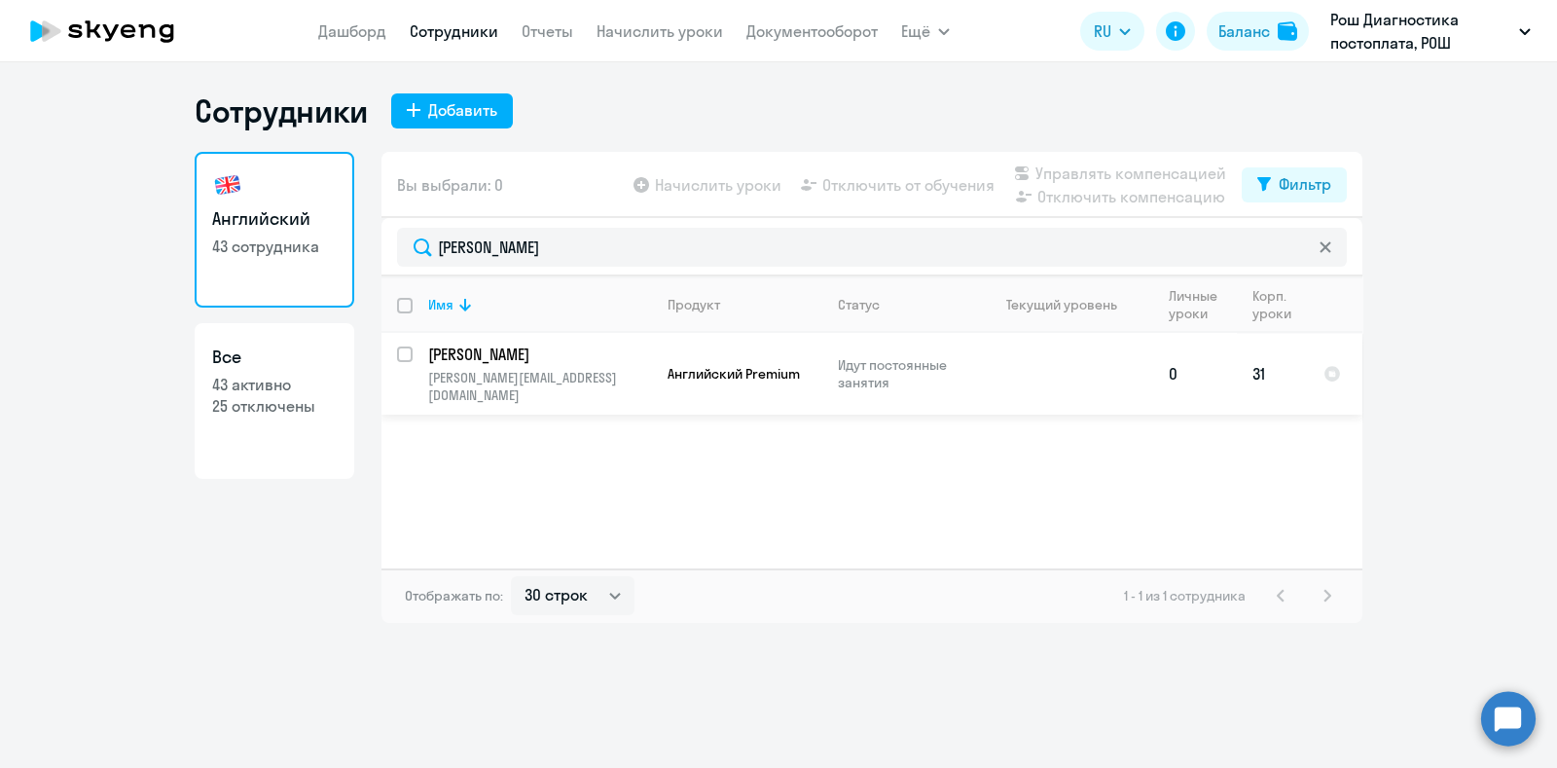
click at [558, 361] on p "[PERSON_NAME]" at bounding box center [538, 353] width 220 height 21
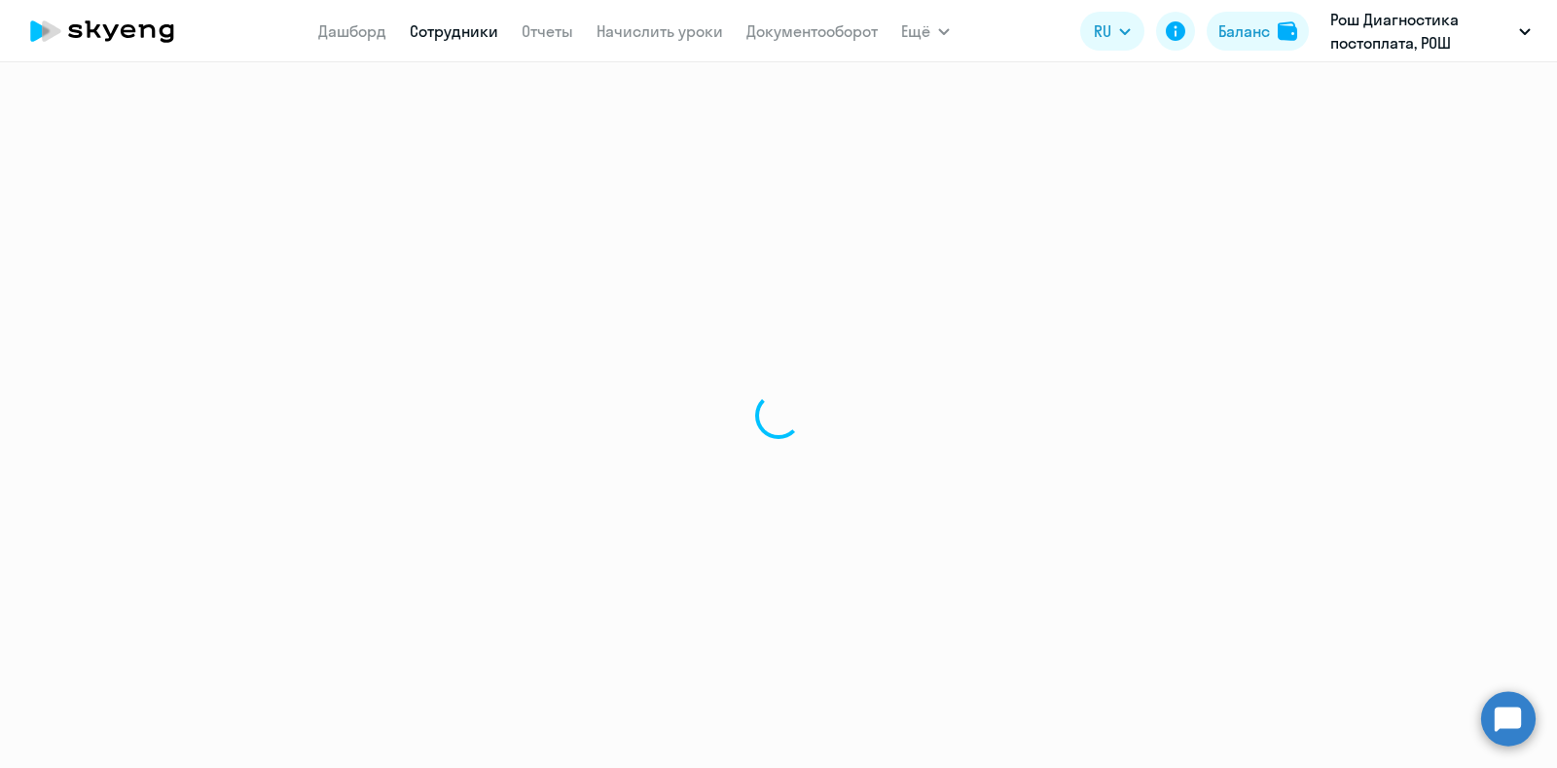
click at [558, 361] on div at bounding box center [778, 414] width 1557 height 705
select select "english"
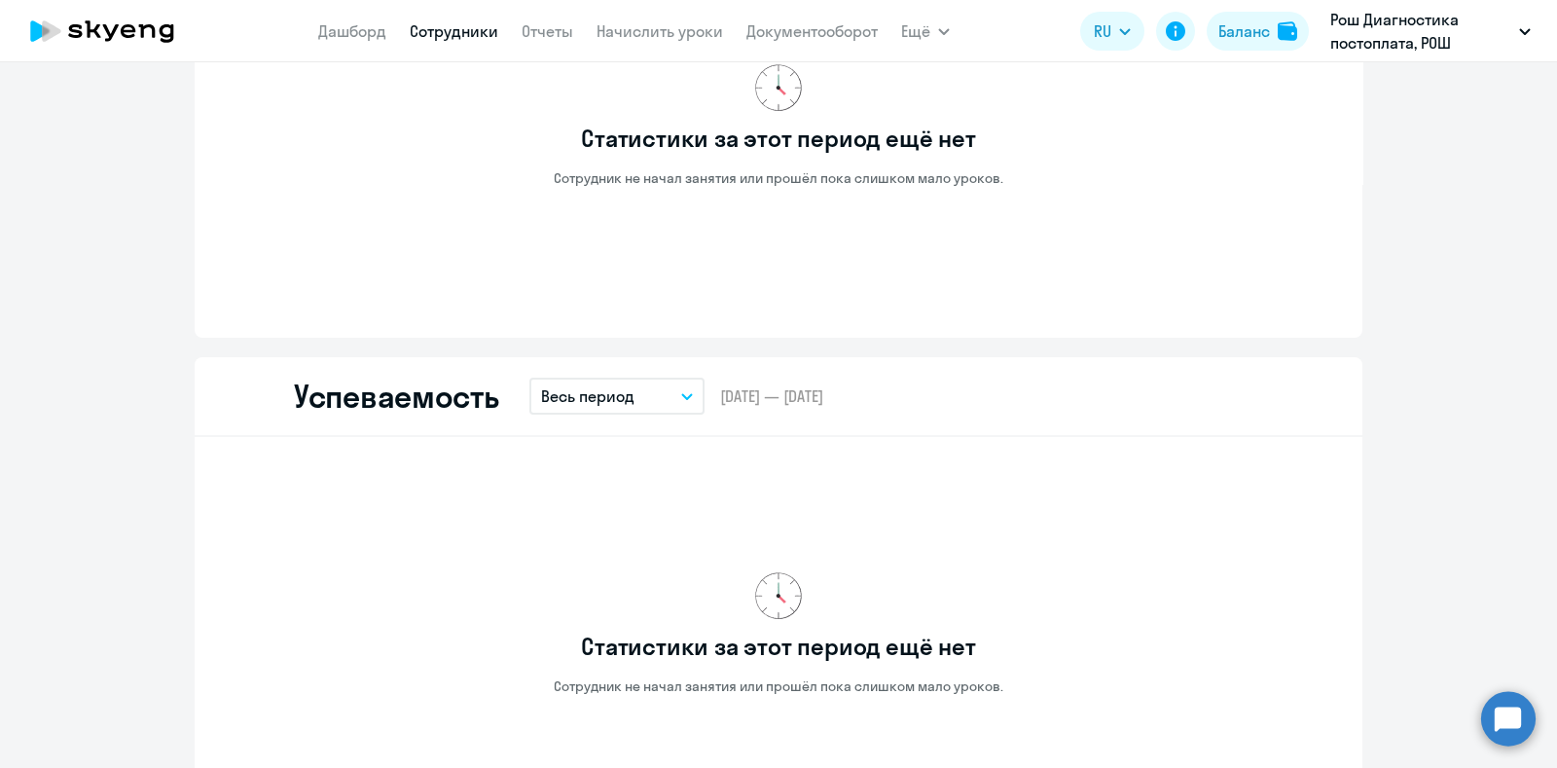
scroll to position [972, 0]
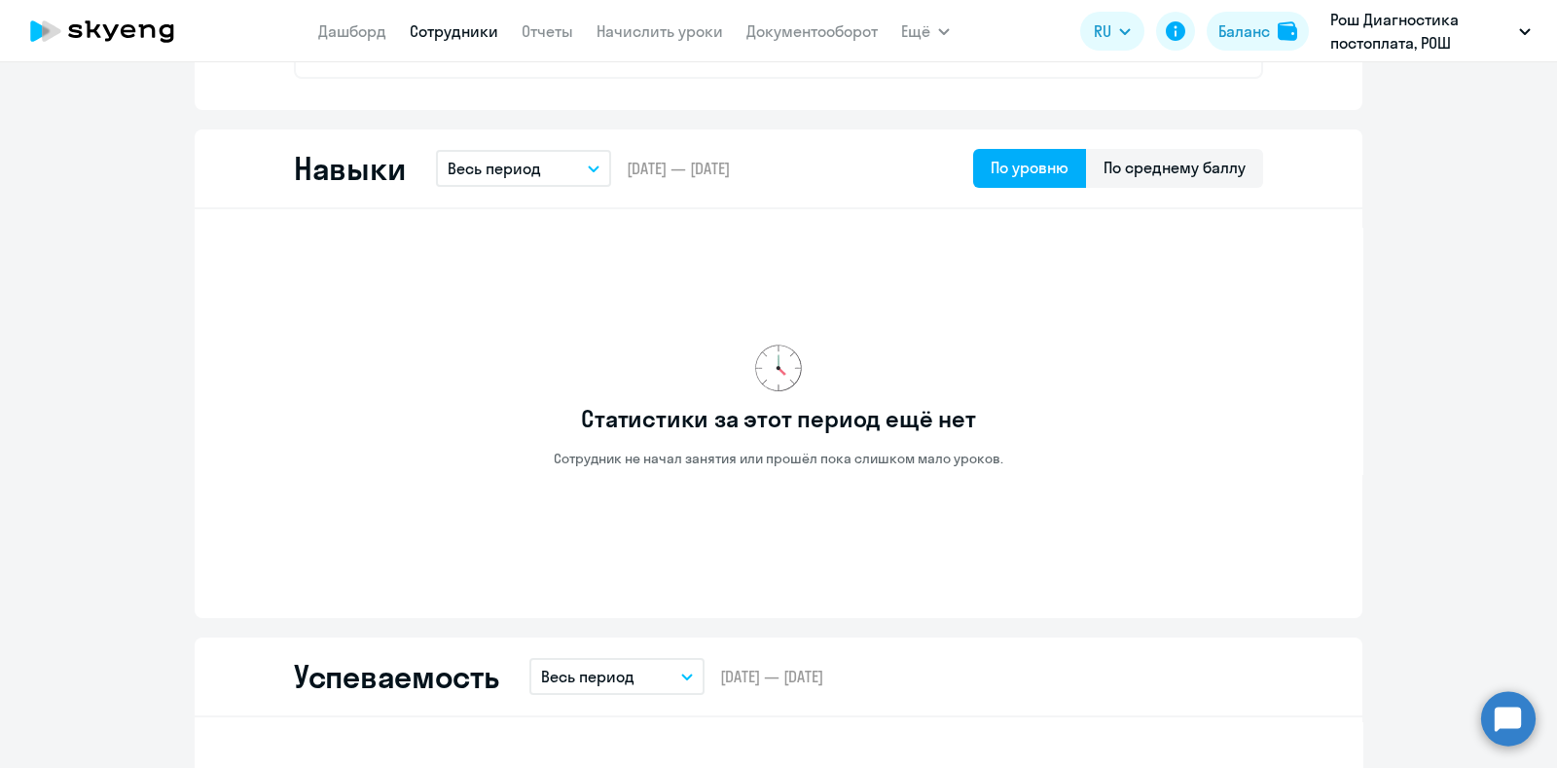
click at [439, 21] on link "Сотрудники" at bounding box center [454, 30] width 89 height 19
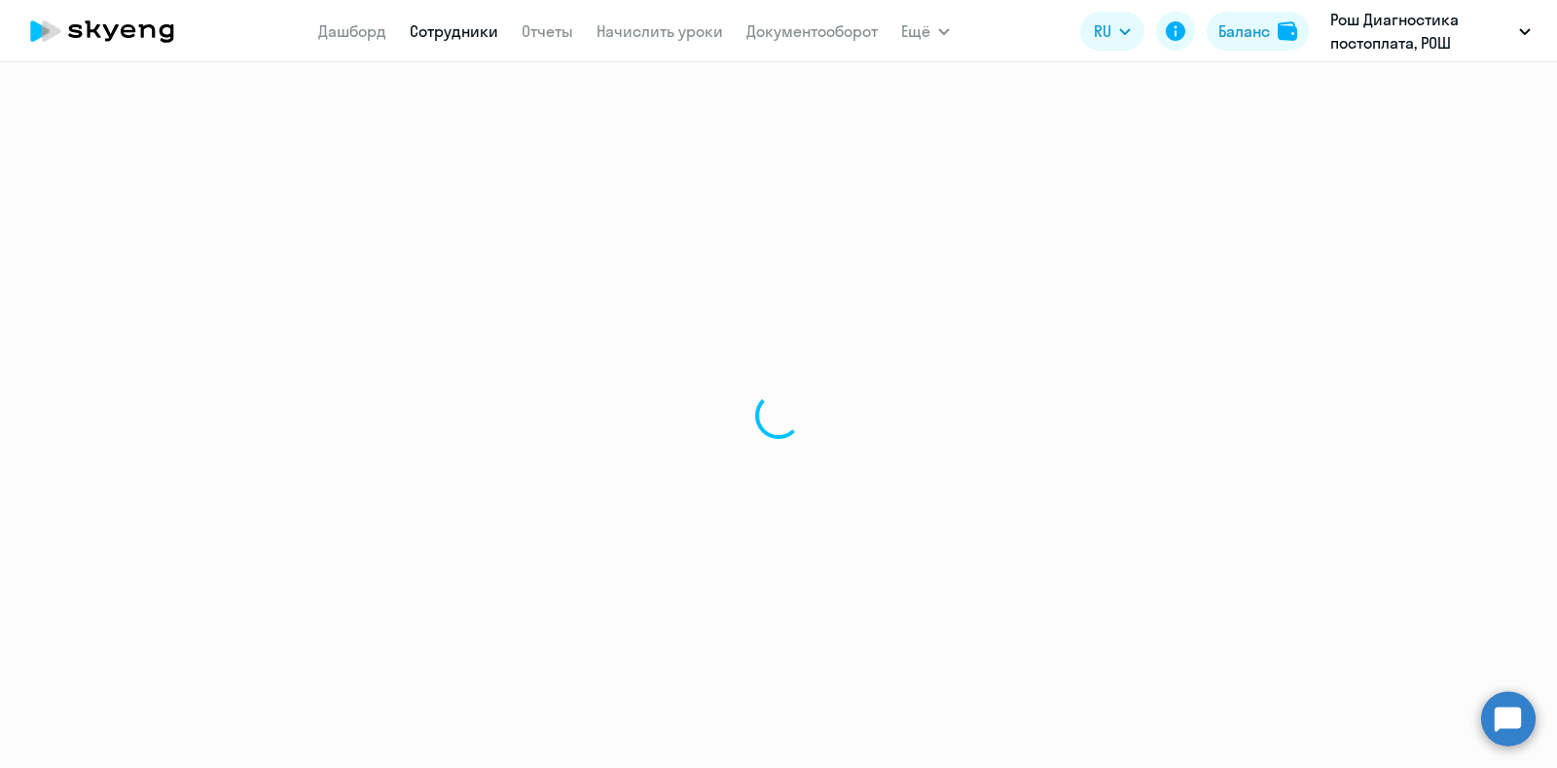
select select "30"
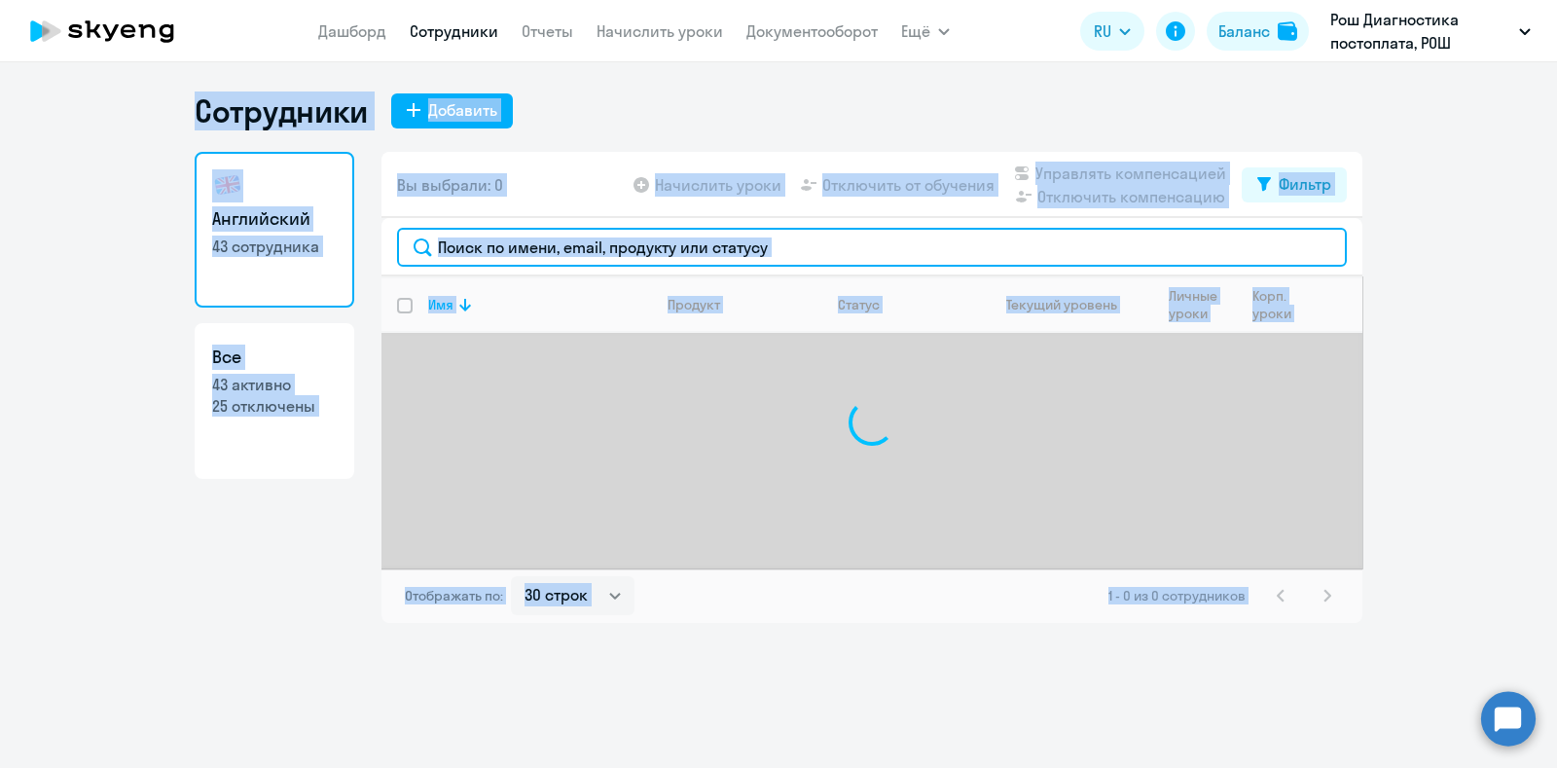
click at [788, 238] on input "text" at bounding box center [872, 247] width 950 height 39
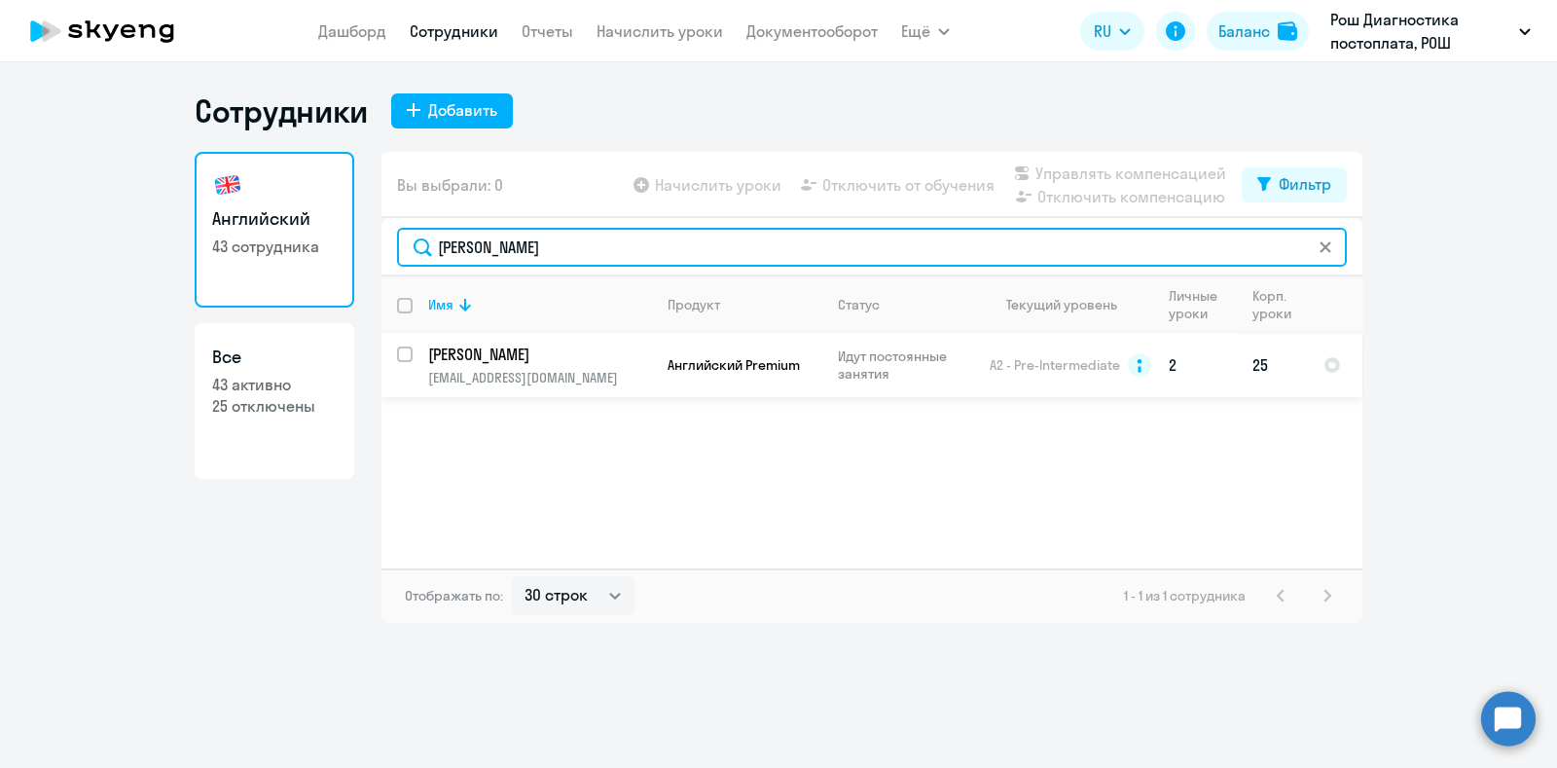
type input "[PERSON_NAME]"
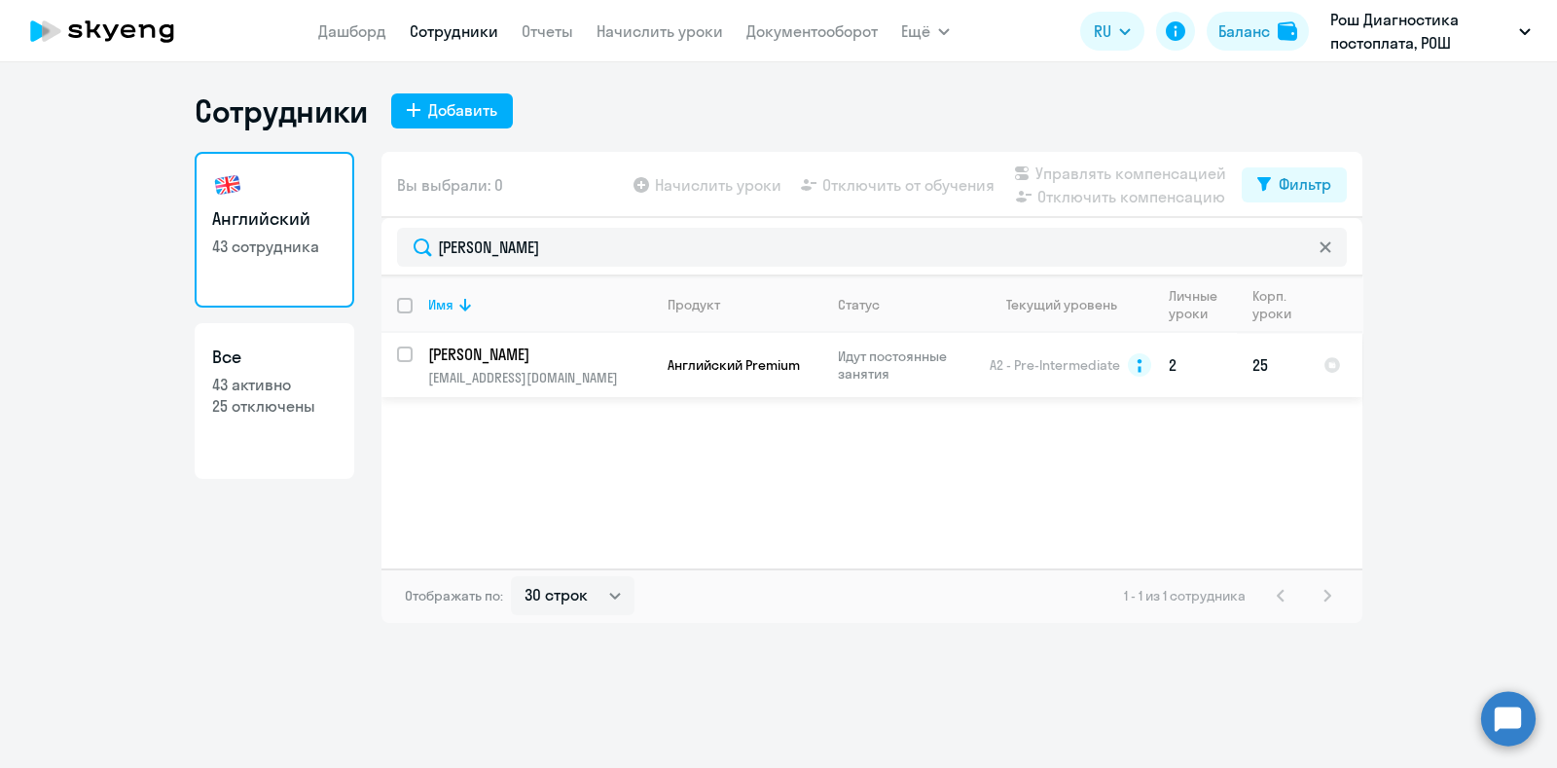
click at [565, 362] on p "[PERSON_NAME]" at bounding box center [538, 353] width 220 height 21
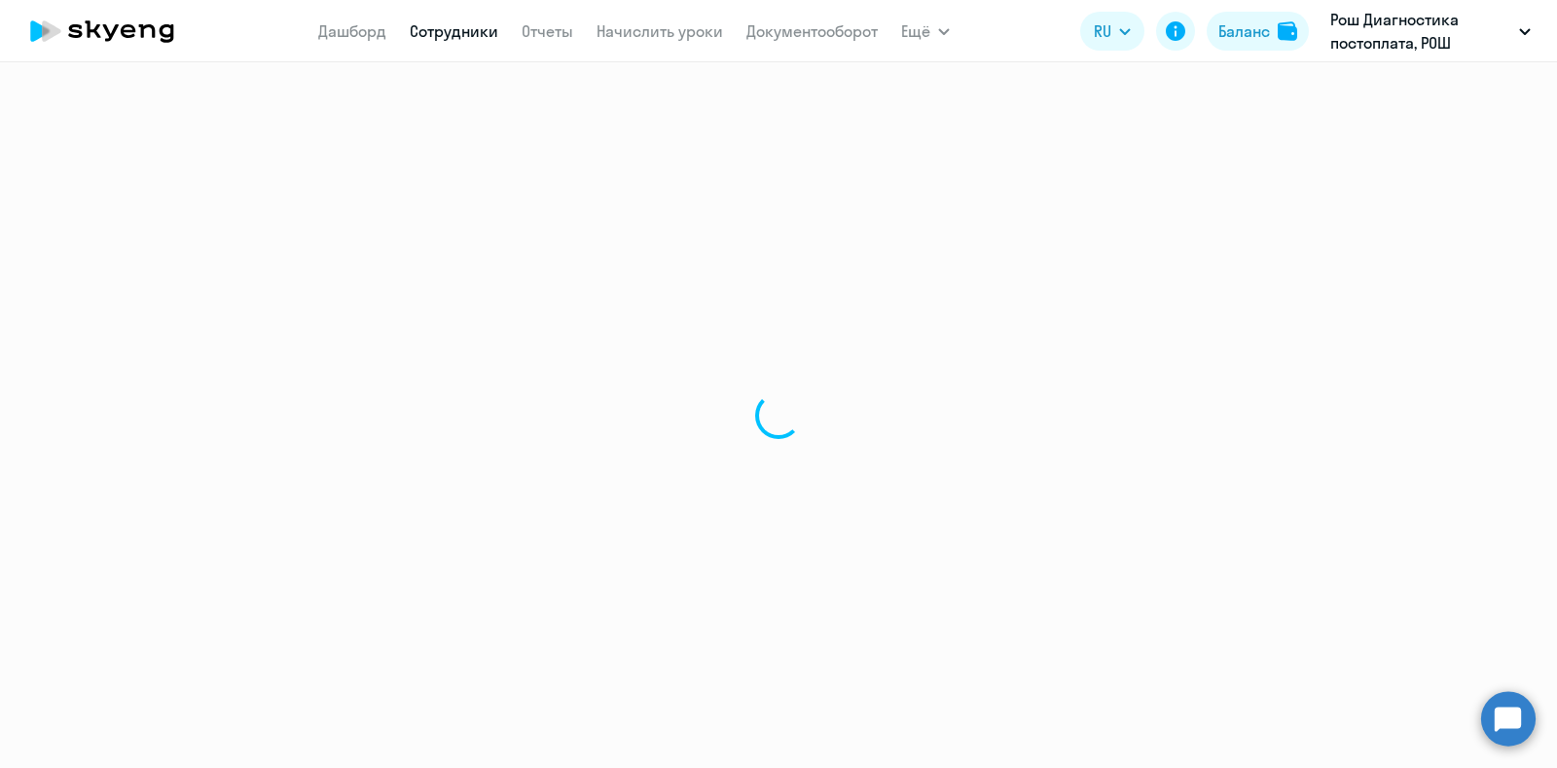
select select "english"
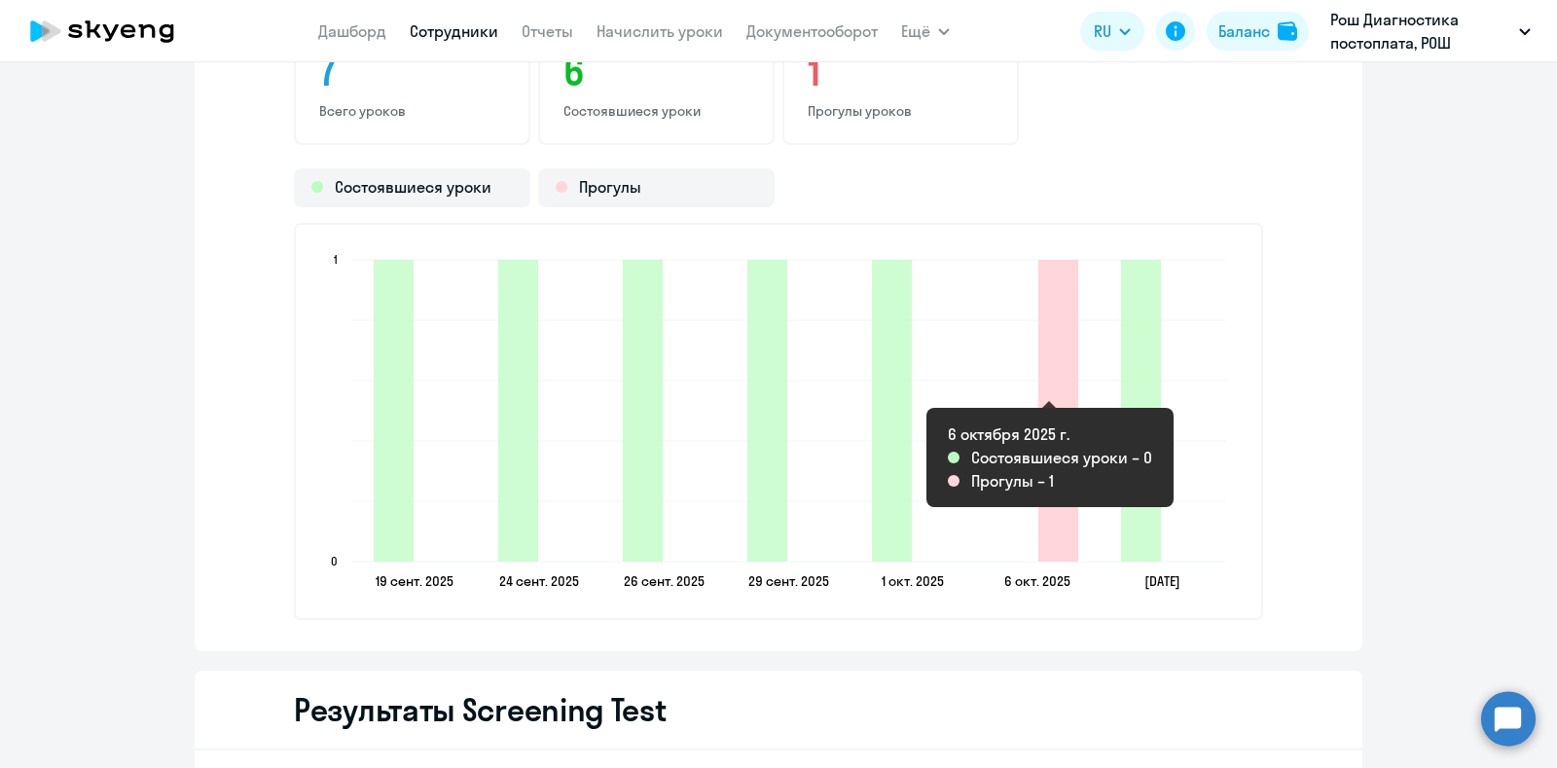
scroll to position [2311, 0]
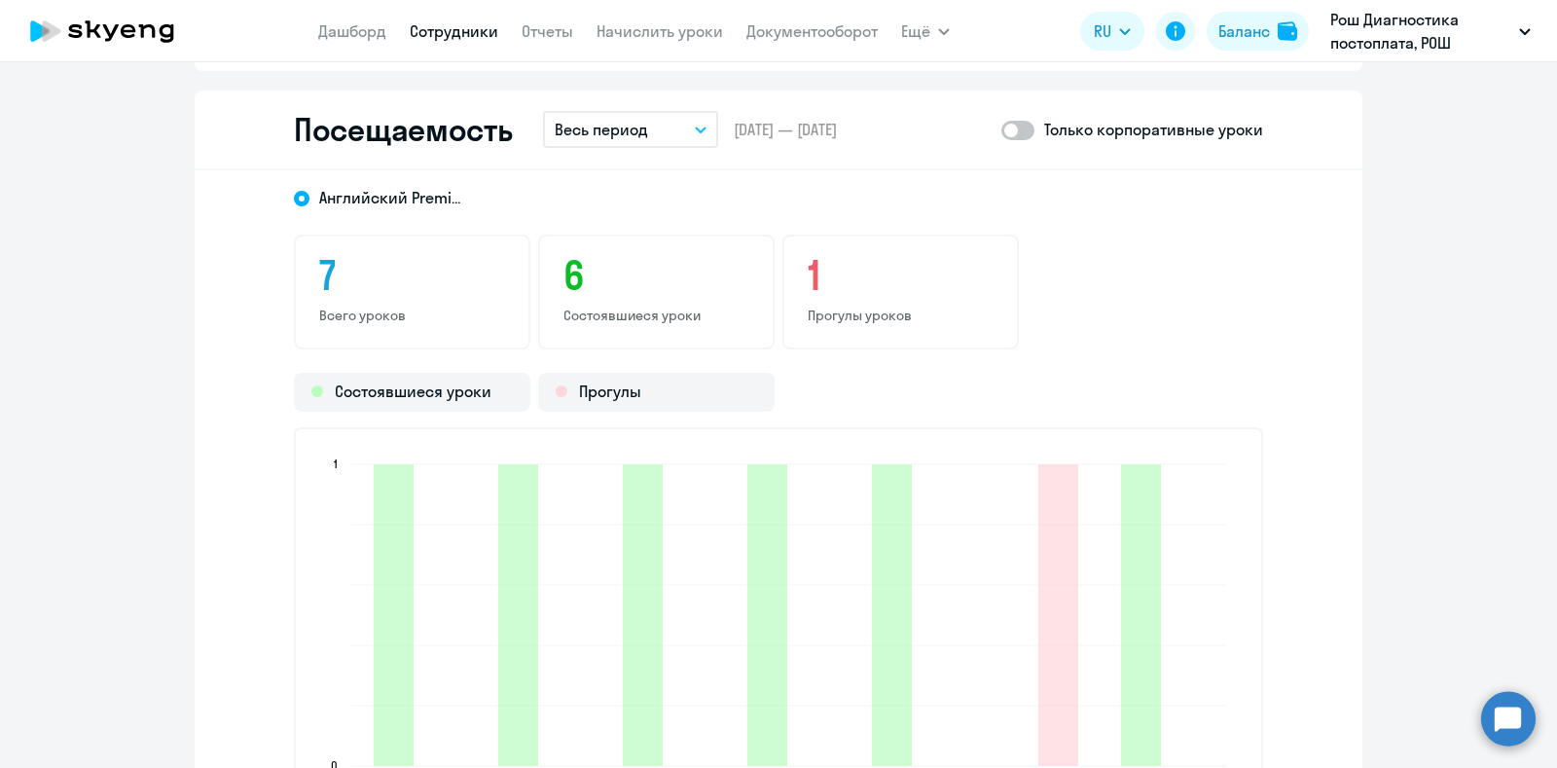
click at [1006, 133] on span at bounding box center [1017, 130] width 33 height 19
click at [1001, 130] on input "checkbox" at bounding box center [1000, 129] width 1 height 1
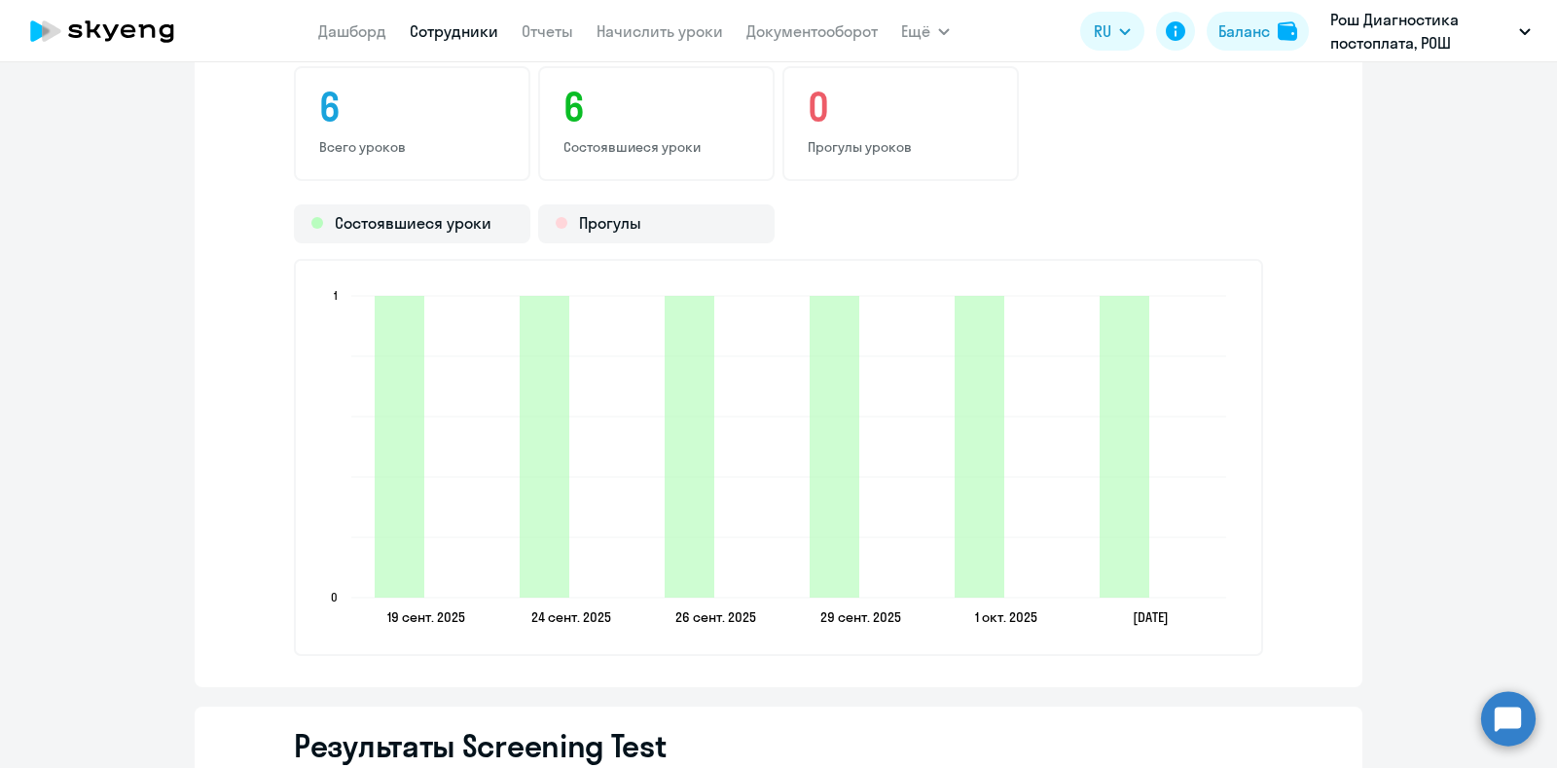
scroll to position [2189, 0]
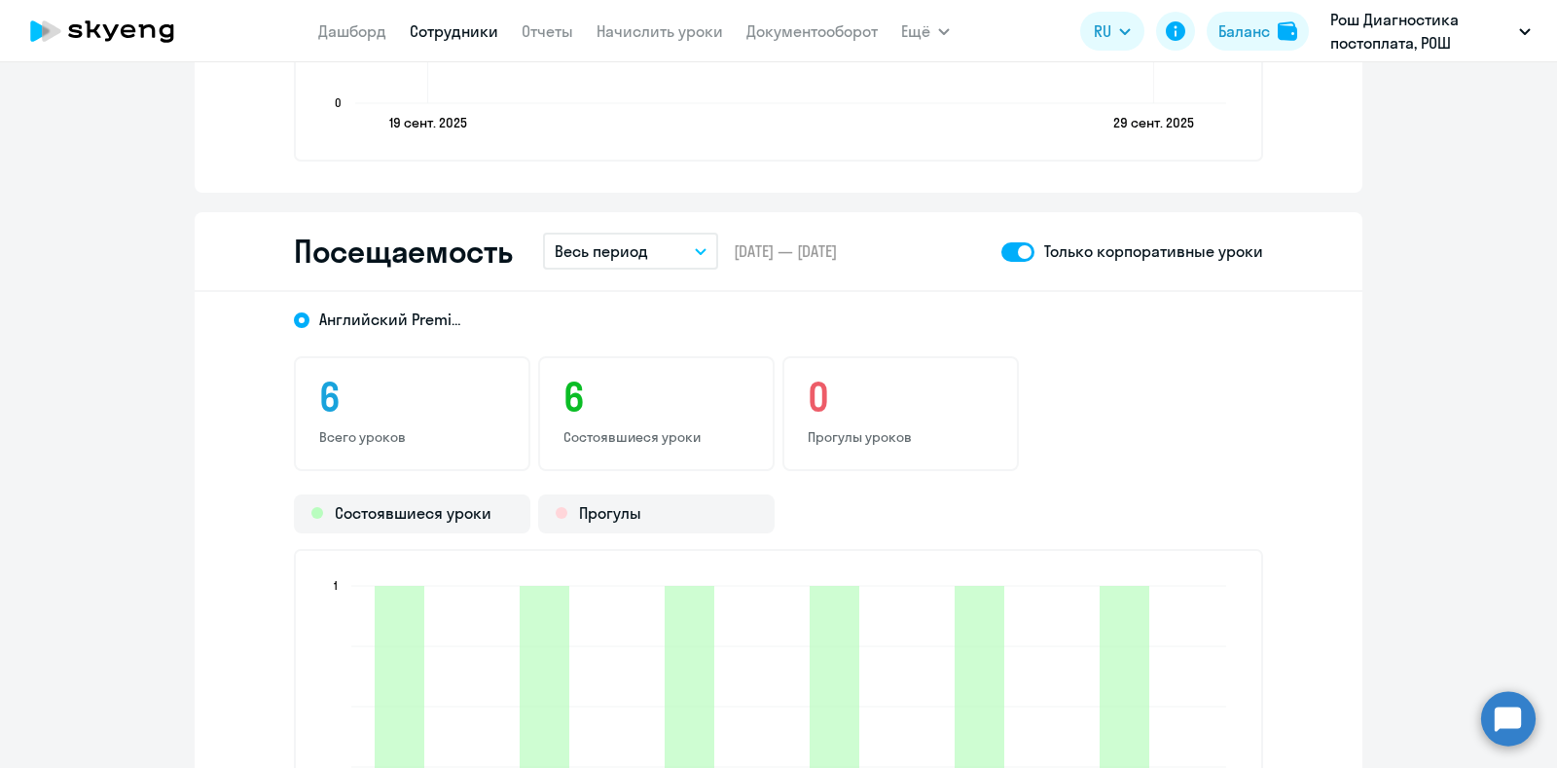
click at [1012, 250] on span at bounding box center [1017, 251] width 33 height 19
click at [1001, 251] on input "checkbox" at bounding box center [1000, 251] width 1 height 1
checkbox input "false"
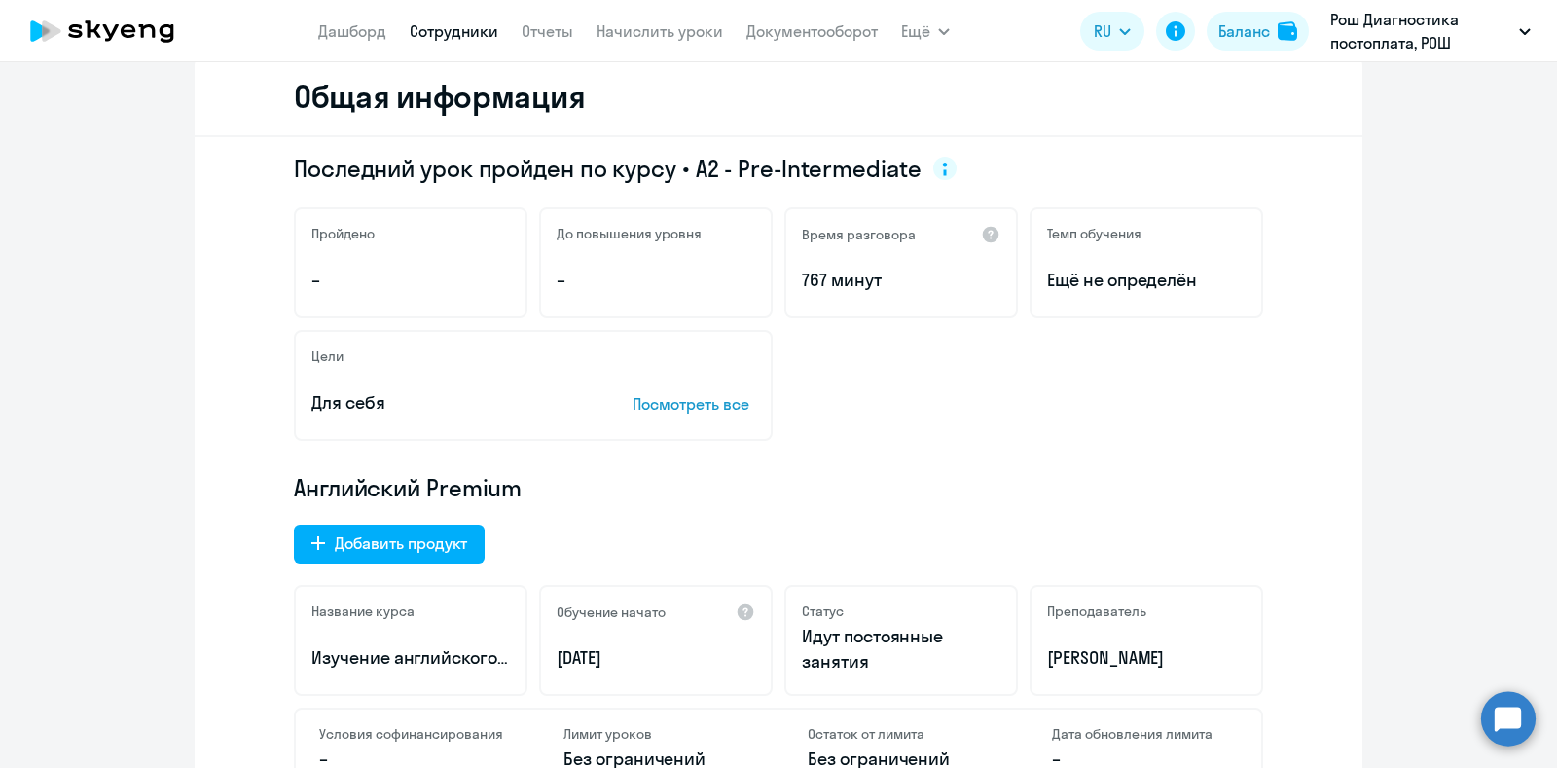
scroll to position [0, 0]
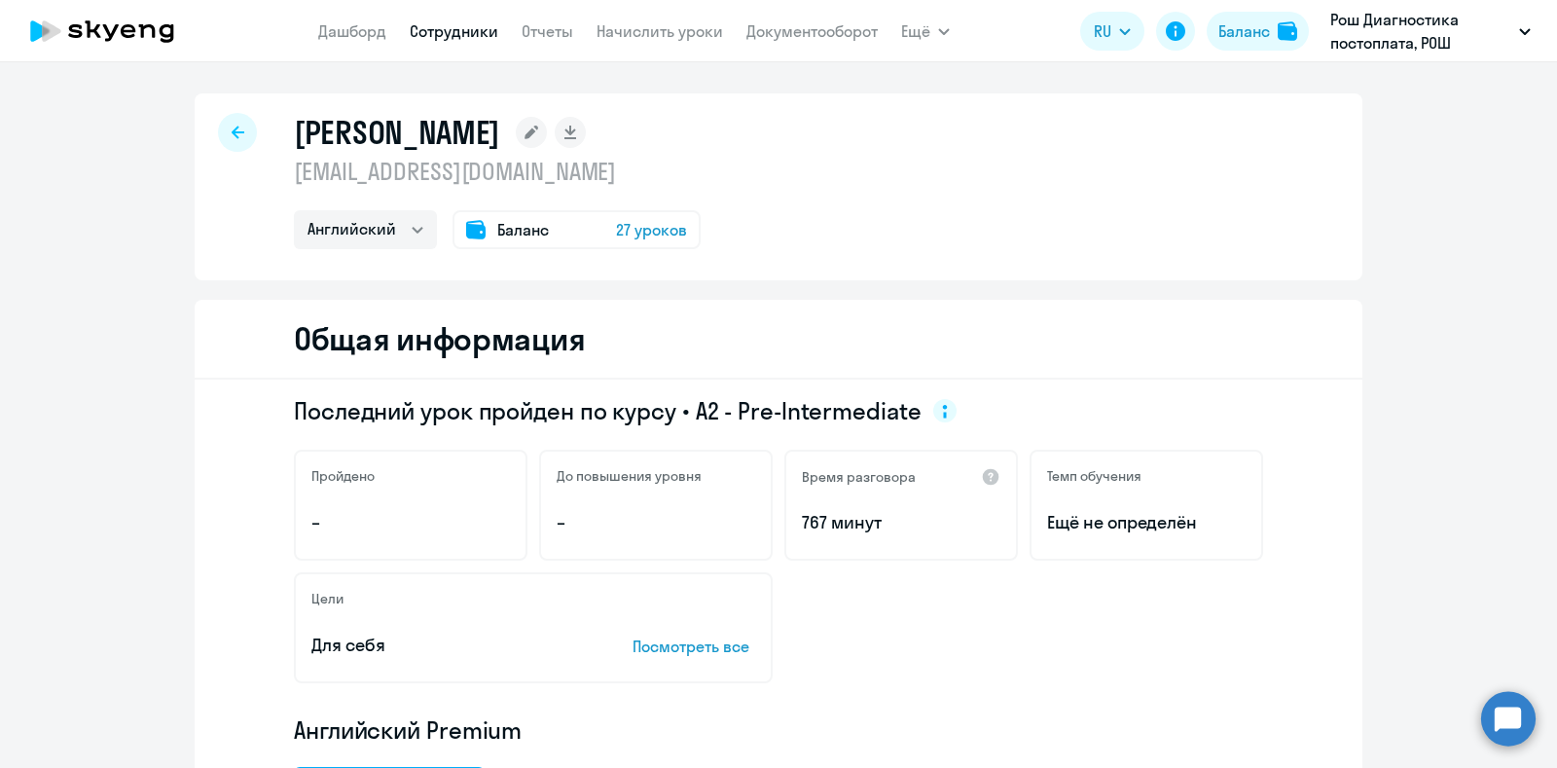
click at [239, 129] on div at bounding box center [237, 132] width 39 height 39
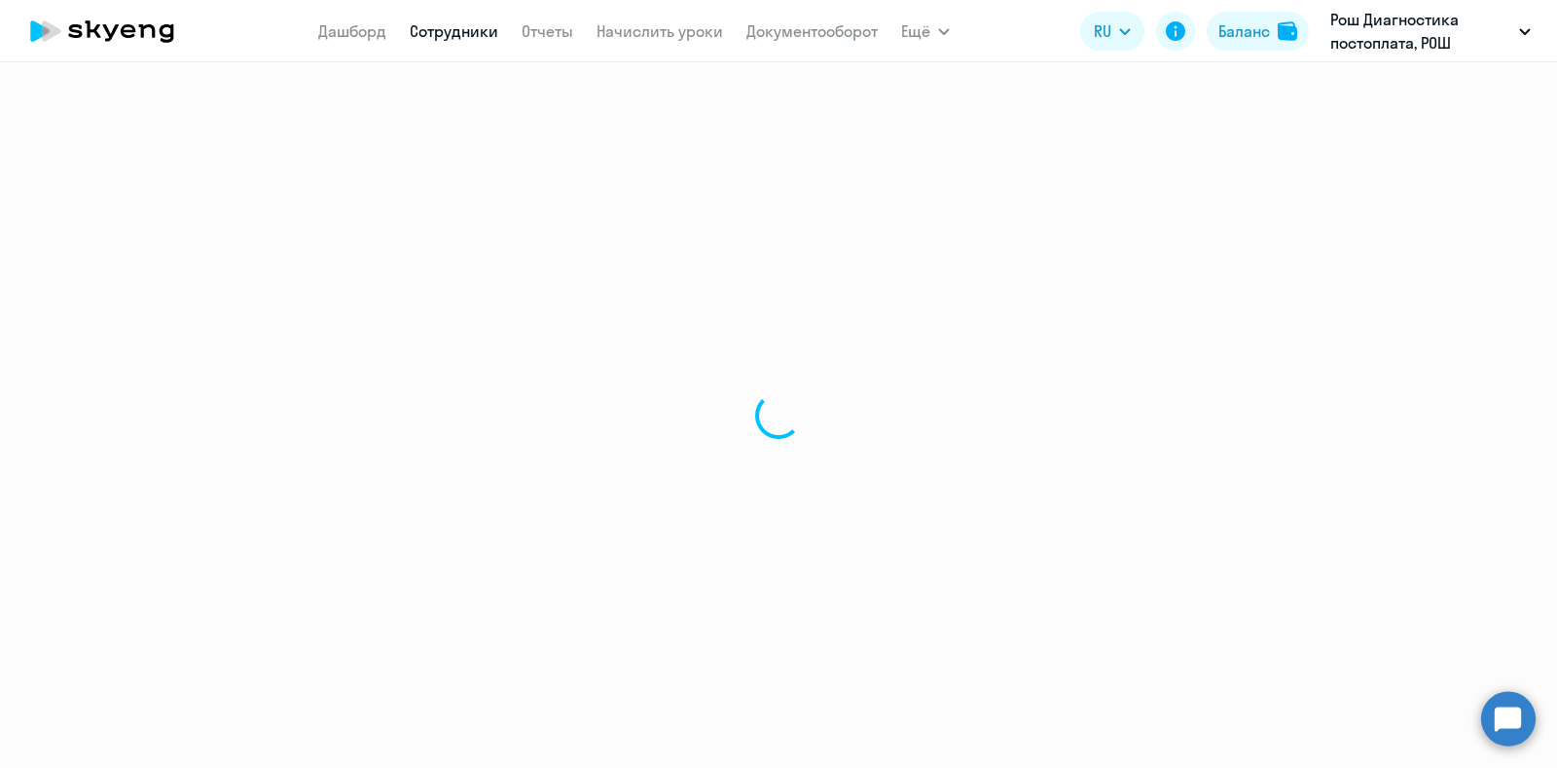
select select "30"
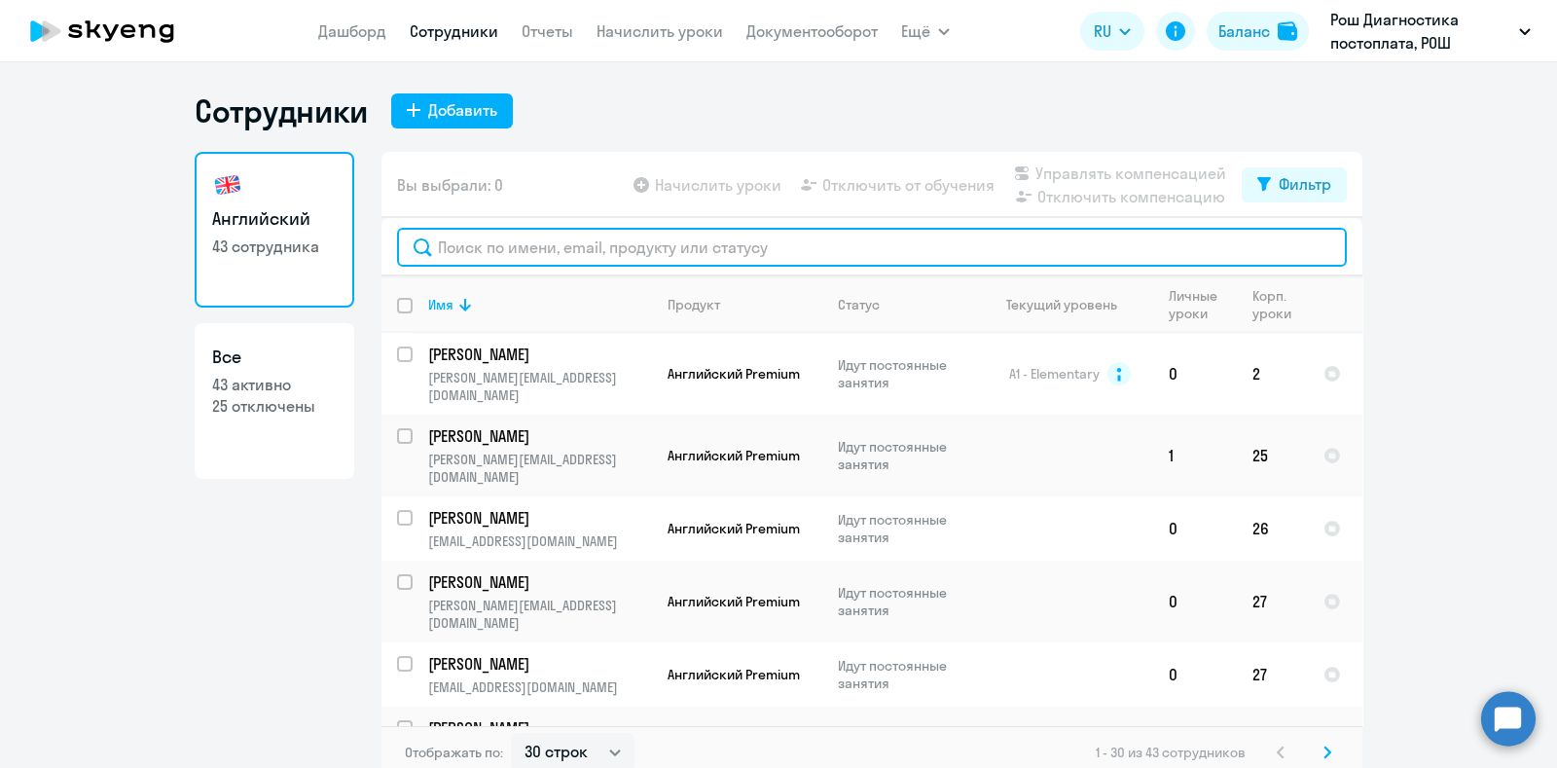
click at [736, 255] on input "text" at bounding box center [872, 247] width 950 height 39
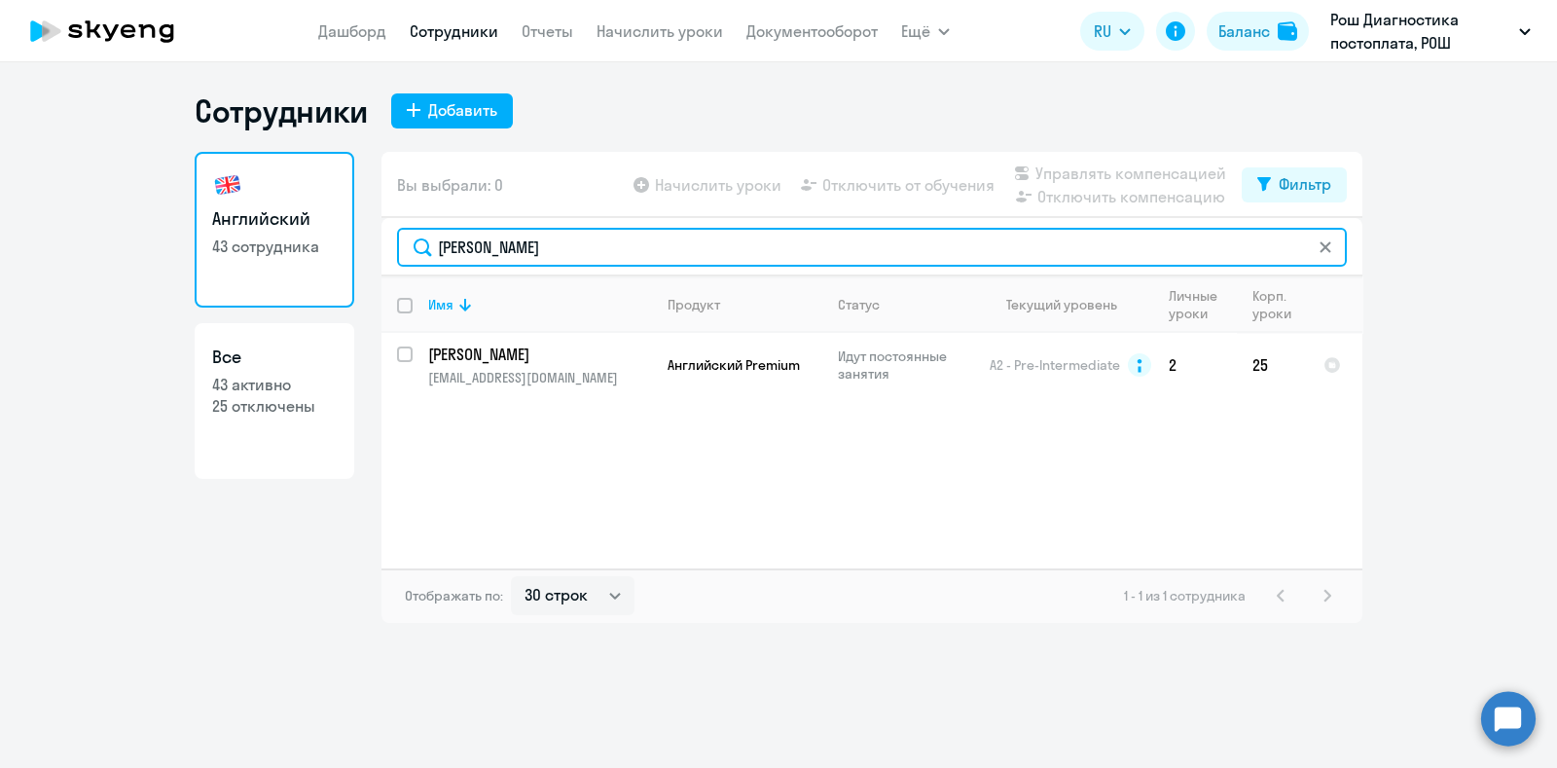
type input "[PERSON_NAME]"
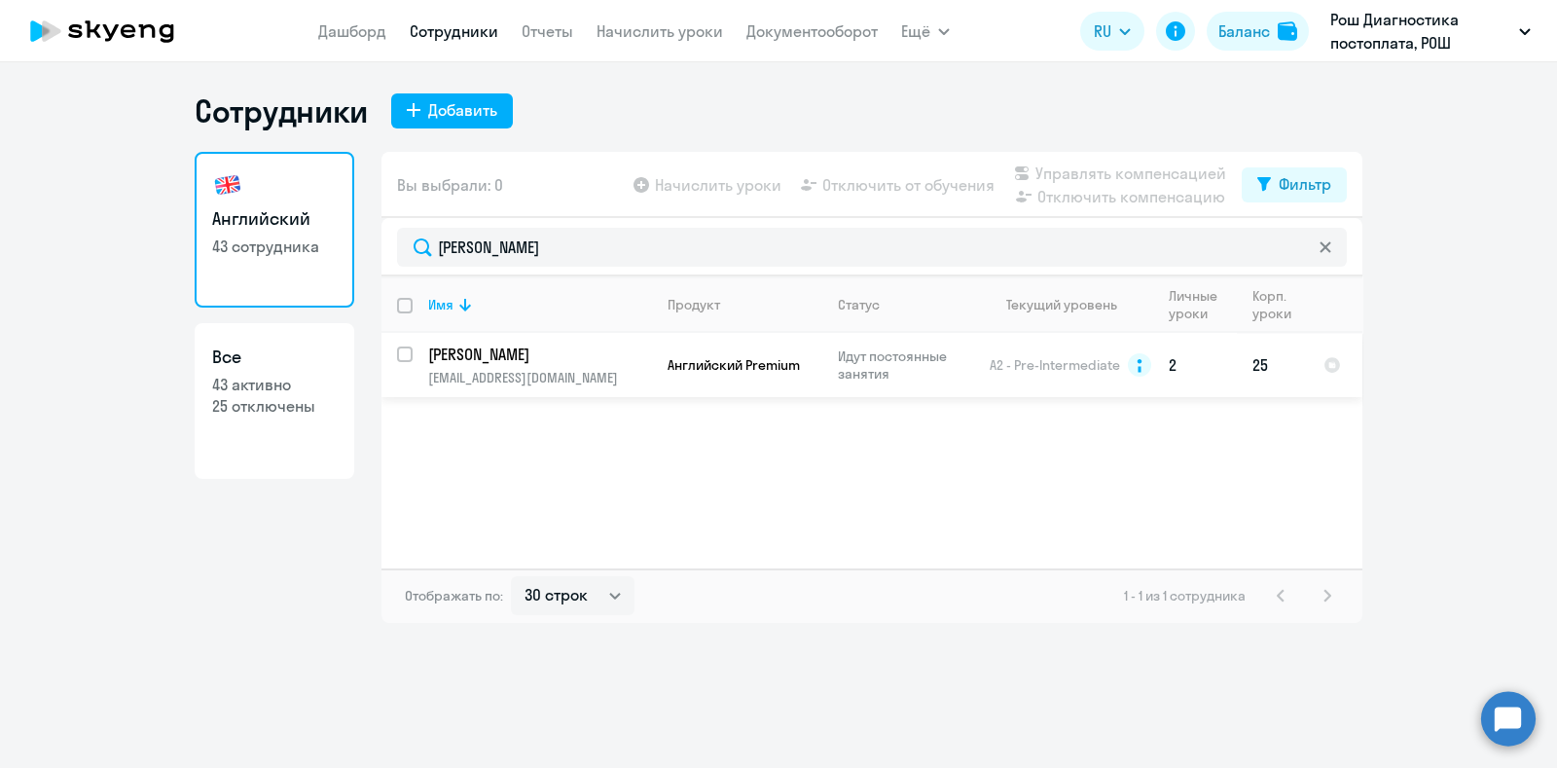
click at [553, 349] on p "[PERSON_NAME]" at bounding box center [538, 353] width 220 height 21
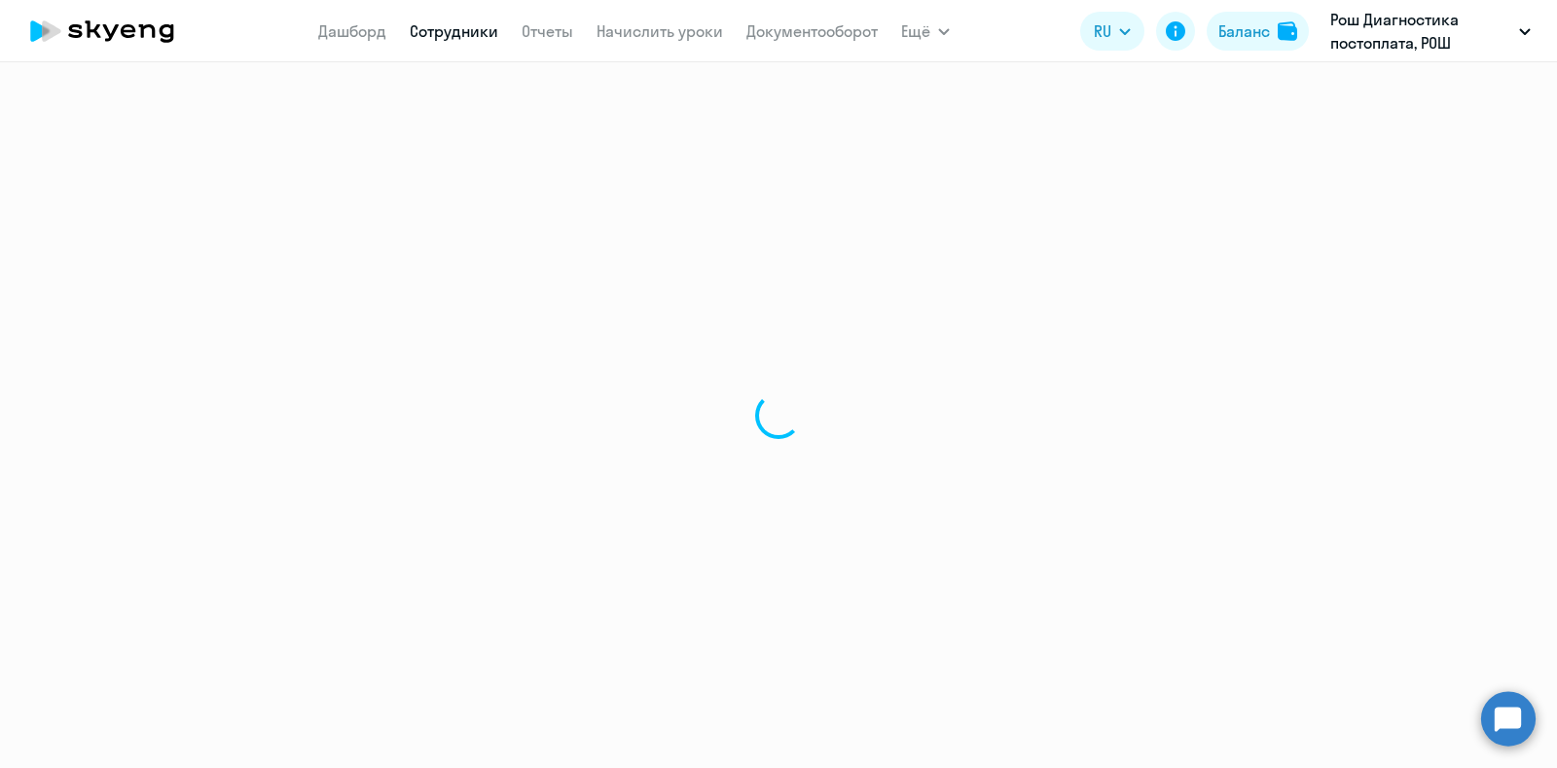
select select "english"
select select "30"
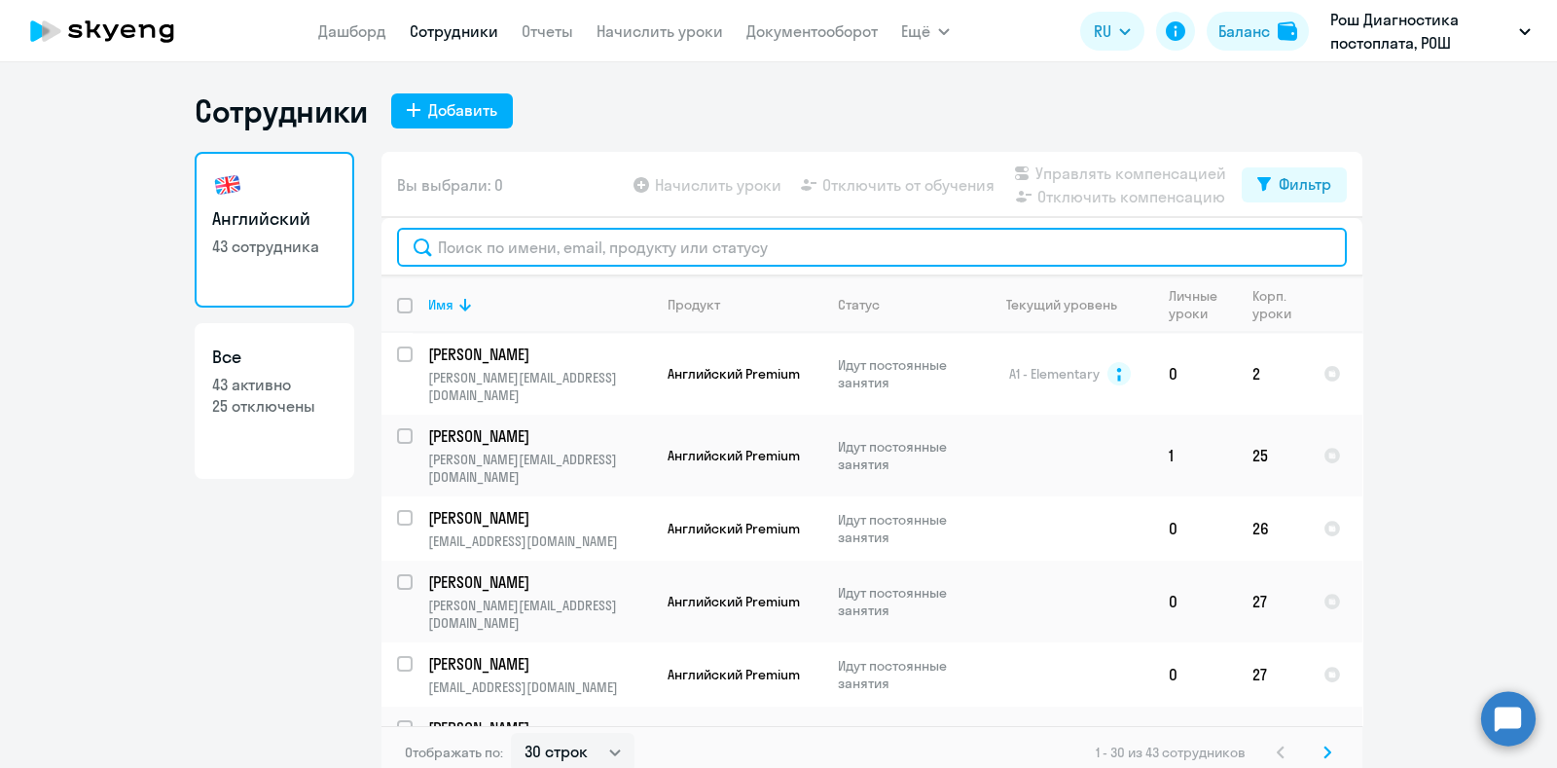
click at [729, 240] on input "text" at bounding box center [872, 247] width 950 height 39
click at [541, 240] on input "text" at bounding box center [872, 247] width 950 height 39
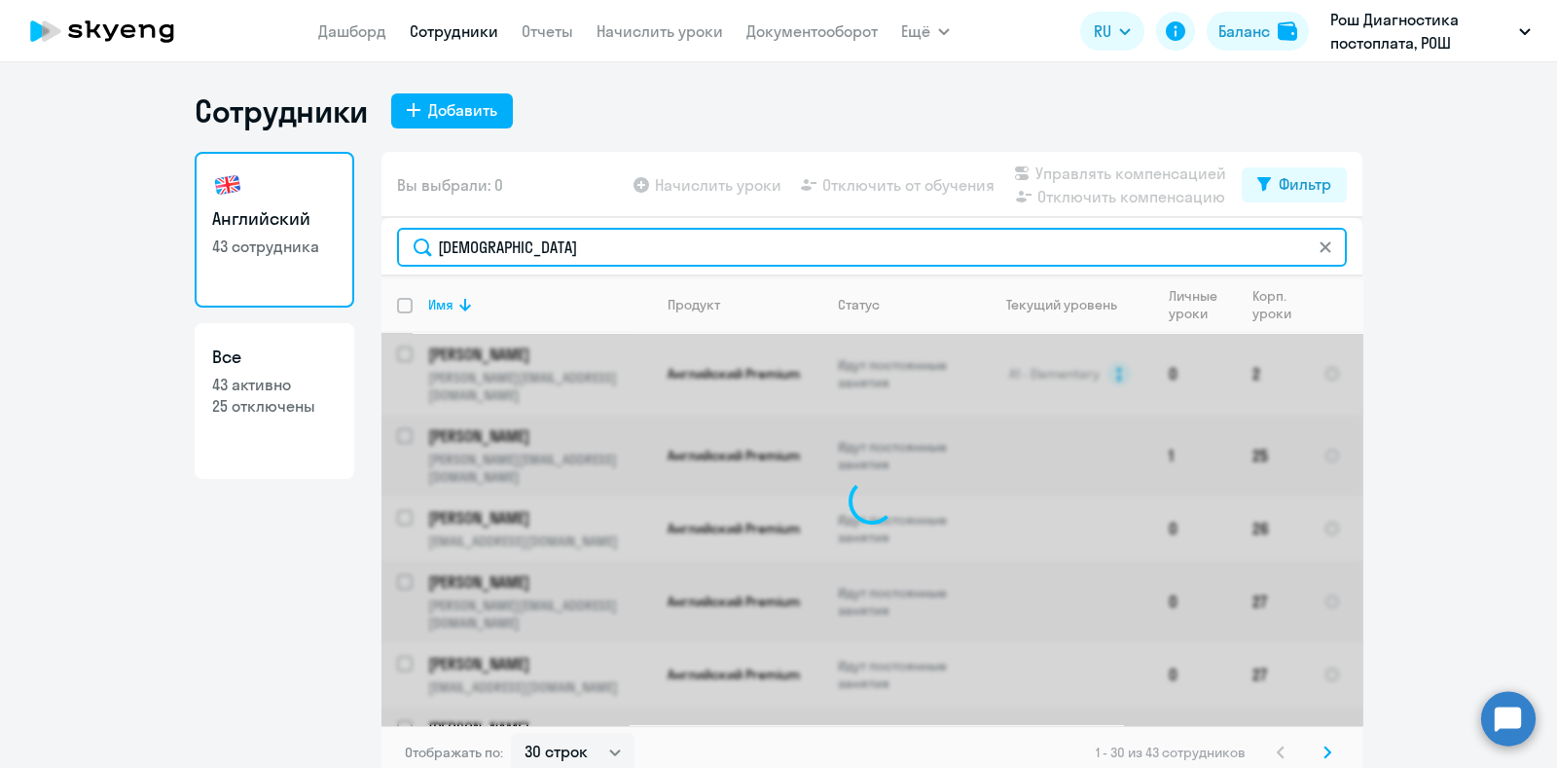
type input "[DEMOGRAPHIC_DATA]"
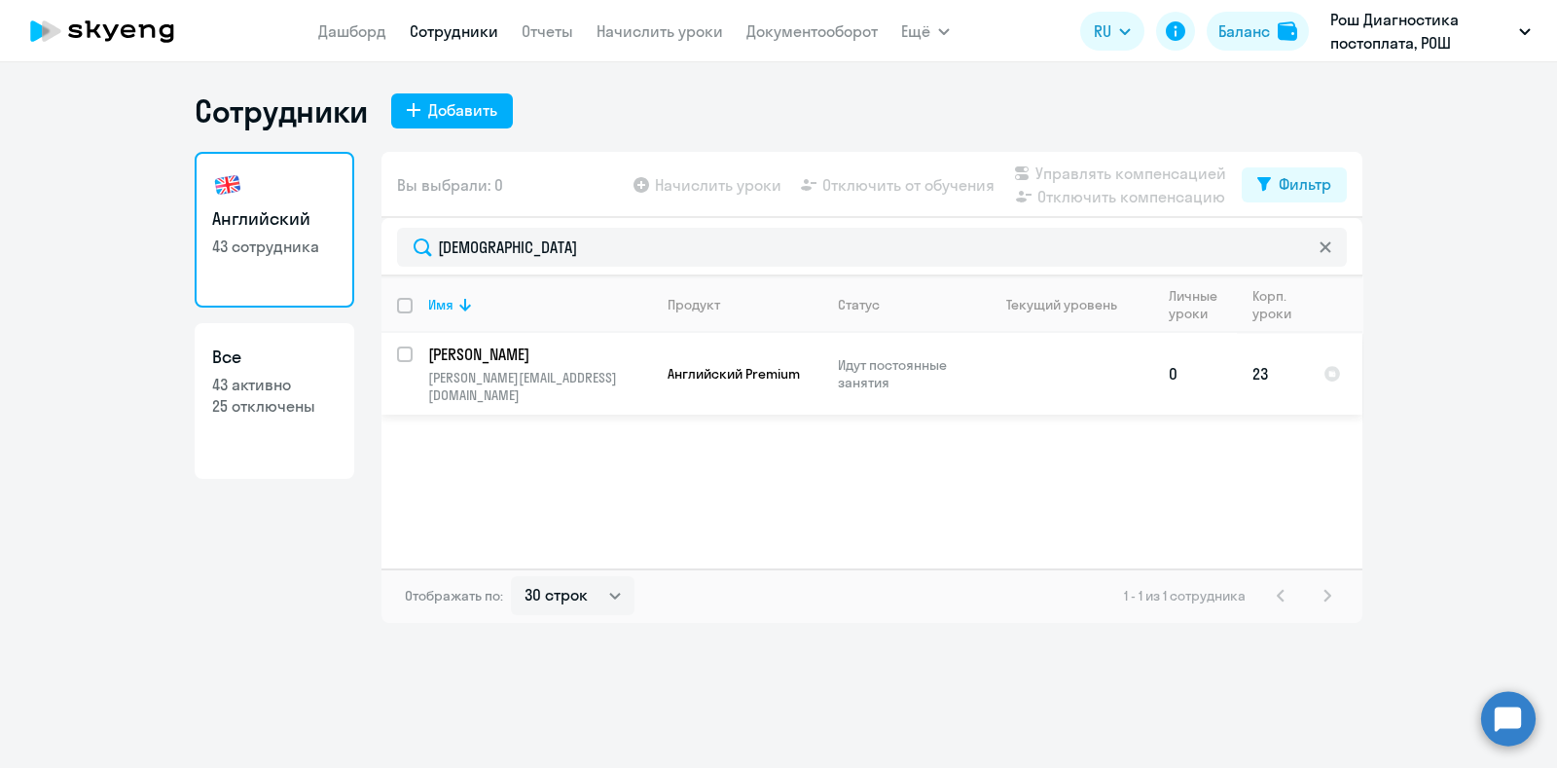
click at [439, 347] on p "[PERSON_NAME]" at bounding box center [538, 353] width 220 height 21
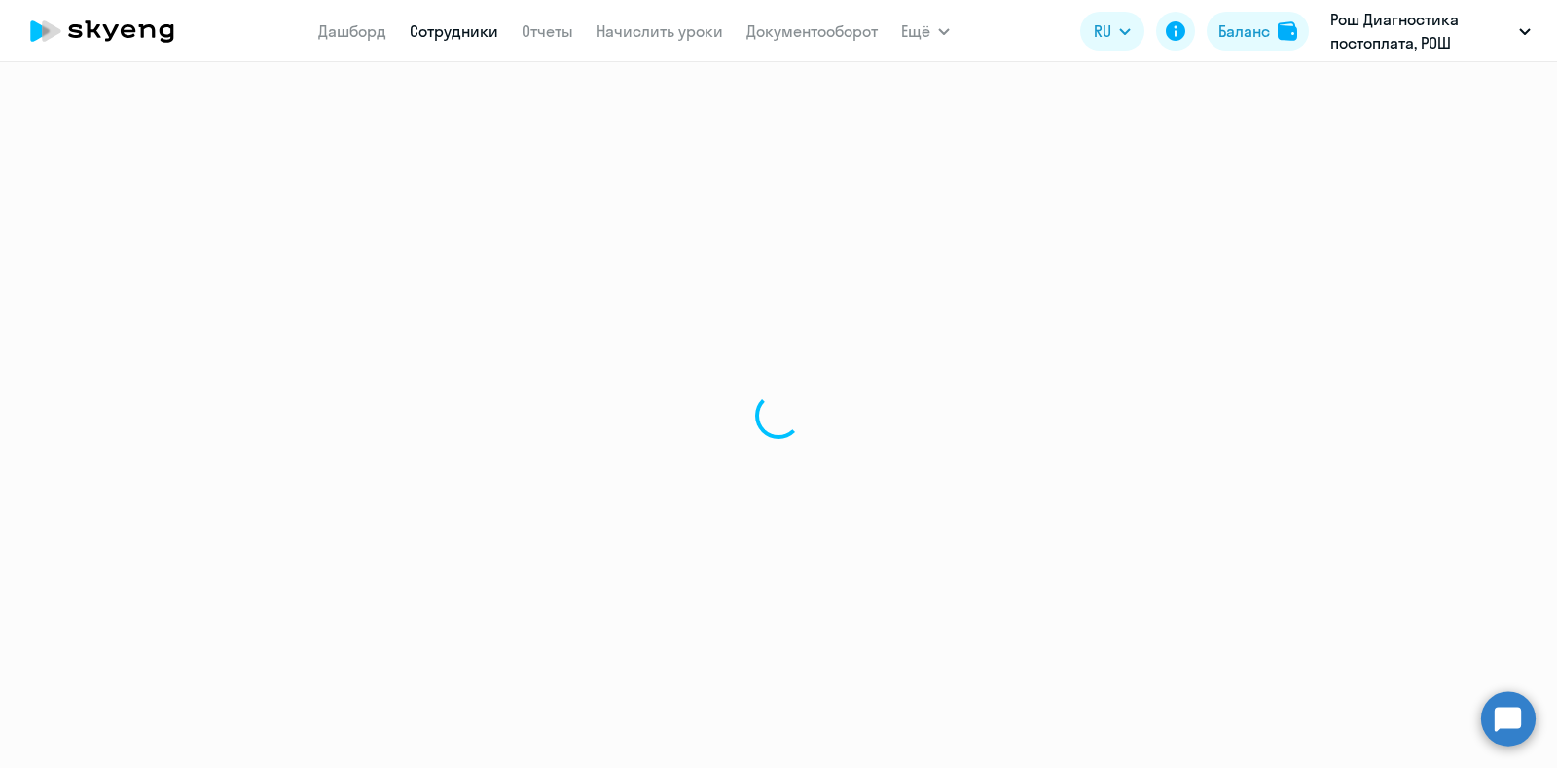
select select "english"
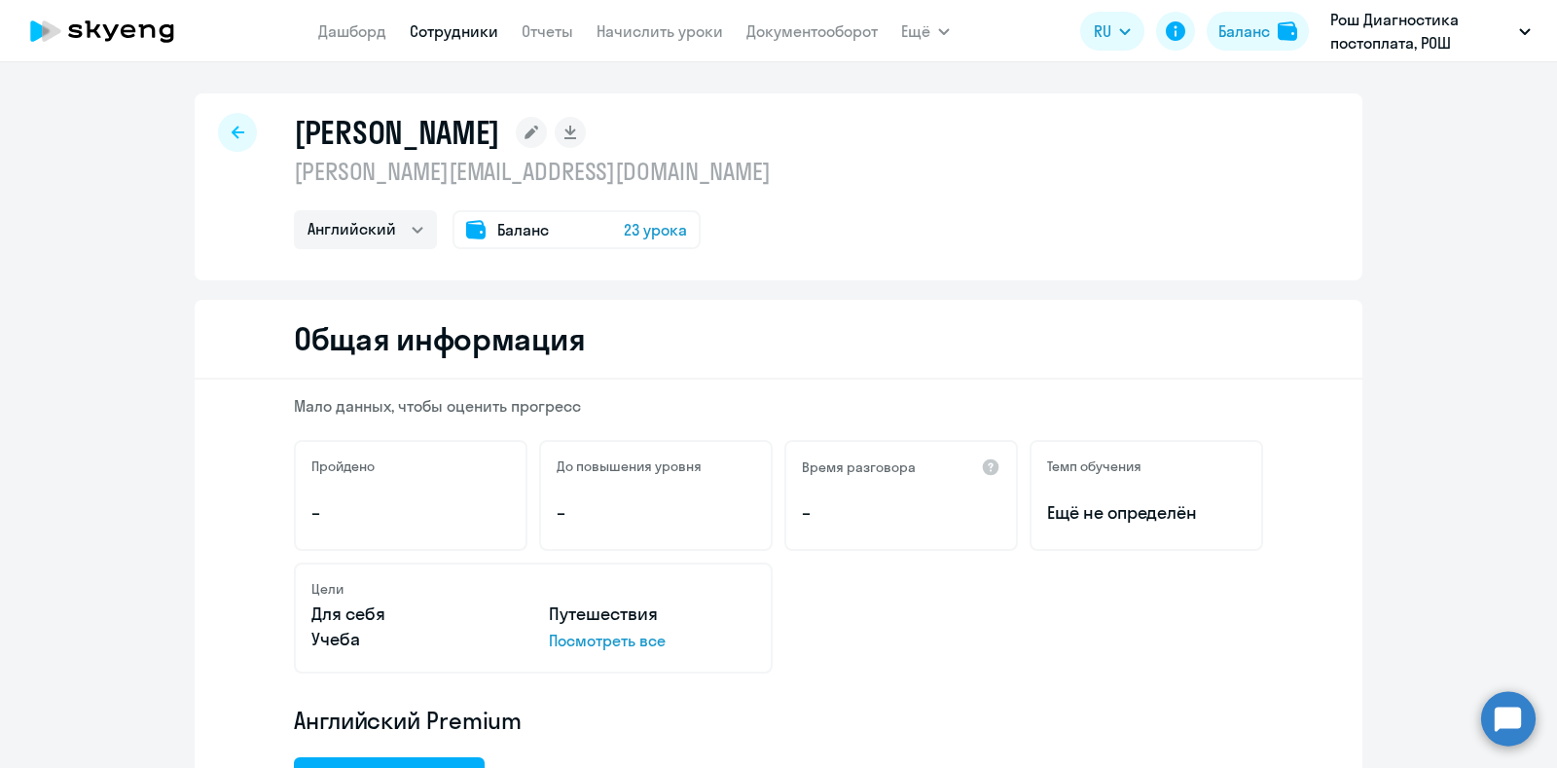
click at [219, 130] on div at bounding box center [237, 132] width 39 height 39
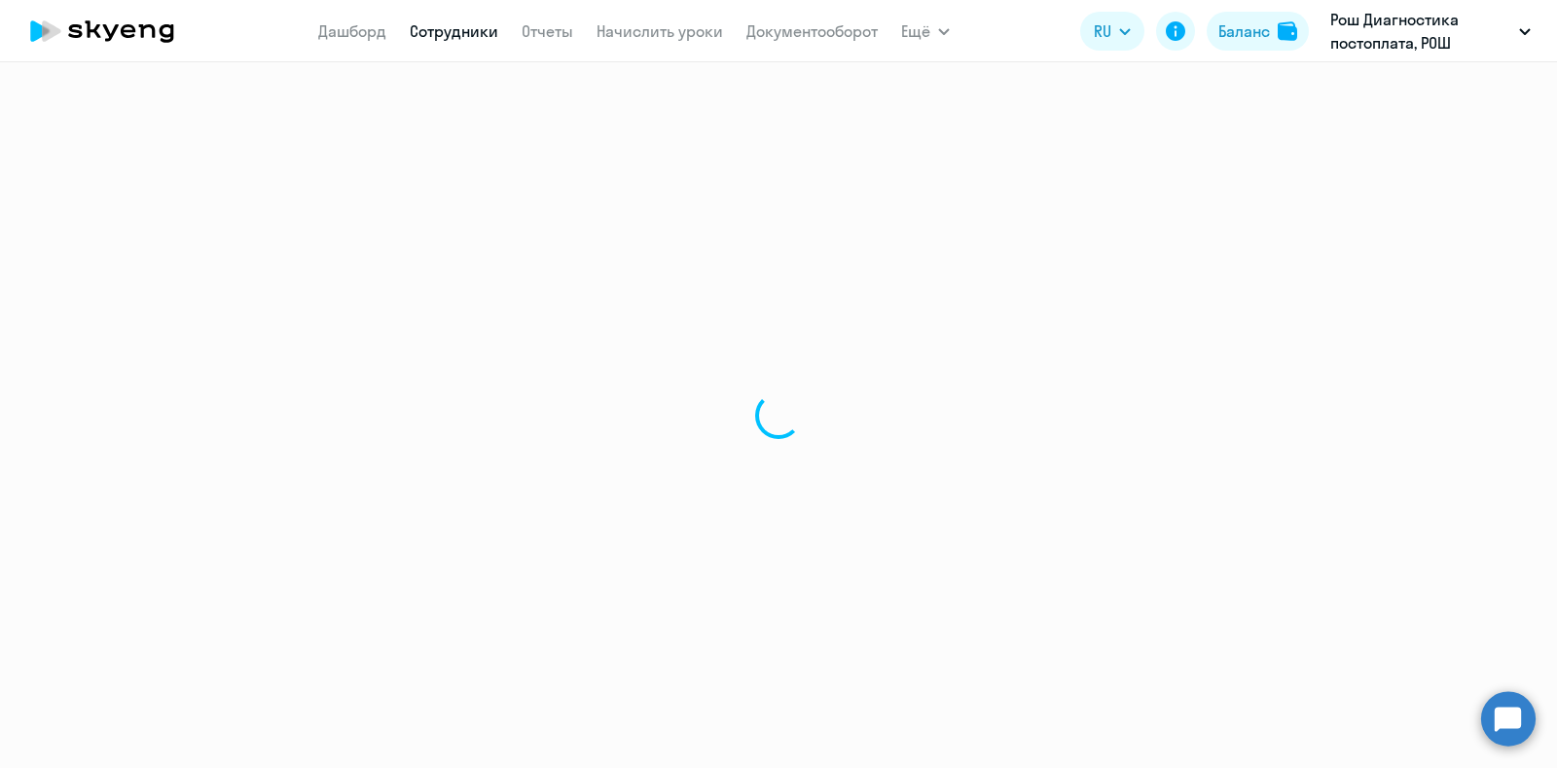
select select "30"
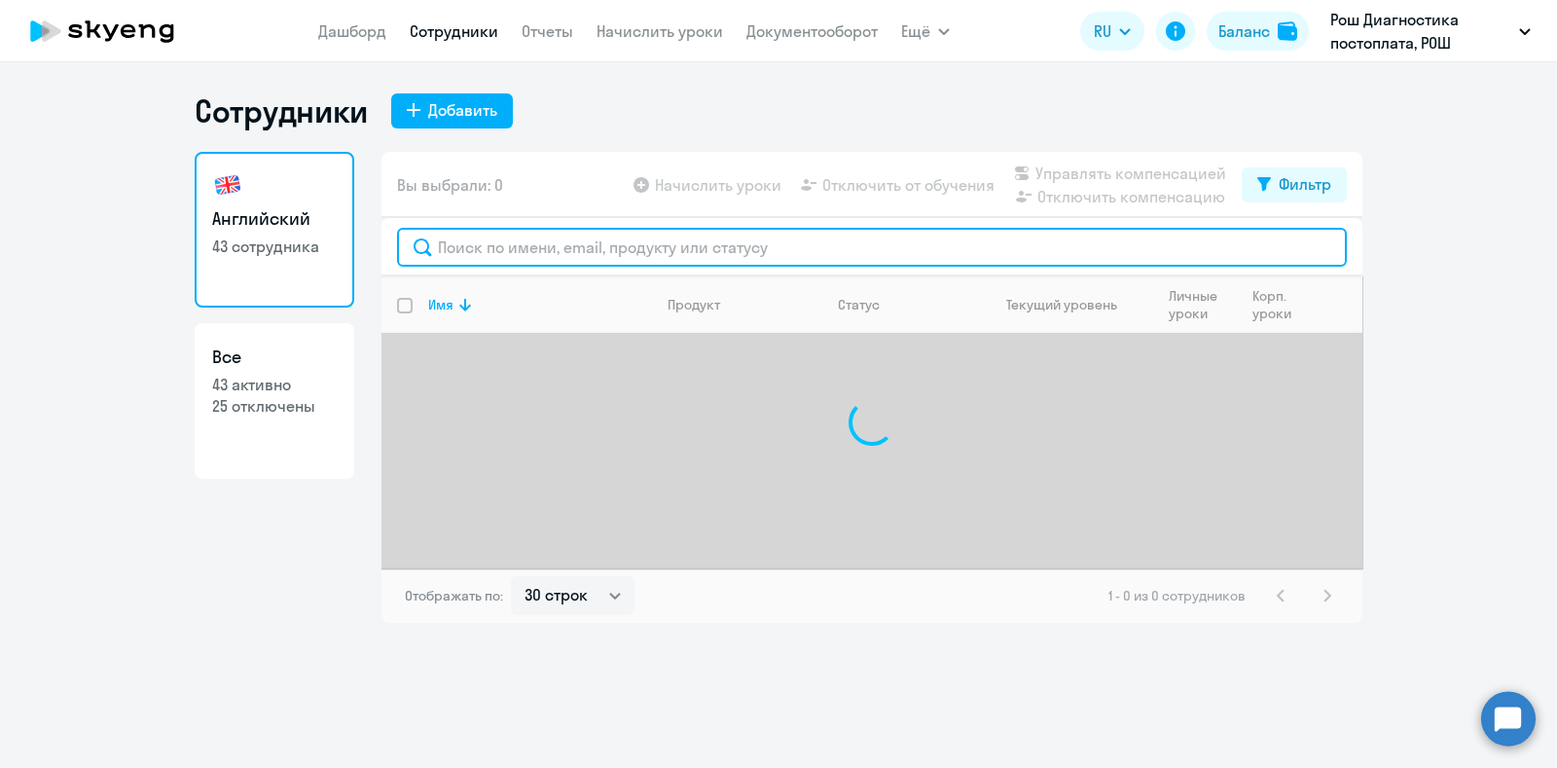
click at [703, 255] on input "text" at bounding box center [872, 247] width 950 height 39
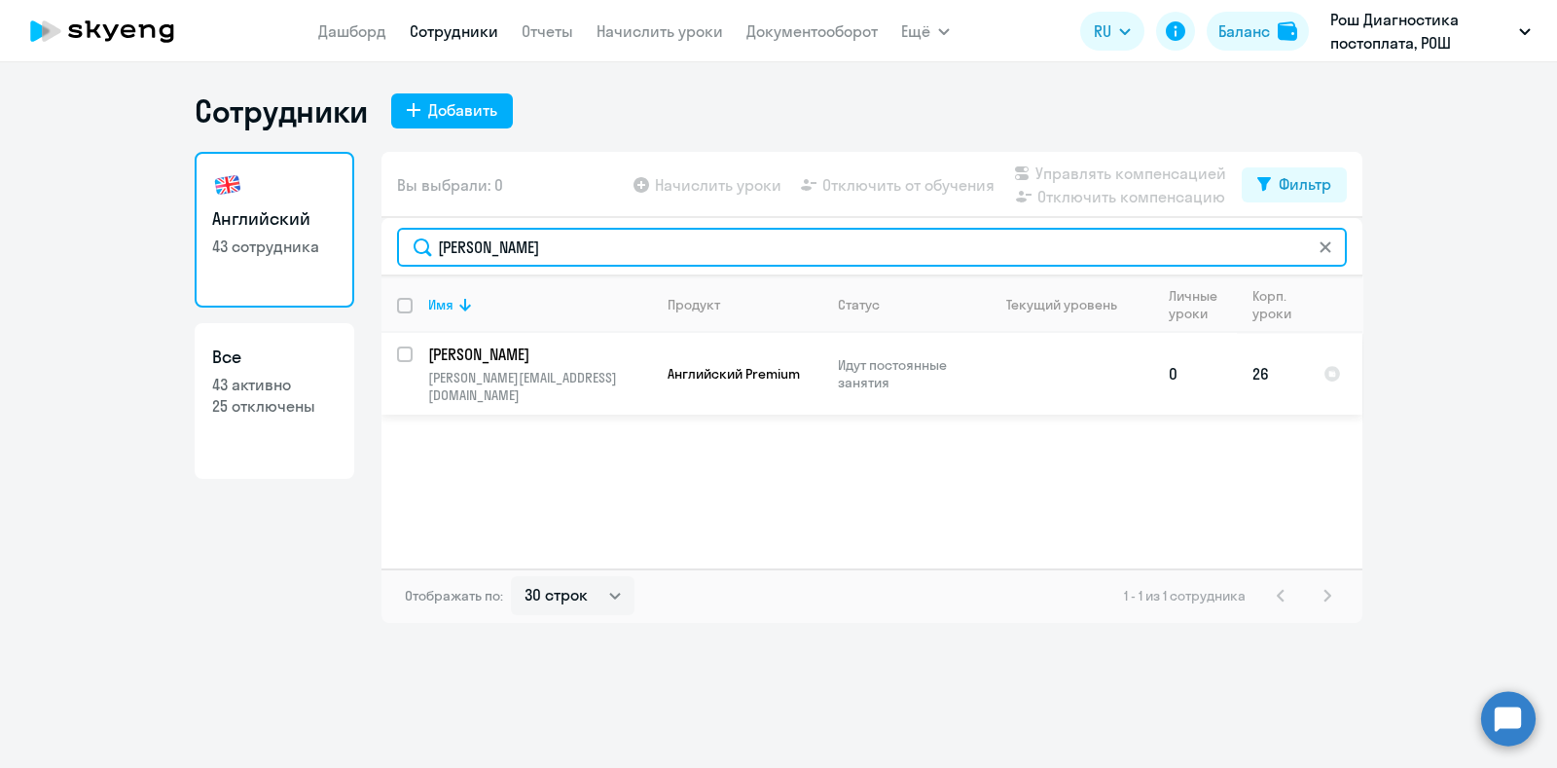
type input "[PERSON_NAME]"
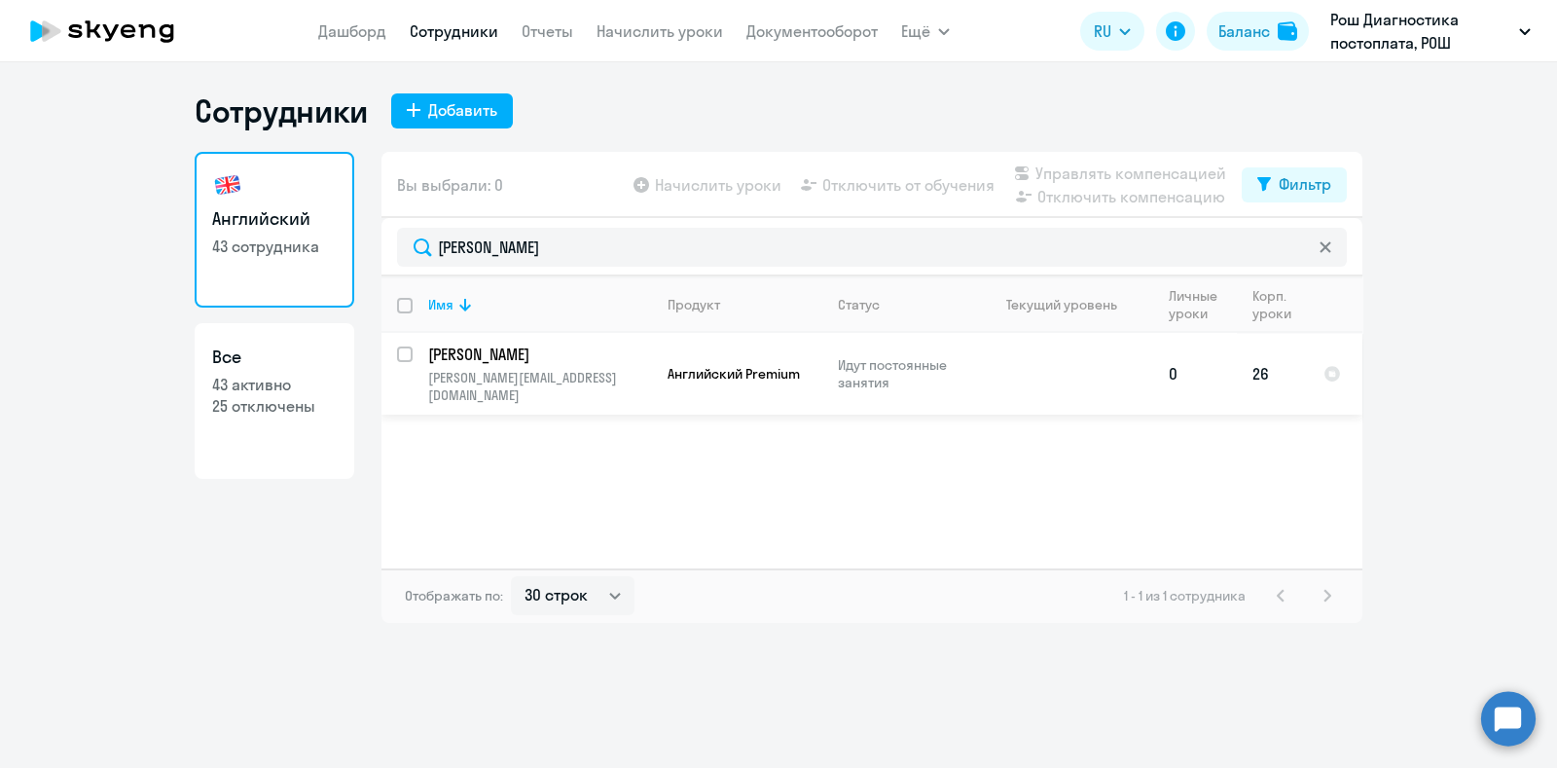
click at [594, 352] on p "[PERSON_NAME]" at bounding box center [538, 353] width 220 height 21
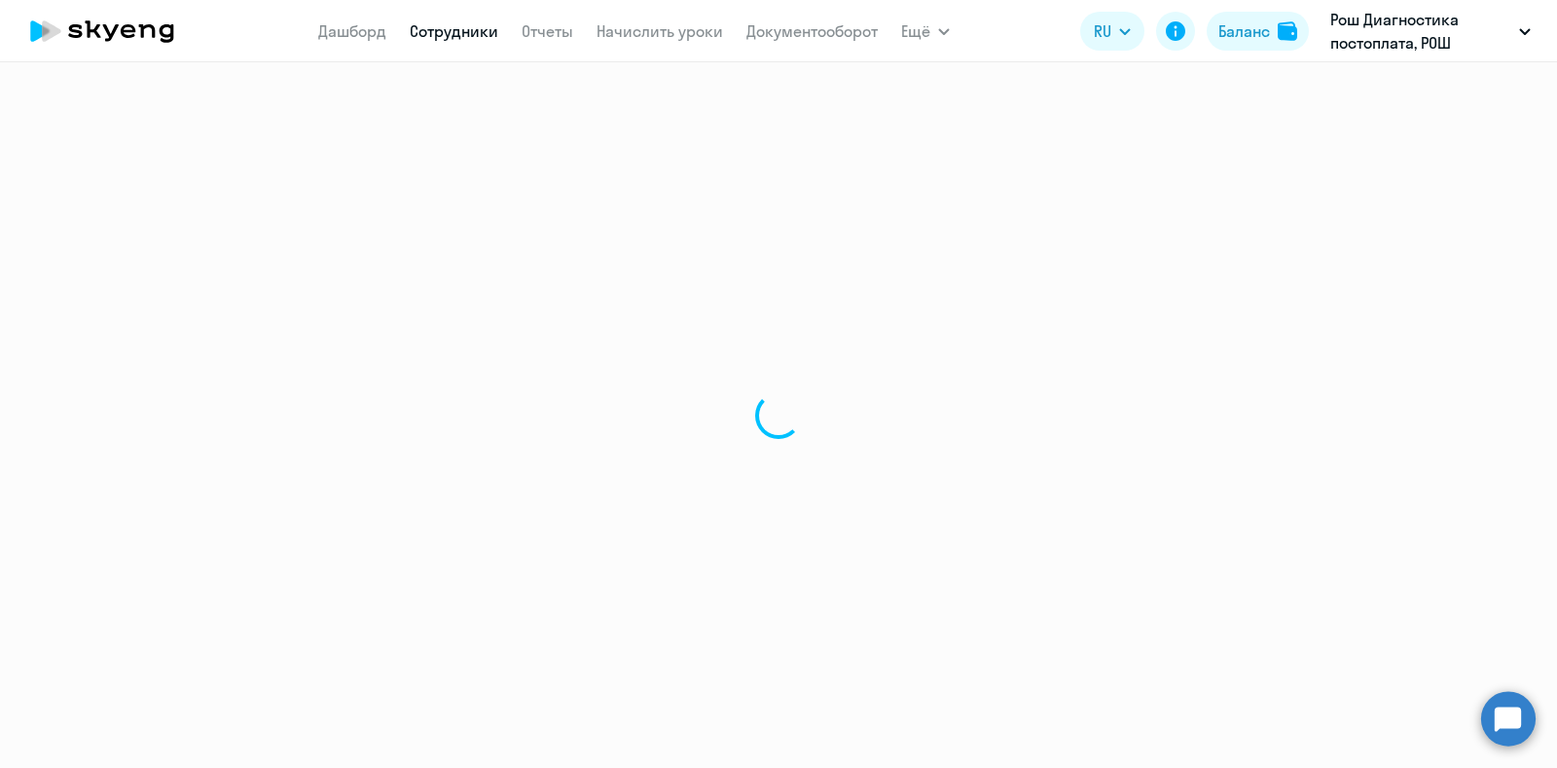
select select "english"
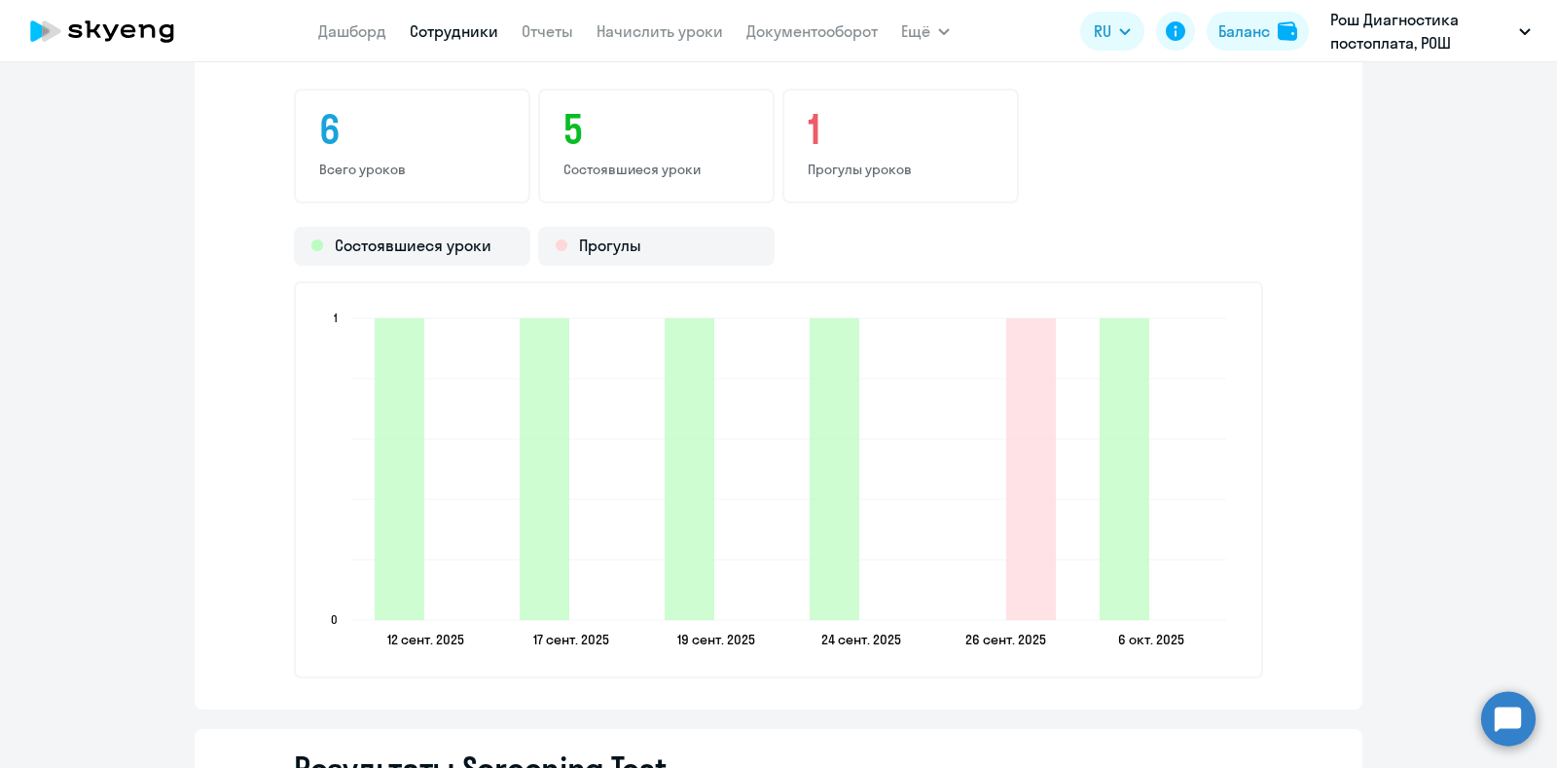
scroll to position [2358, 0]
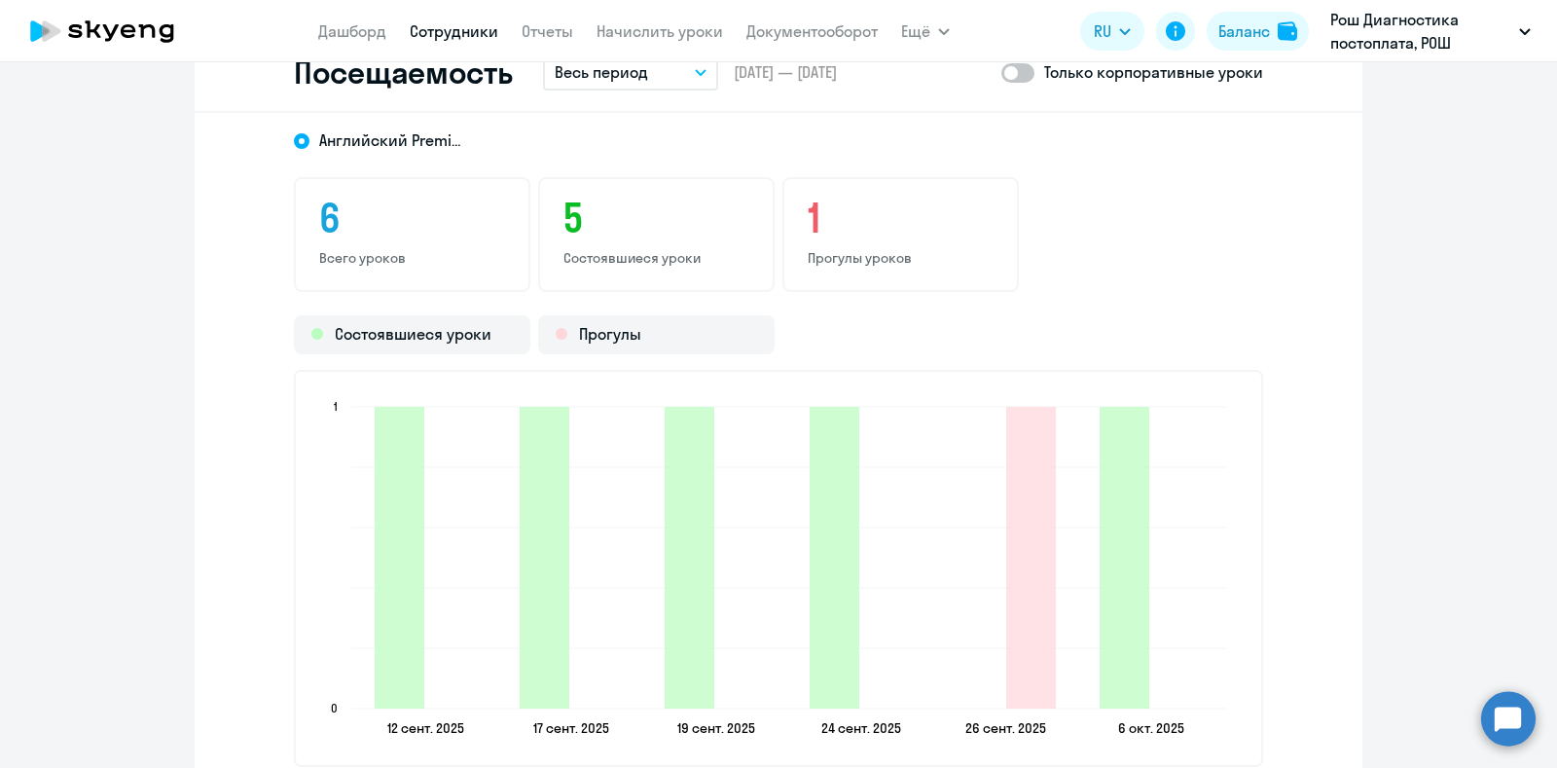
click at [696, 78] on button "Весь период" at bounding box center [630, 72] width 175 height 37
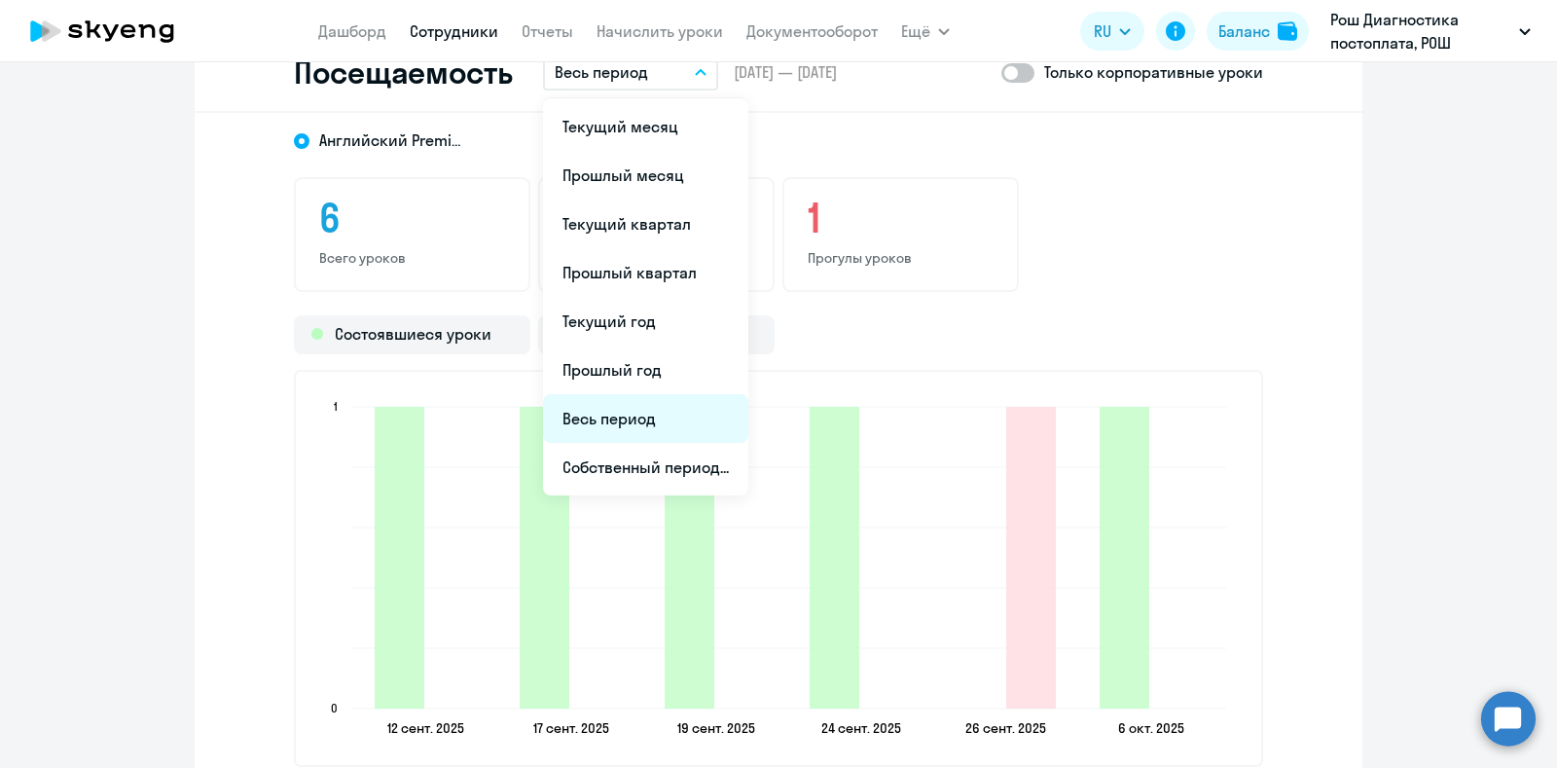
click at [636, 406] on li "Весь период" at bounding box center [645, 418] width 205 height 49
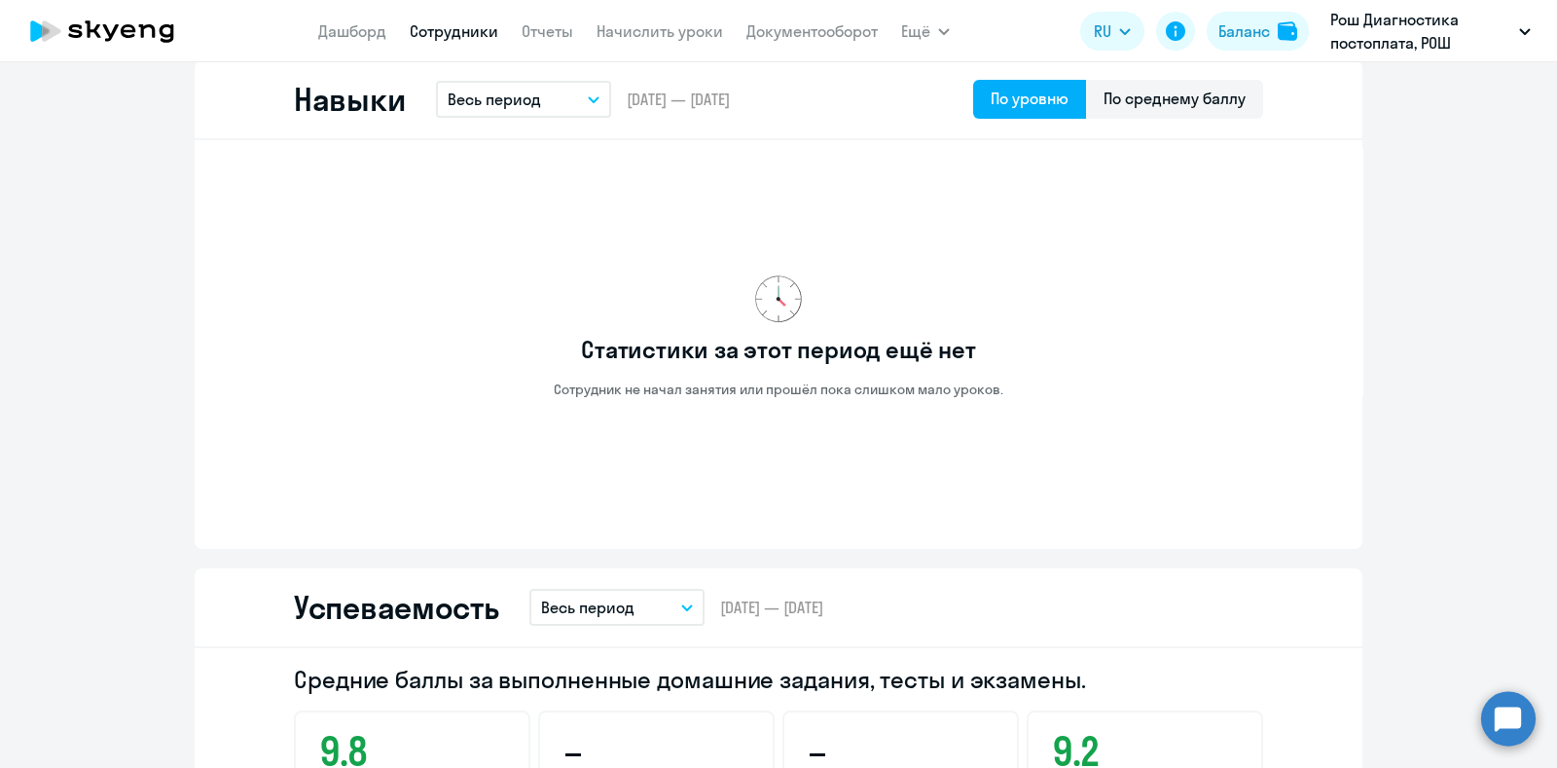
scroll to position [899, 0]
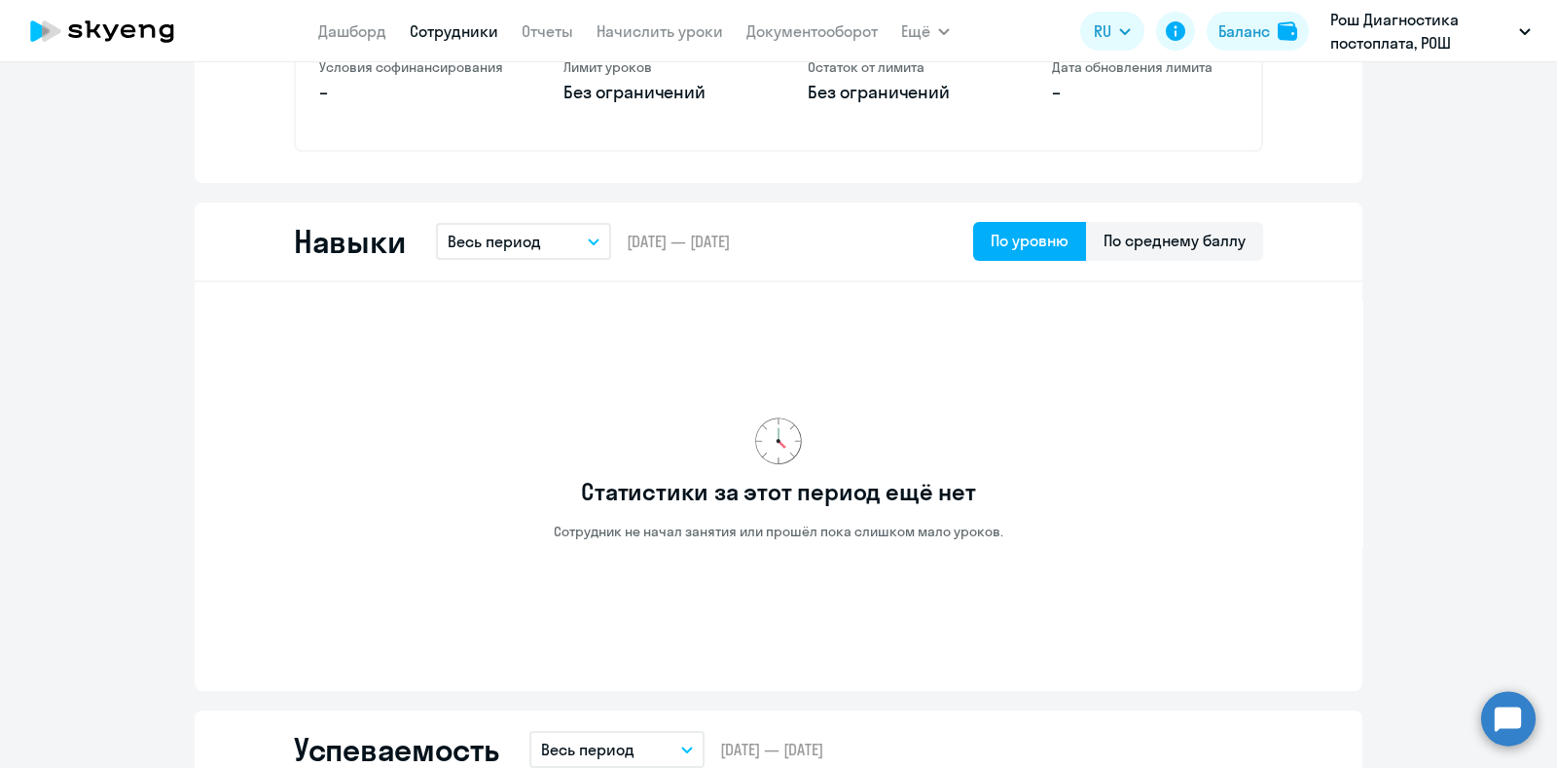
click at [474, 21] on link "Сотрудники" at bounding box center [454, 30] width 89 height 19
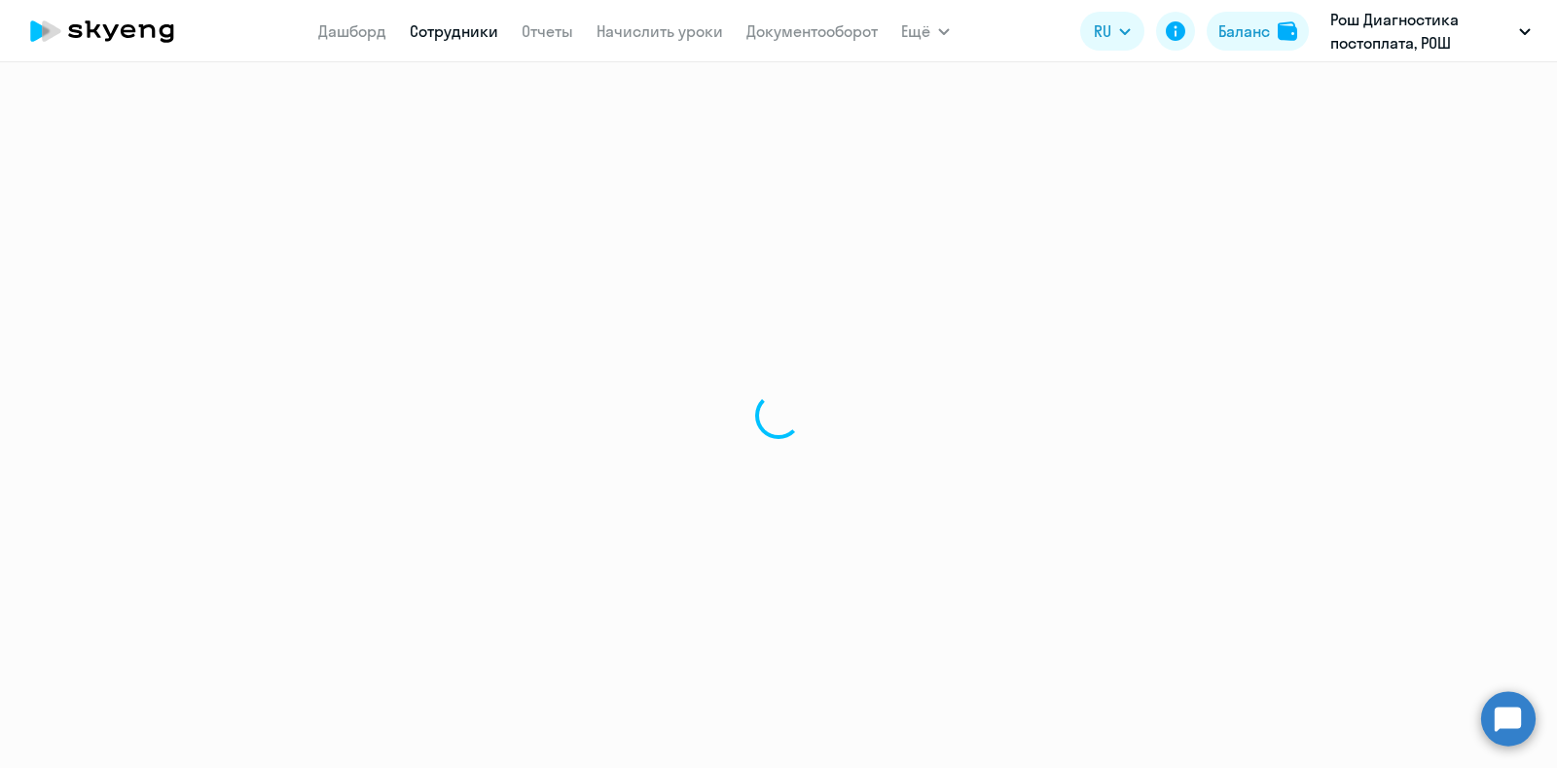
select select "30"
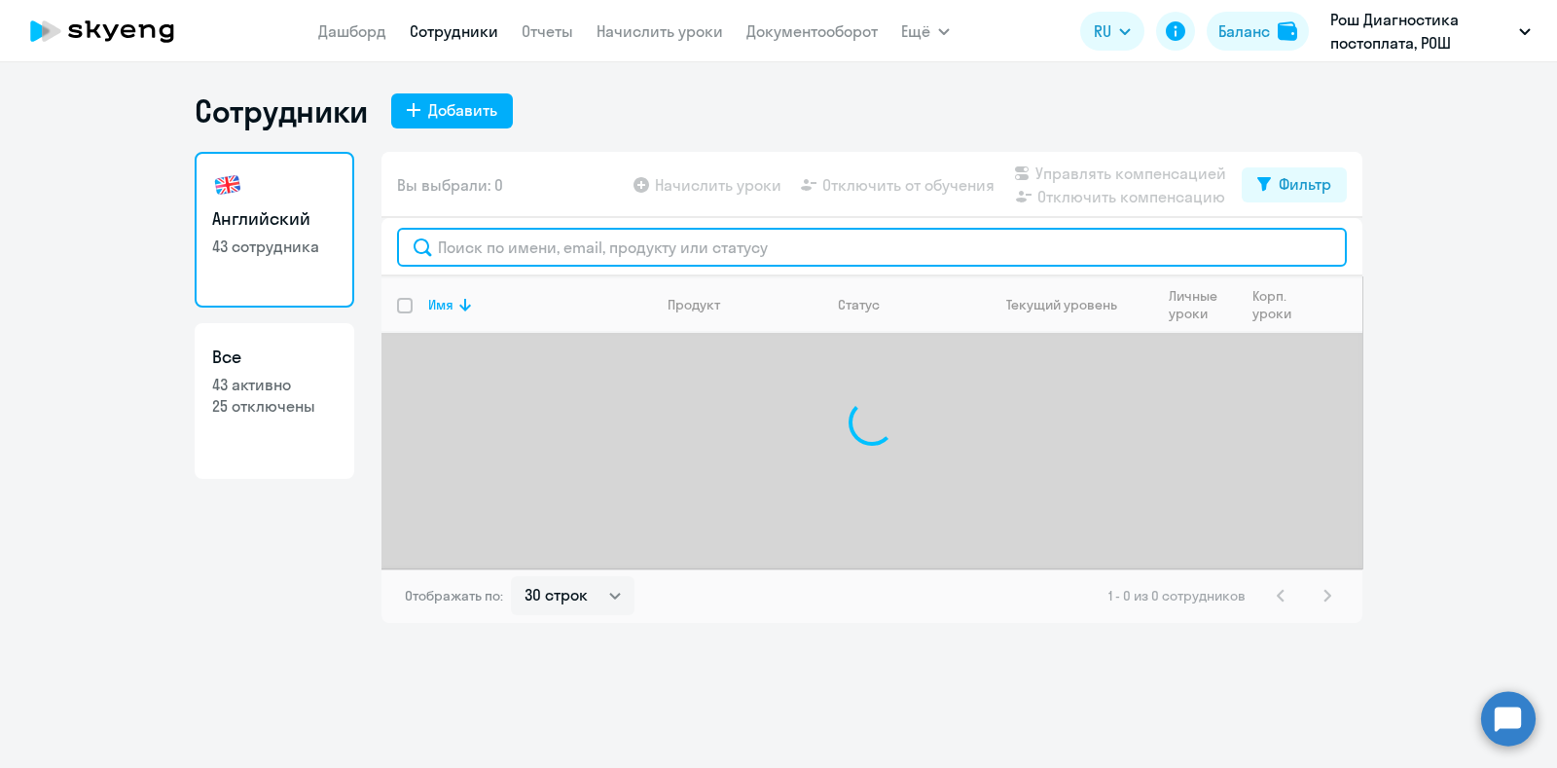
click at [596, 235] on input "text" at bounding box center [872, 247] width 950 height 39
type input "v"
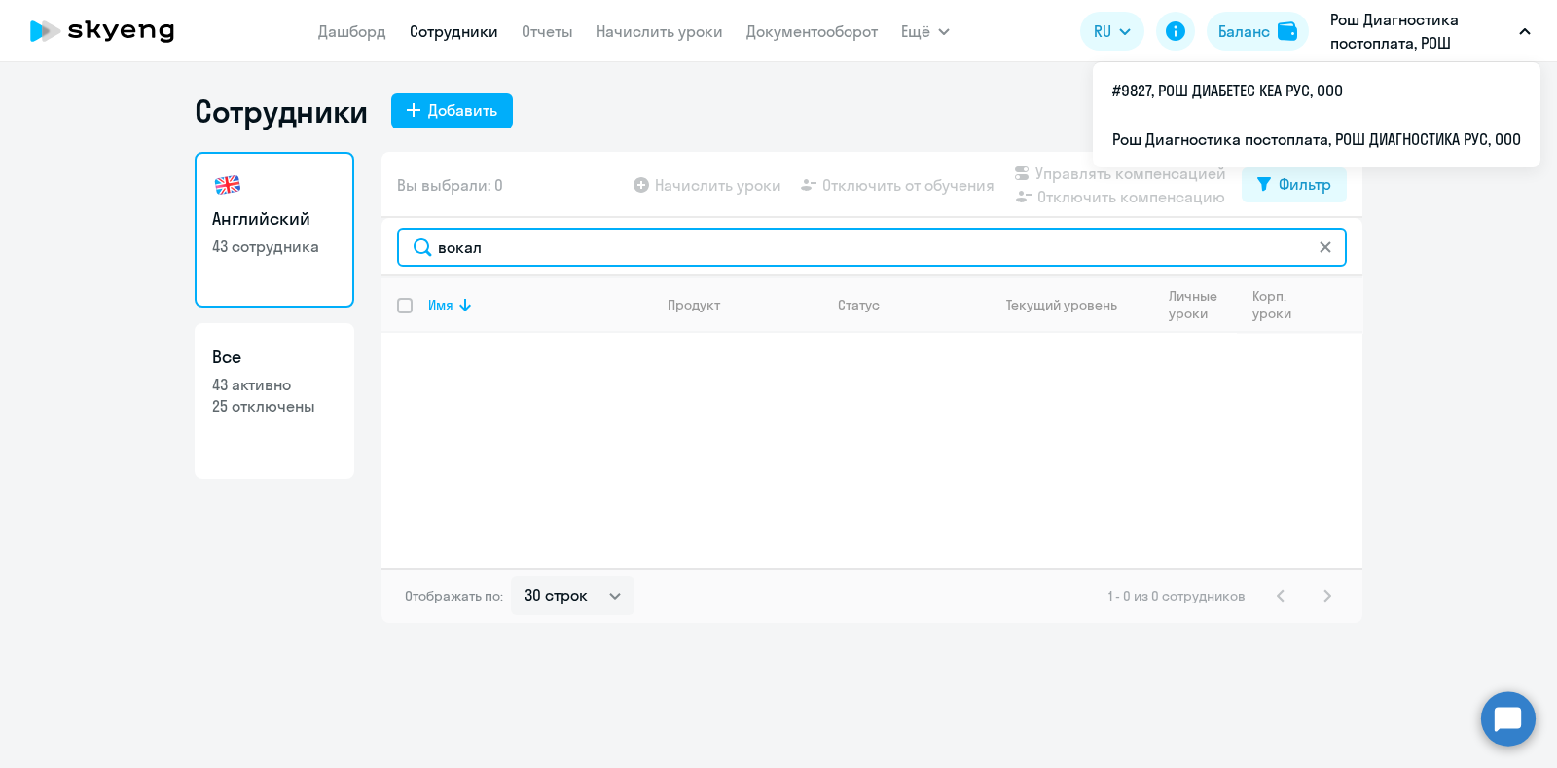
type input "вокал"
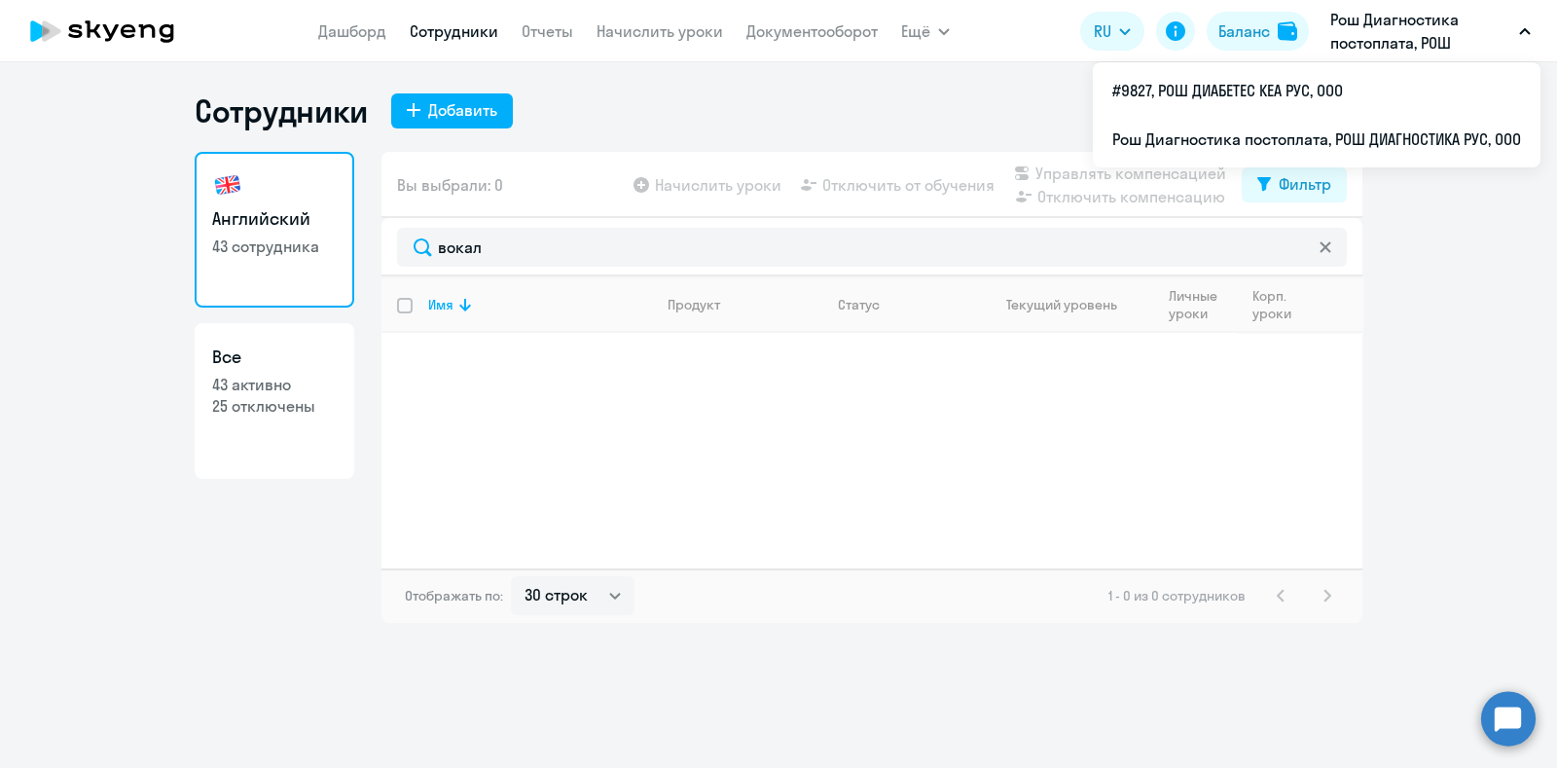
click at [1400, 46] on p "Рош Диагностика постоплата, РОШ ДИАГНОСТИКА РУС, ООО" at bounding box center [1420, 31] width 181 height 47
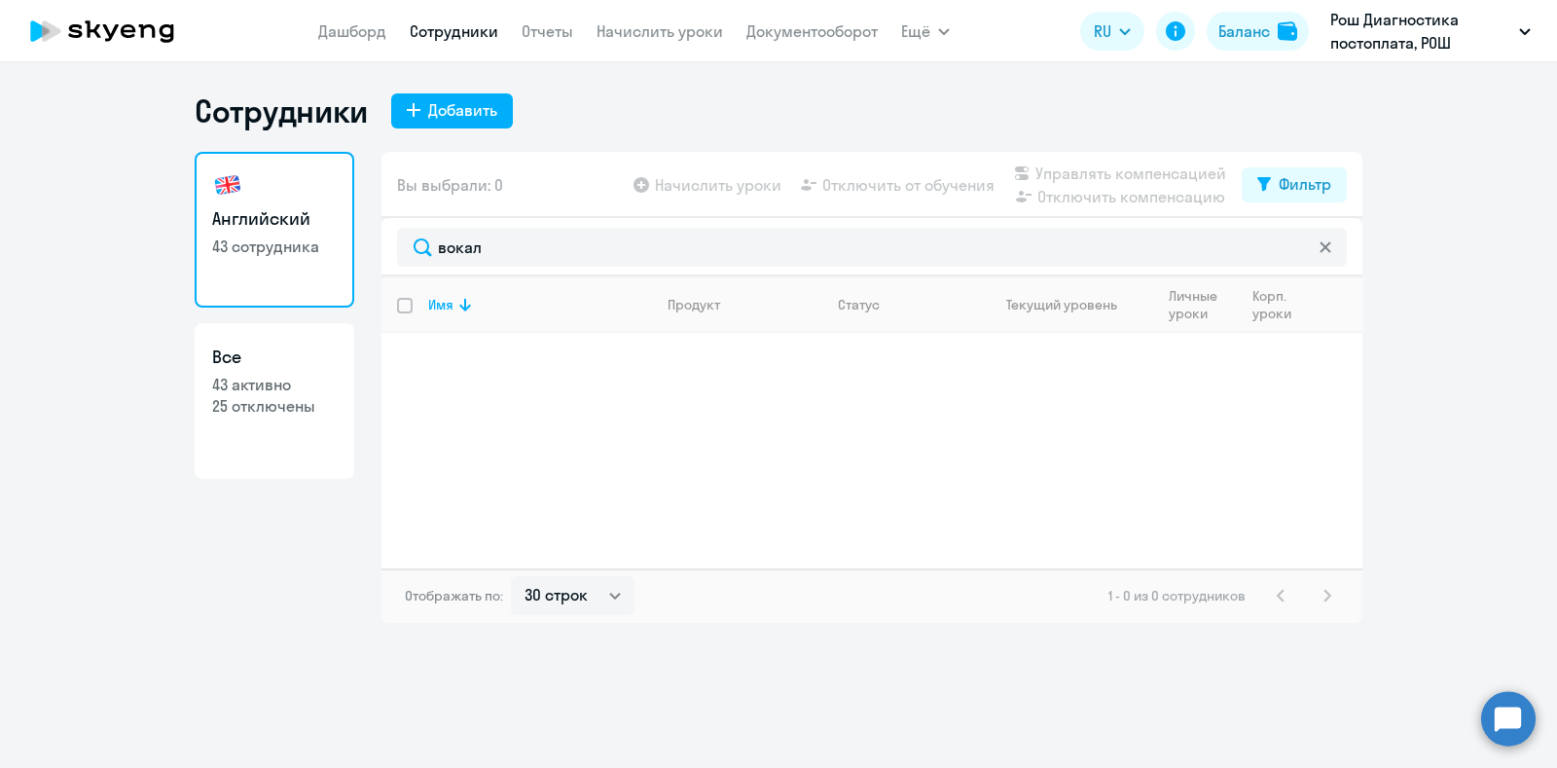
click at [1400, 42] on p "Рош Диагностика постоплата, РОШ ДИАГНОСТИКА РУС, ООО" at bounding box center [1420, 31] width 181 height 47
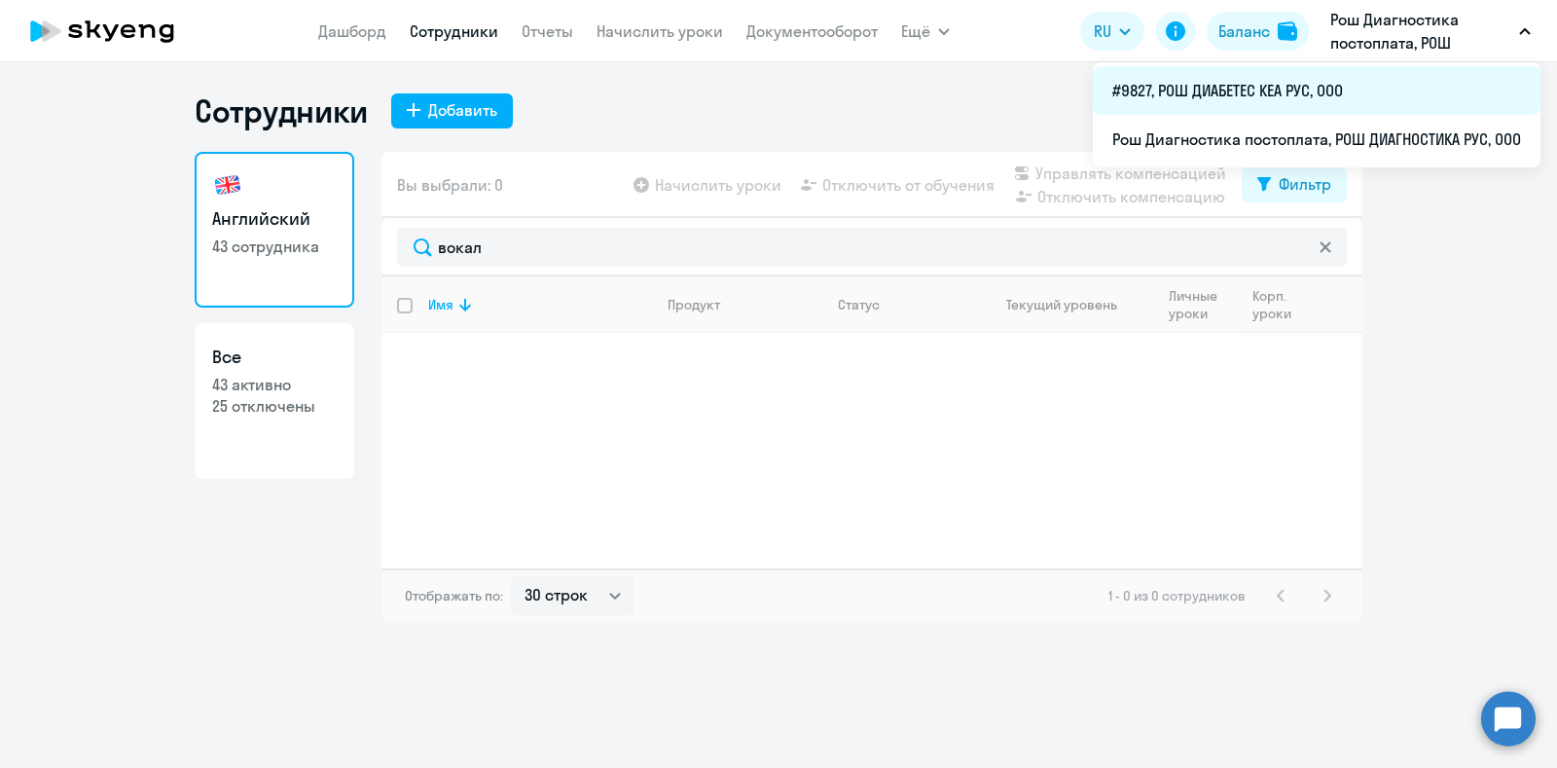
click at [1287, 92] on li "#9827, РОШ ДИАБЕТЕС КЕА РУС, ООО" at bounding box center [1317, 90] width 448 height 49
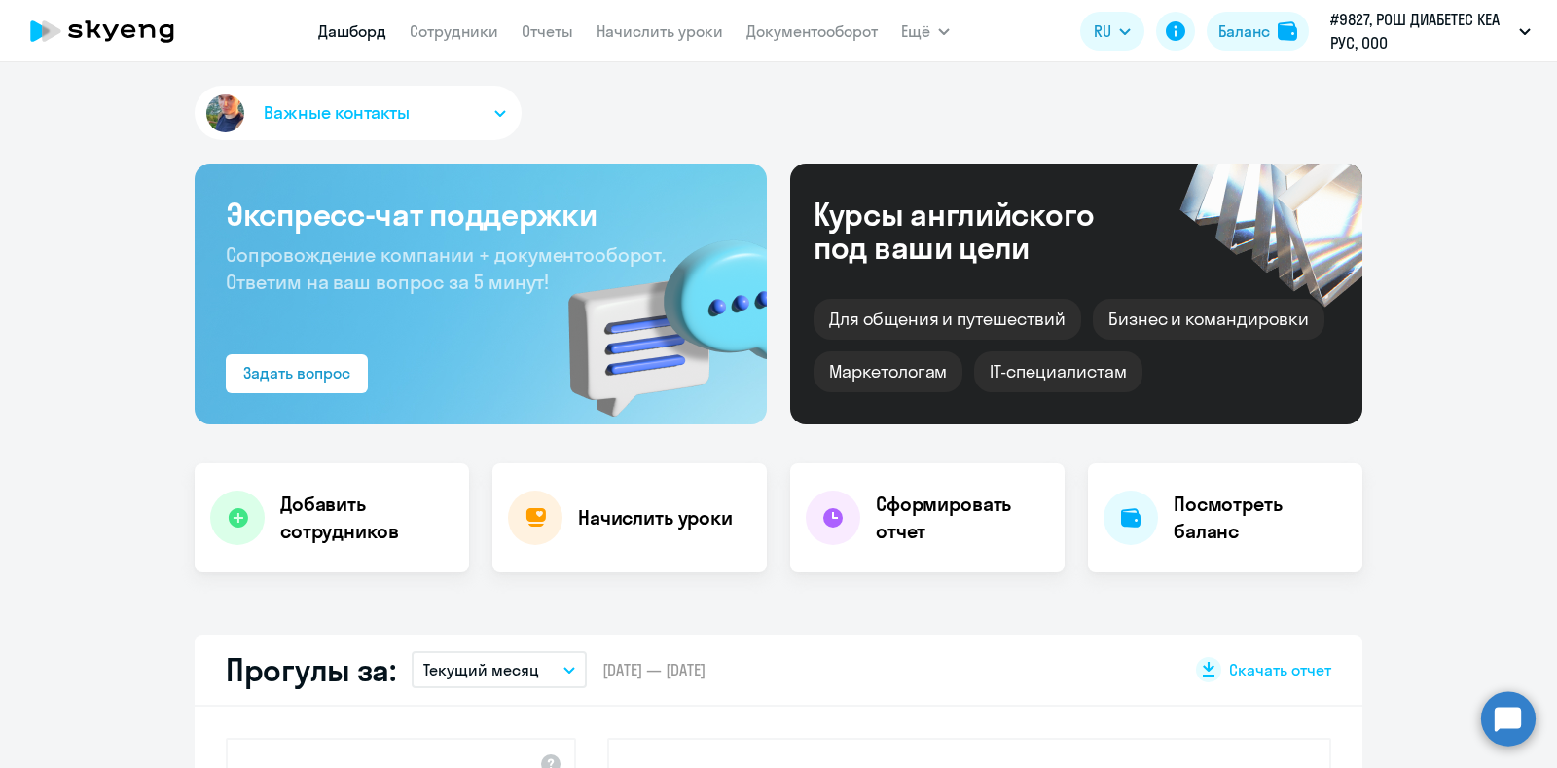
select select "30"
click at [467, 36] on link "Сотрудники" at bounding box center [454, 30] width 89 height 19
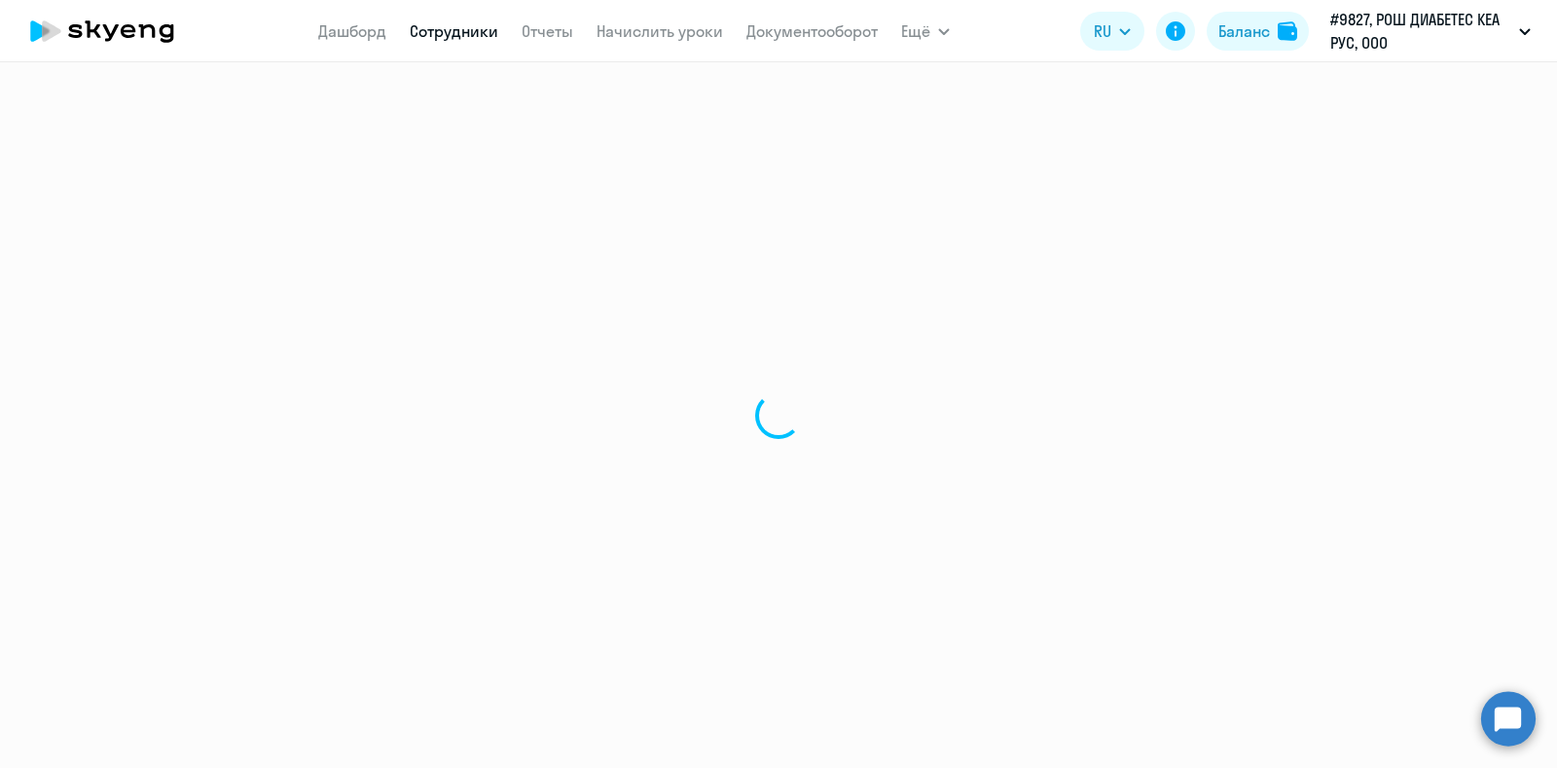
select select "30"
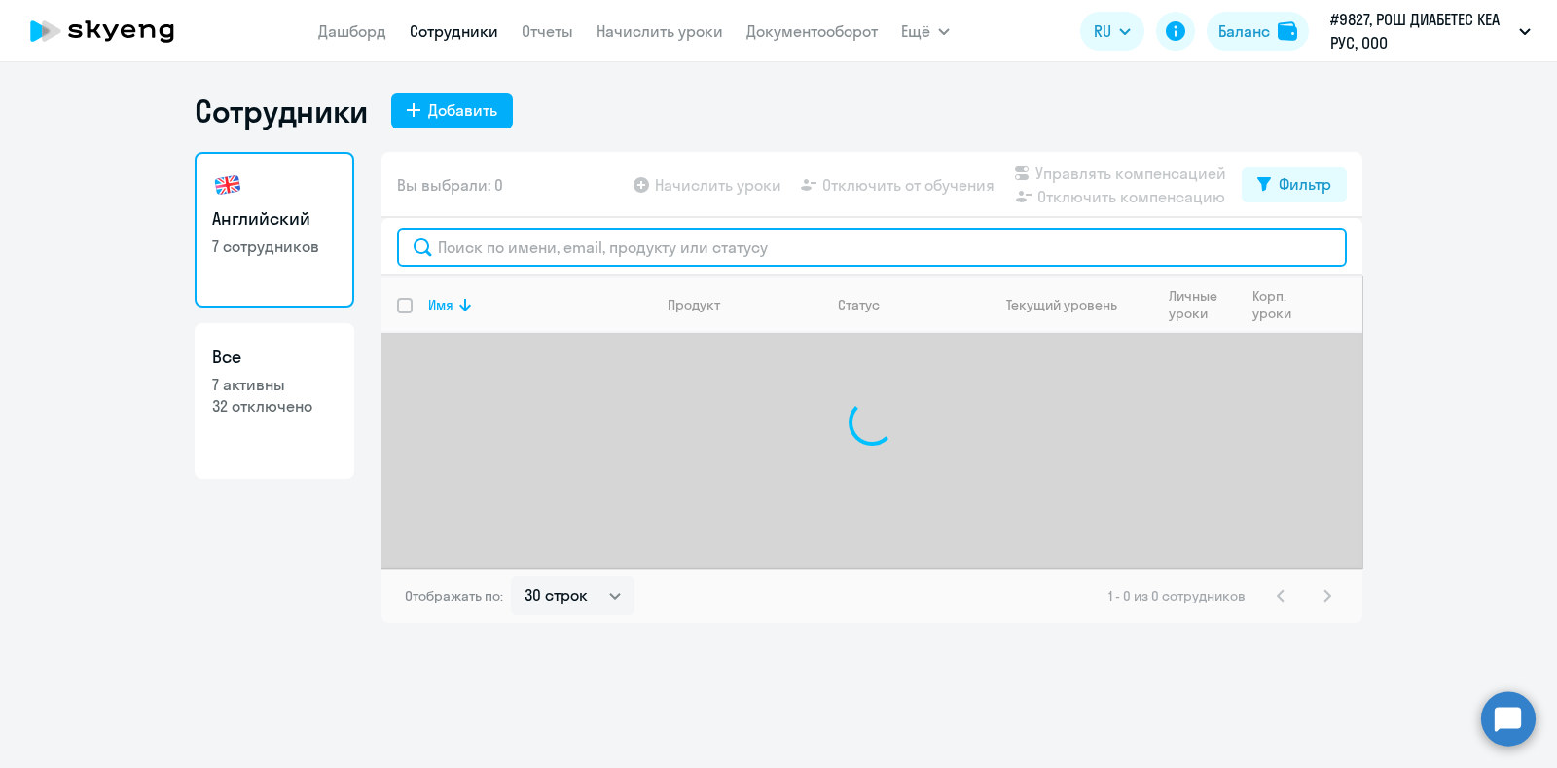
click at [628, 249] on input "text" at bounding box center [872, 247] width 950 height 39
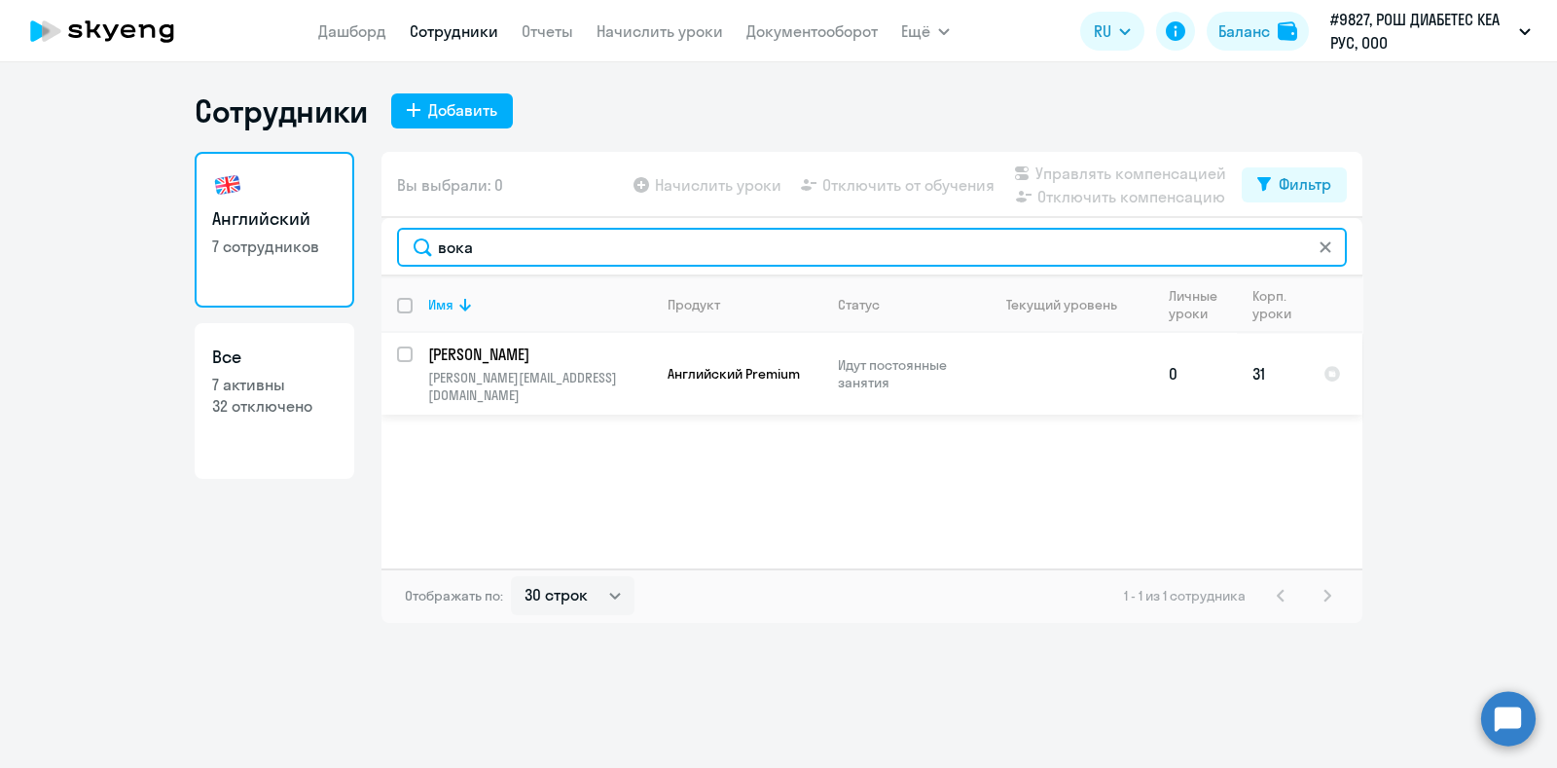
type input "вока"
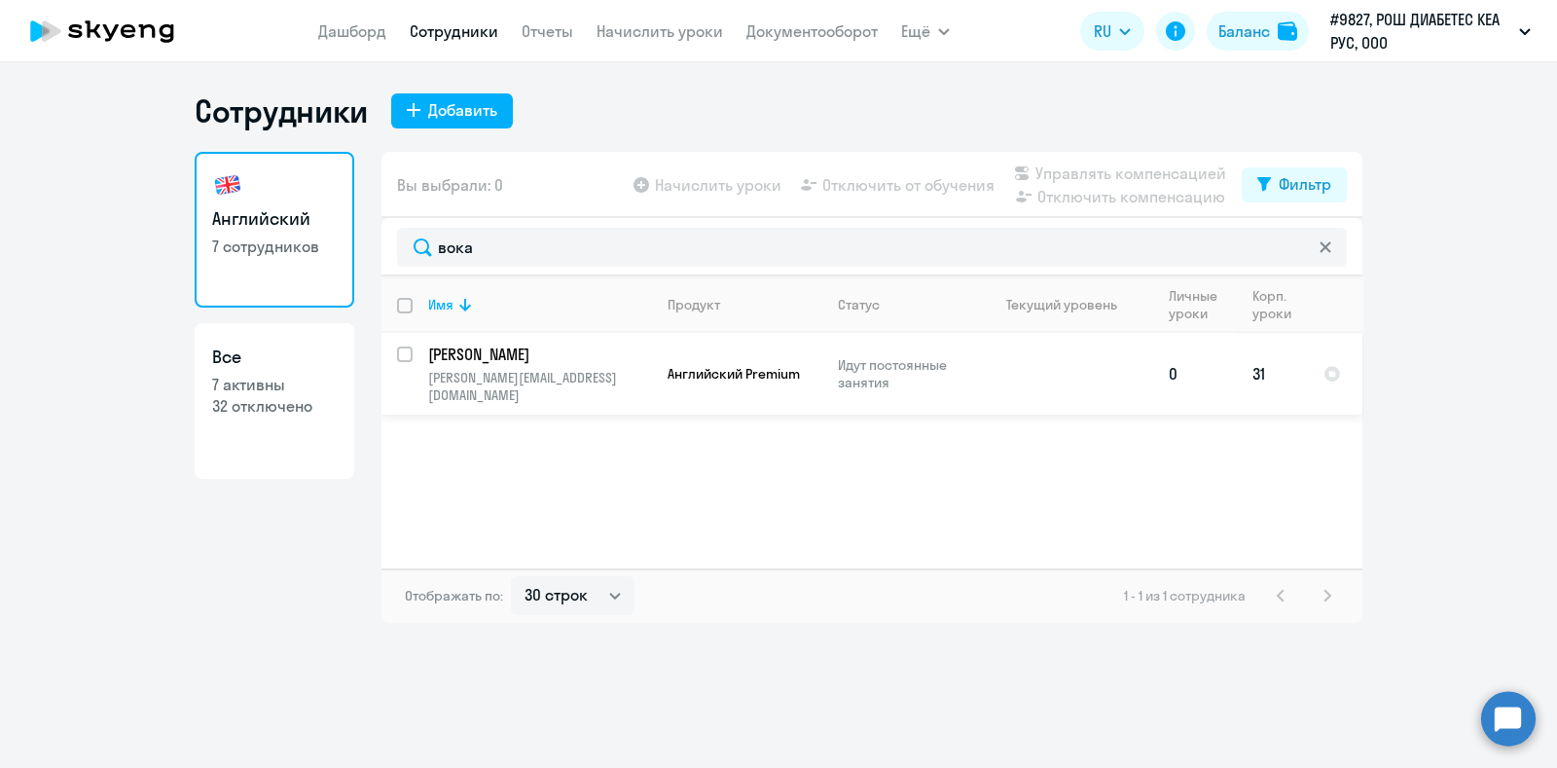
click at [468, 362] on p "[PERSON_NAME]" at bounding box center [538, 353] width 220 height 21
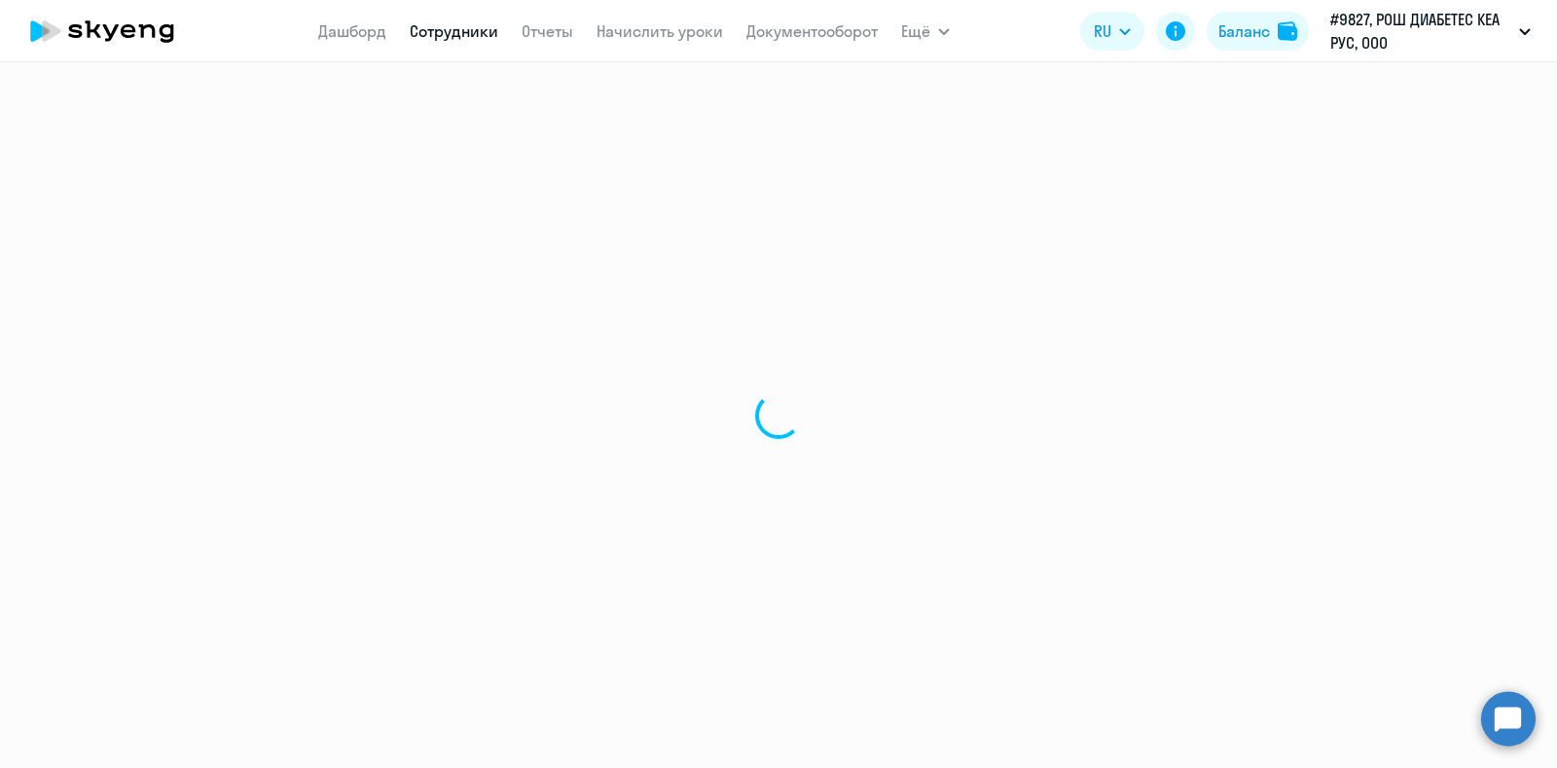
select select "english"
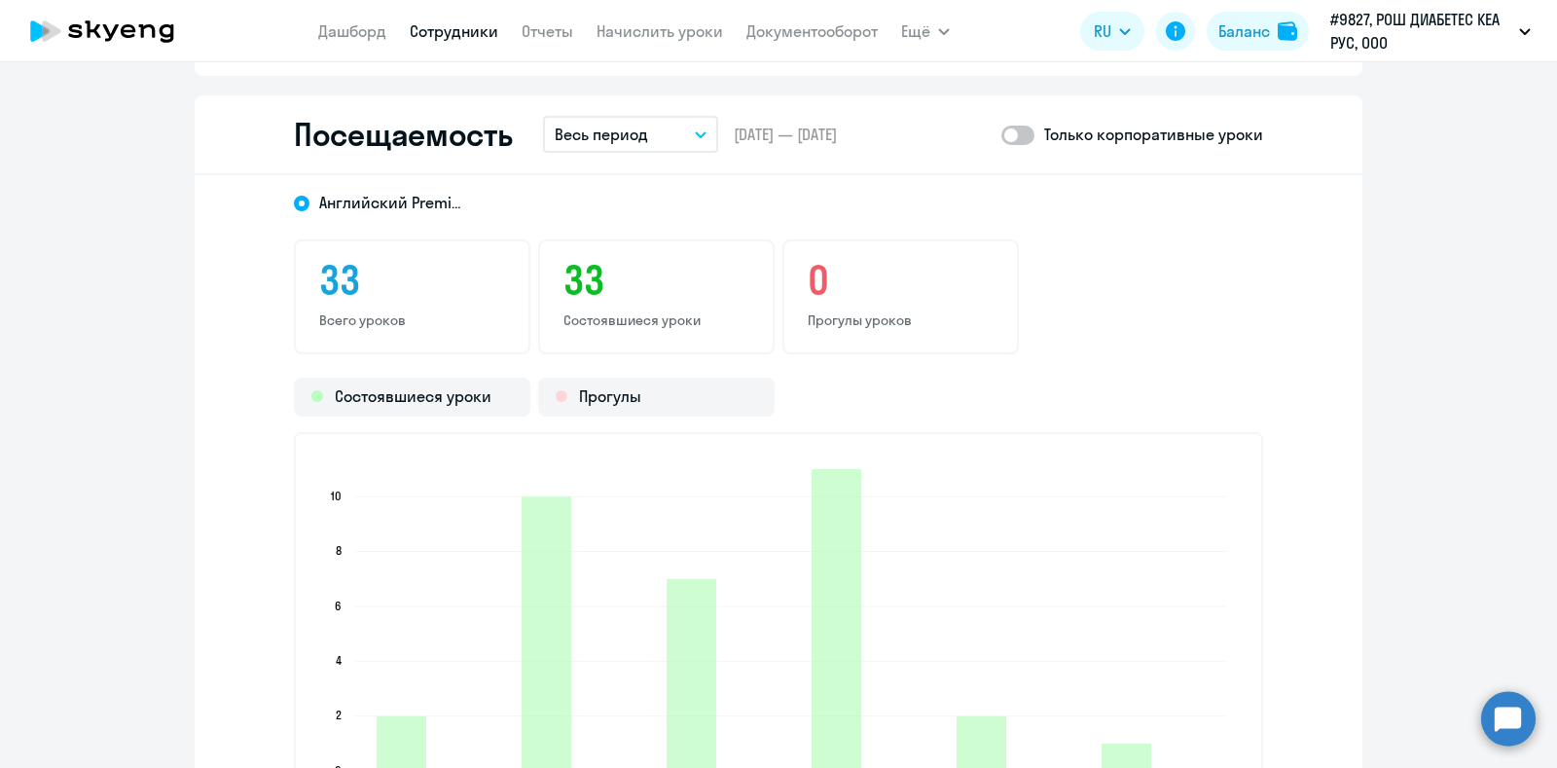
scroll to position [2189, 0]
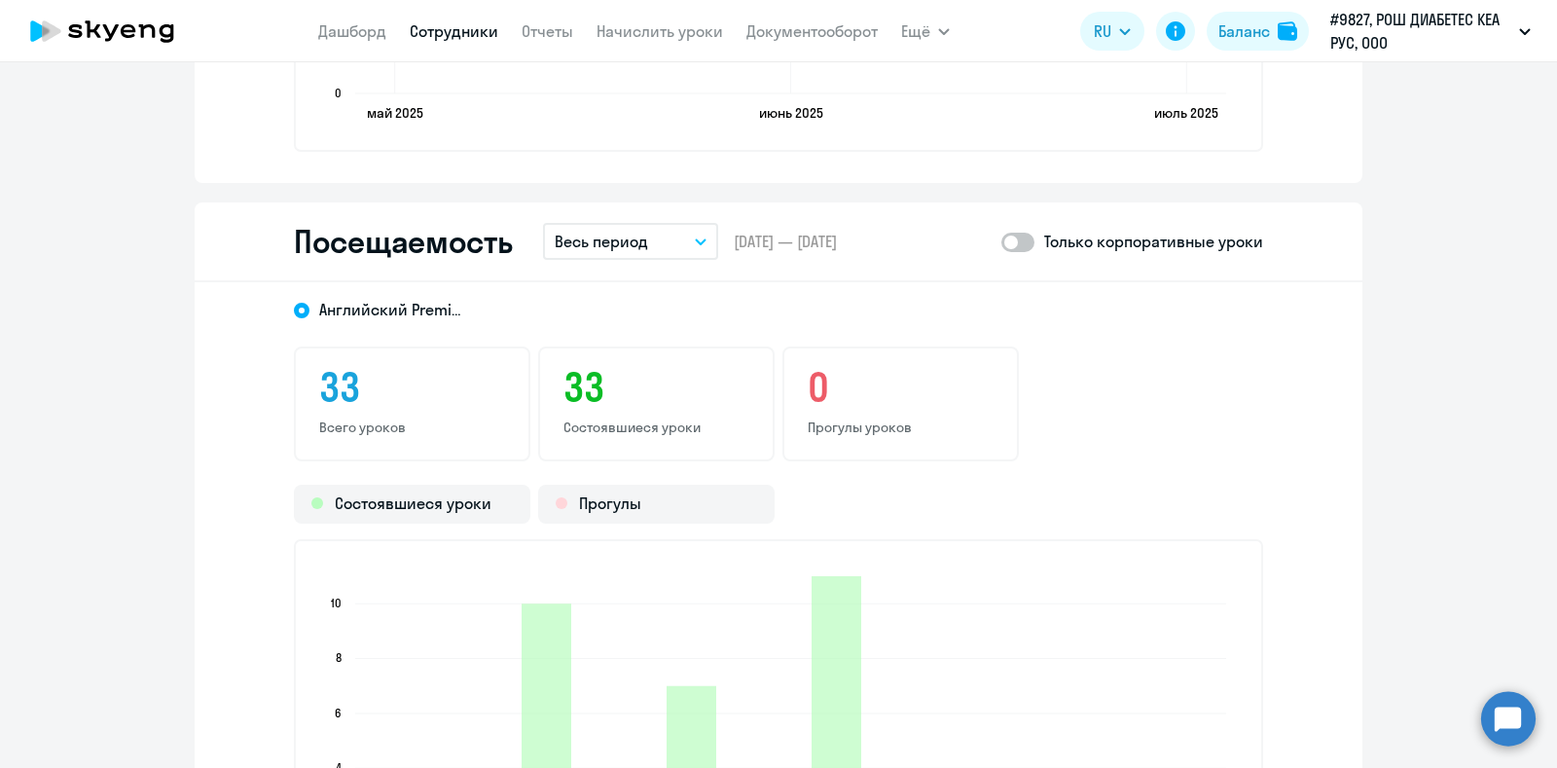
click at [695, 238] on icon "button" at bounding box center [701, 241] width 12 height 7
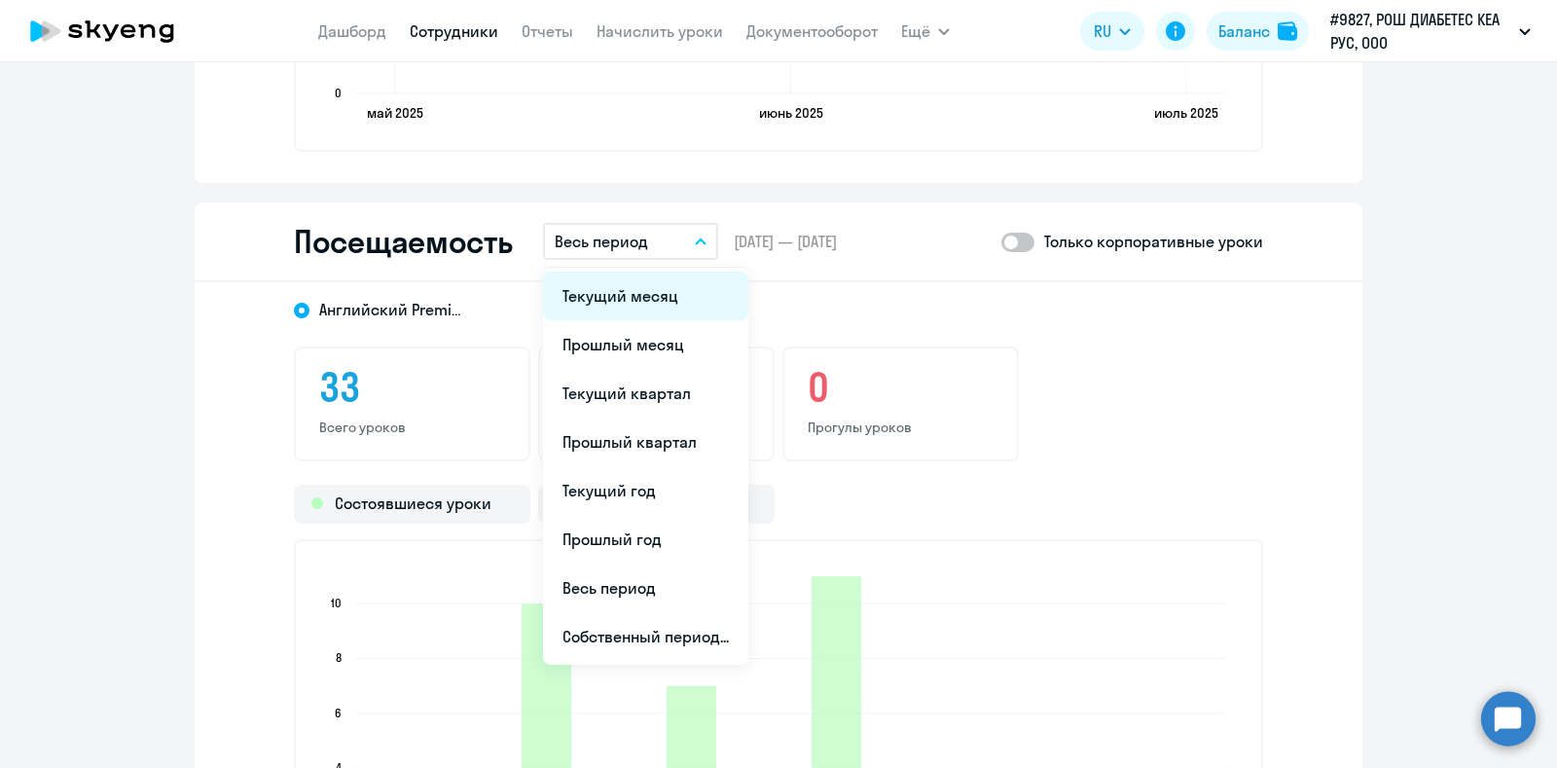
click at [653, 304] on li "Текущий месяц" at bounding box center [645, 295] width 205 height 49
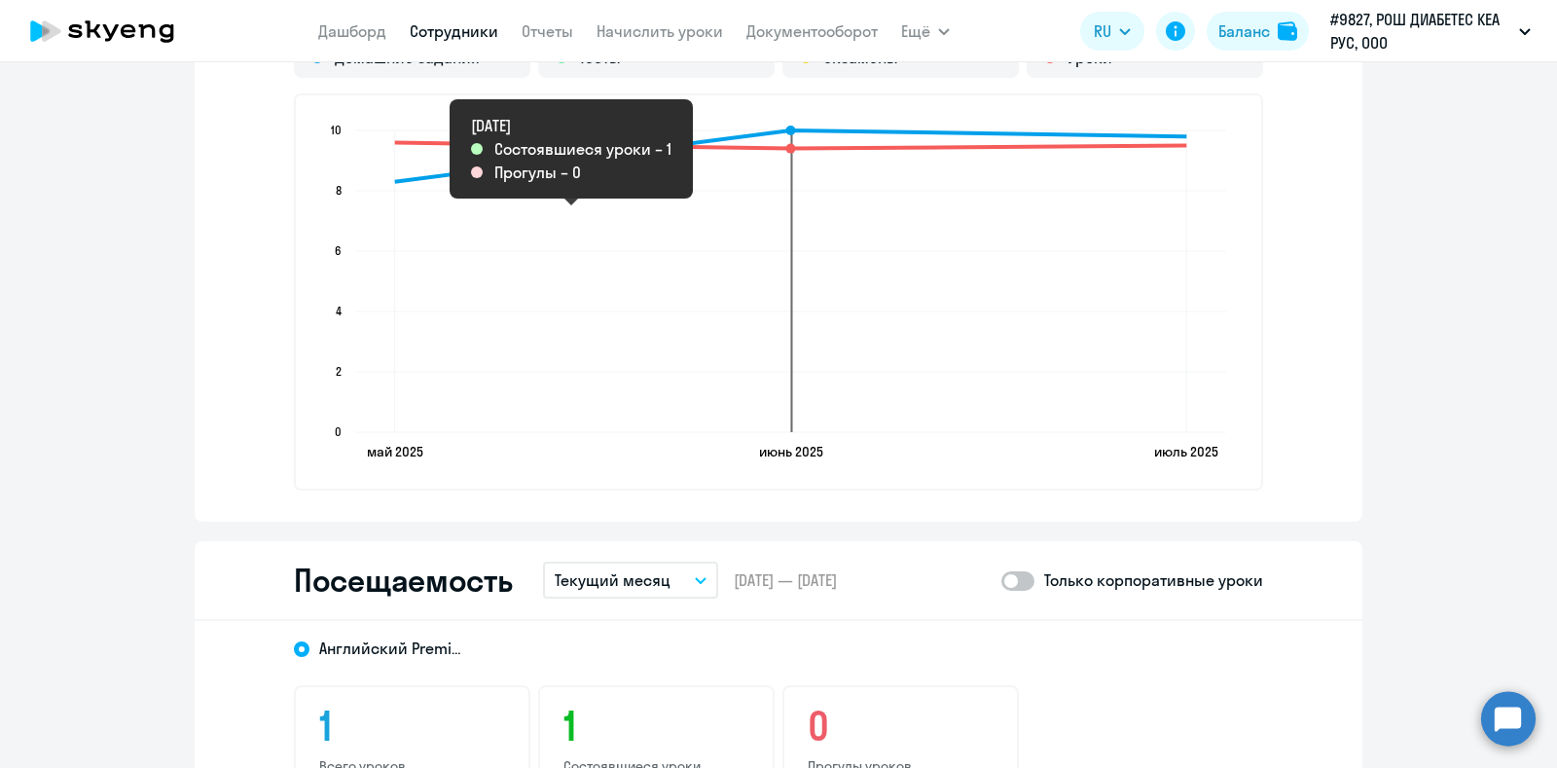
scroll to position [1580, 0]
